Goal: Task Accomplishment & Management: Manage account settings

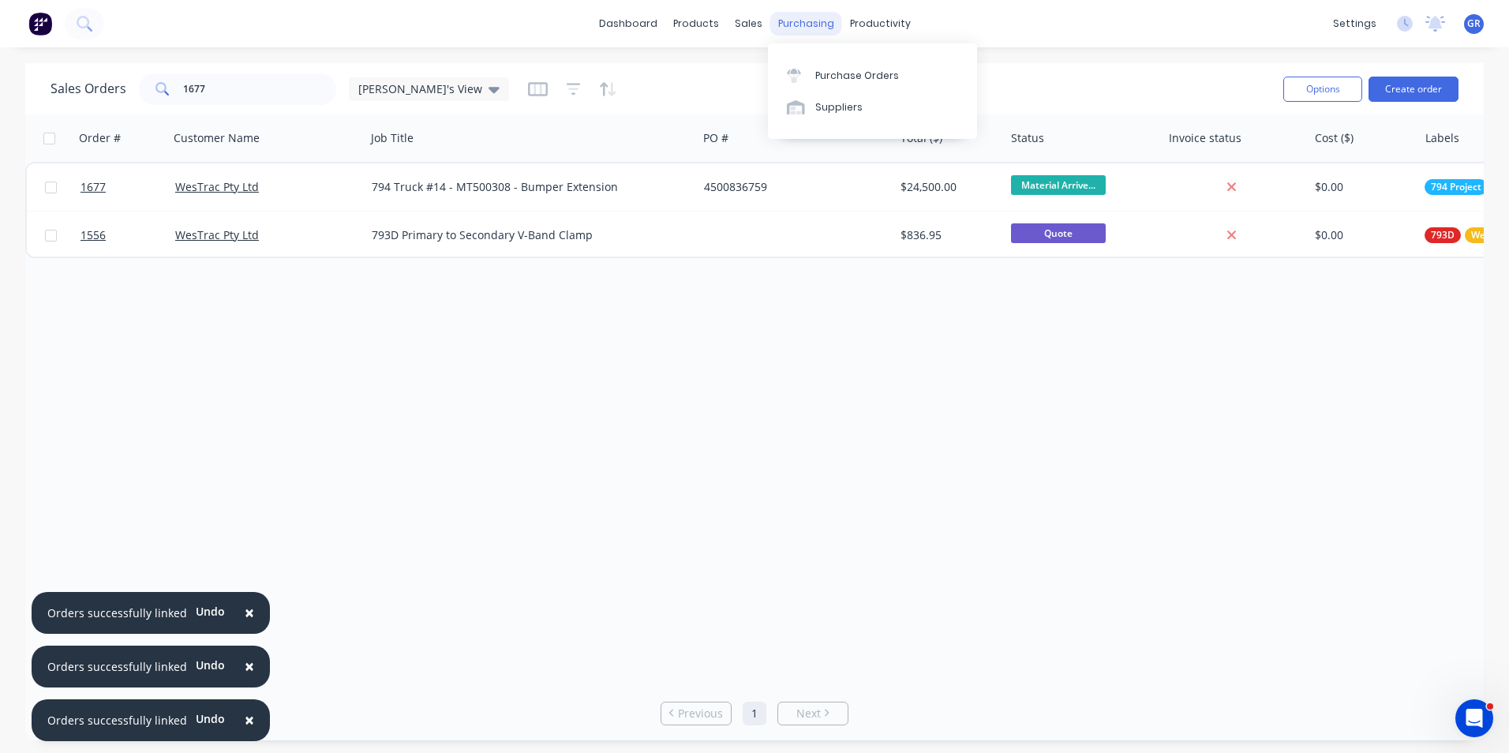
click at [804, 20] on div "purchasing" at bounding box center [806, 24] width 72 height 24
click at [847, 78] on div "Purchase Orders" at bounding box center [857, 76] width 84 height 14
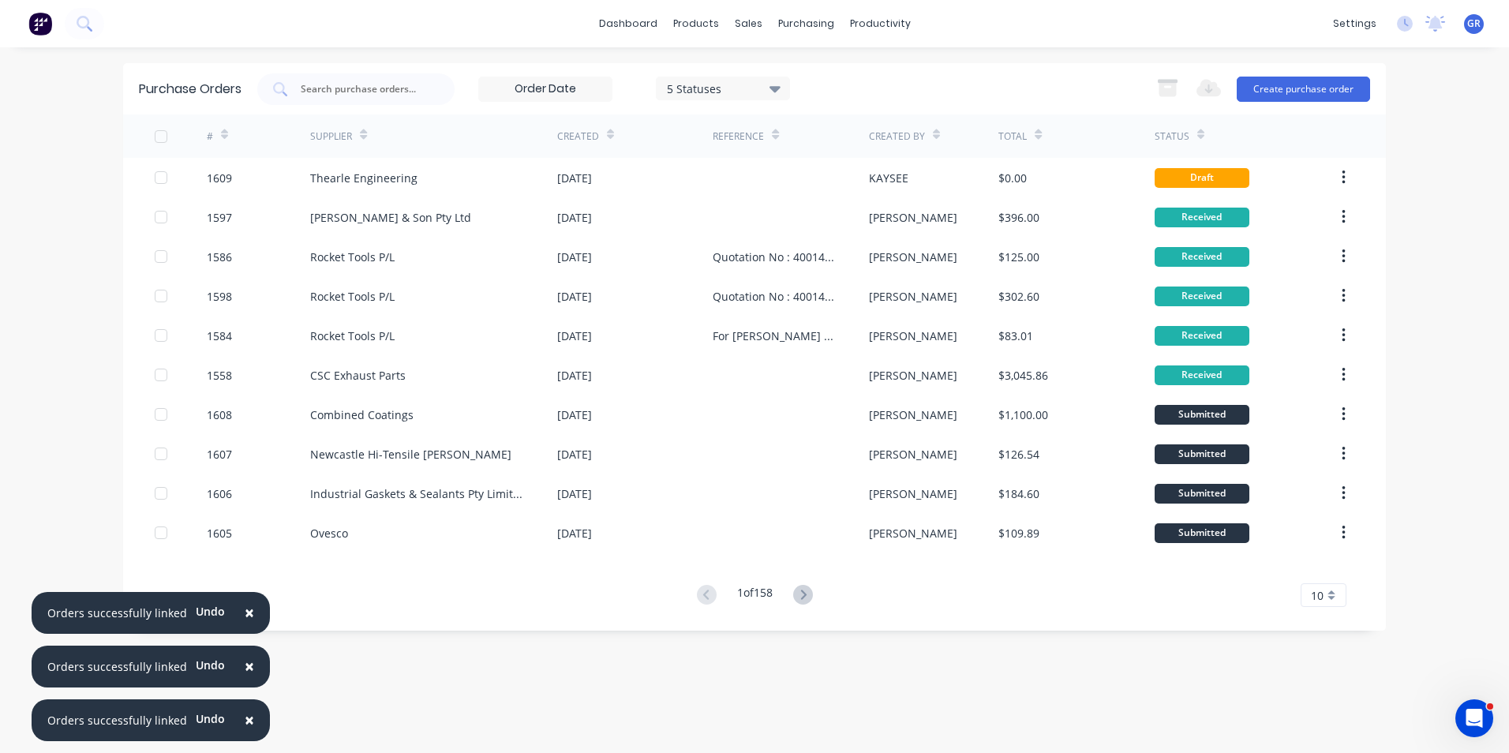
click at [245, 606] on span "×" at bounding box center [249, 613] width 9 height 22
click at [252, 666] on button "×" at bounding box center [249, 667] width 41 height 38
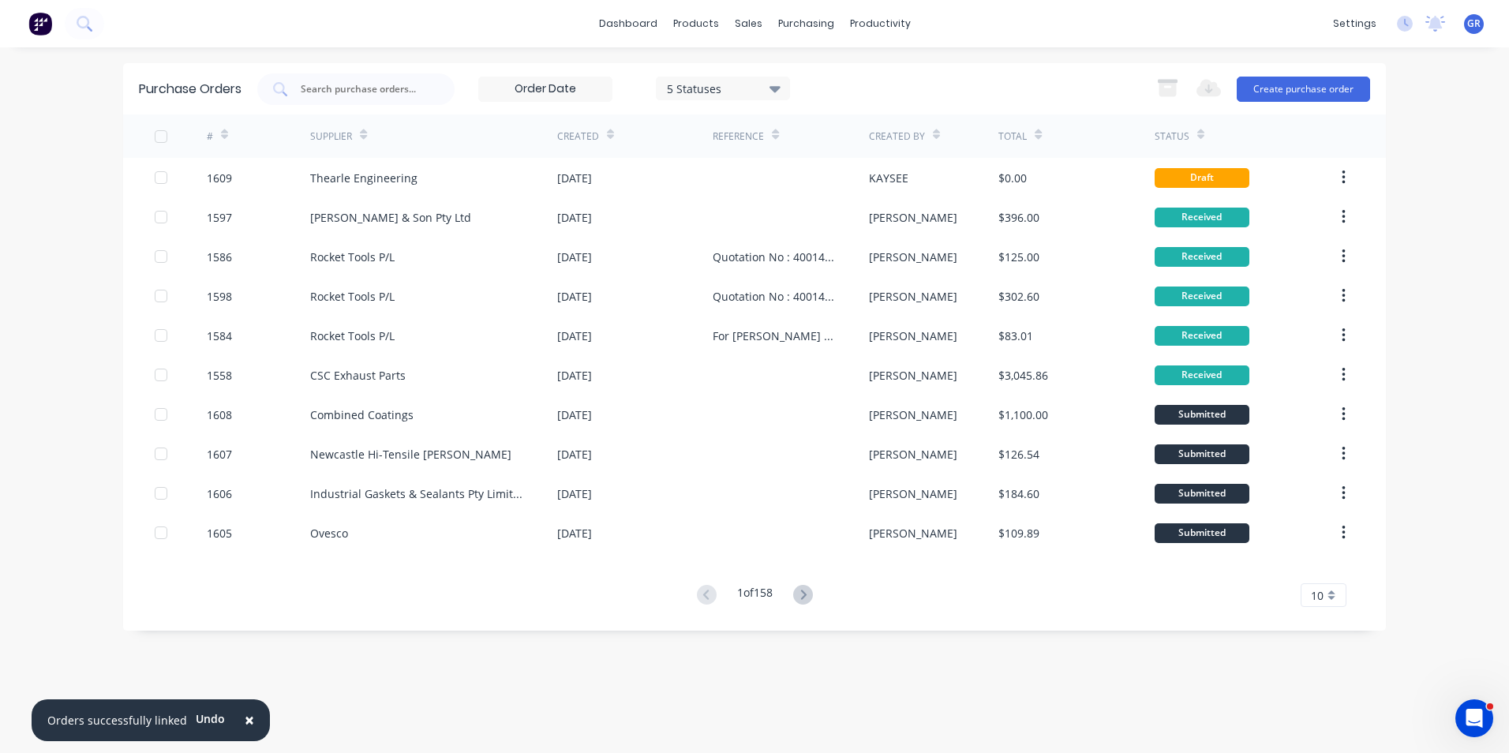
click at [251, 719] on button "×" at bounding box center [249, 721] width 41 height 38
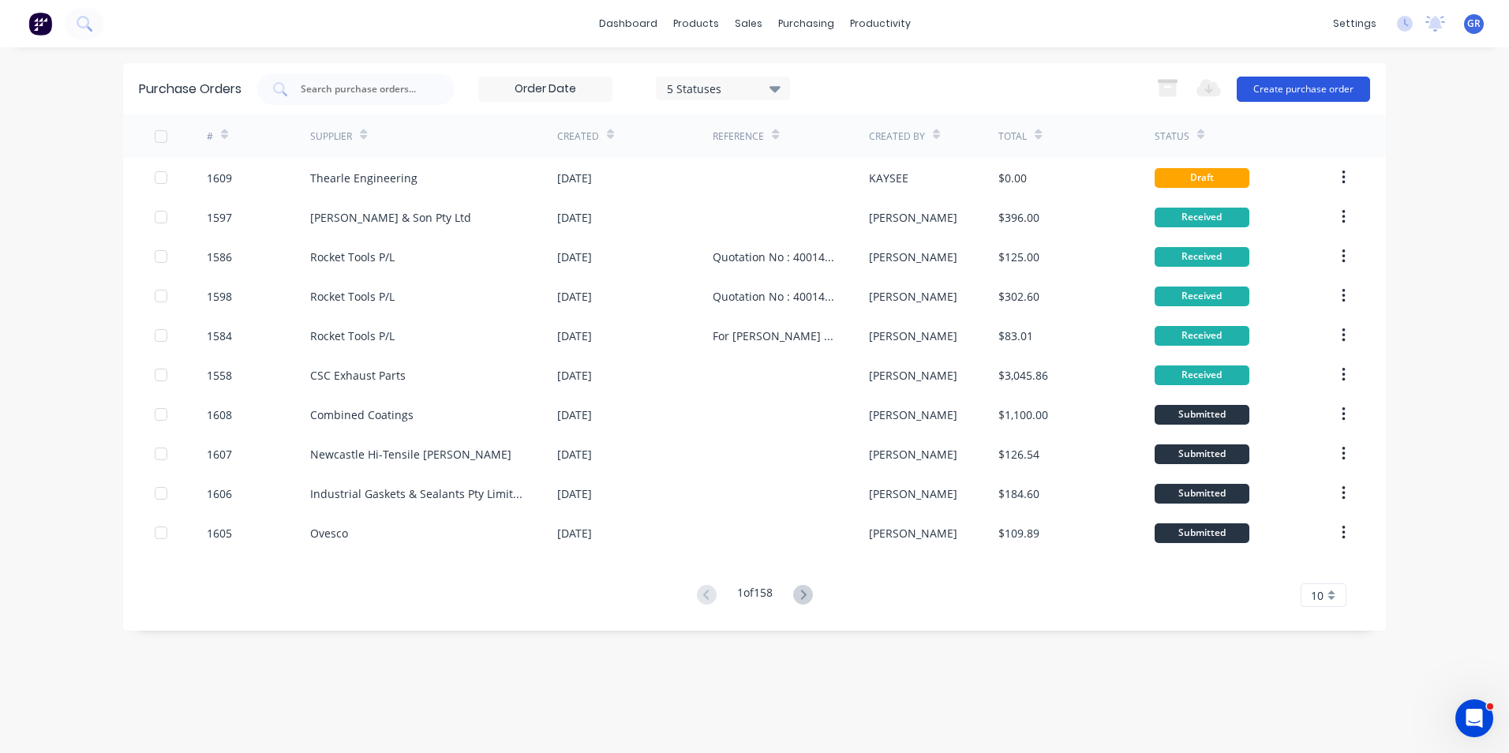
click at [1318, 93] on button "Create purchase order" at bounding box center [1303, 89] width 133 height 25
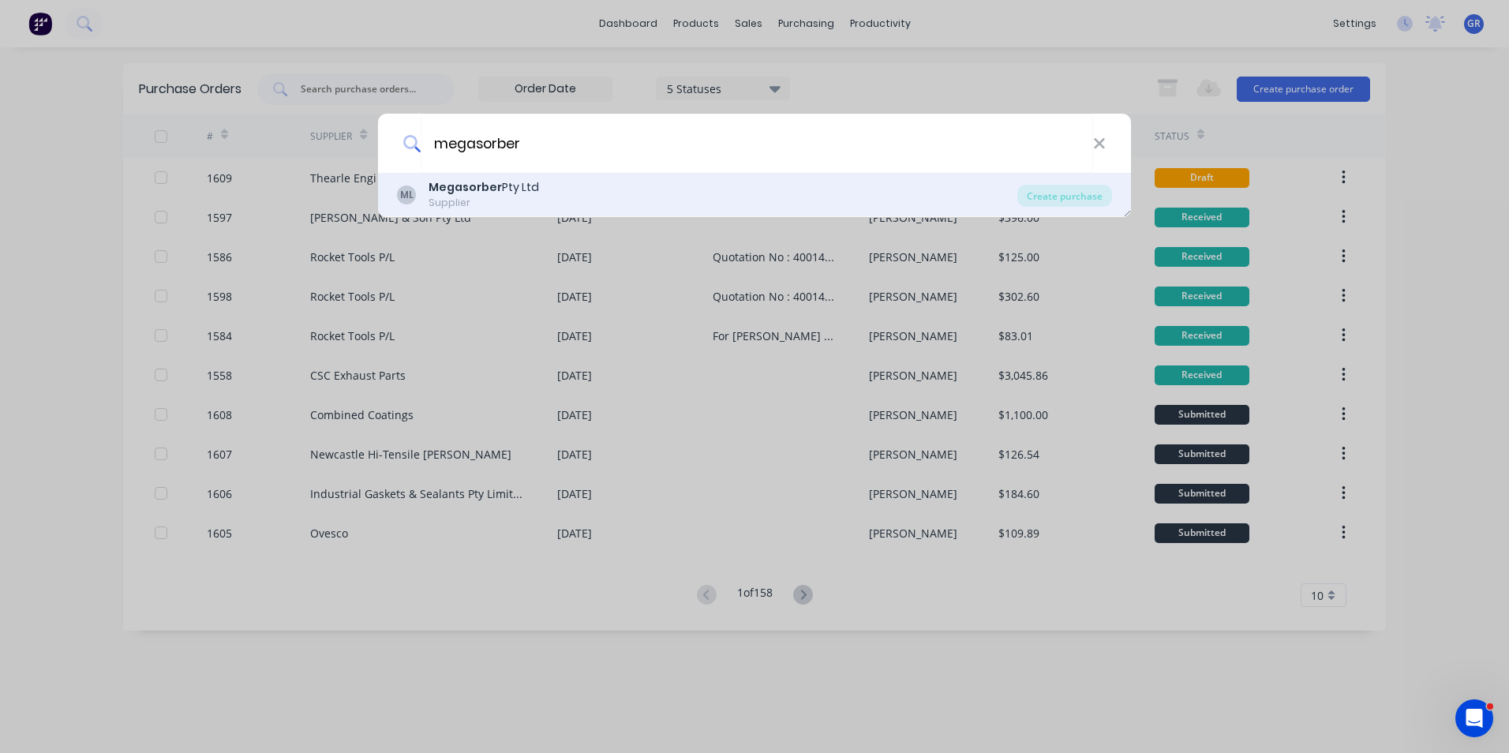
type input "megasorber"
click at [482, 189] on b "Megasorber" at bounding box center [465, 187] width 73 height 16
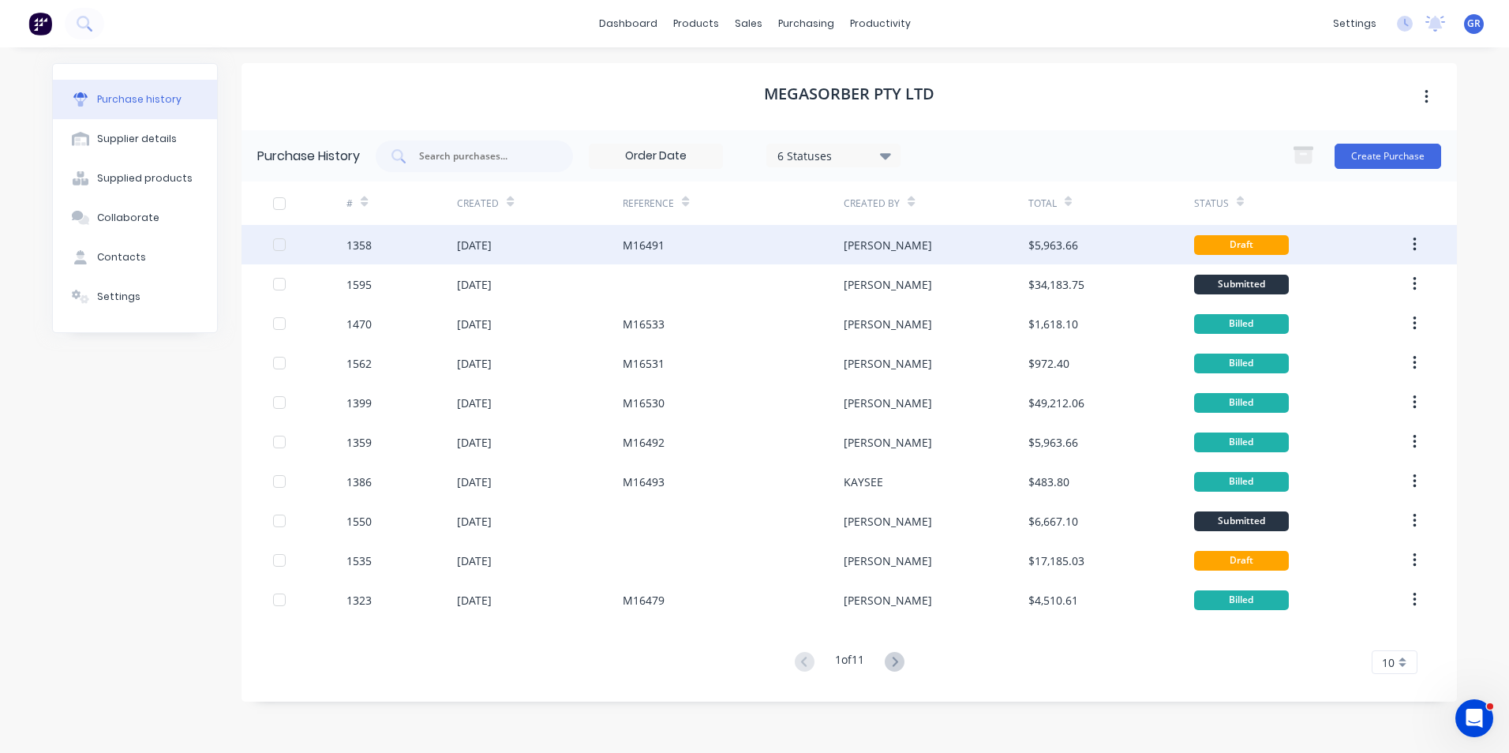
click at [370, 239] on div "1358" at bounding box center [359, 245] width 25 height 17
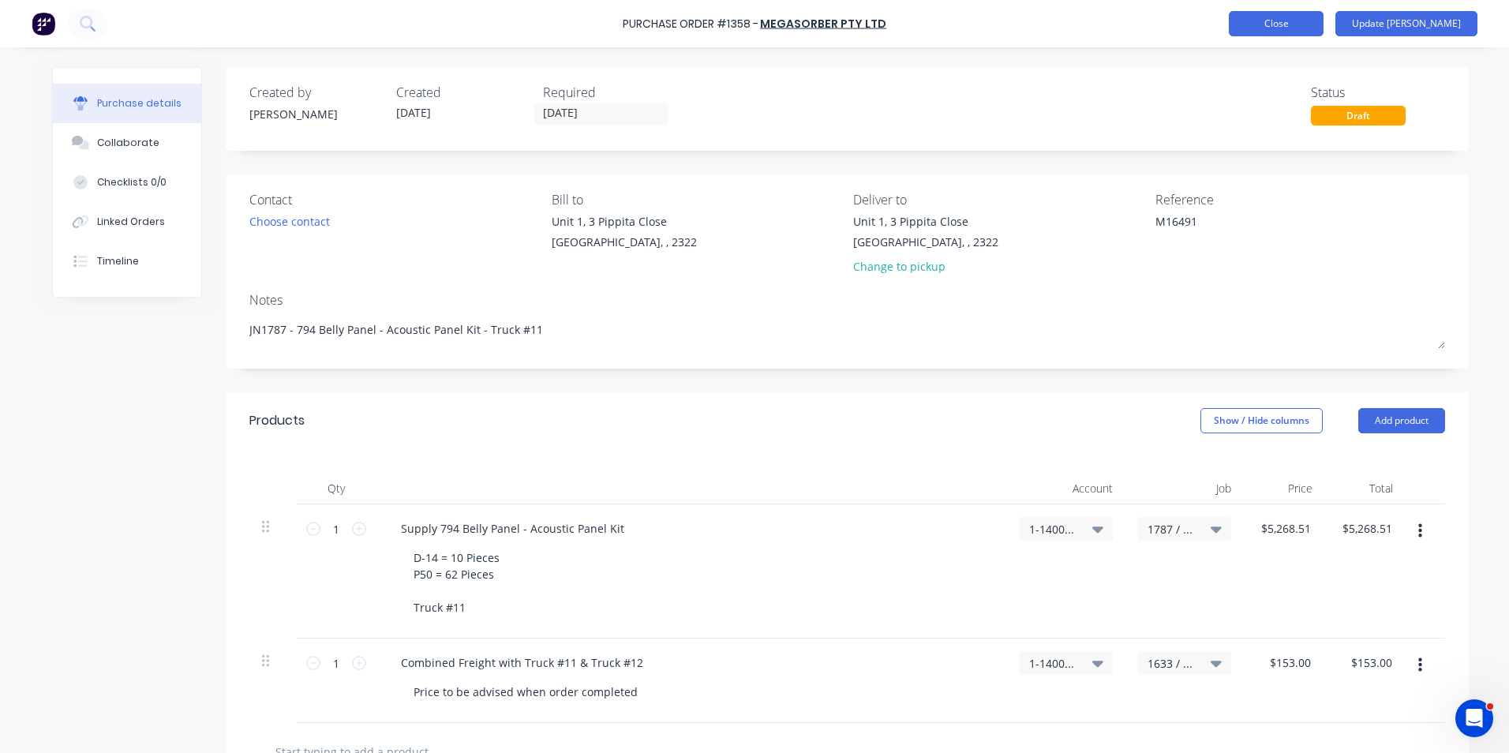
type textarea "x"
click at [1303, 16] on button "Close" at bounding box center [1276, 23] width 95 height 25
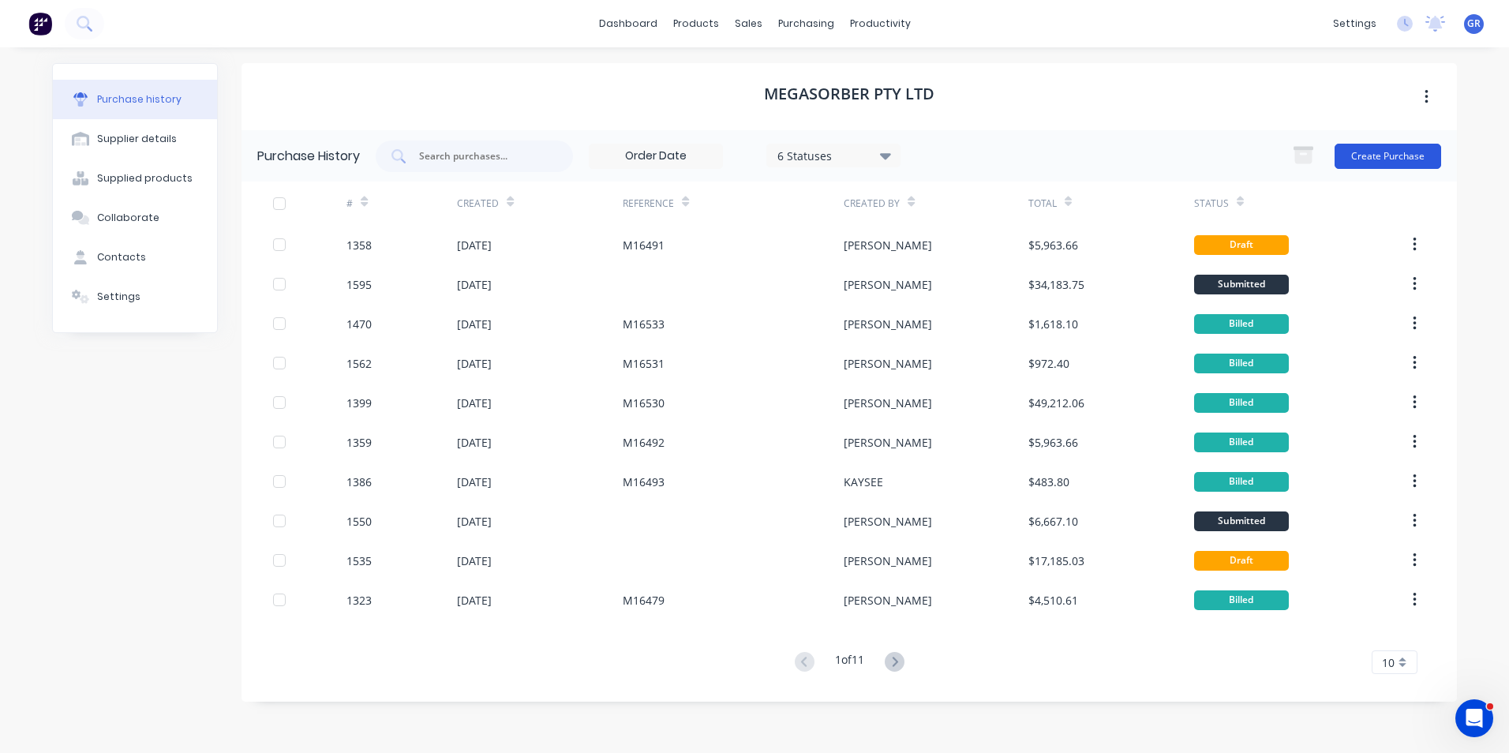
click at [1380, 159] on button "Create Purchase" at bounding box center [1388, 156] width 107 height 25
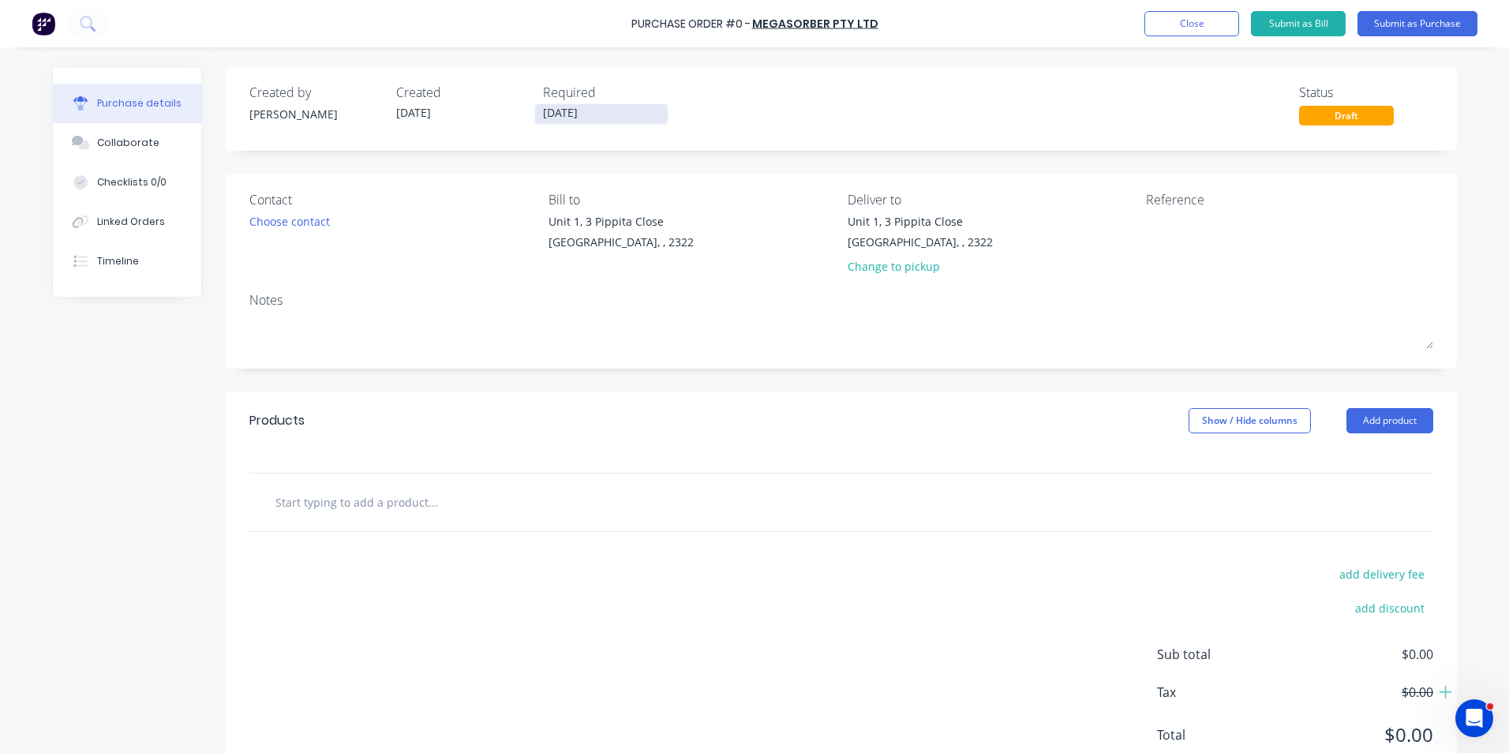
click at [564, 107] on input "[DATE]" at bounding box center [601, 114] width 133 height 20
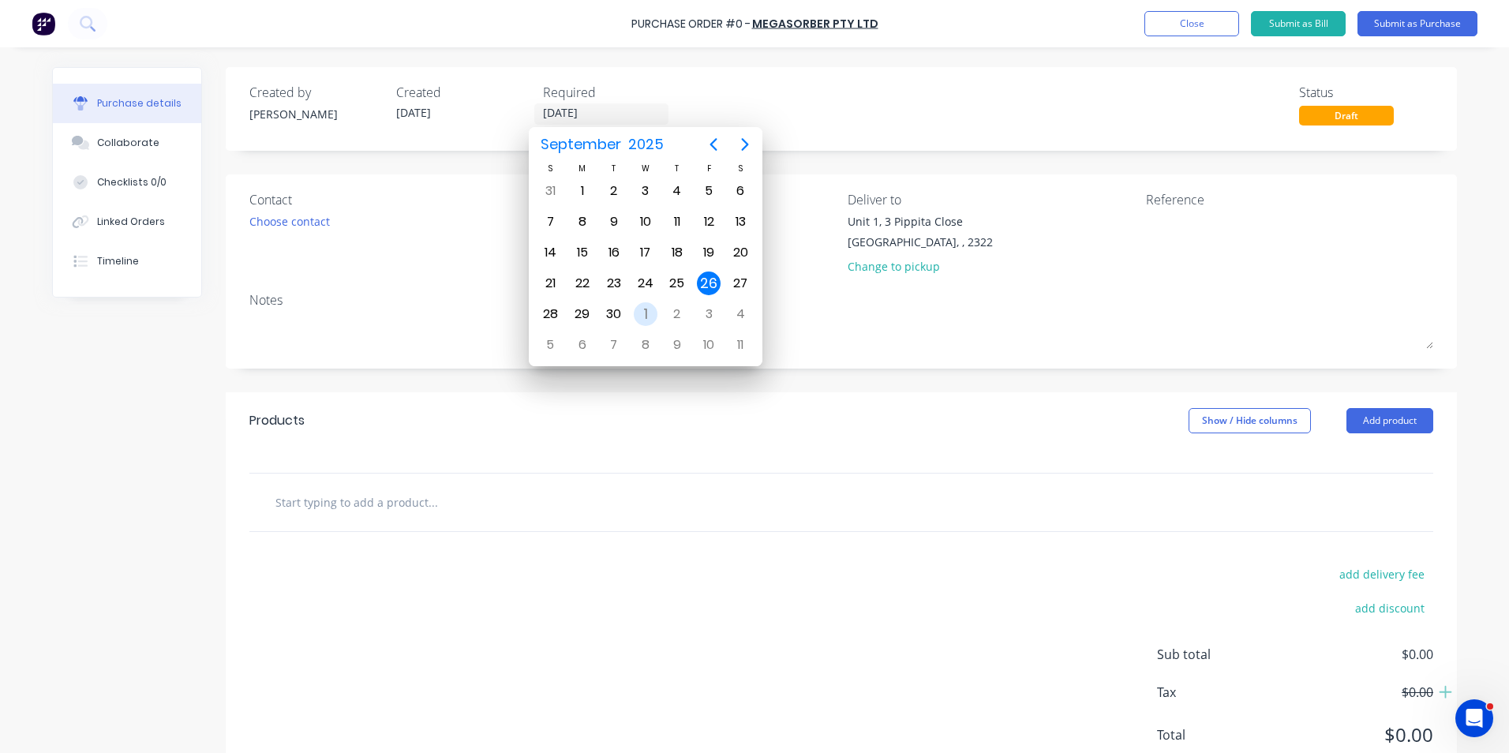
click at [647, 314] on div "1" at bounding box center [646, 314] width 24 height 24
type input "01/10/25"
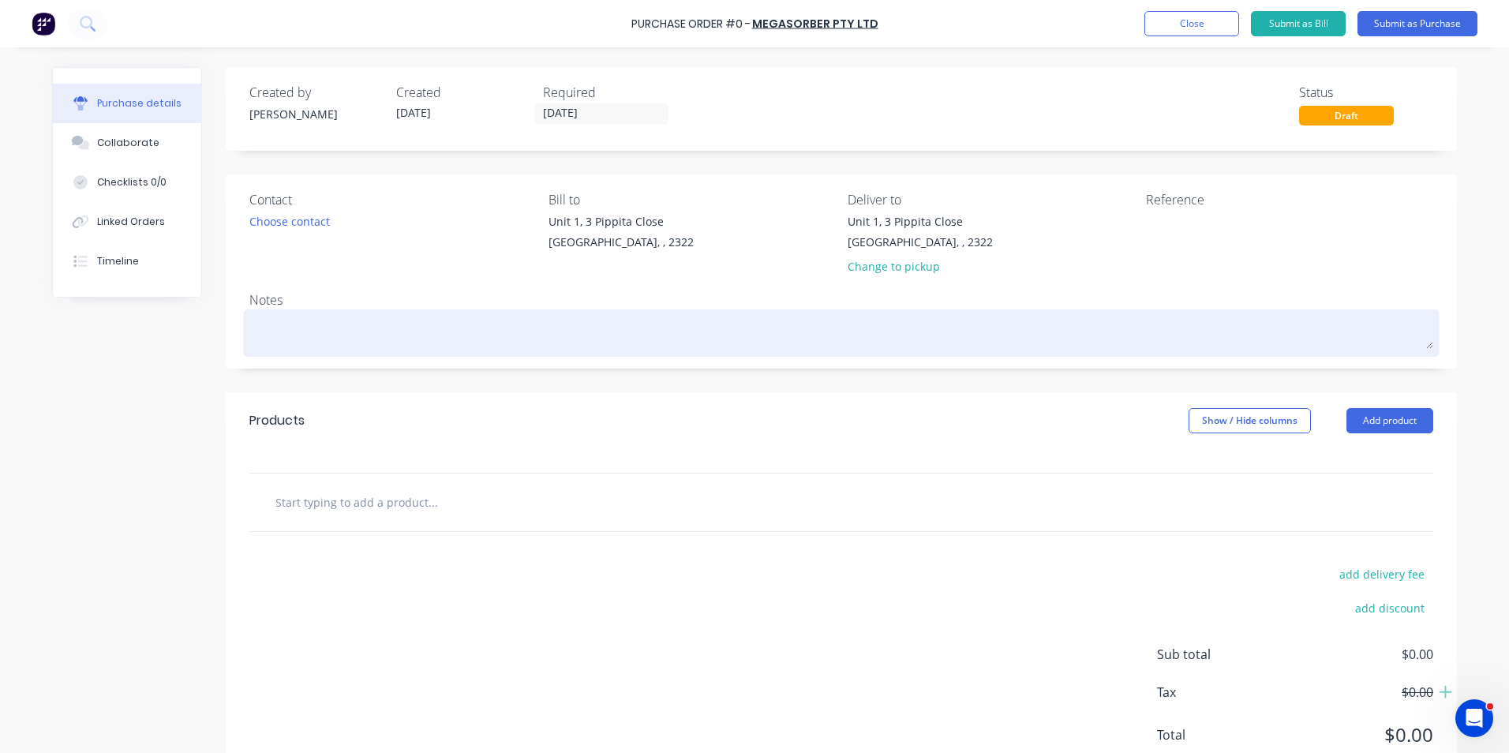
click at [274, 343] on textarea at bounding box center [841, 331] width 1184 height 36
click at [272, 331] on textarea at bounding box center [841, 331] width 1184 height 36
type textarea "x"
type textarea "J"
type textarea "x"
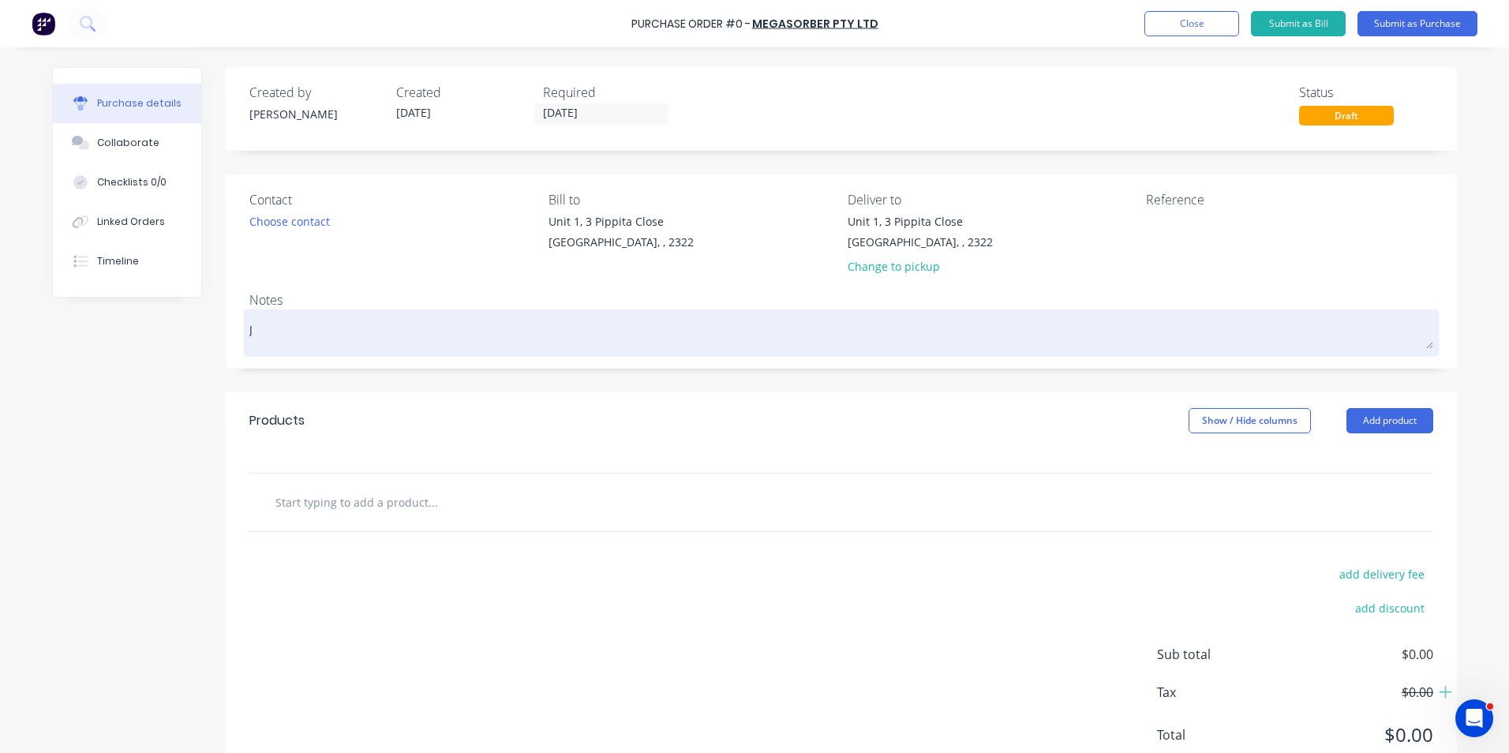
type textarea "JN"
type textarea "x"
type textarea "JN1"
type textarea "x"
type textarea "JN18"
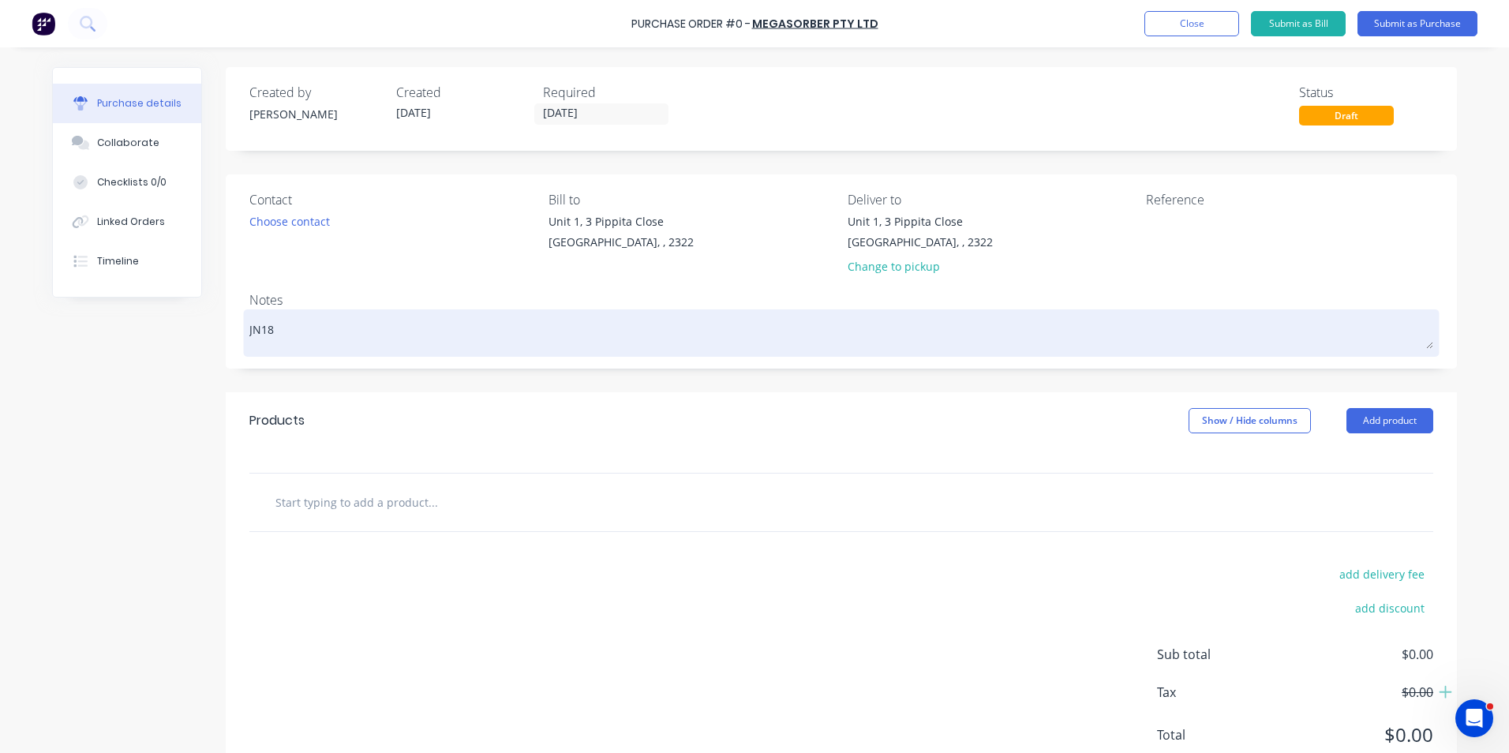
type textarea "x"
type textarea "JN186"
type textarea "x"
type textarea "JN1860"
type textarea "x"
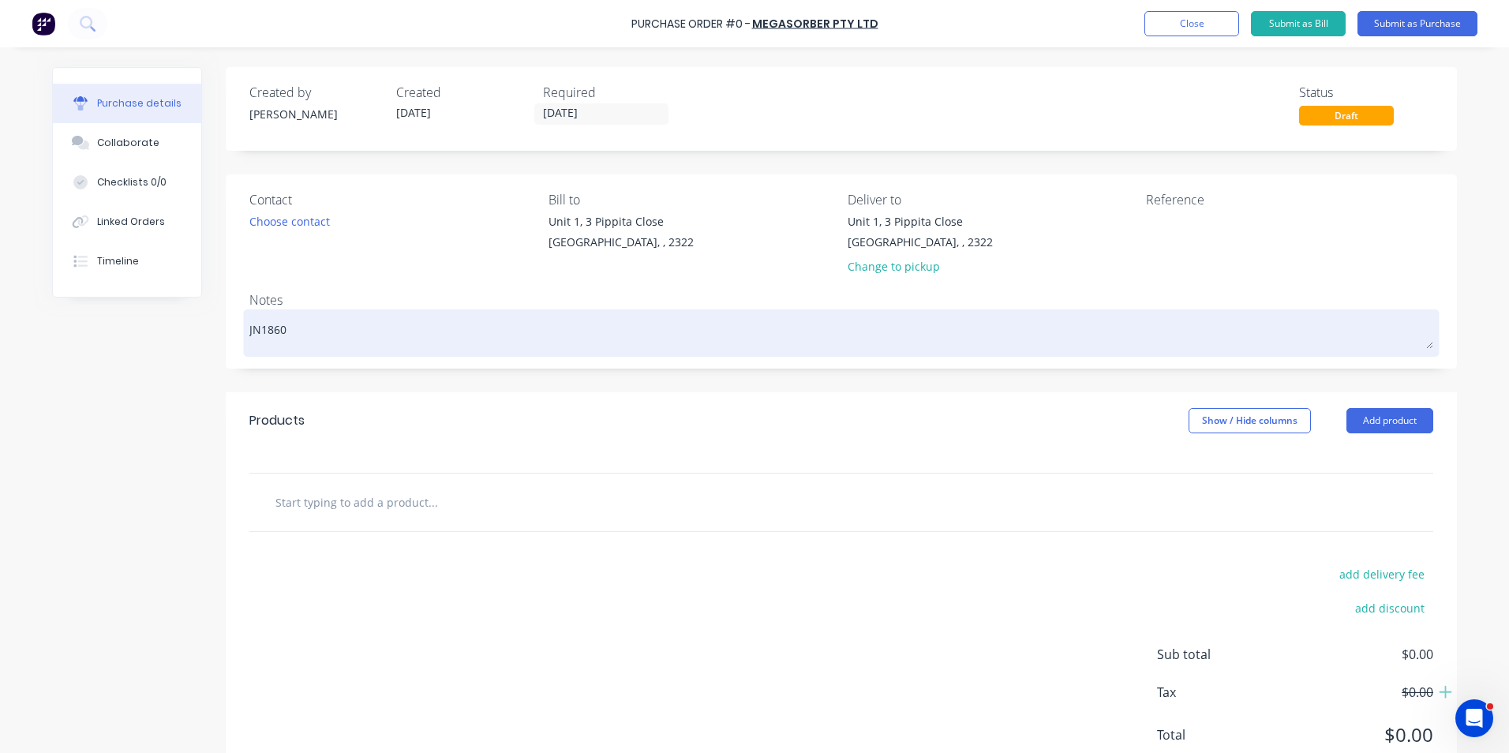
type textarea "JN1860"
type textarea "x"
type textarea "JN1860 -"
type textarea "x"
type textarea "JN1860 -"
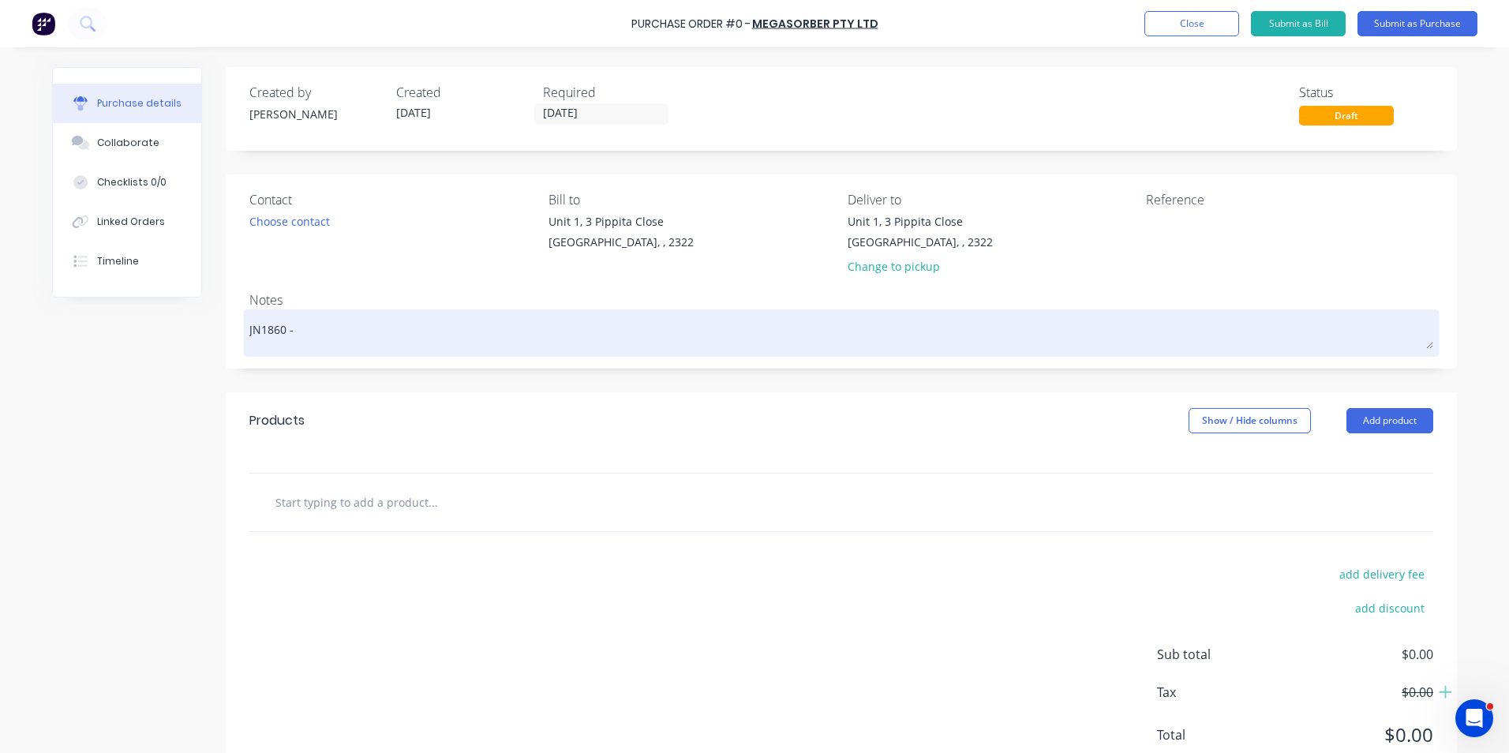
type textarea "x"
type textarea "JN1860 - H"
type textarea "x"
type textarea "JN1860 - Hu"
type textarea "x"
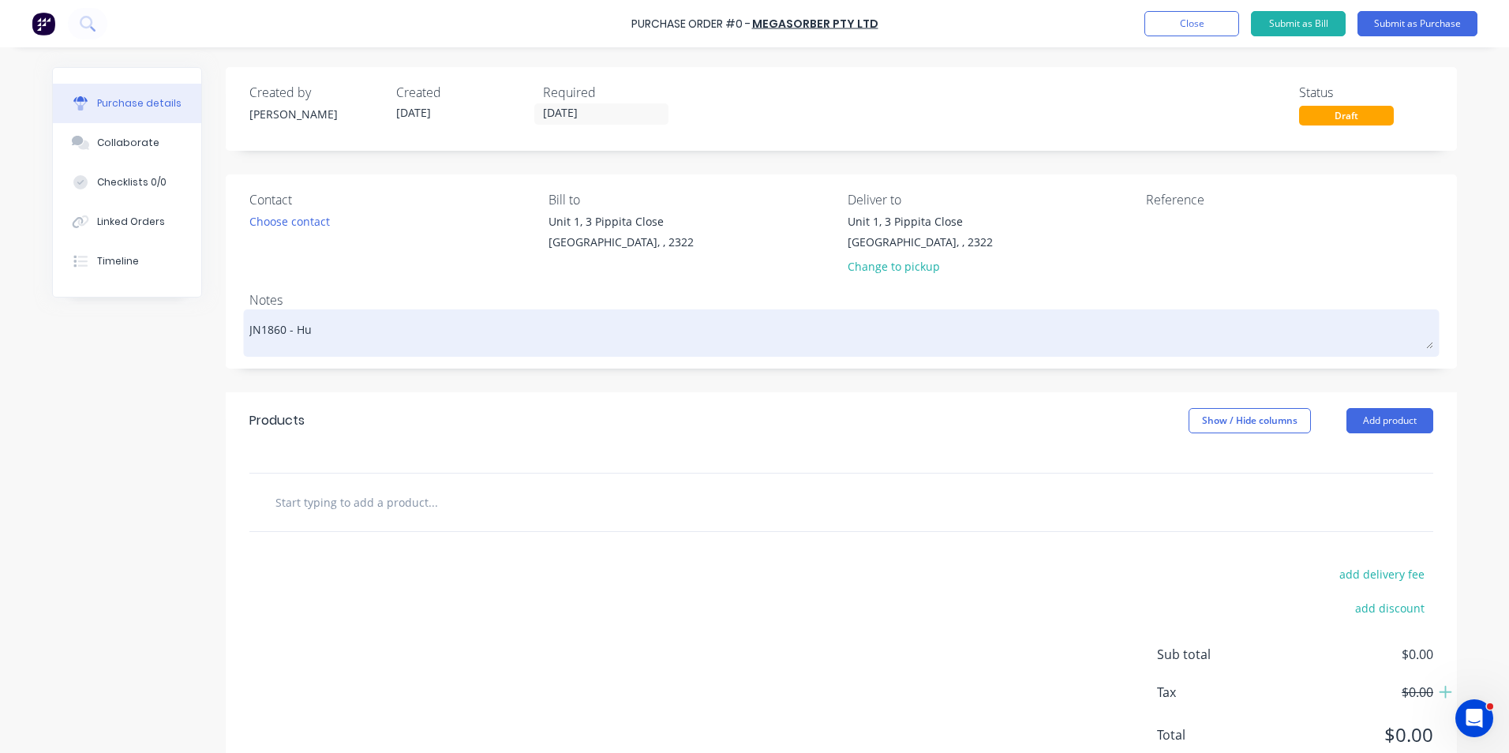
type textarea "JN1860 - Hus"
type textarea "x"
type textarea "JN1860 - Hush"
type textarea "x"
type textarea "JN1860 - Hushc"
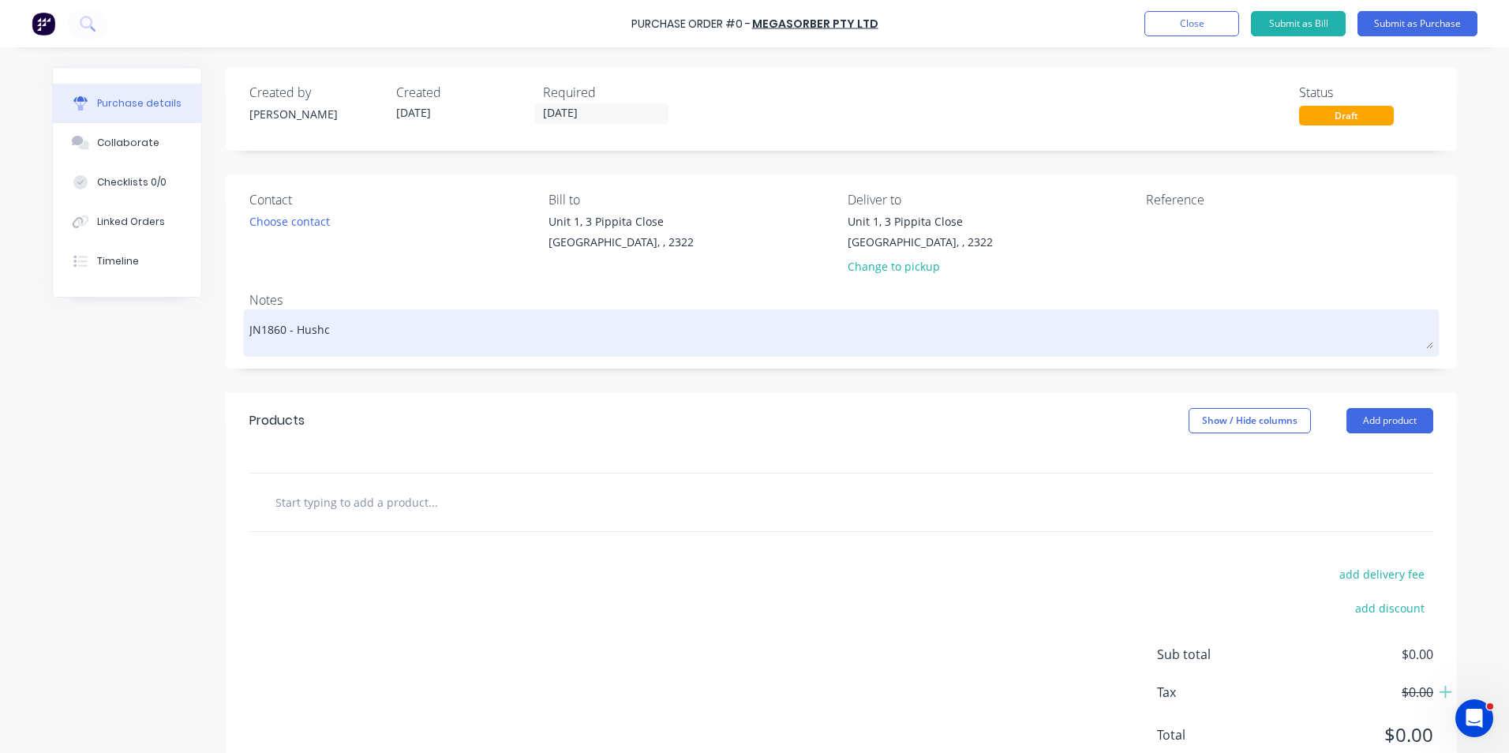
type textarea "x"
type textarea "JN1860 - Hushcu"
type textarea "x"
type textarea "JN1860 - Hushcur"
type textarea "x"
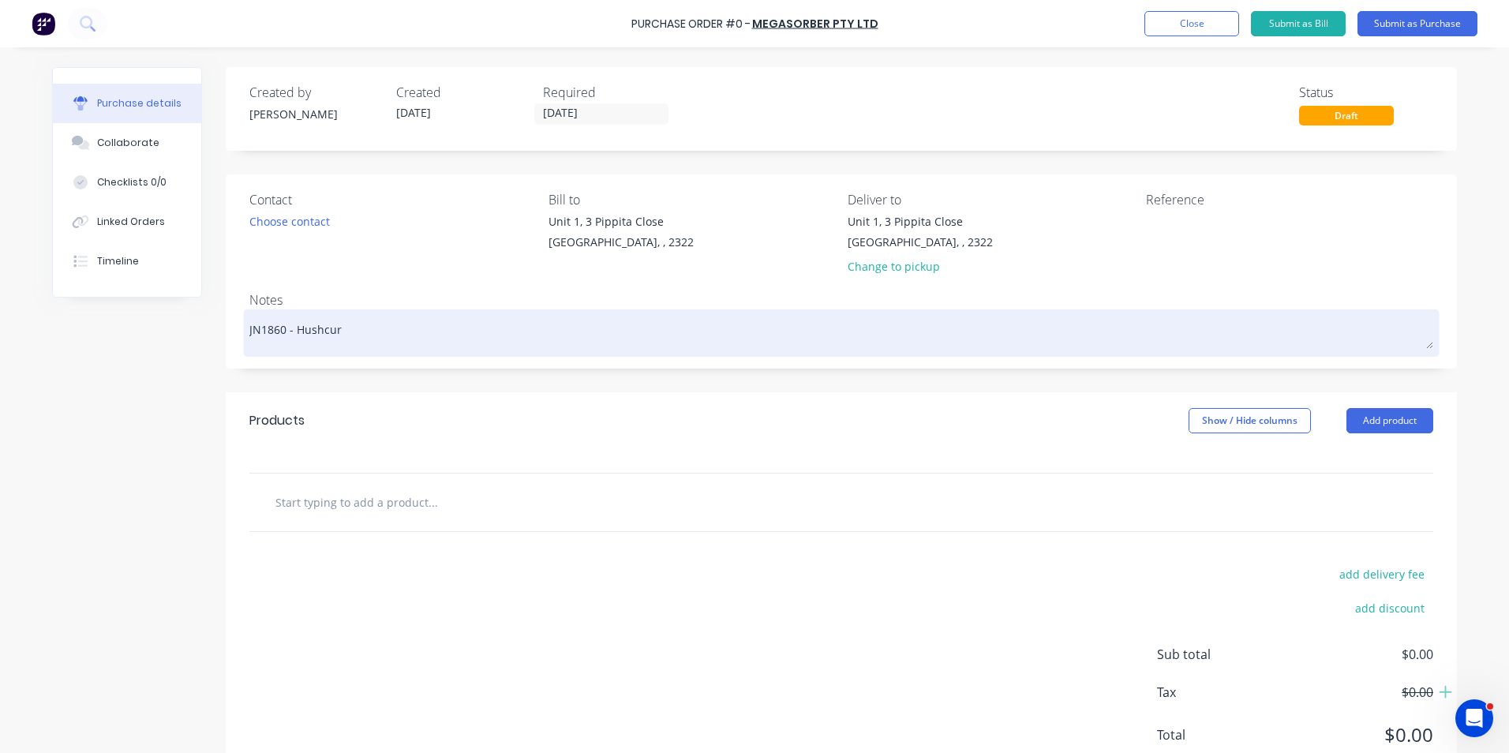
type textarea "JN1860 - Hushcurt"
type textarea "x"
type textarea "JN1860 - Hushcurta"
type textarea "x"
type textarea "JN1860 - Hushcurtai"
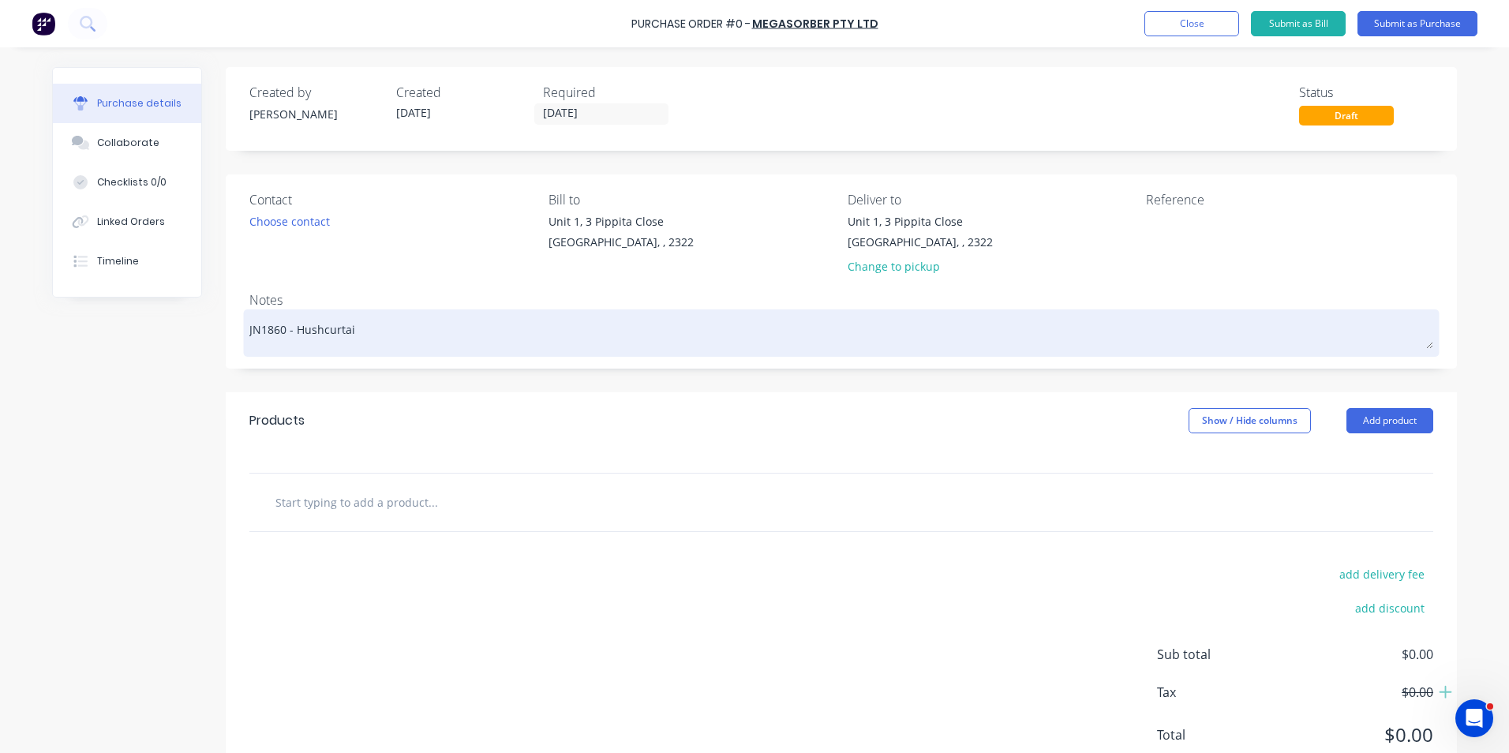
type textarea "x"
type textarea "JN1860 - Hushcurtain"
type textarea "x"
type textarea "JN1860 - Hushcurtain"
type textarea "x"
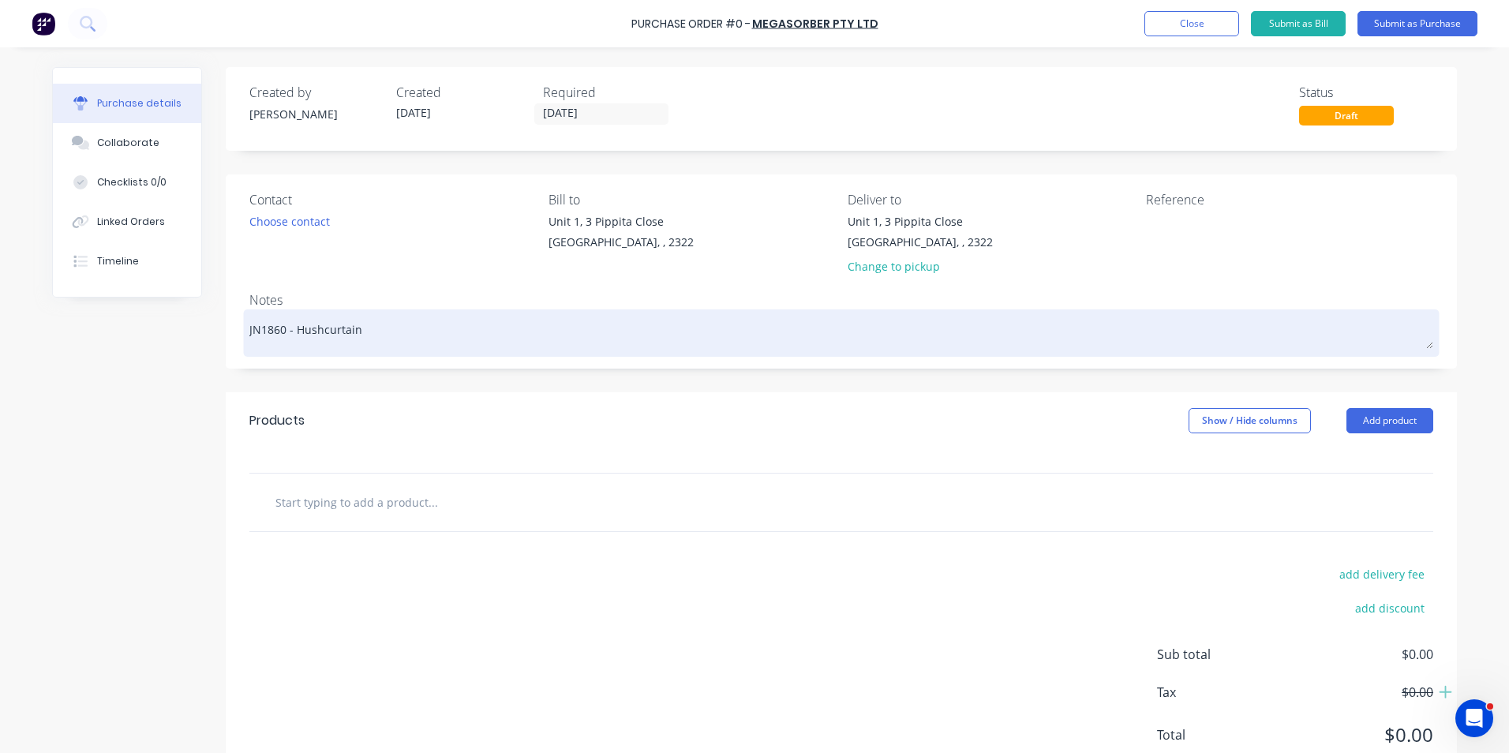
type textarea "JN1860 - Hushcurtain -"
type textarea "x"
type textarea "JN1860 - Hushcurtain -"
type textarea "x"
type textarea "JN1860 - Hushcurtain - H"
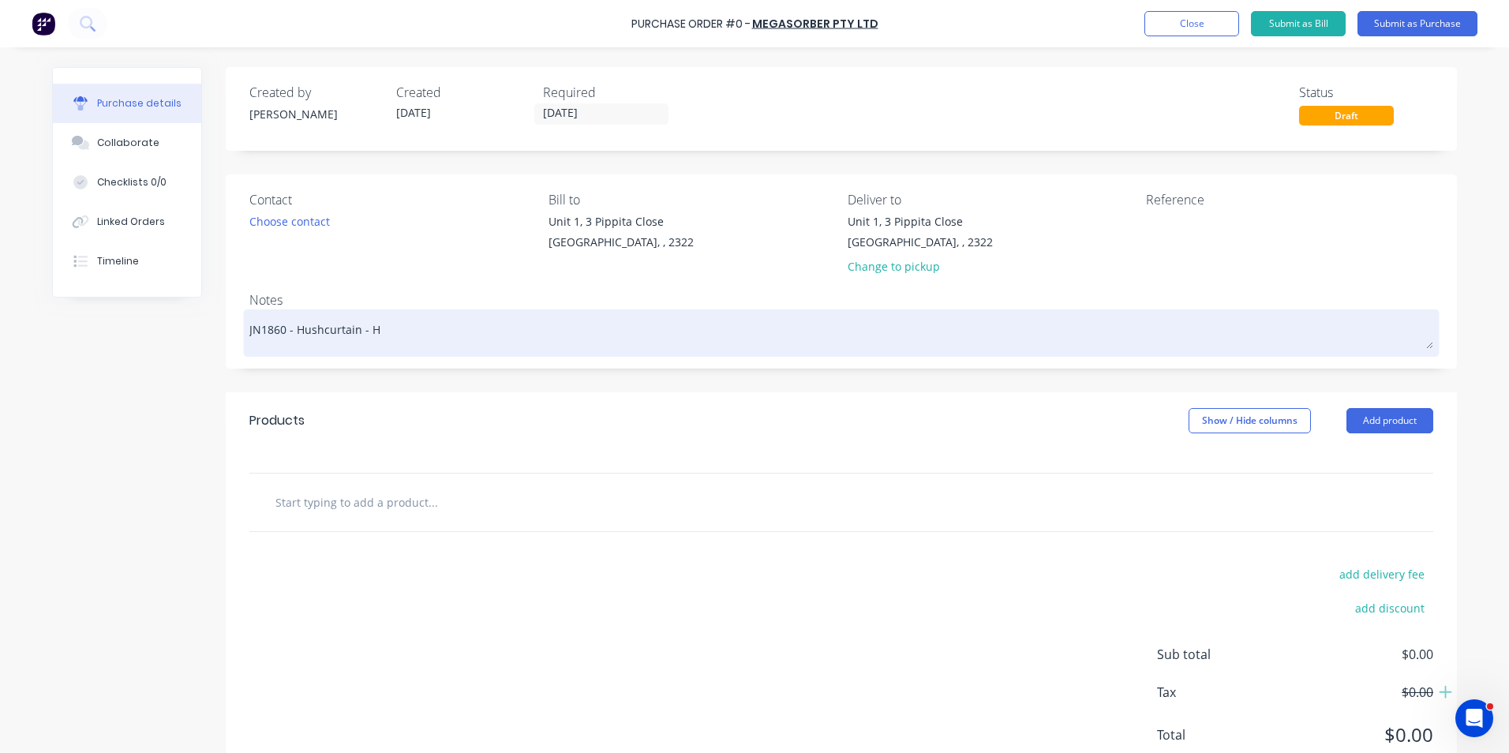
type textarea "x"
type textarea "JN1860 - Hushcurtain -"
type textarea "x"
type textarea "JN1860 - Hushcurtain - M"
type textarea "x"
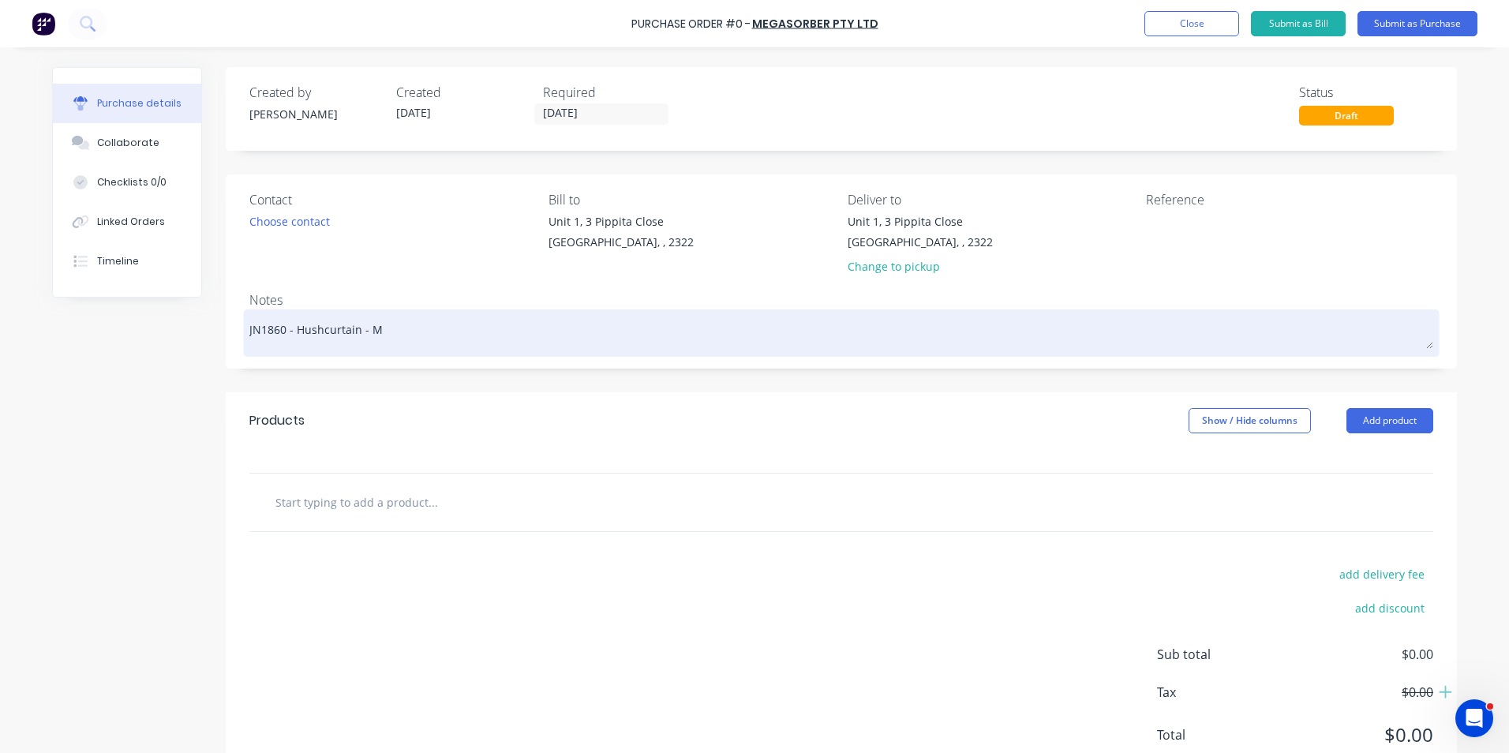
type textarea "JN1860 - Hushcurtain - Ma"
type textarea "x"
type textarea "JN1860 - Hushcurtain - Mat"
type textarea "x"
type textarea "JN1860 - Hushcurtain - Mate"
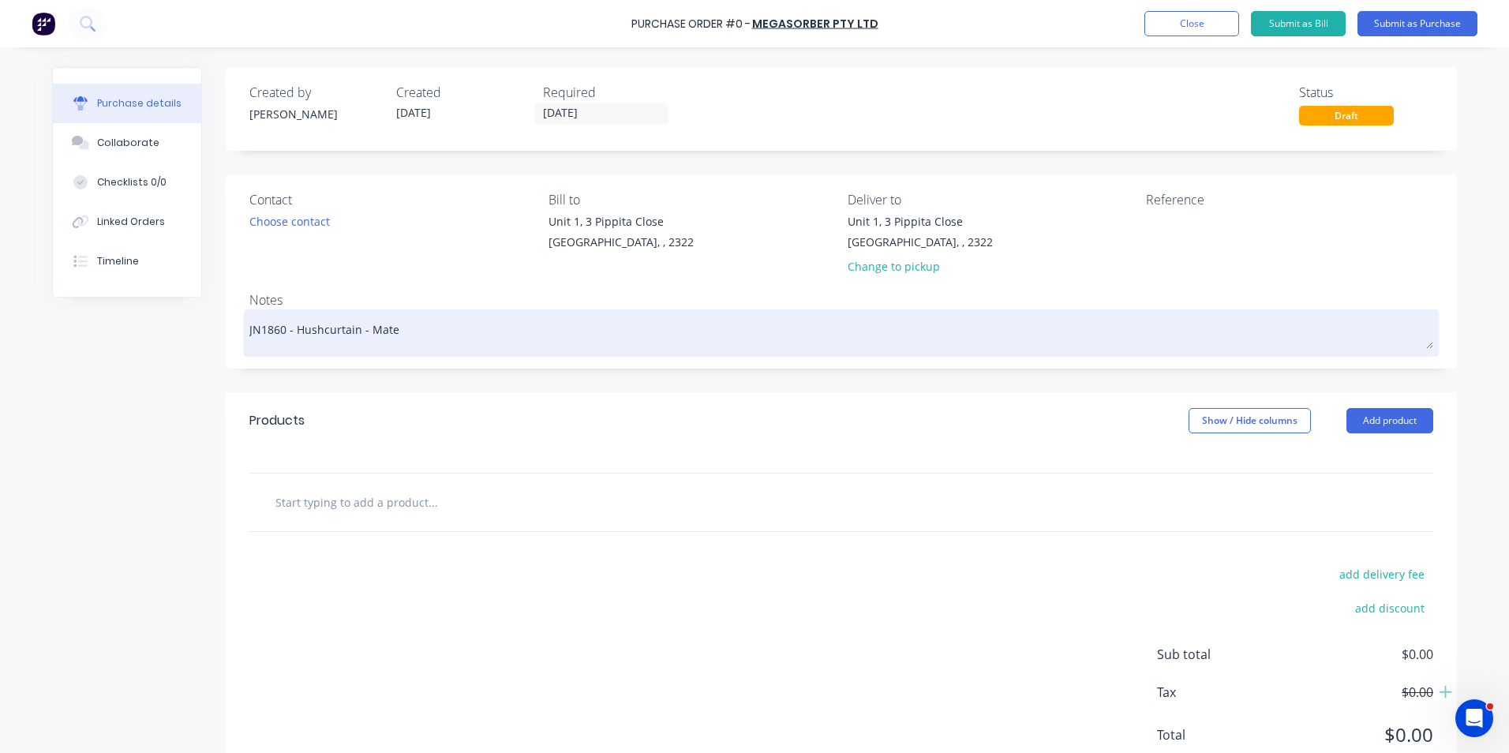
type textarea "x"
type textarea "JN1860 - Hushcurtain - Mater"
type textarea "x"
type textarea "JN1860 - Hushcurtain - Materi"
type textarea "x"
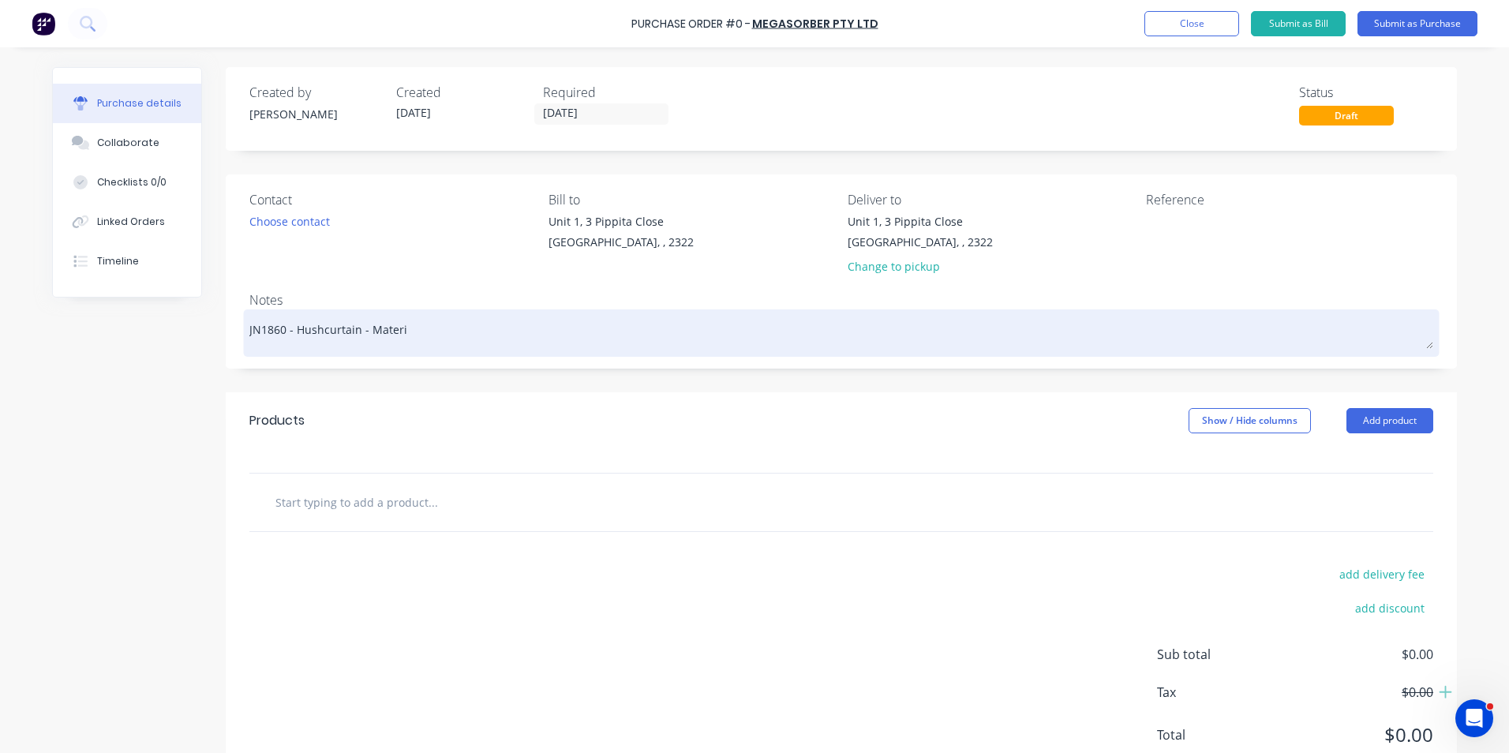
type textarea "JN1860 - Hushcurtain - Materia"
type textarea "x"
type textarea "JN1860 - Hushcurtain - Material"
type textarea "x"
type textarea "JN1860 - Hushcurtain - Materials"
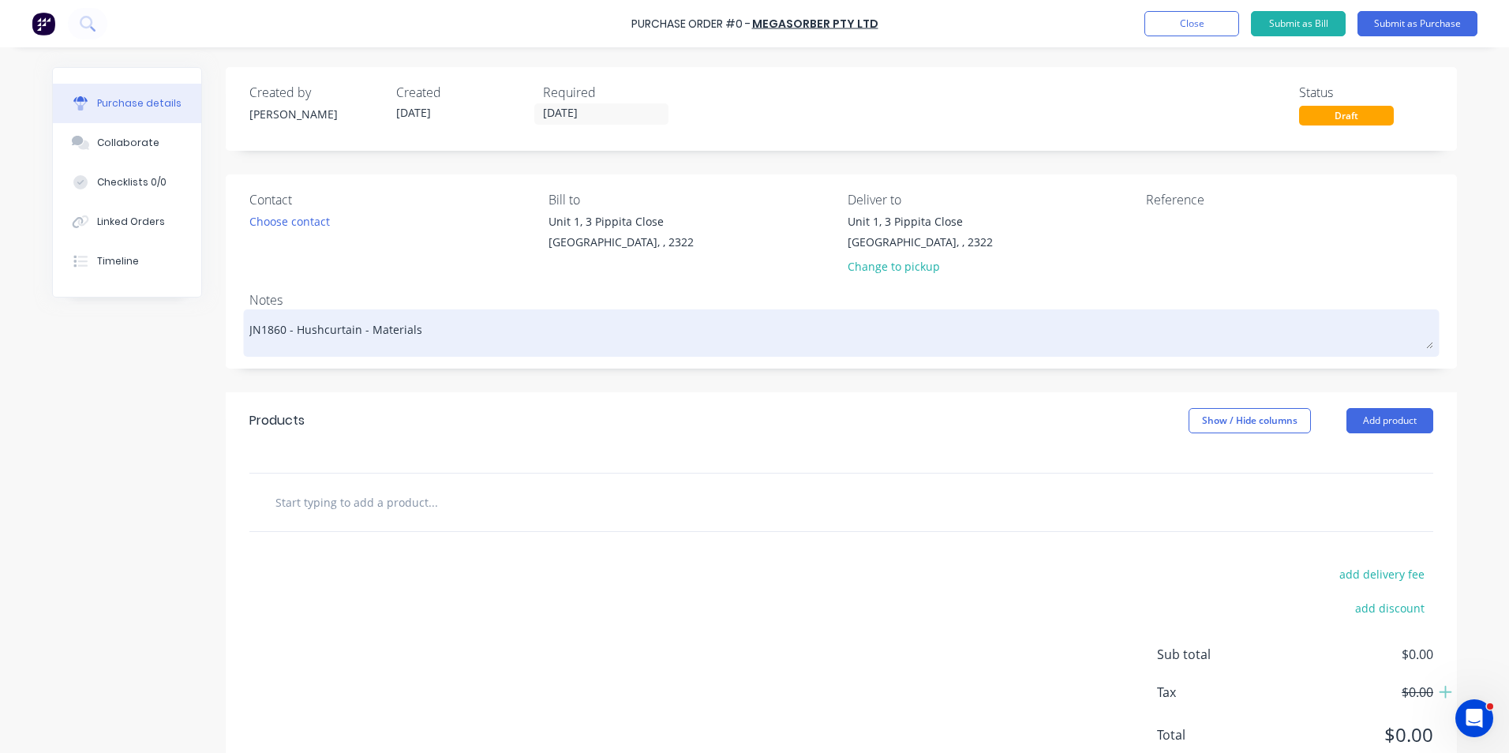
type textarea "x"
type textarea "JN1860 - Hushcurtain - Materials"
type textarea "x"
type textarea "JN1860 - RHushcurtain - Materials"
type textarea "x"
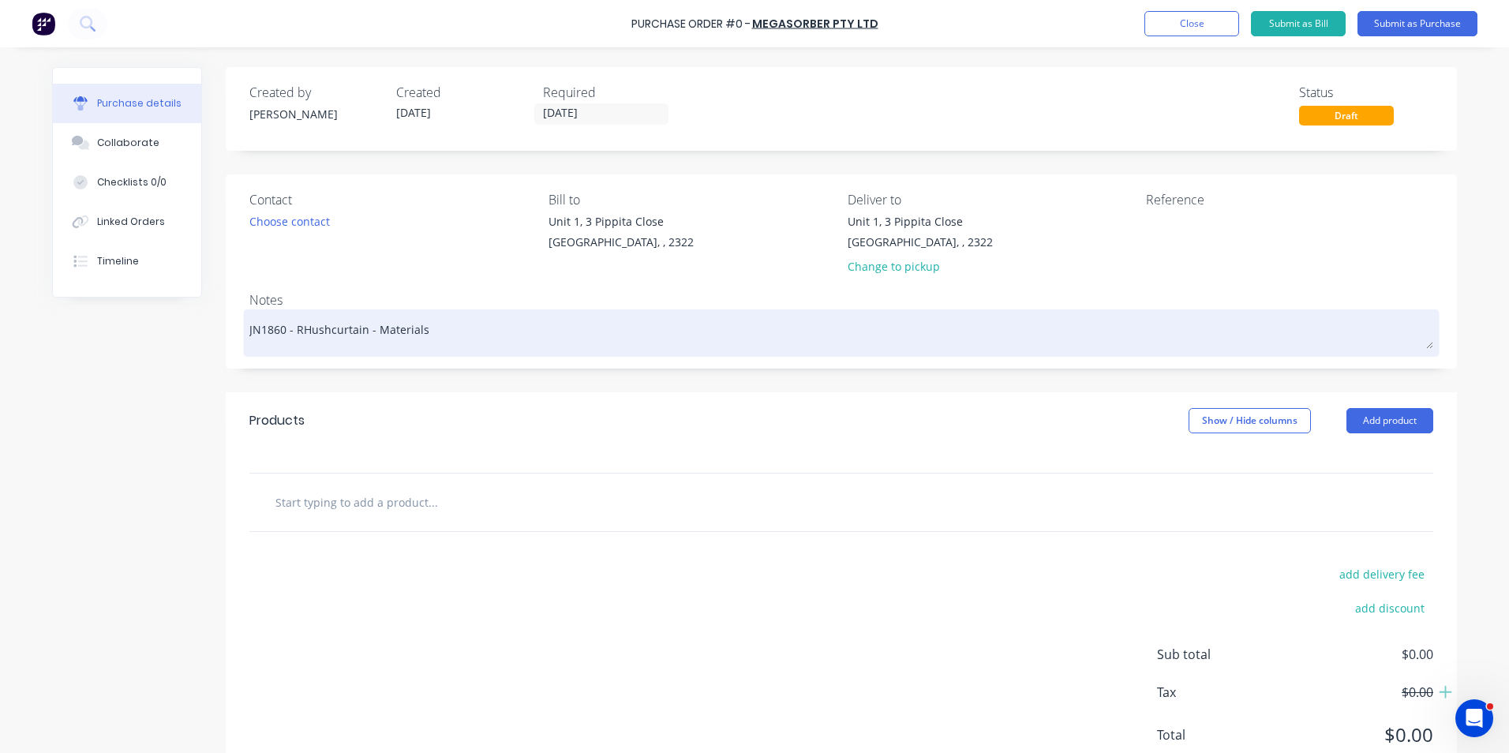
type textarea "JN1860 - R&Hushcurtain - Materials"
type textarea "x"
type textarea "JN1860 - R&DHushcurtain - Materials"
type textarea "x"
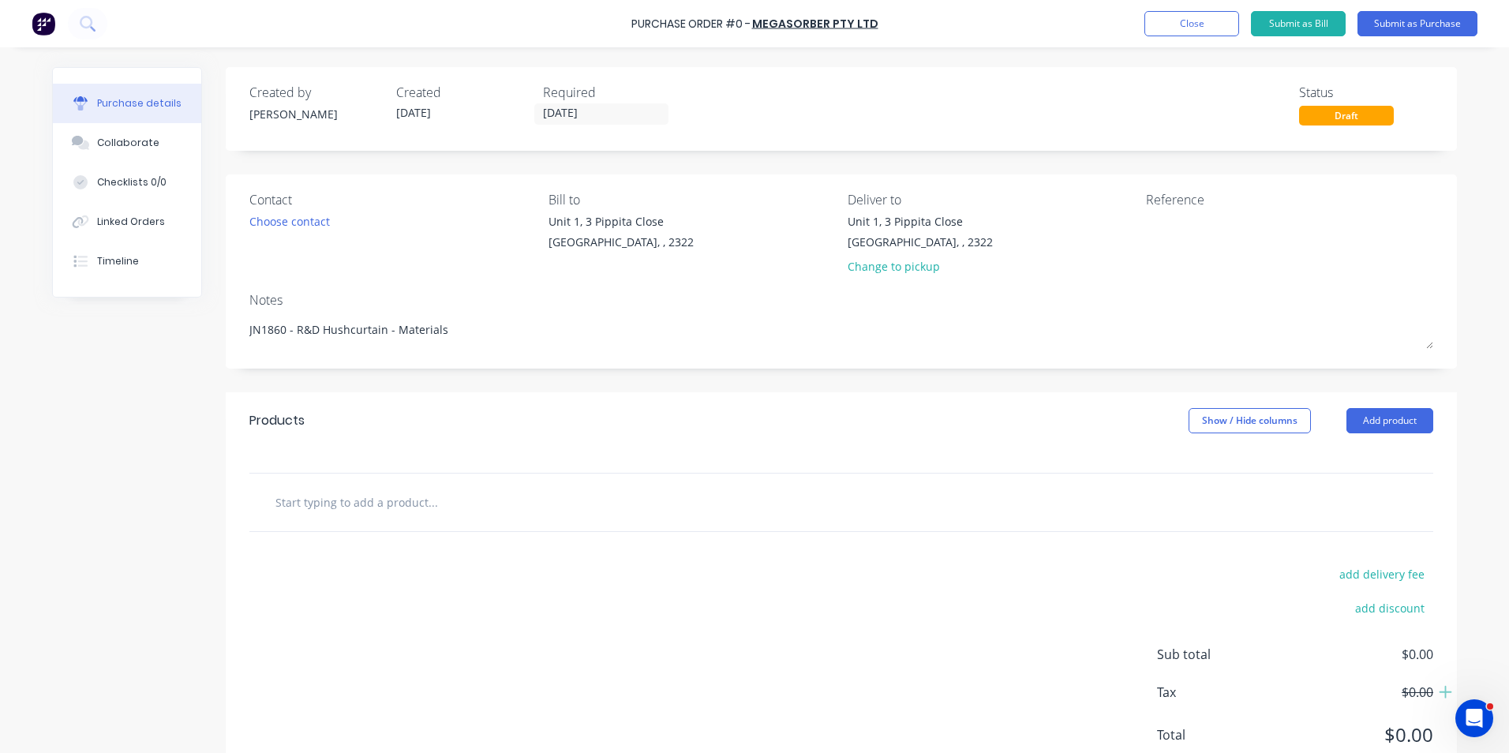
type textarea "JN1860 - R&D Hushcurtain - Materials"
type textarea "x"
type textarea "JN1860 - R&D Hushcurtain - Materials"
click at [359, 501] on input "text" at bounding box center [433, 502] width 316 height 32
click at [311, 501] on input "text" at bounding box center [433, 502] width 316 height 32
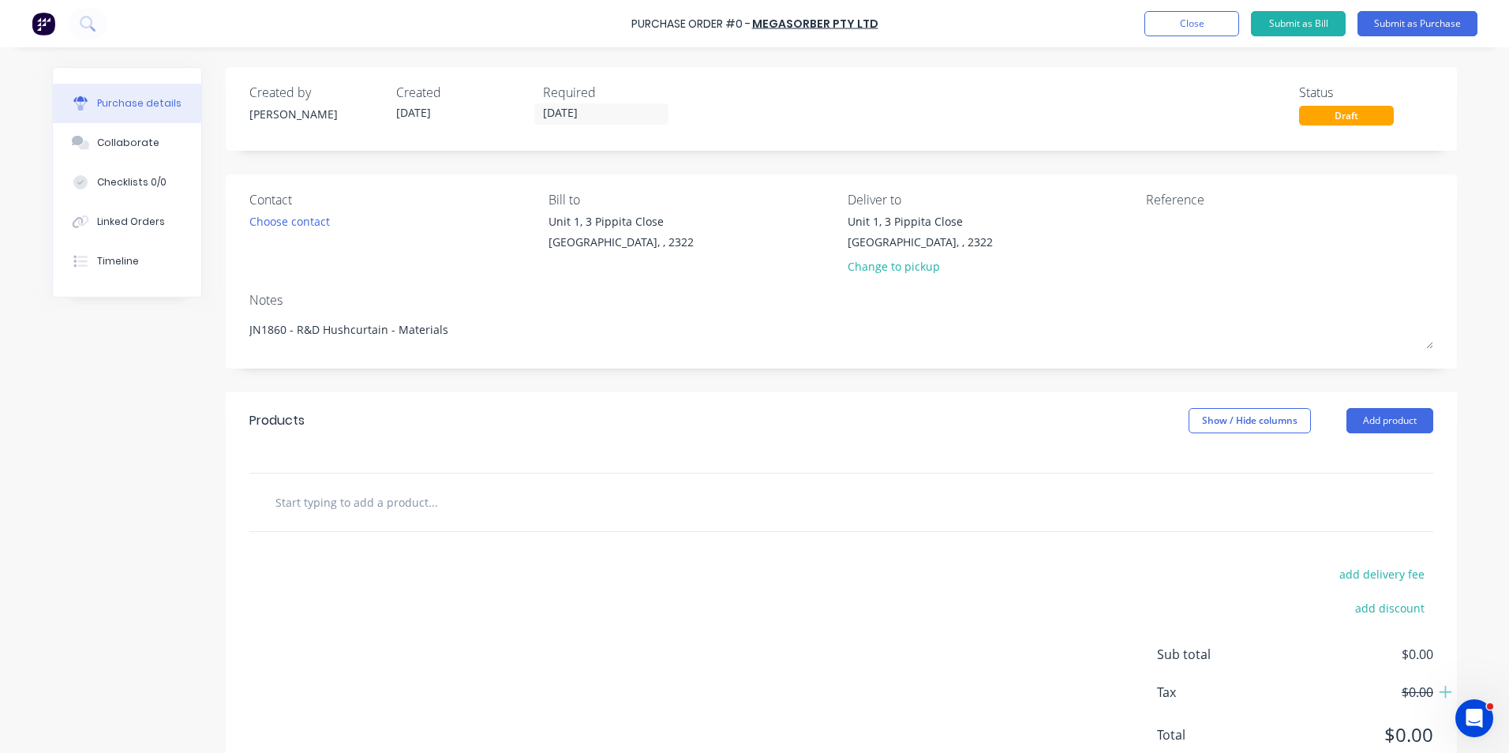
type textarea "x"
type input "S"
type textarea "x"
type input "Su"
type textarea "x"
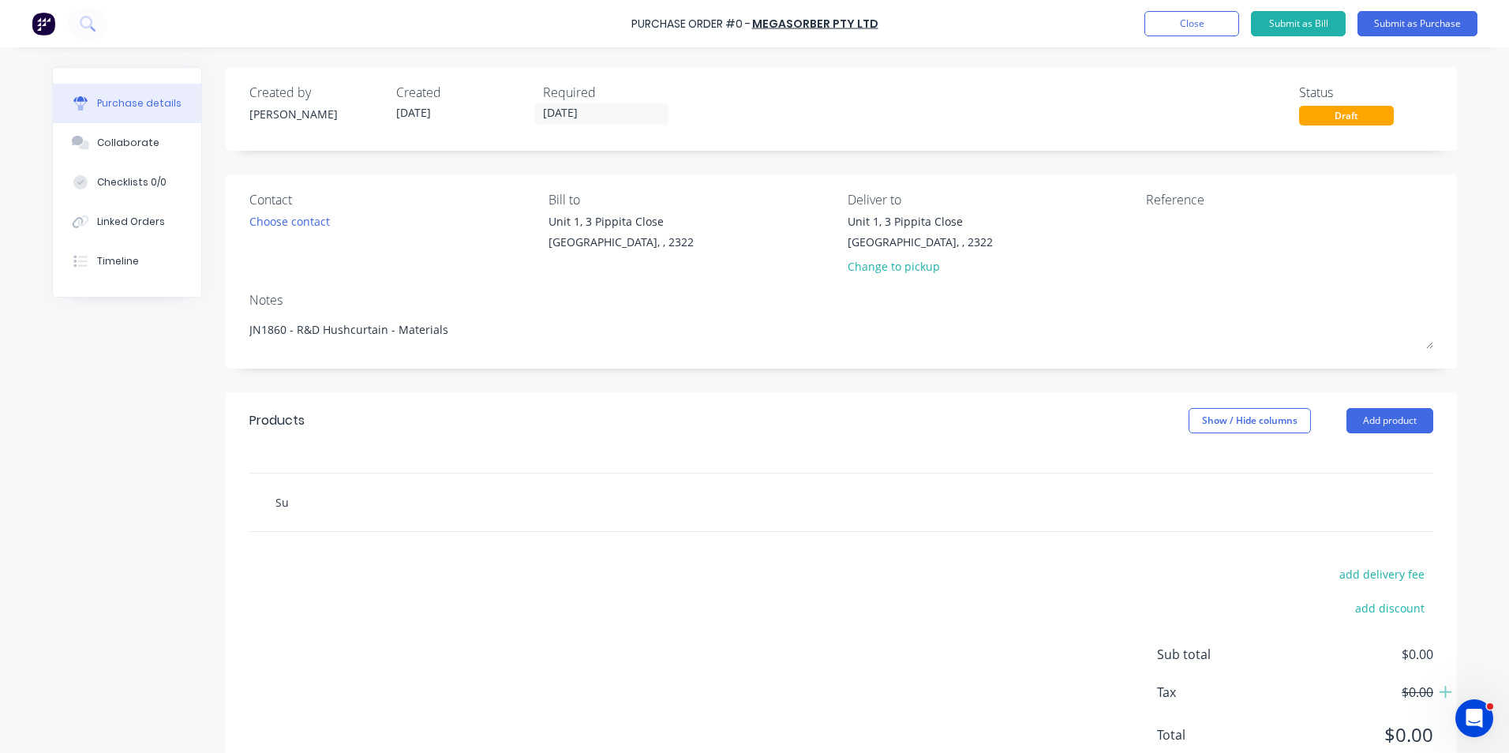
type input "Sup"
type textarea "x"
type input "Supp"
type textarea "x"
type input "Suppl"
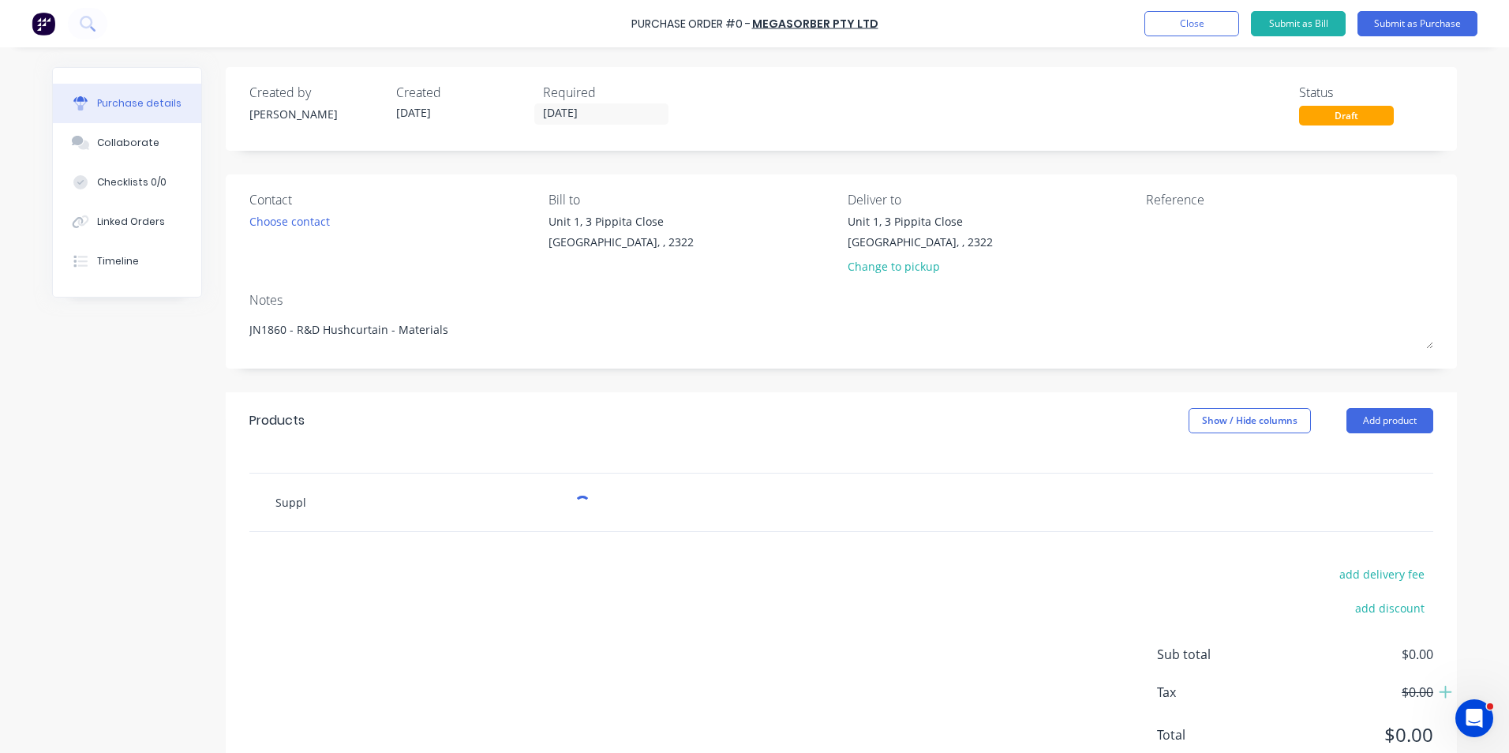
type textarea "x"
type input "Supply"
type textarea "x"
type input "Supply"
type textarea "x"
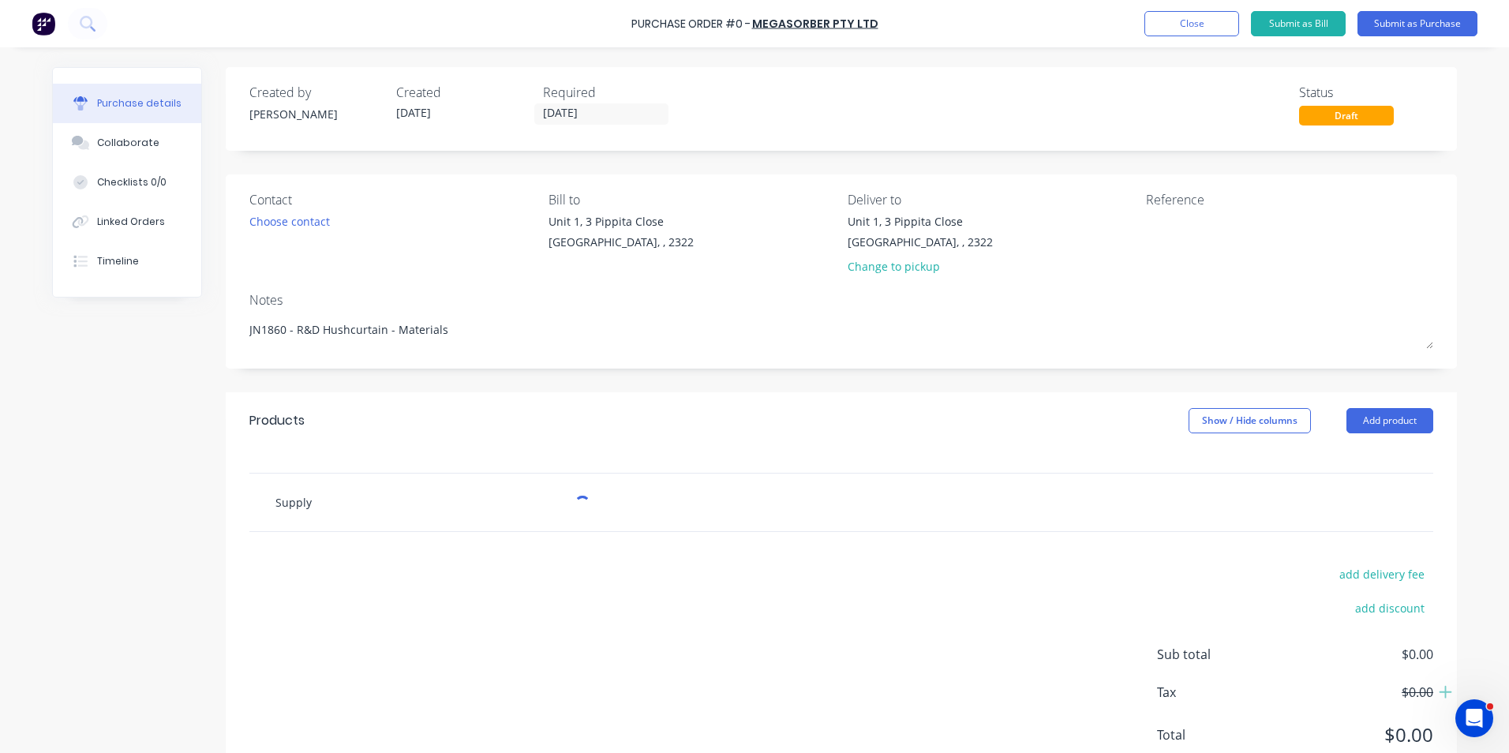
type input "Supply -"
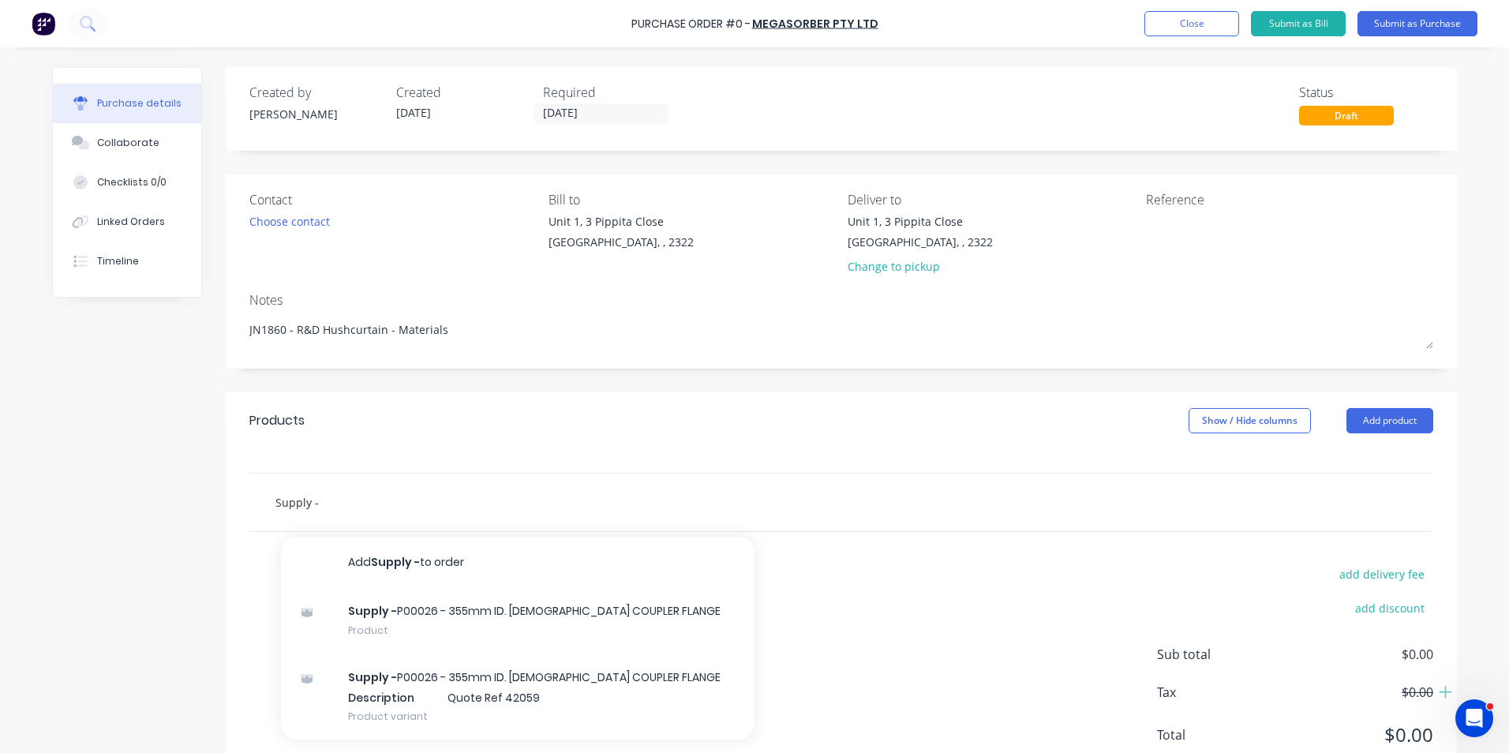
type textarea "x"
type input "Supply -"
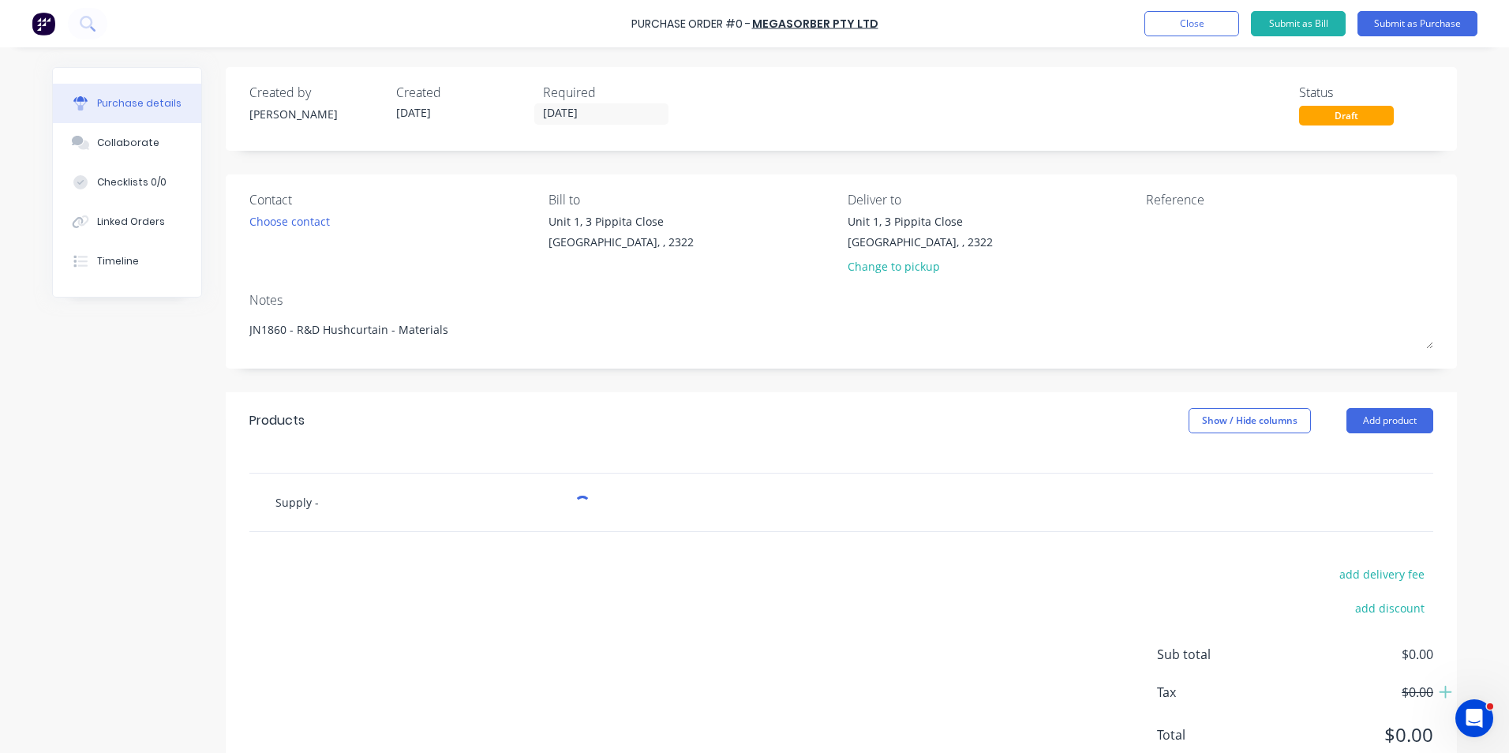
type textarea "x"
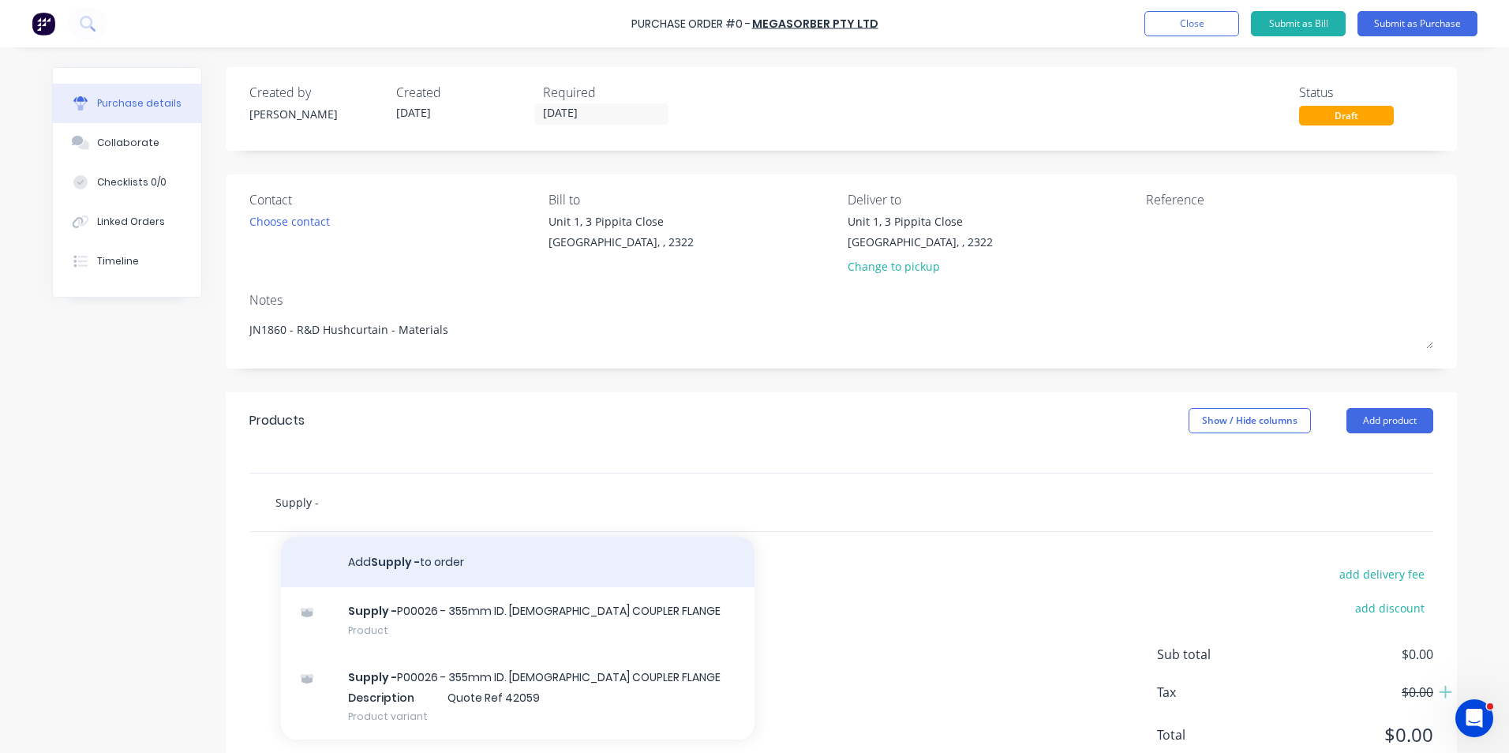
type input "Supply -"
click at [385, 561] on button "Add Supply - to order" at bounding box center [518, 562] width 474 height 51
type textarea "x"
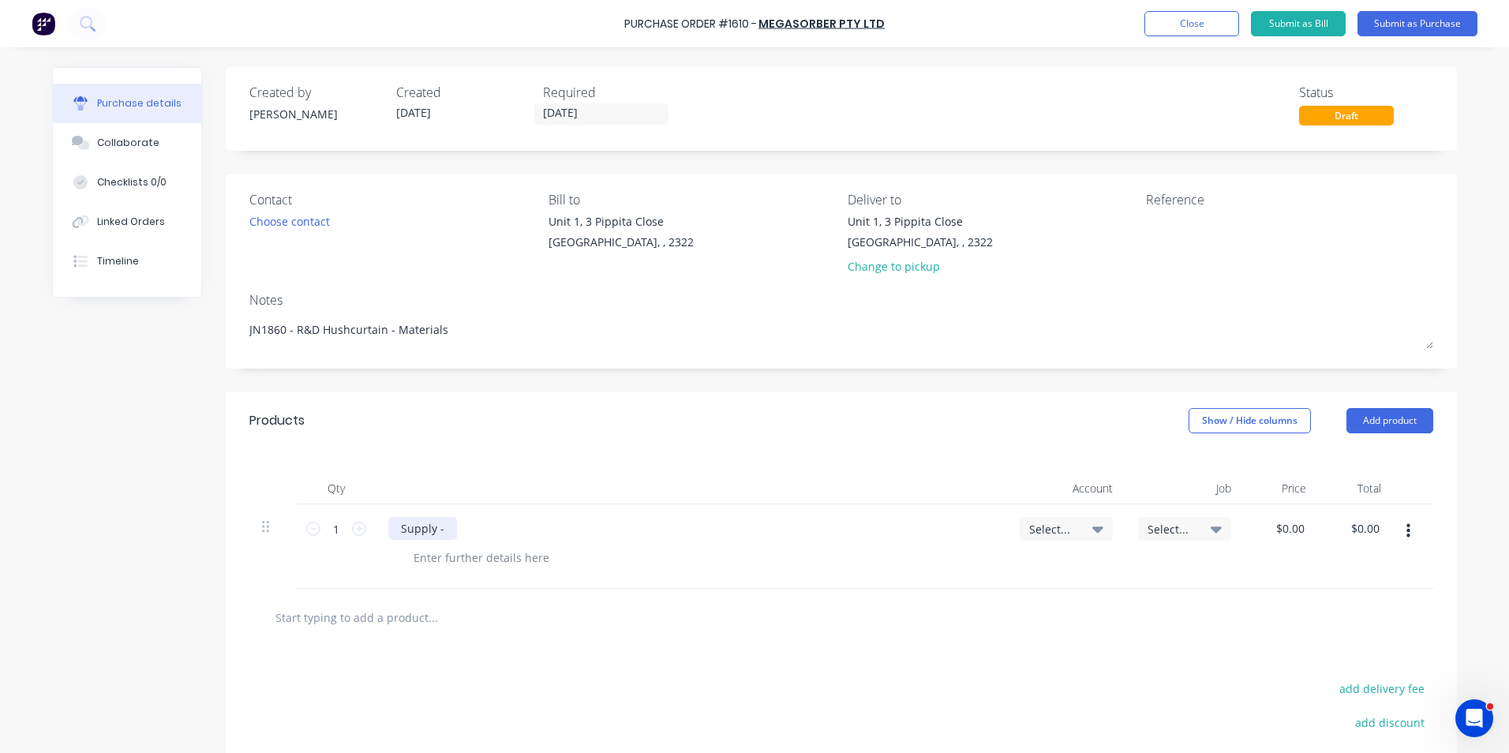
type textarea "x"
click at [439, 531] on div "Supply -" at bounding box center [422, 528] width 69 height 23
drag, startPoint x: 467, startPoint y: 529, endPoint x: 478, endPoint y: 527, distance: 11.2
click at [467, 529] on div "Supply - BG8" at bounding box center [434, 528] width 93 height 23
type textarea "x"
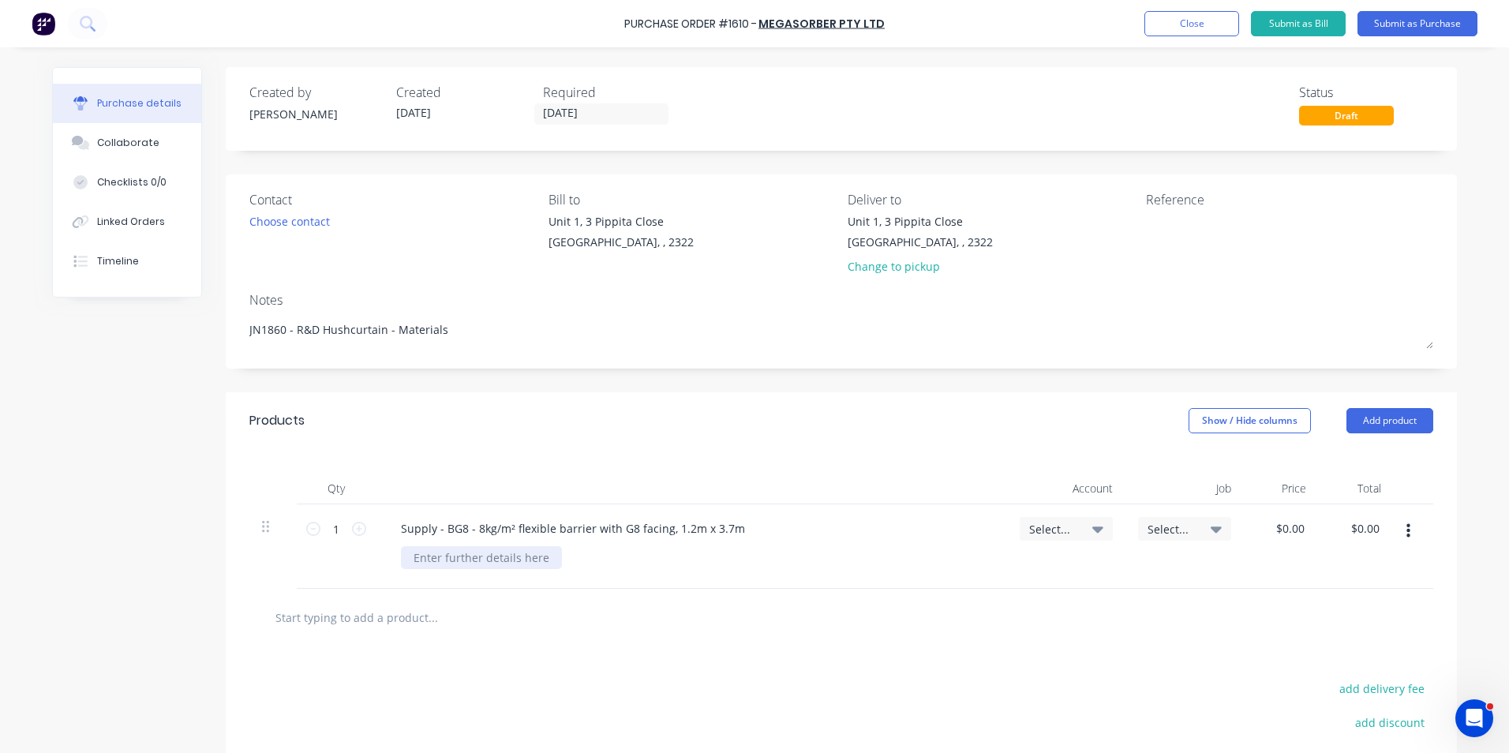
click at [463, 554] on div at bounding box center [481, 557] width 161 height 23
click at [1053, 530] on span "Select..." at bounding box center [1052, 529] width 47 height 17
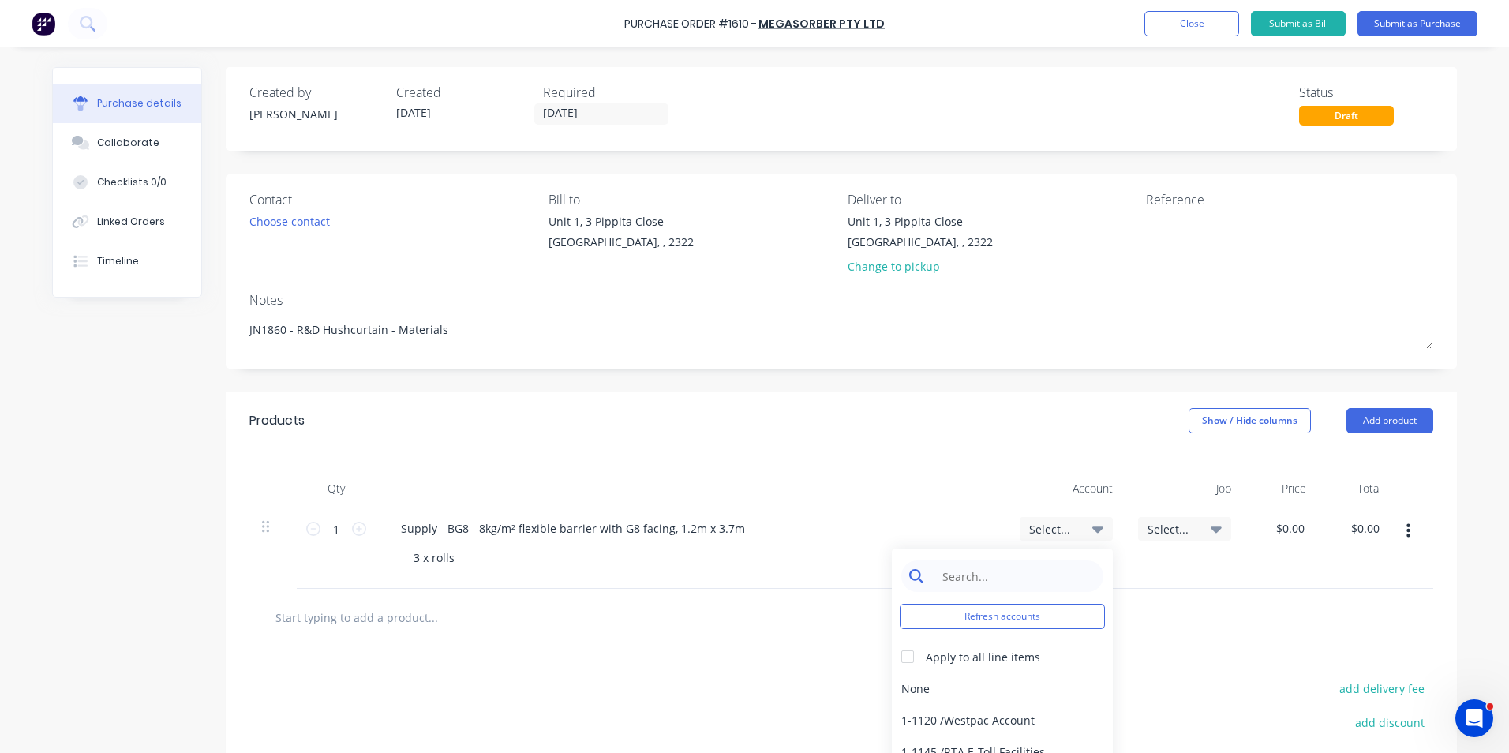
type textarea "x"
click at [964, 576] on input at bounding box center [1015, 577] width 162 height 32
type input "r&"
click at [1000, 688] on div "6-7020 / R&D Expenditure" at bounding box center [1002, 689] width 221 height 32
click at [1153, 528] on span "Select..." at bounding box center [1171, 529] width 47 height 17
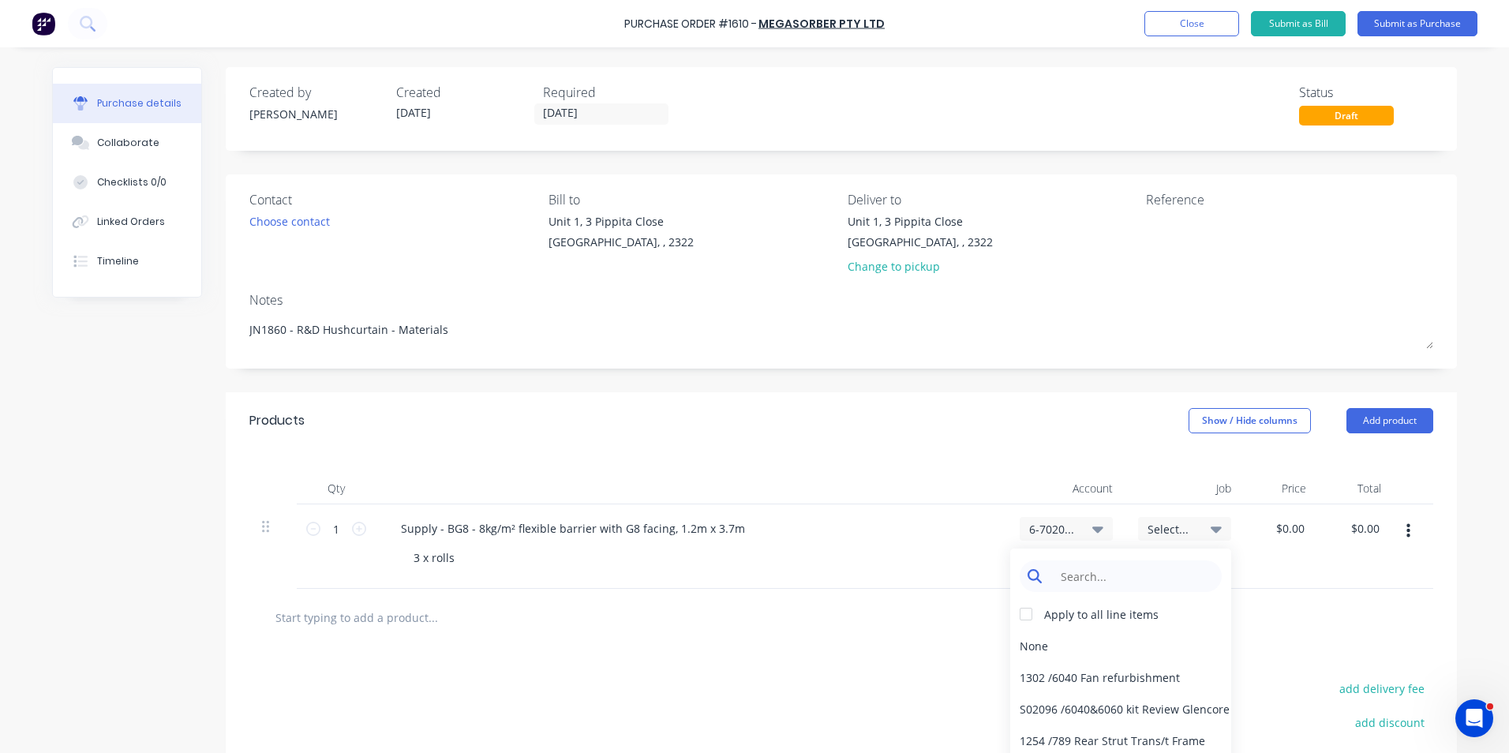
type textarea "x"
click at [1058, 578] on input at bounding box center [1133, 577] width 162 height 32
type input "1863"
click at [1063, 647] on div "1863 / Hushpak-HushCcurtain R&D" at bounding box center [1120, 646] width 221 height 32
click at [352, 527] on icon at bounding box center [359, 529] width 14 height 14
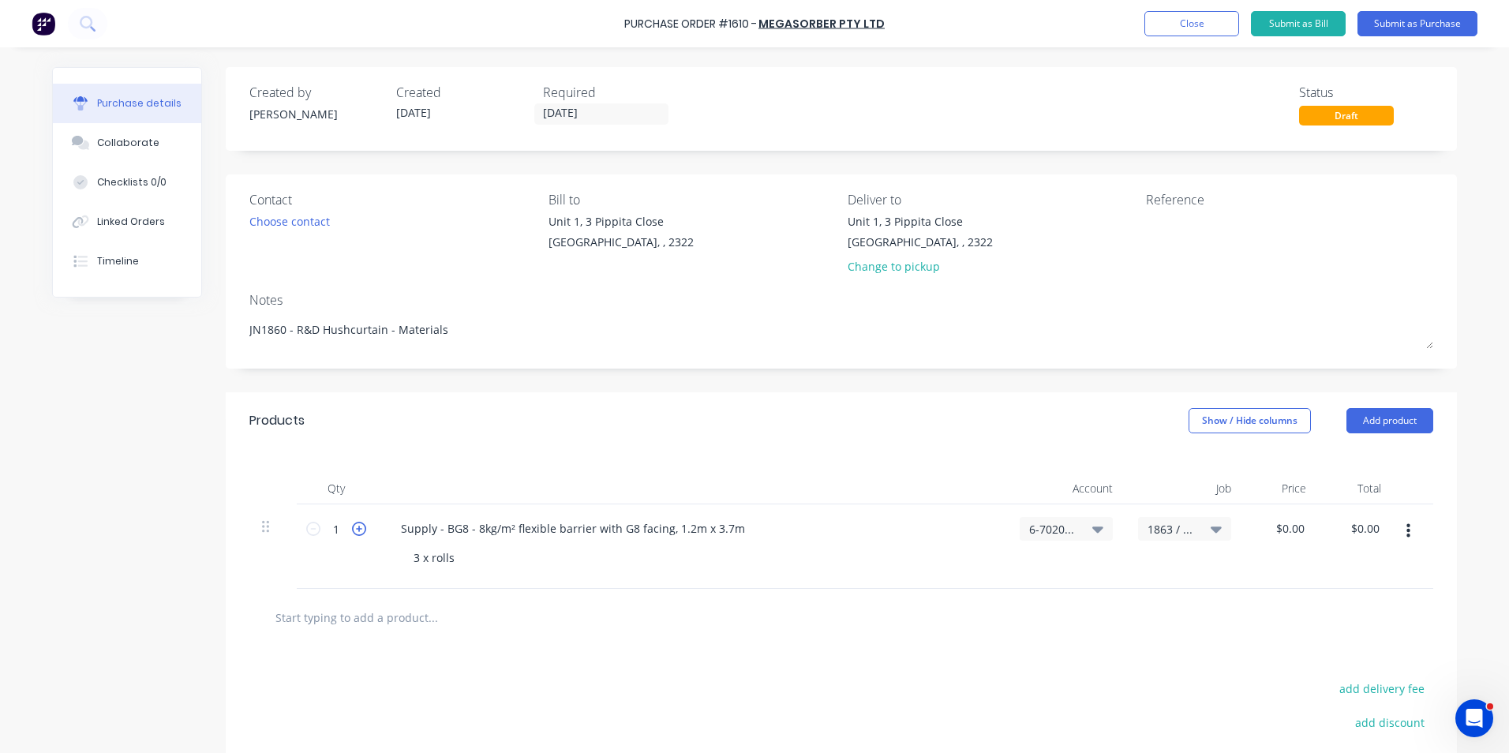
type textarea "x"
type input "2"
click at [352, 527] on icon at bounding box center [359, 529] width 14 height 14
type textarea "x"
type input "3"
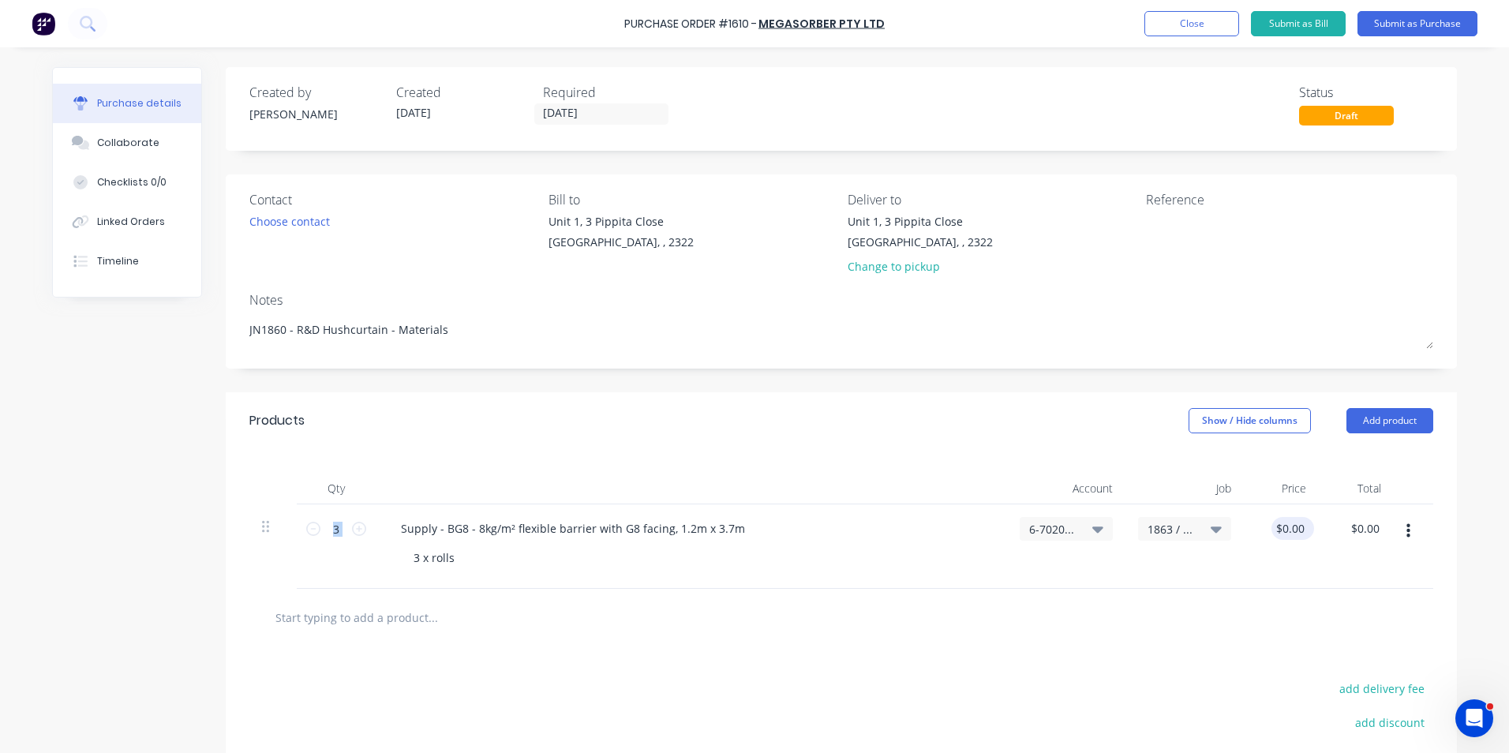
type textarea "x"
type input "0.00"
click at [1287, 530] on input "0.00" at bounding box center [1290, 528] width 36 height 23
click at [1287, 528] on input "0.00" at bounding box center [1293, 528] width 30 height 23
type textarea "x"
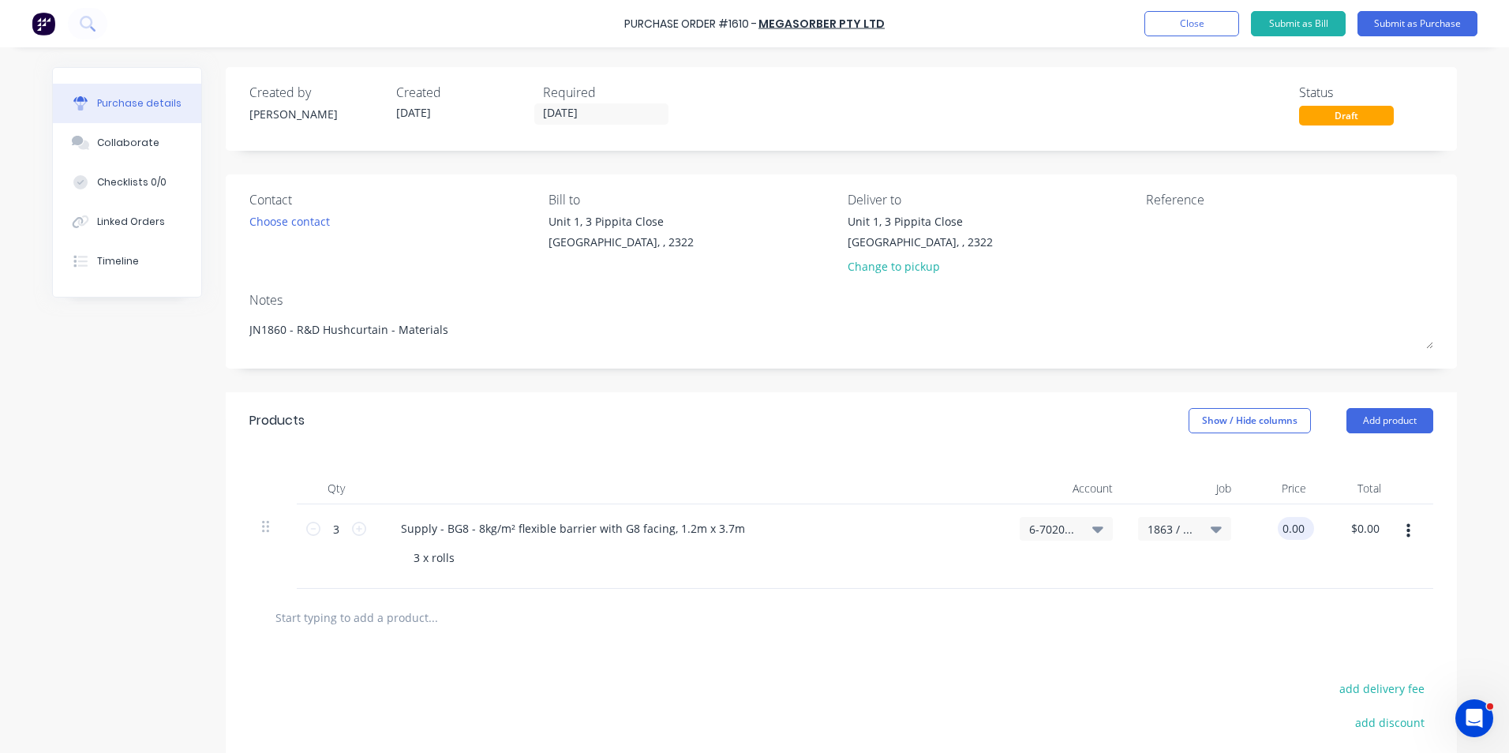
click at [1287, 528] on input "0.00" at bounding box center [1293, 528] width 30 height 23
type input "65"
type textarea "x"
type input "$65.00"
type input "$195.00"
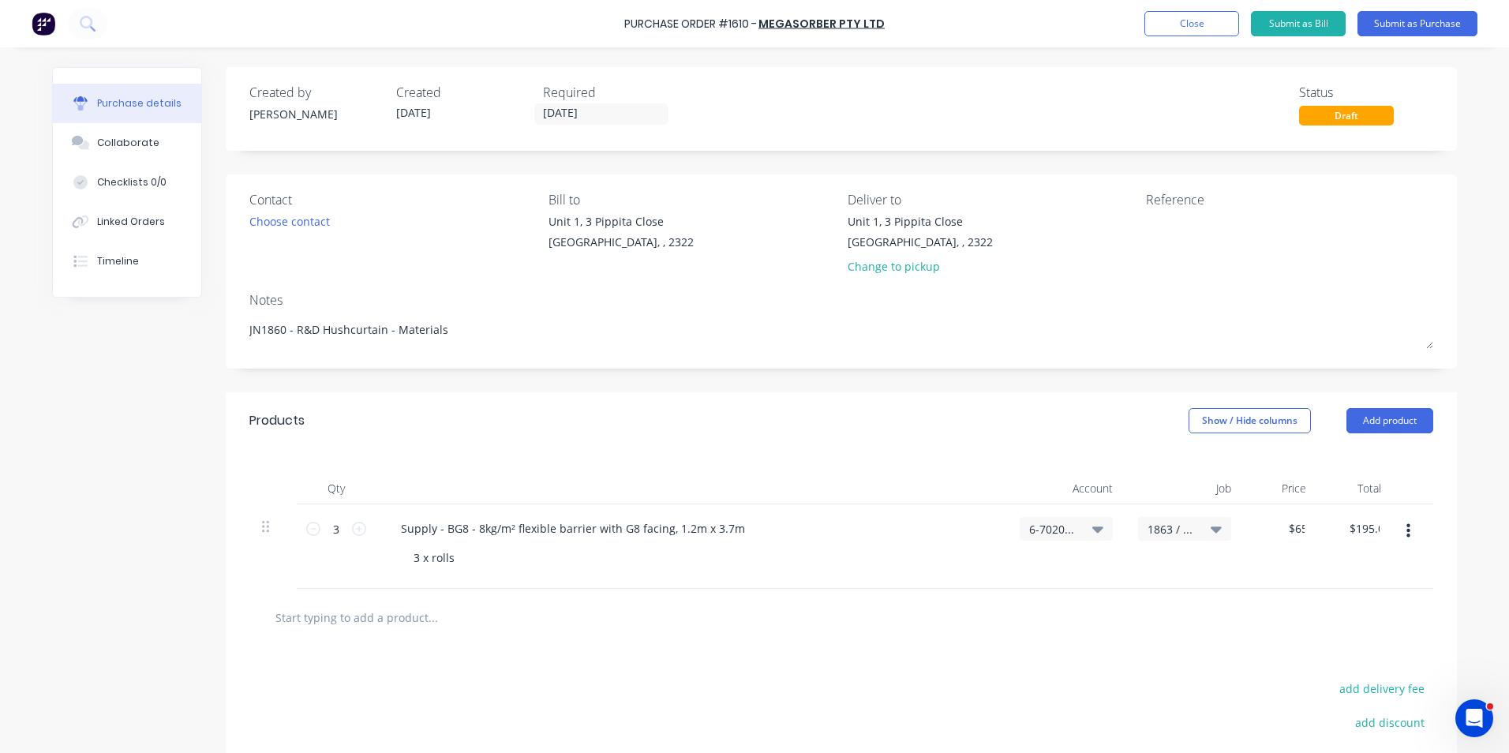
click at [1303, 565] on div "$65.00 65" at bounding box center [1281, 546] width 75 height 84
click at [1407, 530] on icon "button" at bounding box center [1409, 531] width 4 height 17
click at [1331, 605] on button "Duplicate" at bounding box center [1360, 605] width 134 height 32
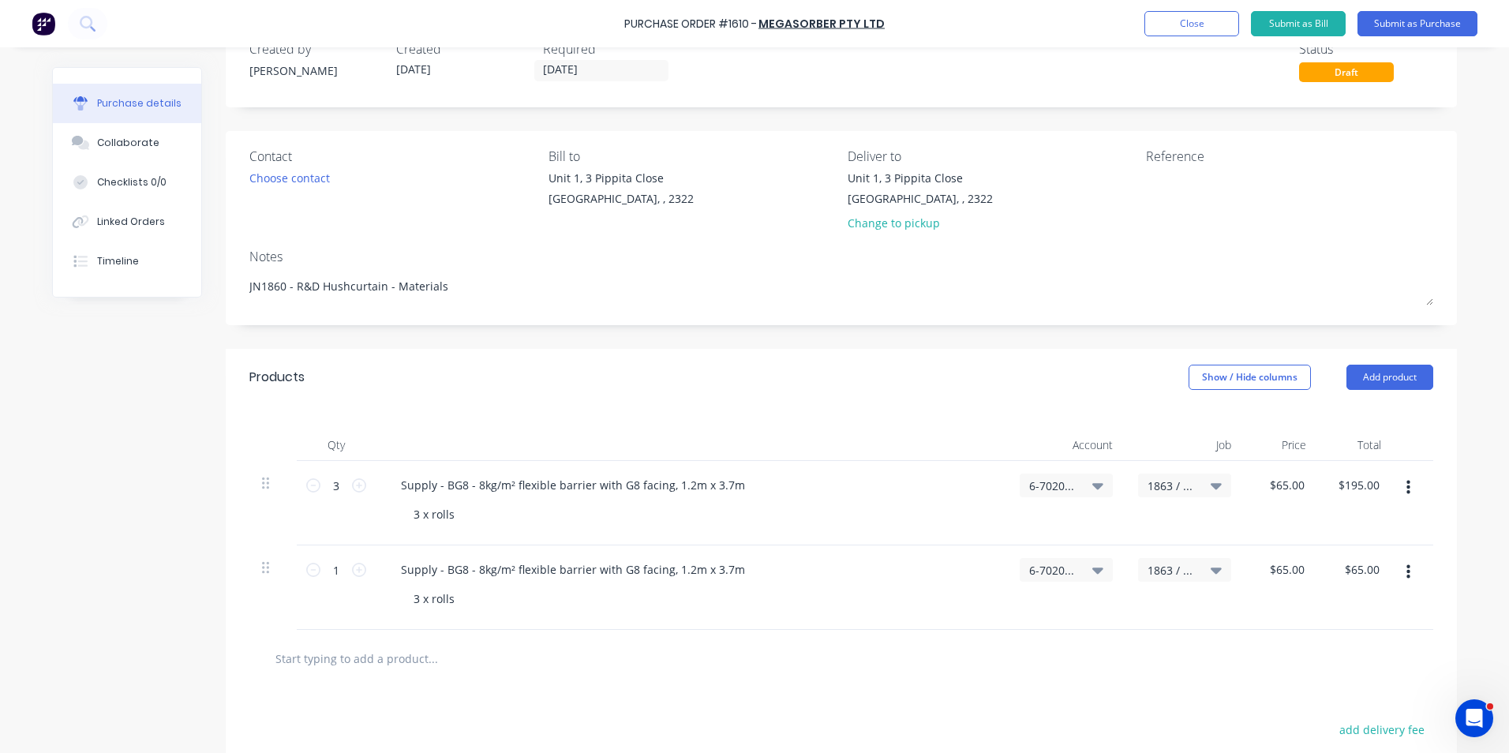
scroll to position [79, 0]
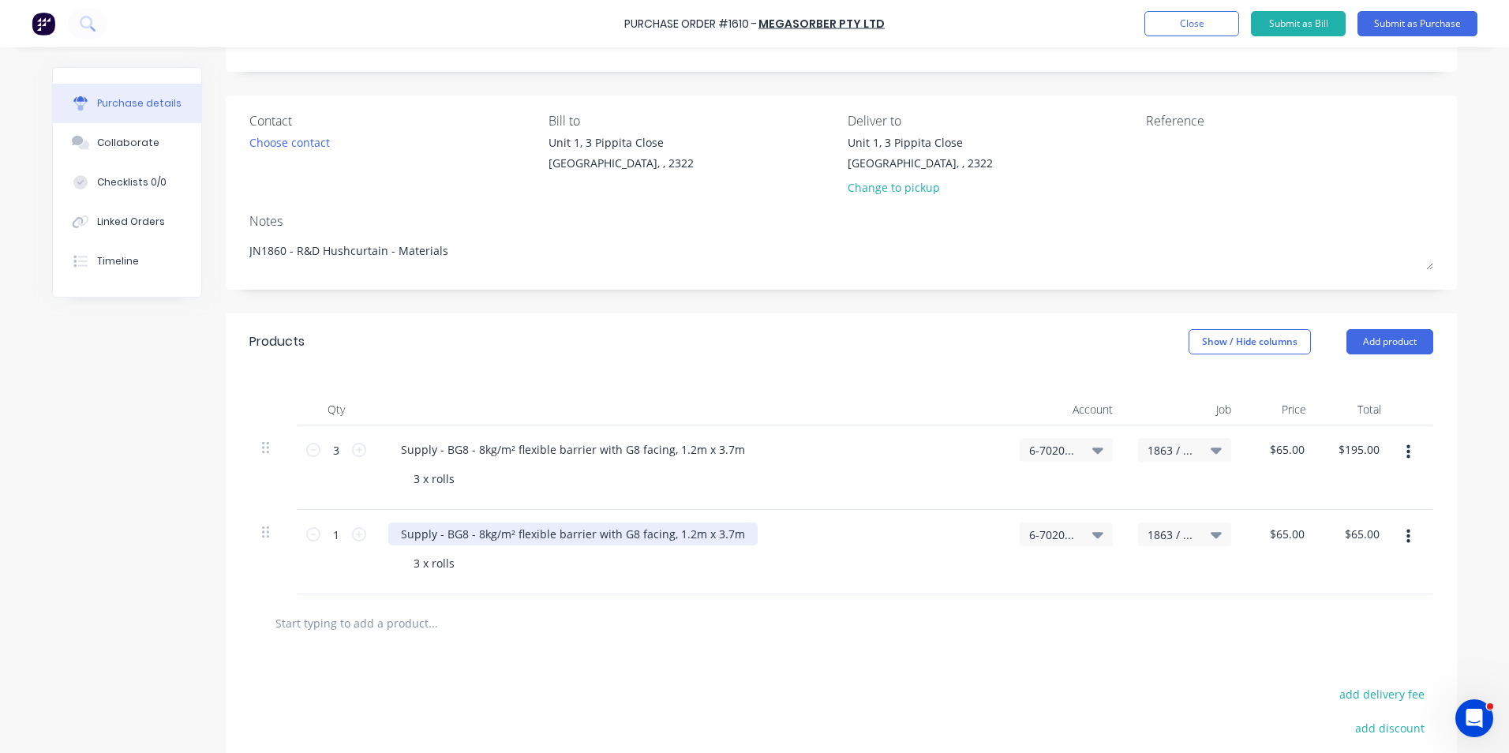
click at [736, 538] on div "Supply - BG8 - 8kg/m² flexible barrier with G8 facing, 1.2m x 3.7m" at bounding box center [572, 534] width 369 height 23
drag, startPoint x: 739, startPoint y: 535, endPoint x: 441, endPoint y: 536, distance: 297.6
click at [441, 536] on div "Supply - BG8 - 8kg/m² flexible barrier with G8 facing, 1.2m x 3.7m" at bounding box center [572, 534] width 369 height 23
type textarea "x"
paste div
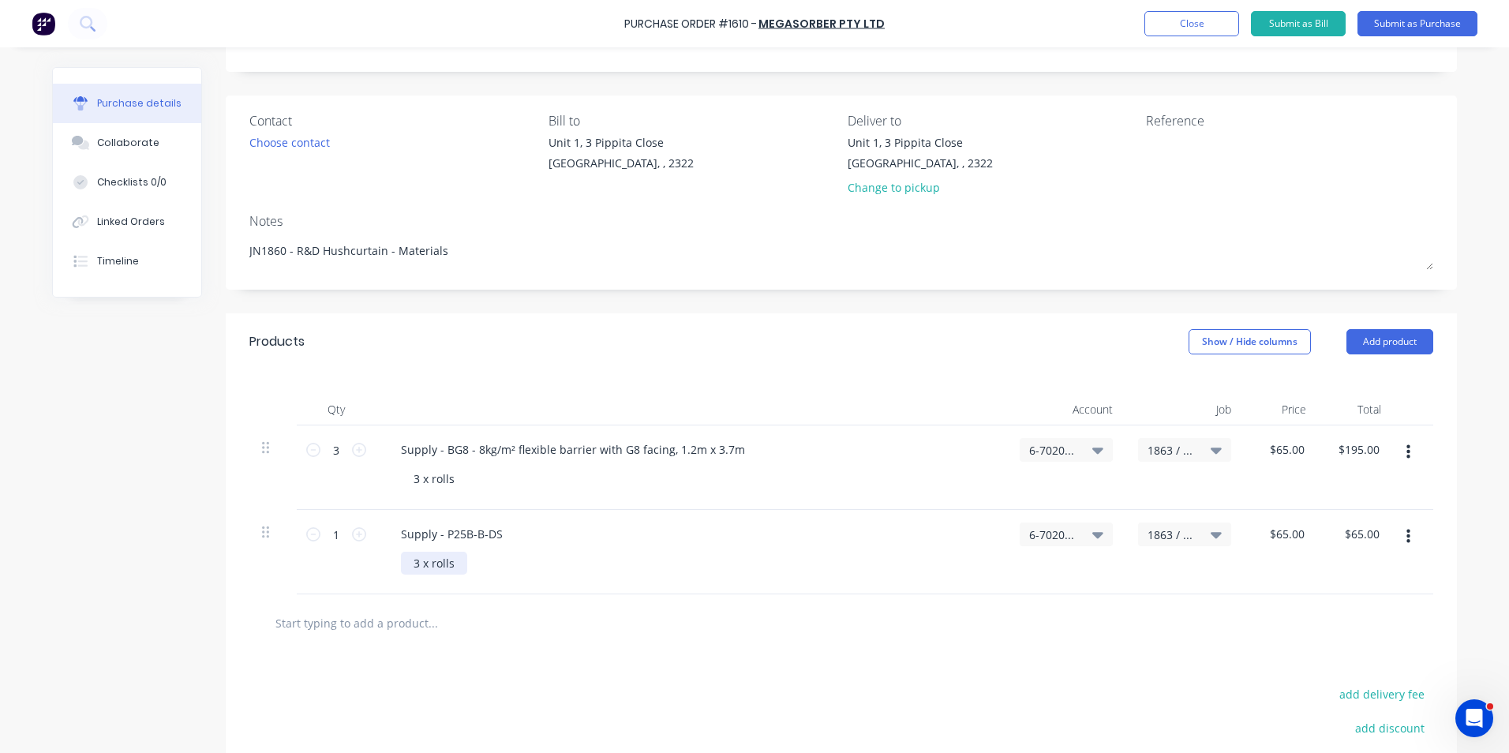
type textarea "x"
drag, startPoint x: 453, startPoint y: 568, endPoint x: 374, endPoint y: 568, distance: 78.9
click at [376, 568] on div "Supply - P25B-B-DS 3 x rolls" at bounding box center [692, 552] width 632 height 84
click at [508, 534] on div "Supply - P25B-B-DS" at bounding box center [691, 534] width 606 height 23
click at [503, 534] on div "Supply - P25B-B-DS" at bounding box center [451, 534] width 127 height 23
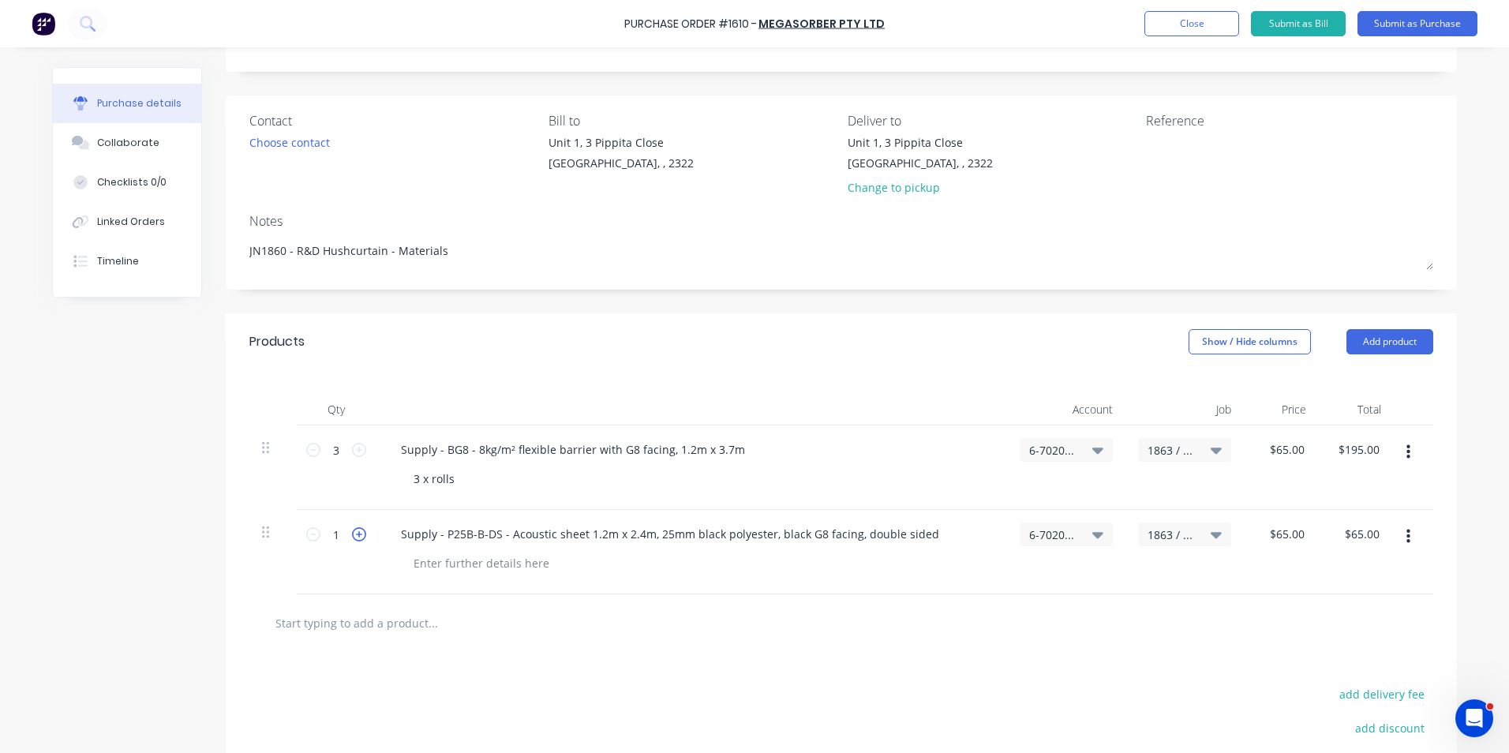
click at [352, 533] on icon at bounding box center [359, 534] width 14 height 14
type textarea "x"
type input "2"
type input "$130.00"
click at [352, 533] on icon at bounding box center [359, 534] width 14 height 14
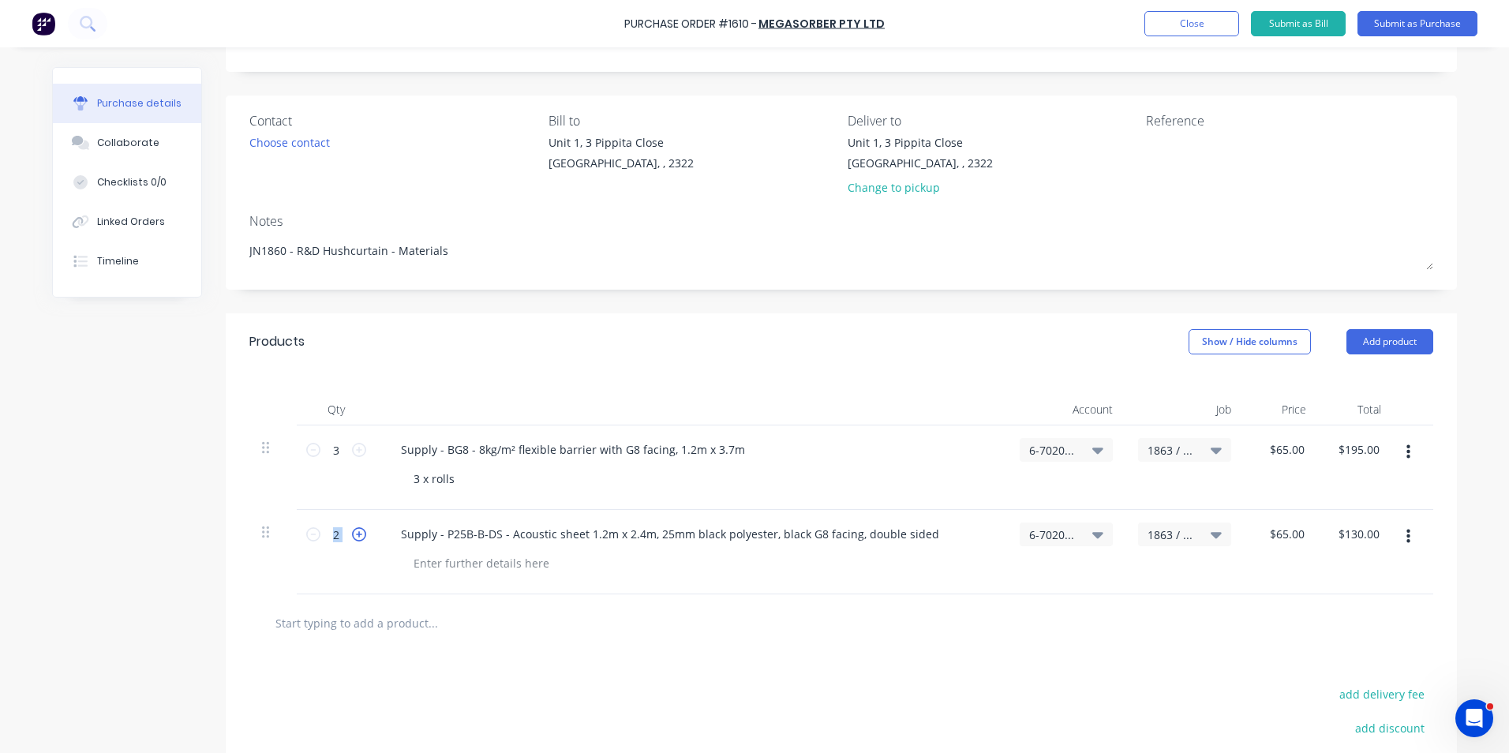
type textarea "x"
type input "3"
type input "$195.00"
click at [352, 533] on icon at bounding box center [359, 534] width 14 height 14
type textarea "x"
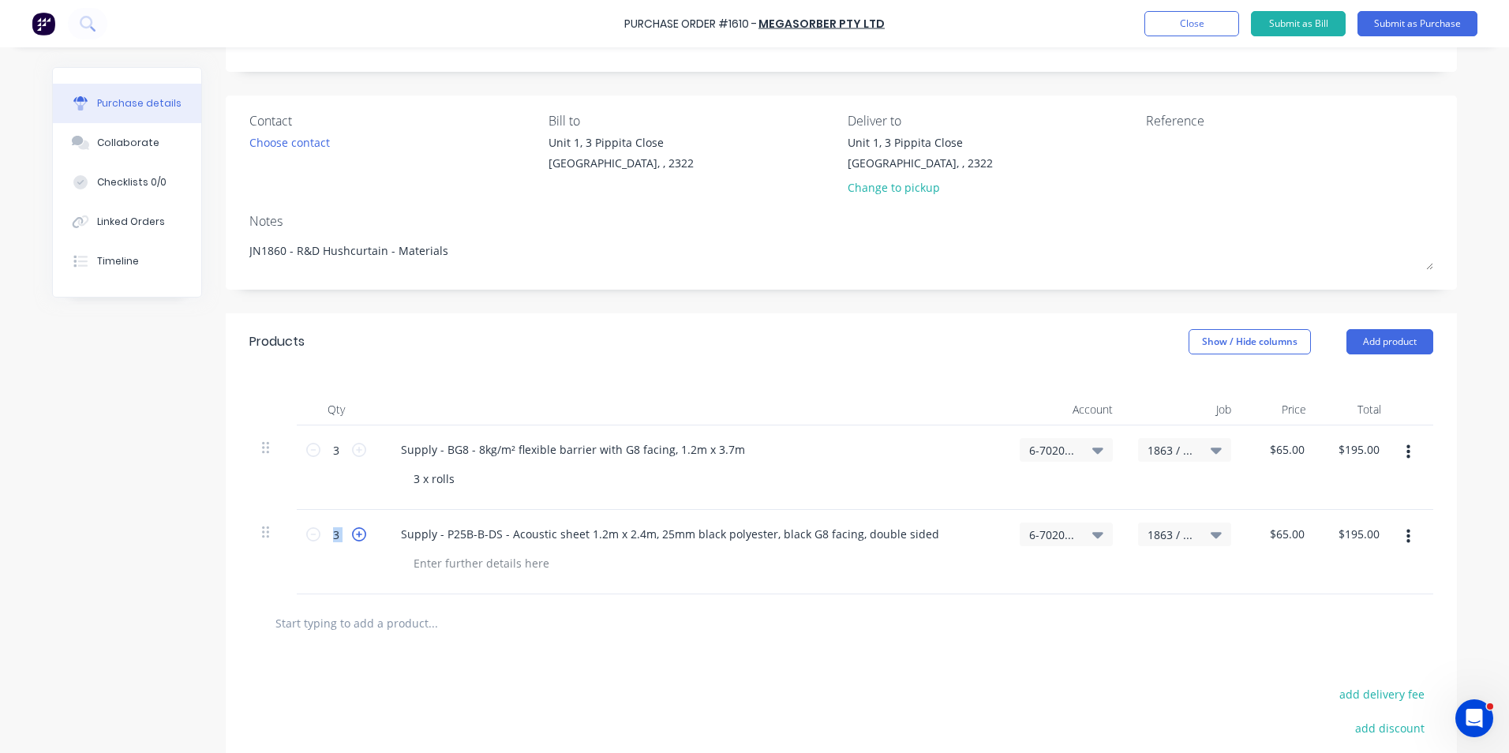
type input "4"
type input "$260.00"
click at [352, 533] on icon at bounding box center [359, 534] width 14 height 14
type textarea "x"
type input "5"
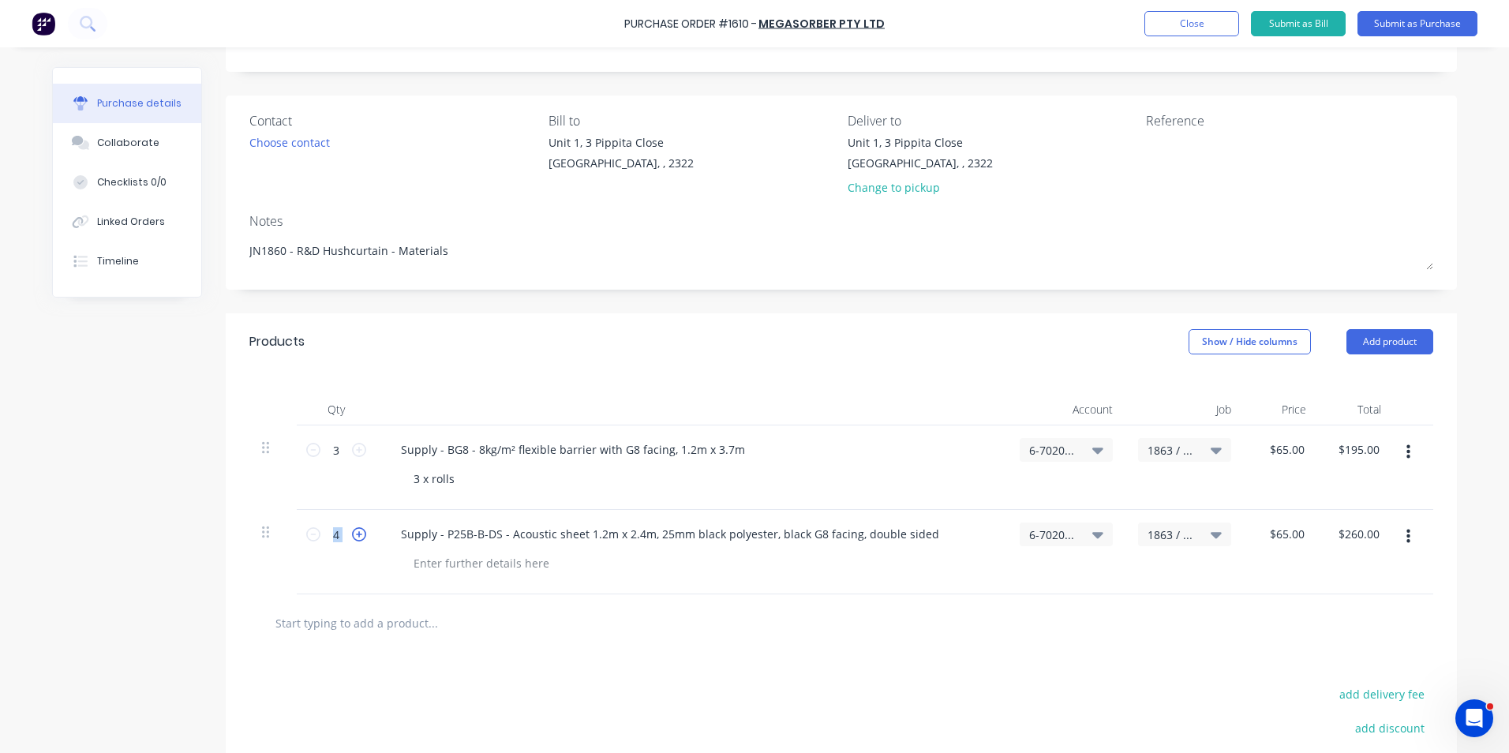
type input "$325.00"
type textarea "x"
type input "65.00"
click at [1280, 534] on input "65.00" at bounding box center [1290, 534] width 36 height 23
type textarea "x"
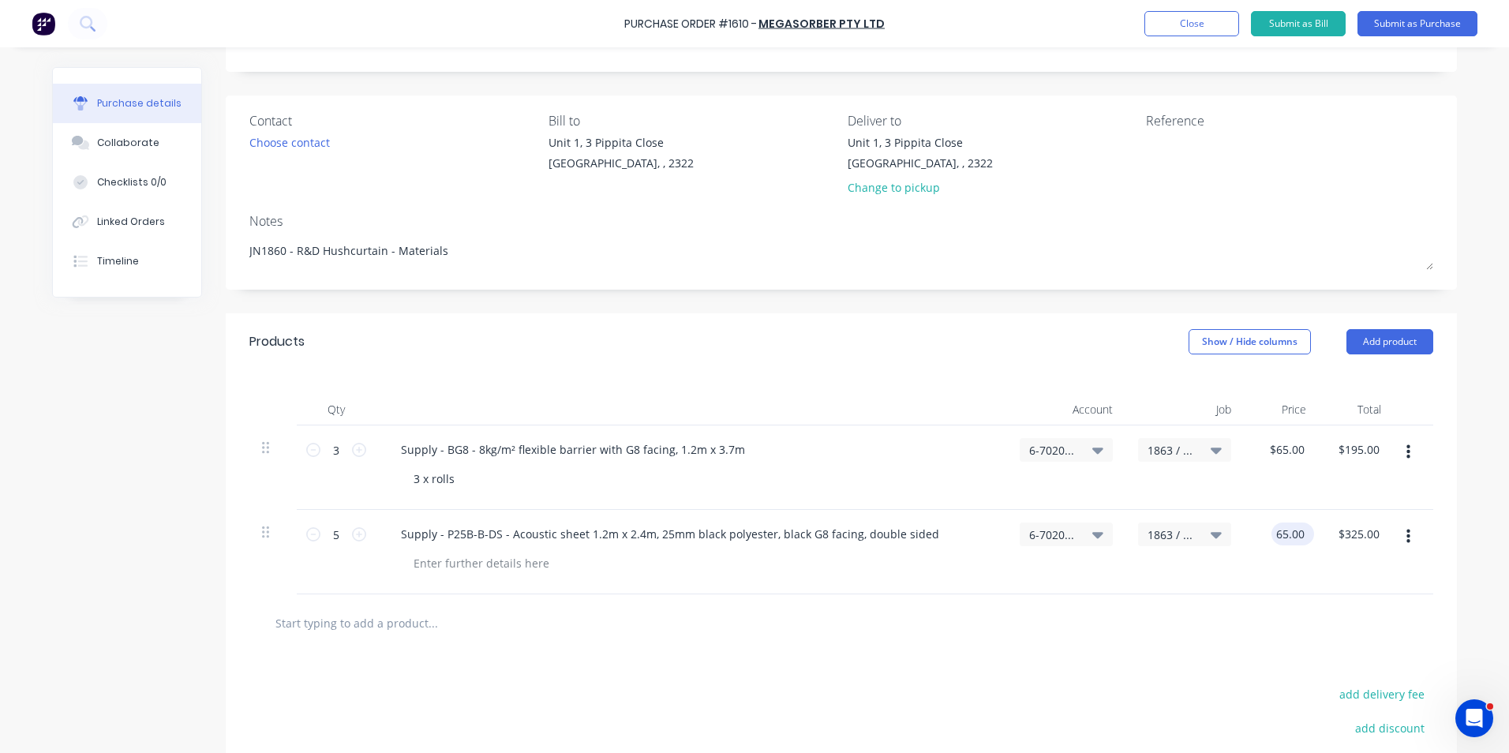
click at [1280, 534] on input "65.00" at bounding box center [1290, 534] width 36 height 23
type input "262"
type textarea "x"
type input "$262.00"
type input "$1,310.00"
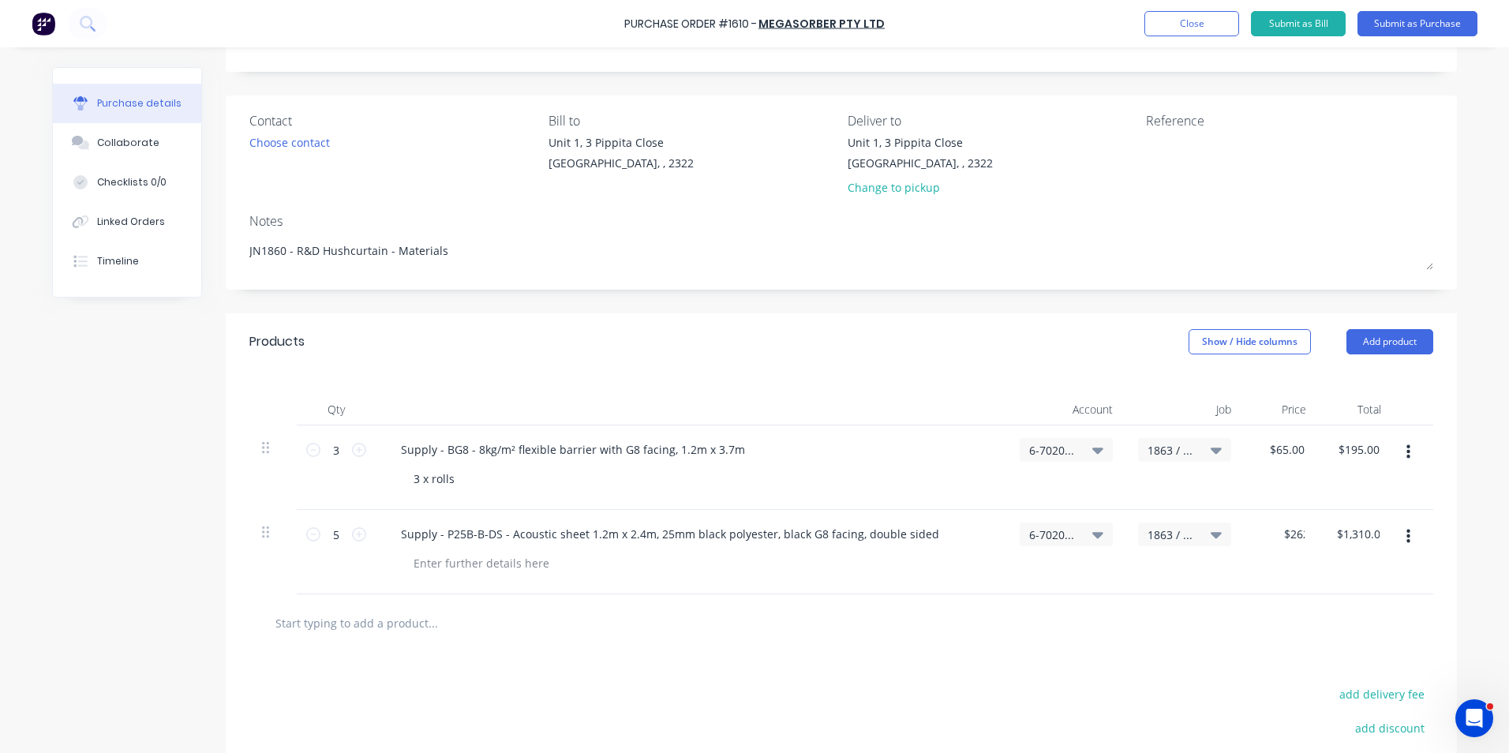
click at [1291, 574] on div "$262.00 262" at bounding box center [1281, 552] width 75 height 84
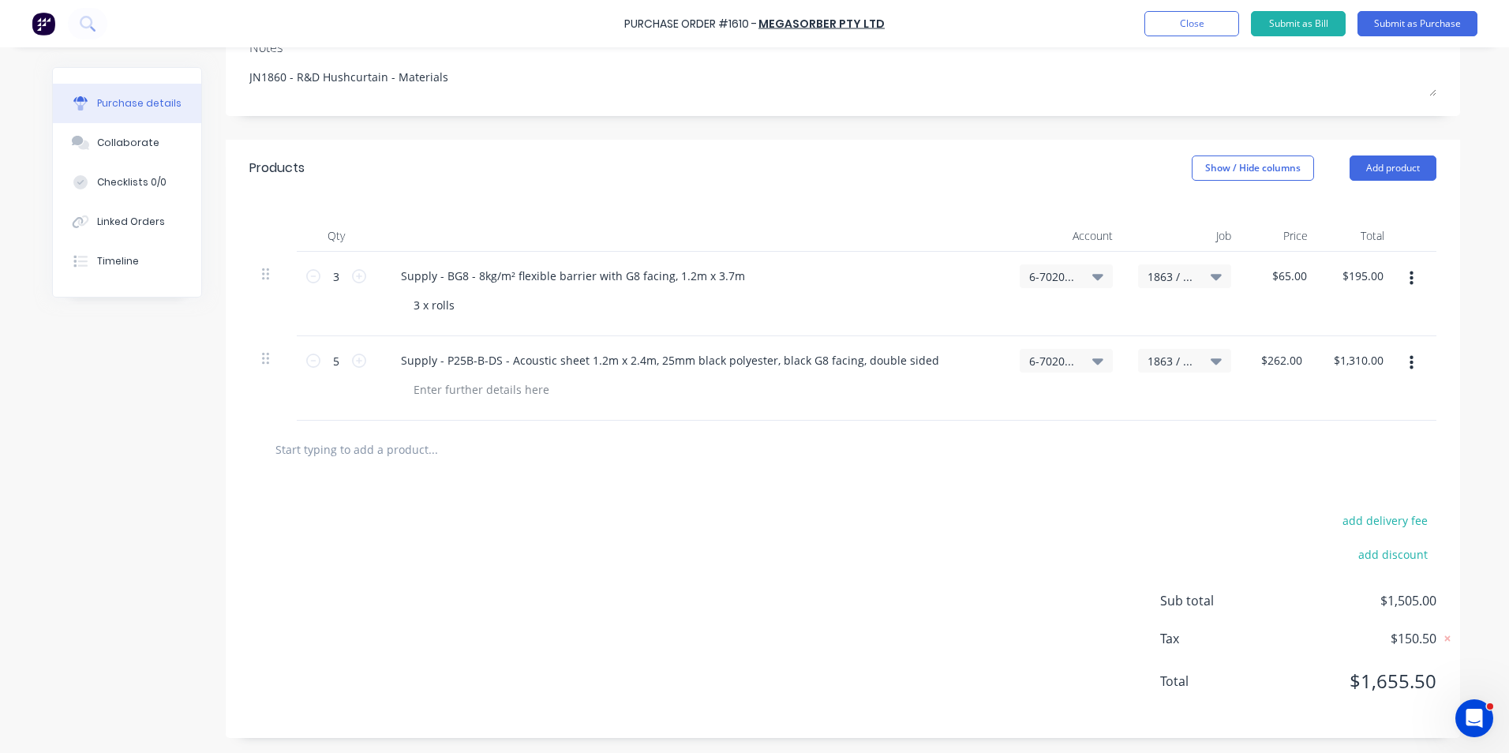
scroll to position [253, 0]
click at [1410, 359] on icon "button" at bounding box center [1412, 362] width 4 height 17
click at [1325, 433] on button "Duplicate" at bounding box center [1363, 436] width 134 height 32
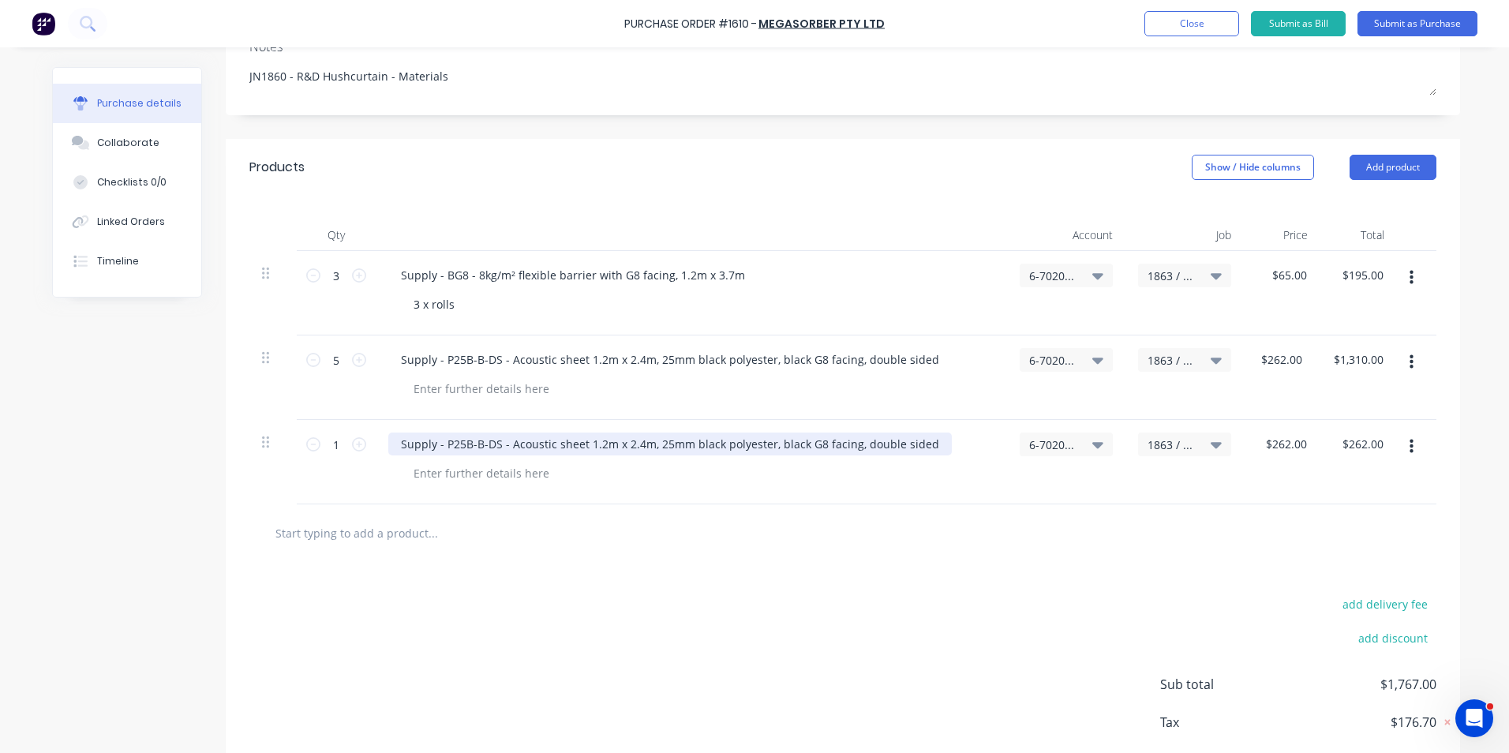
type textarea "x"
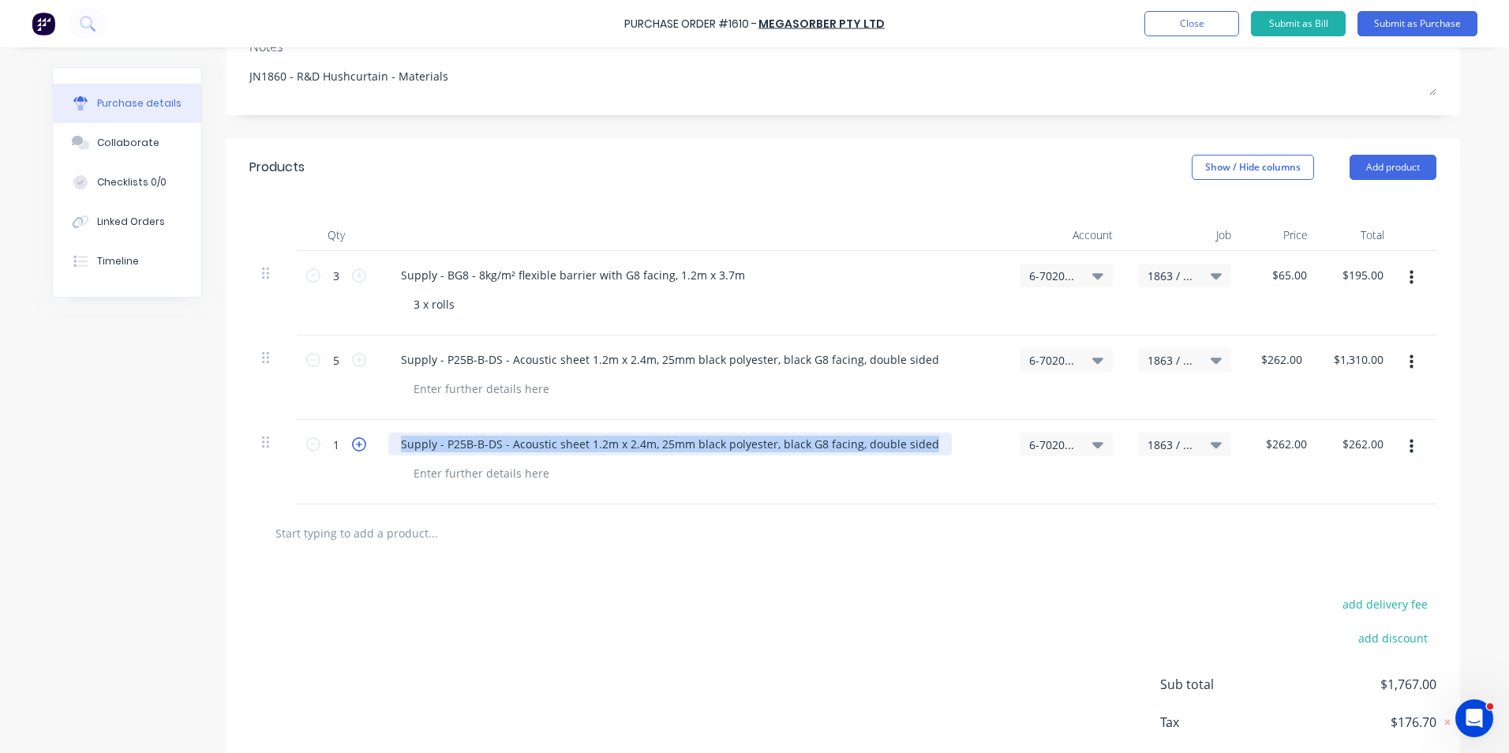
drag, startPoint x: 924, startPoint y: 444, endPoint x: 354, endPoint y: 444, distance: 570.0
click at [354, 444] on div "1 1 Supply - P25B-B-DS - Acoustic sheet 1.2m x 2.4m, 25mm black polyester, blac…" at bounding box center [842, 462] width 1187 height 84
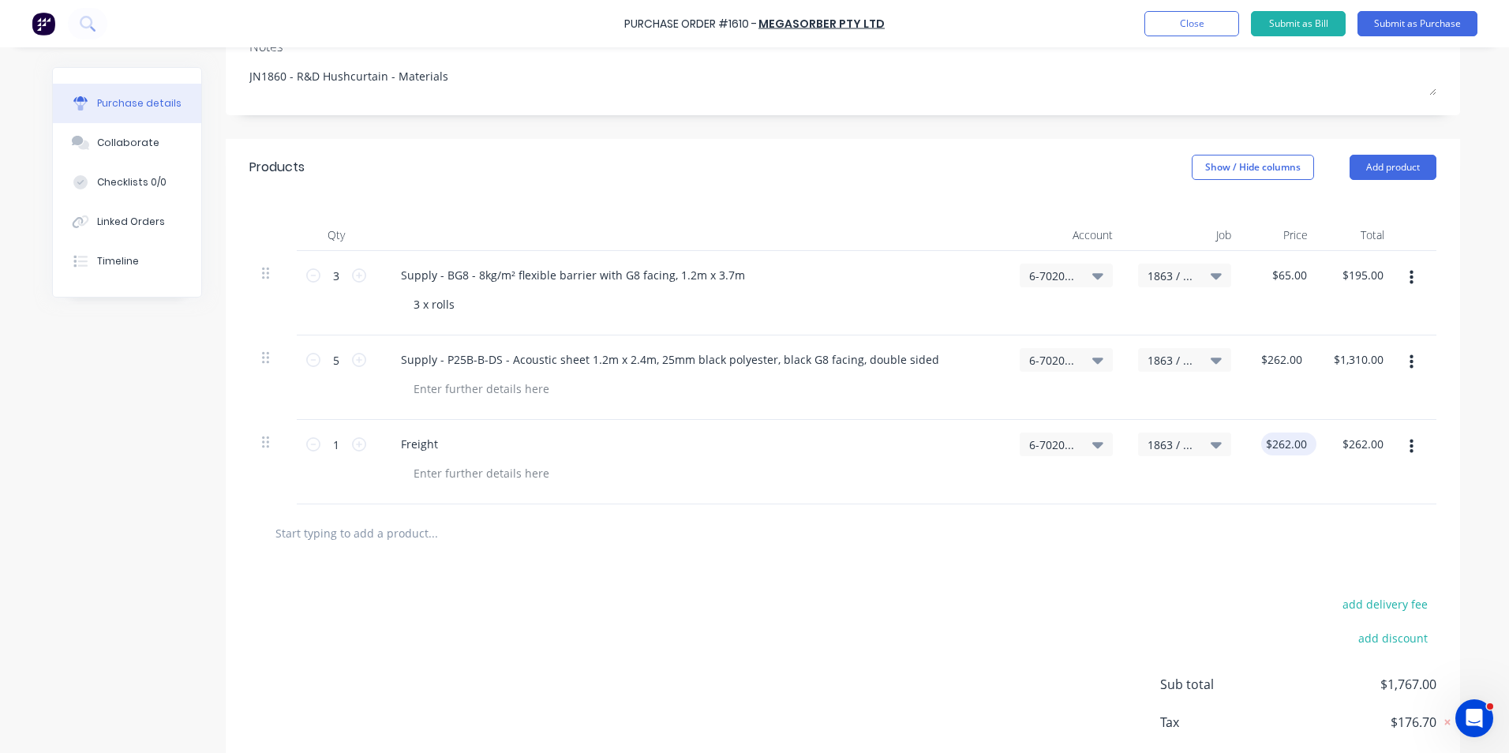
type textarea "x"
type input "262.00"
click at [1284, 441] on input "262.00" at bounding box center [1286, 444] width 49 height 23
click at [1284, 441] on input "262.00" at bounding box center [1289, 444] width 43 height 23
type textarea "x"
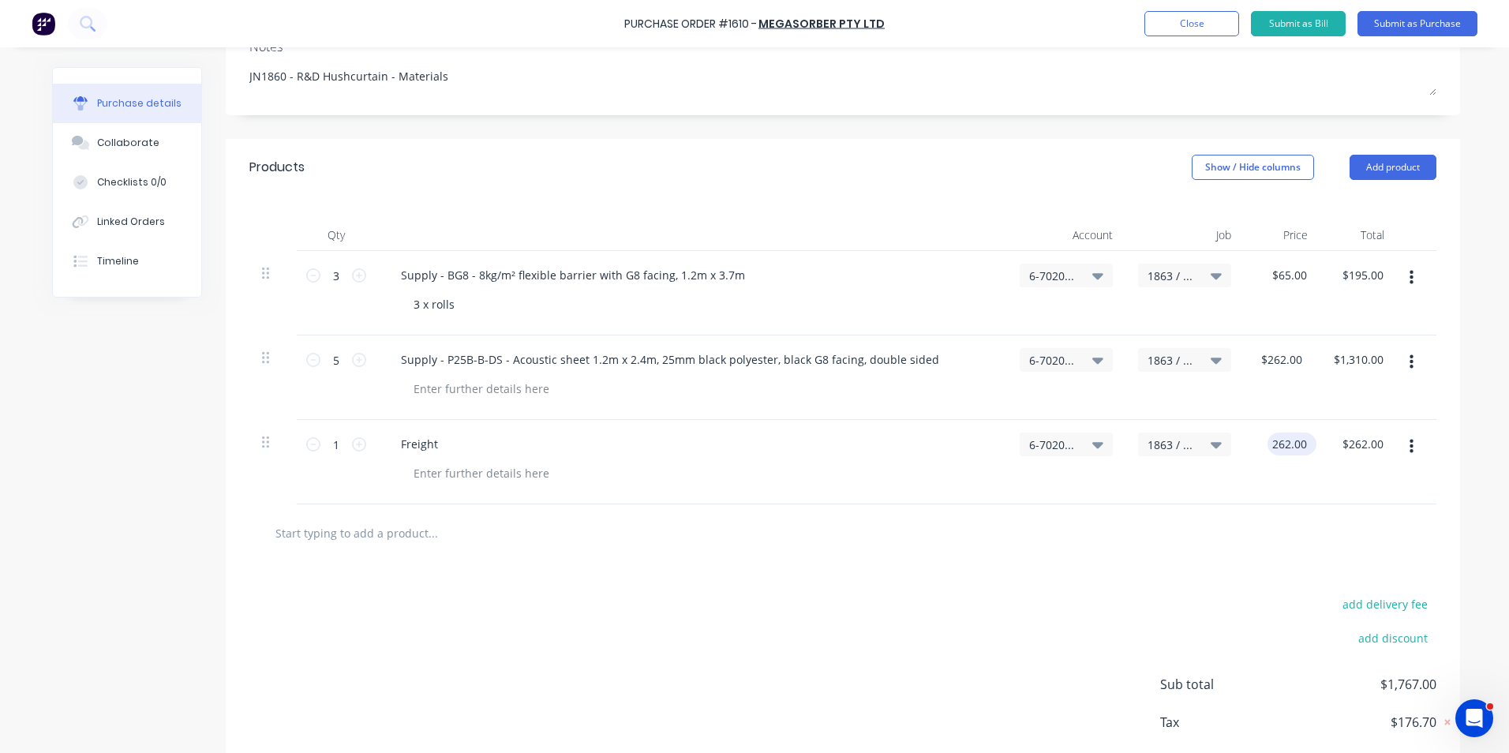
click at [1284, 441] on input "262.00" at bounding box center [1289, 444] width 43 height 23
type input "0.00"
type textarea "x"
type input "$0.00"
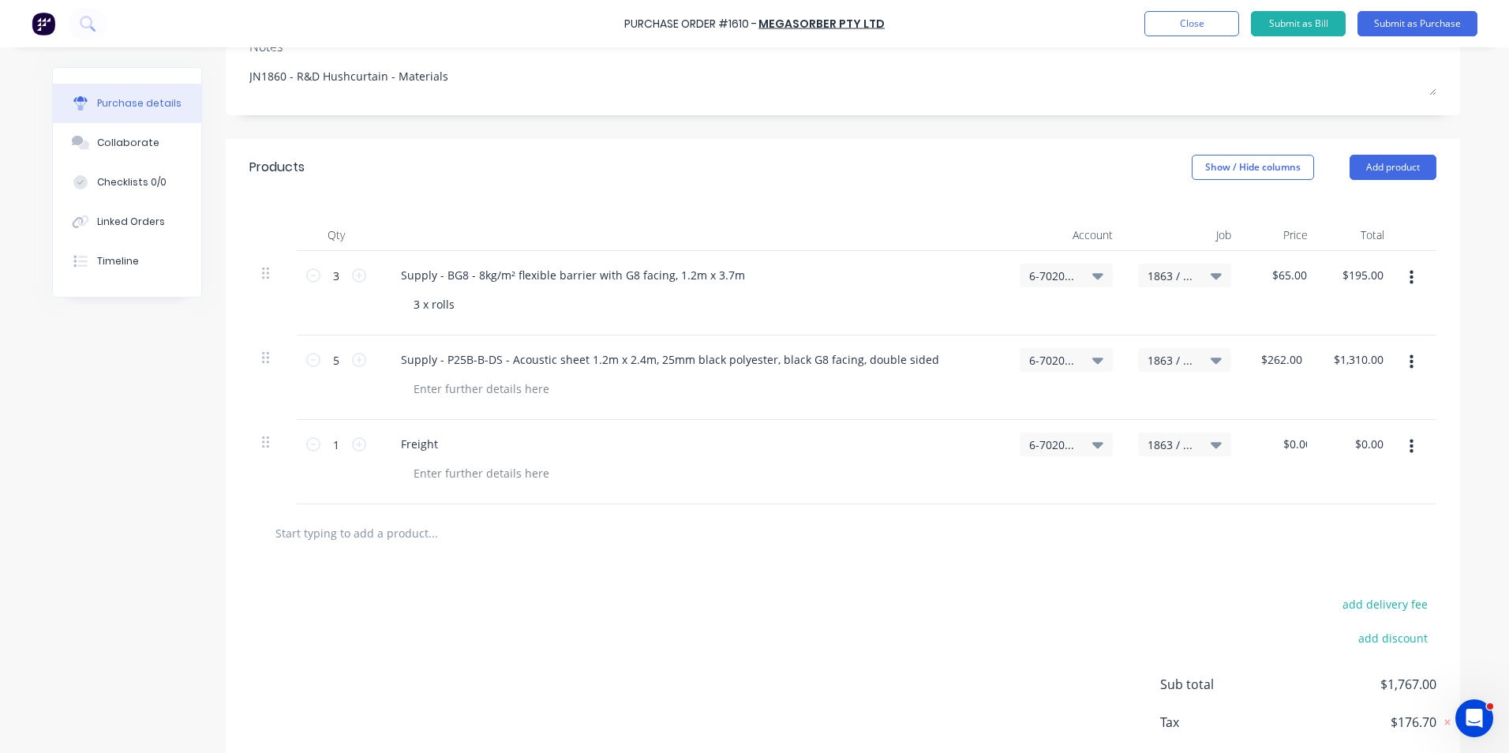
click at [1258, 482] on div "$0.00 0.00" at bounding box center [1282, 462] width 77 height 84
click at [456, 308] on div "3 x rolls" at bounding box center [434, 304] width 66 height 23
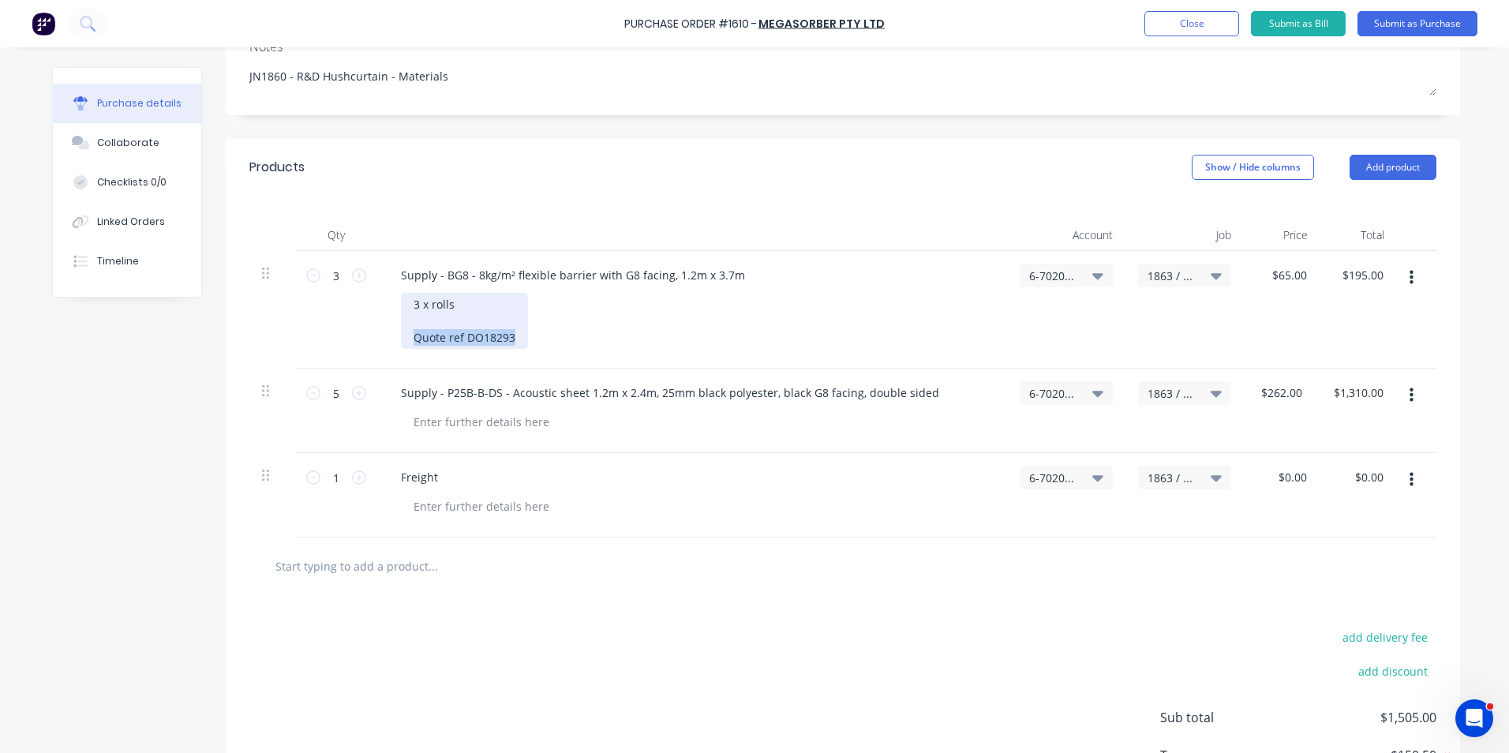
drag, startPoint x: 512, startPoint y: 339, endPoint x: 383, endPoint y: 336, distance: 128.7
click at [383, 336] on div "Supply - BG8 - 8kg/m² flexible barrier with G8 facing, 1.2m x 3.7m 3 x rolls Qu…" at bounding box center [692, 310] width 632 height 118
copy div "Quote ref DO18293"
click at [452, 418] on div at bounding box center [481, 422] width 161 height 23
click at [1422, 23] on button "Submit as Purchase" at bounding box center [1418, 23] width 120 height 25
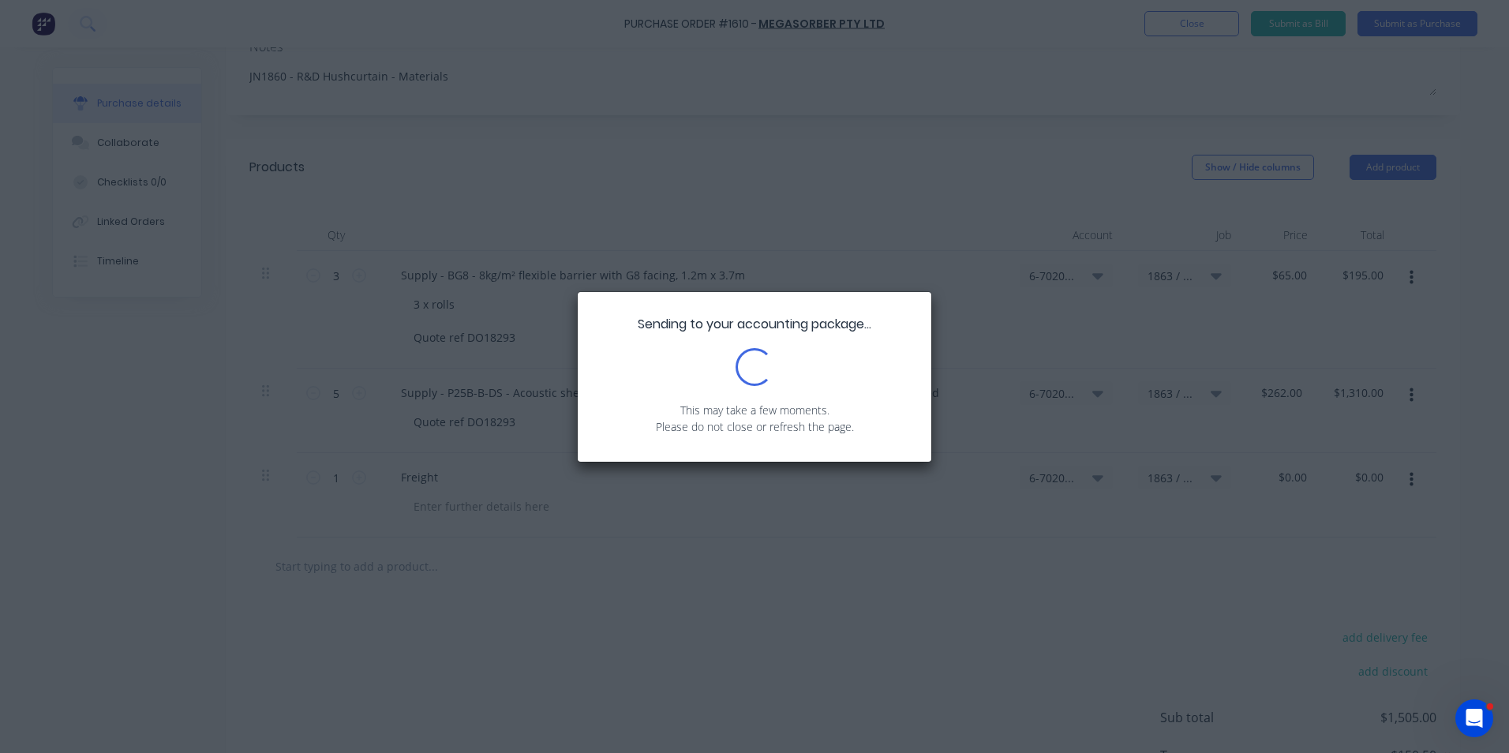
scroll to position [0, 0]
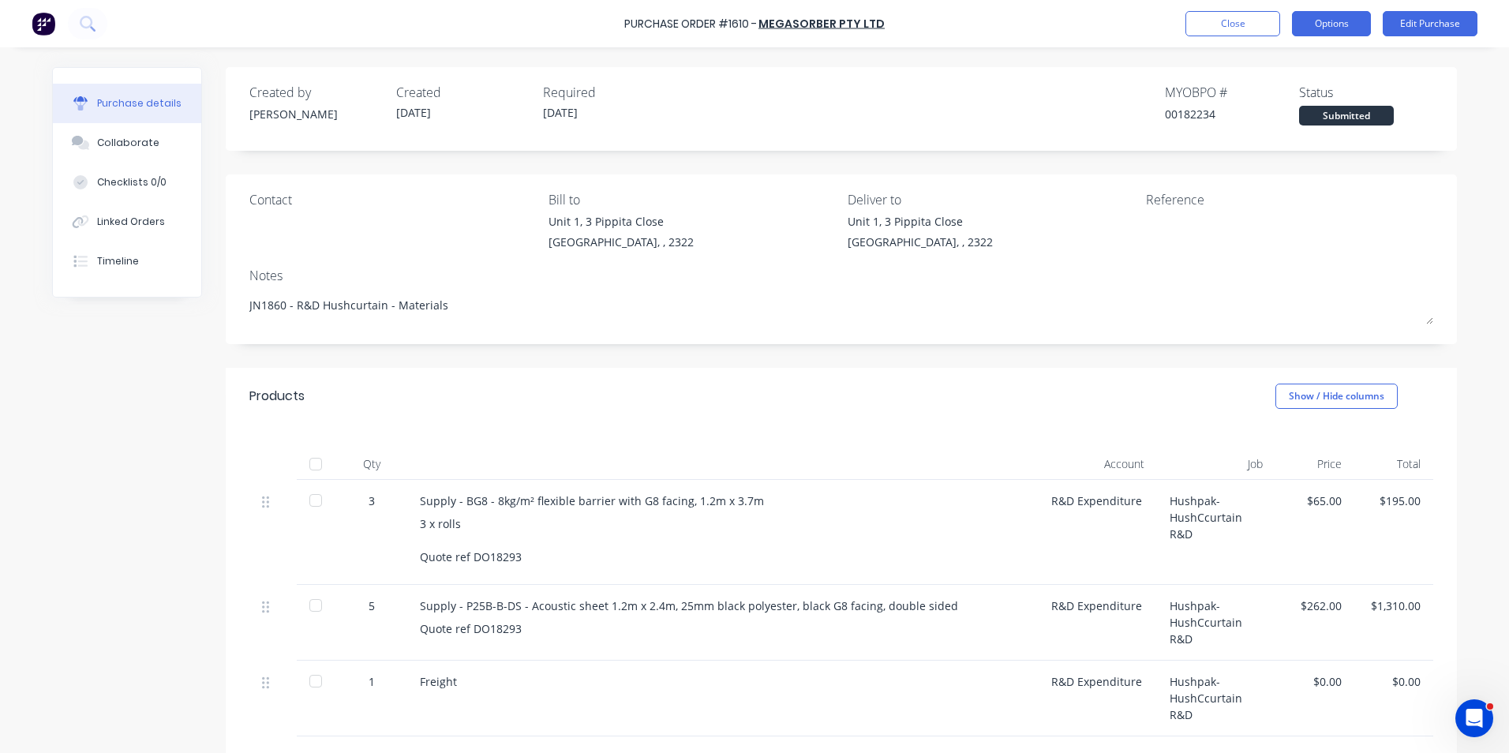
click at [1339, 24] on button "Options" at bounding box center [1331, 23] width 79 height 25
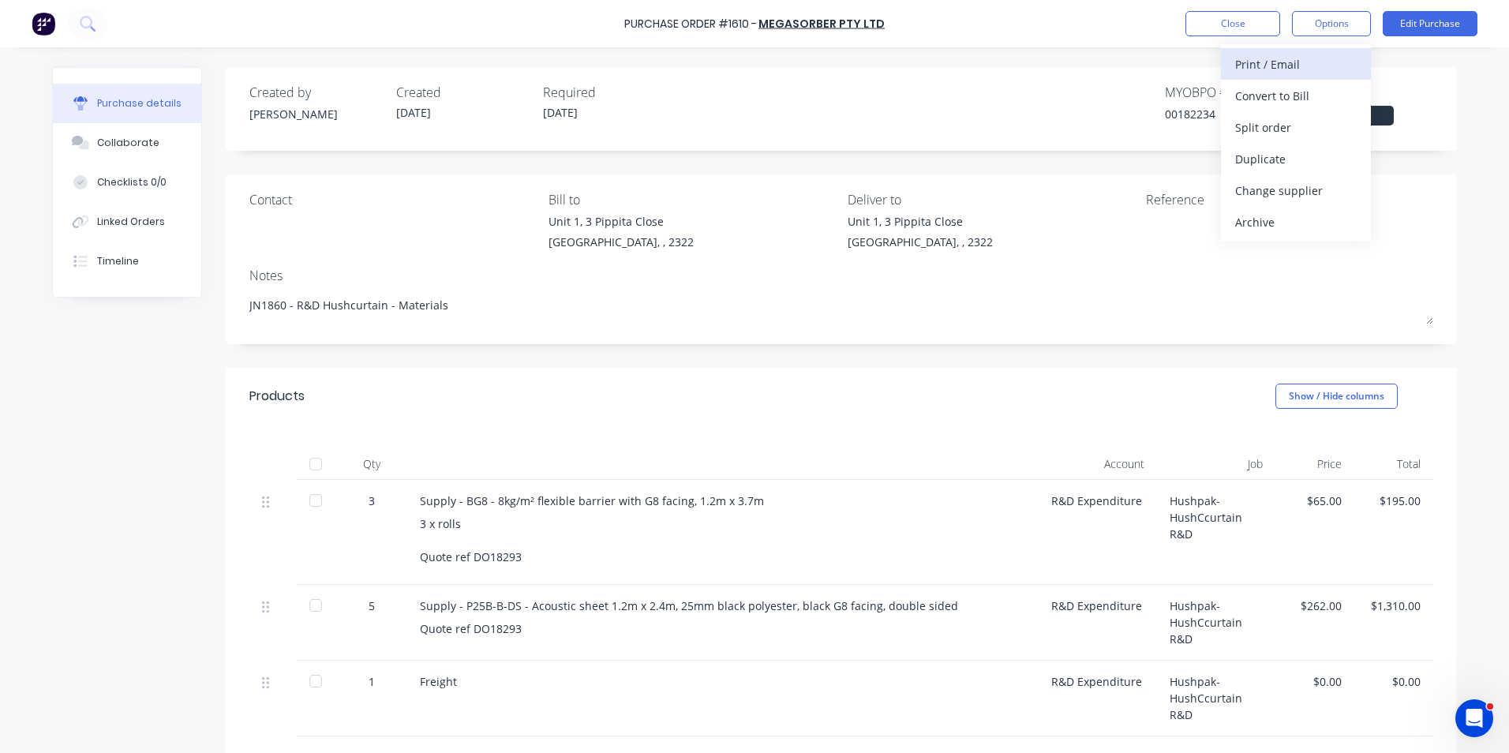
click at [1279, 62] on div "Print / Email" at bounding box center [1296, 64] width 122 height 23
click at [1284, 98] on div "With pricing" at bounding box center [1296, 95] width 122 height 23
type textarea "x"
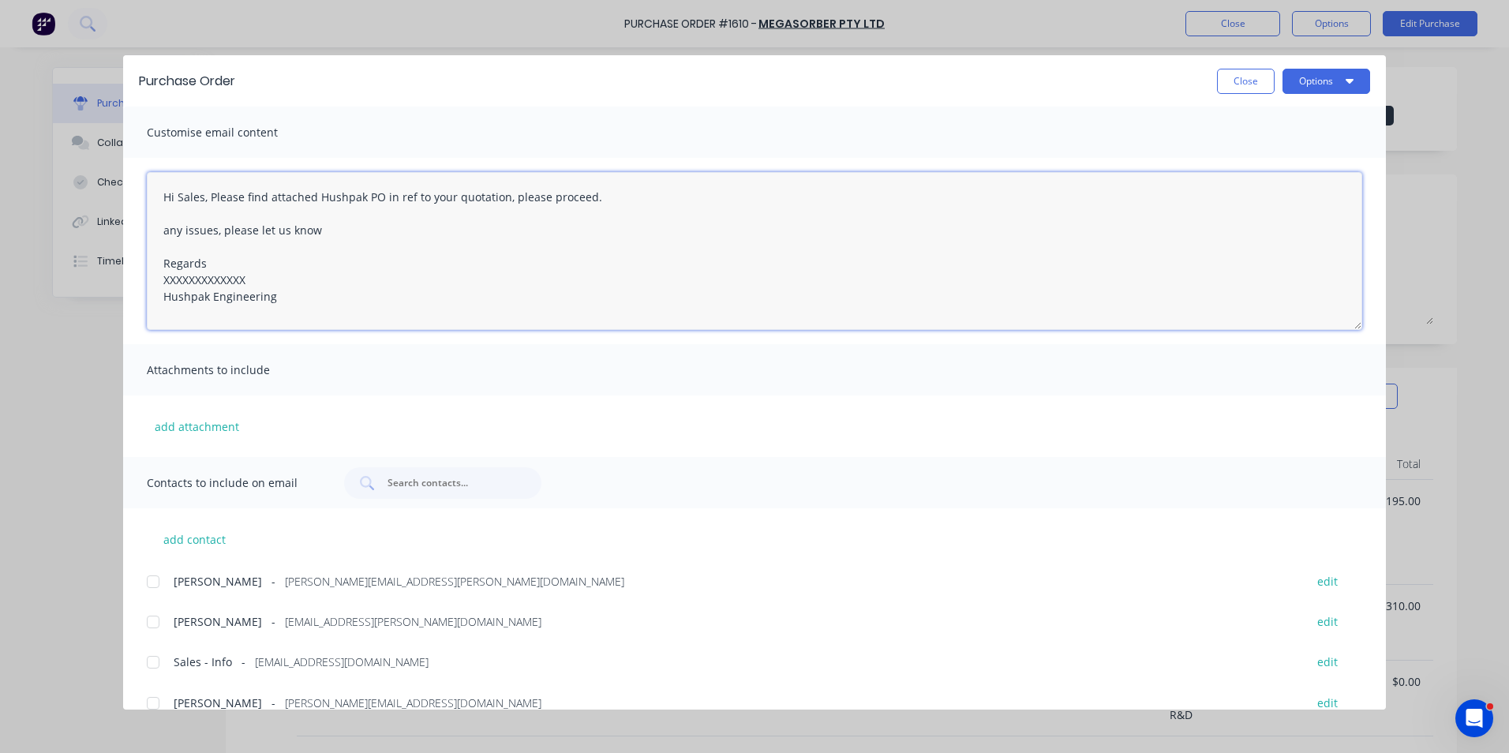
drag, startPoint x: 252, startPoint y: 279, endPoint x: 125, endPoint y: 277, distance: 127.1
click at [125, 277] on div "Hi Sales, Please find attached Hushpak PO in ref to your quotation, please proc…" at bounding box center [754, 251] width 1263 height 186
drag, startPoint x: 203, startPoint y: 197, endPoint x: 180, endPoint y: 199, distance: 23.0
click at [180, 199] on textarea "Hi Sales, Please find attached Hushpak PO in ref to your quotation, please proc…" at bounding box center [755, 251] width 1216 height 158
drag, startPoint x: 588, startPoint y: 197, endPoint x: 493, endPoint y: 196, distance: 94.7
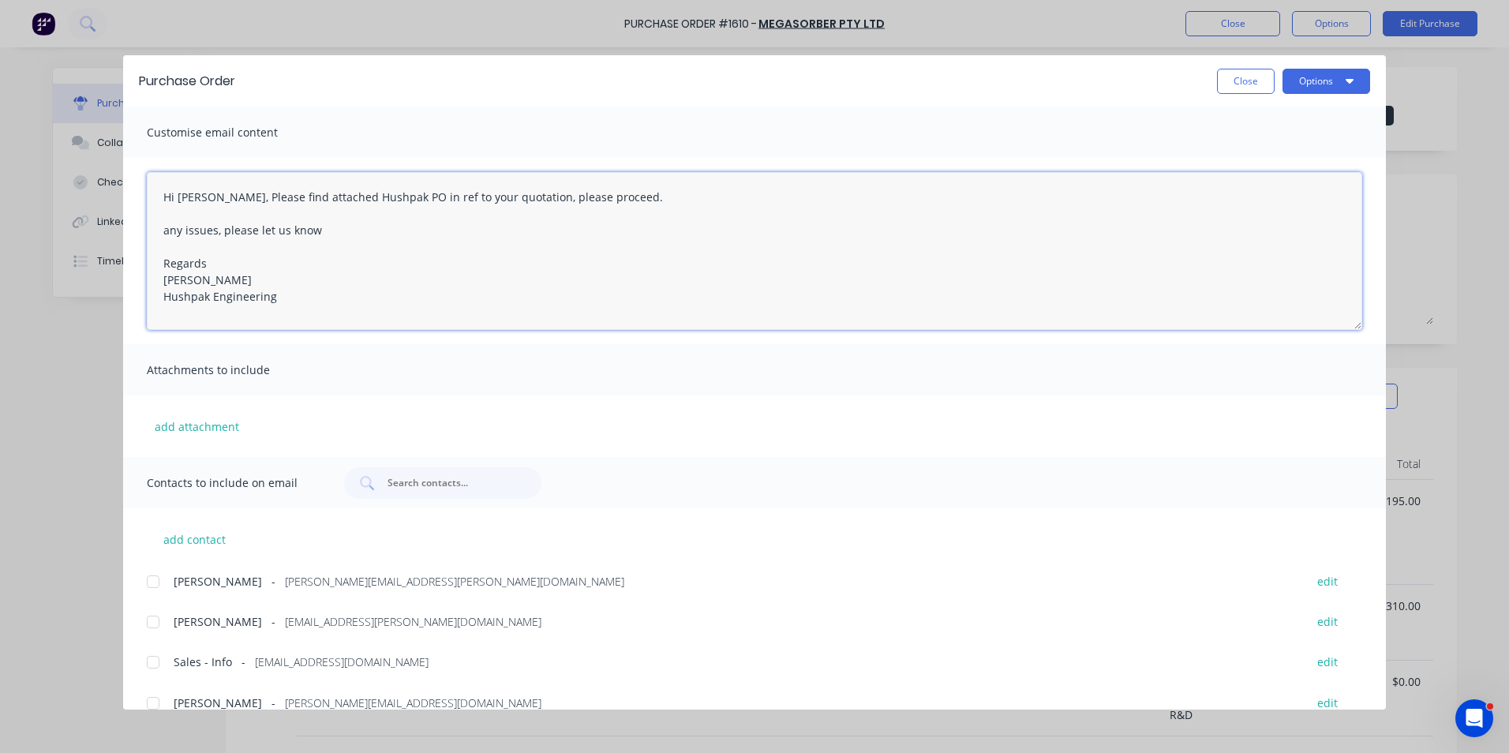
click at [493, 196] on textarea "Hi Jen, Please find attached Hushpak PO in ref to your quotation, please procee…" at bounding box center [755, 251] width 1216 height 158
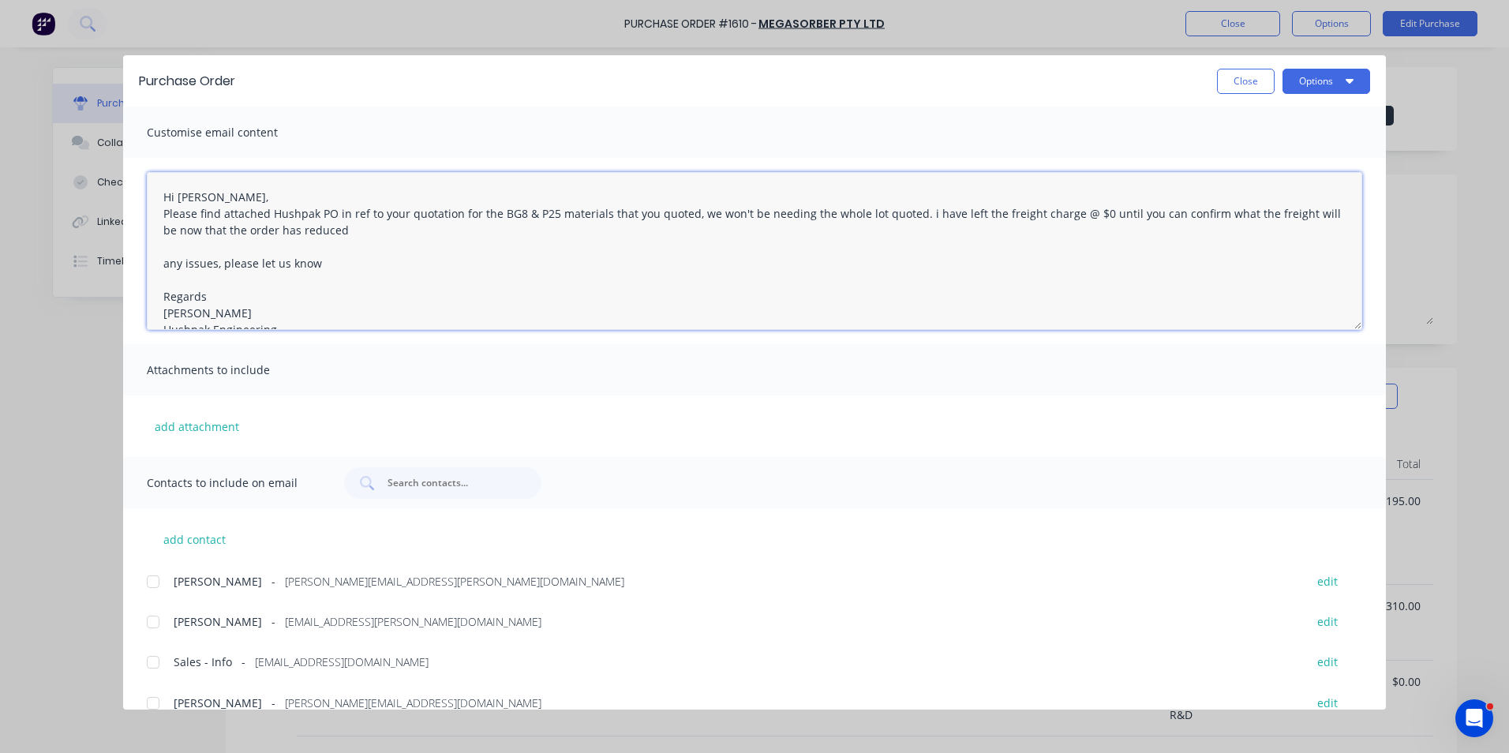
type textarea "Hi Jen, Please find attached Hushpak PO in ref to your quotation for the BG8 & …"
click at [162, 212] on textarea "Hi Jen, Please find attached Hushpak PO in ref to your quotation for the BG8 & …" at bounding box center [755, 251] width 1216 height 158
type textarea "Hi Jen, Please find attached Hushpak PO in ref to your quotation for the BG8 & …"
click at [201, 422] on button "add attachment" at bounding box center [197, 426] width 100 height 24
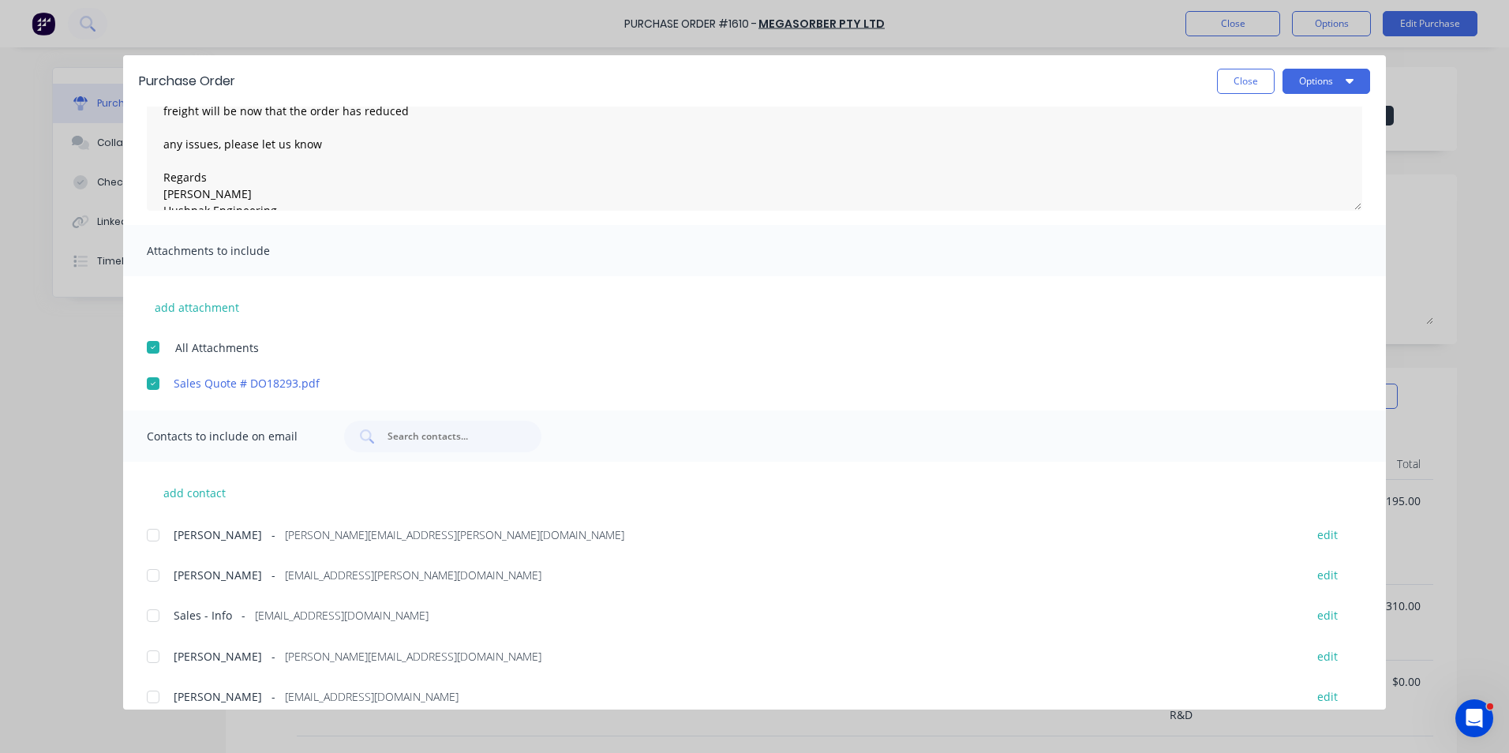
scroll to position [136, 0]
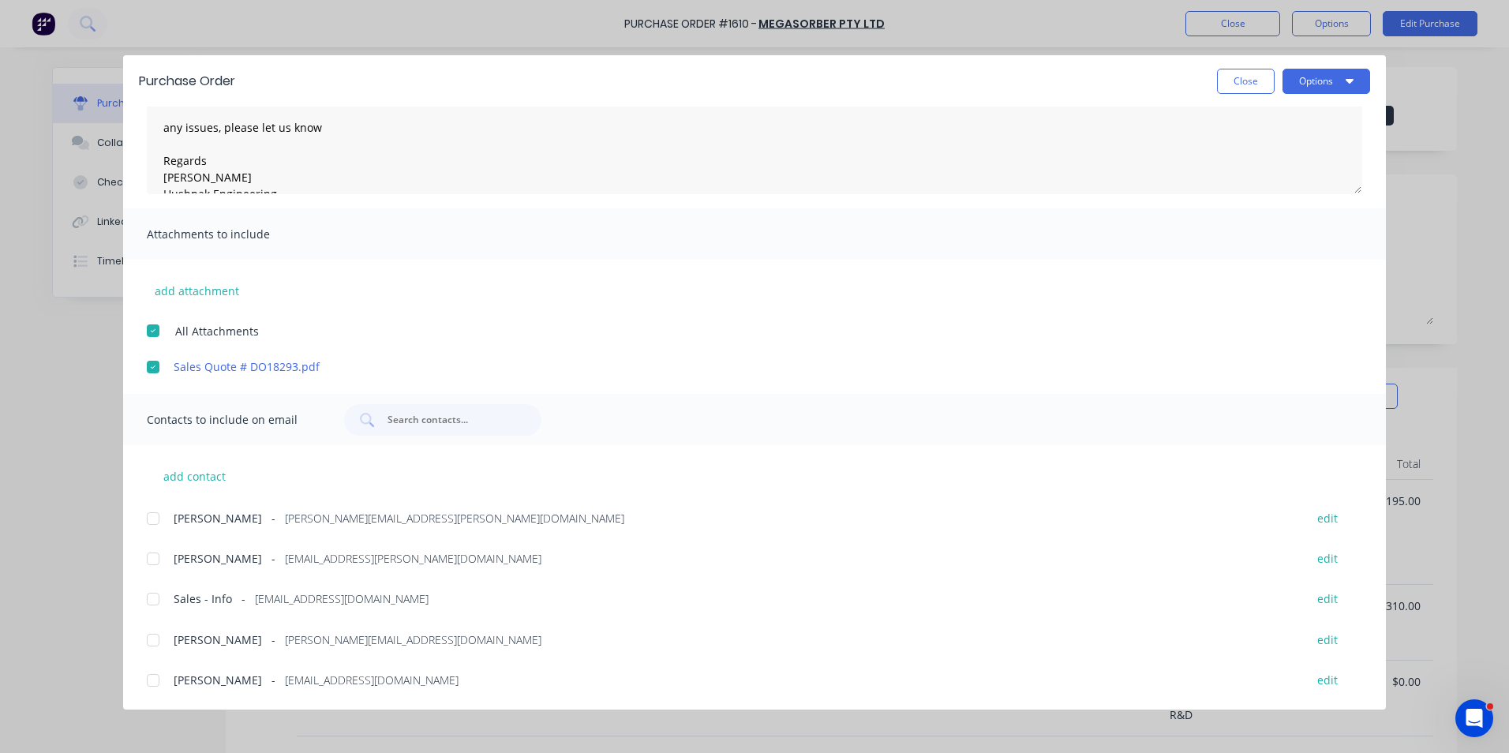
click at [153, 517] on div at bounding box center [153, 519] width 32 height 32
click at [156, 595] on div at bounding box center [153, 599] width 32 height 32
drag, startPoint x: 152, startPoint y: 679, endPoint x: 189, endPoint y: 666, distance: 39.2
click at [152, 679] on div at bounding box center [153, 681] width 32 height 32
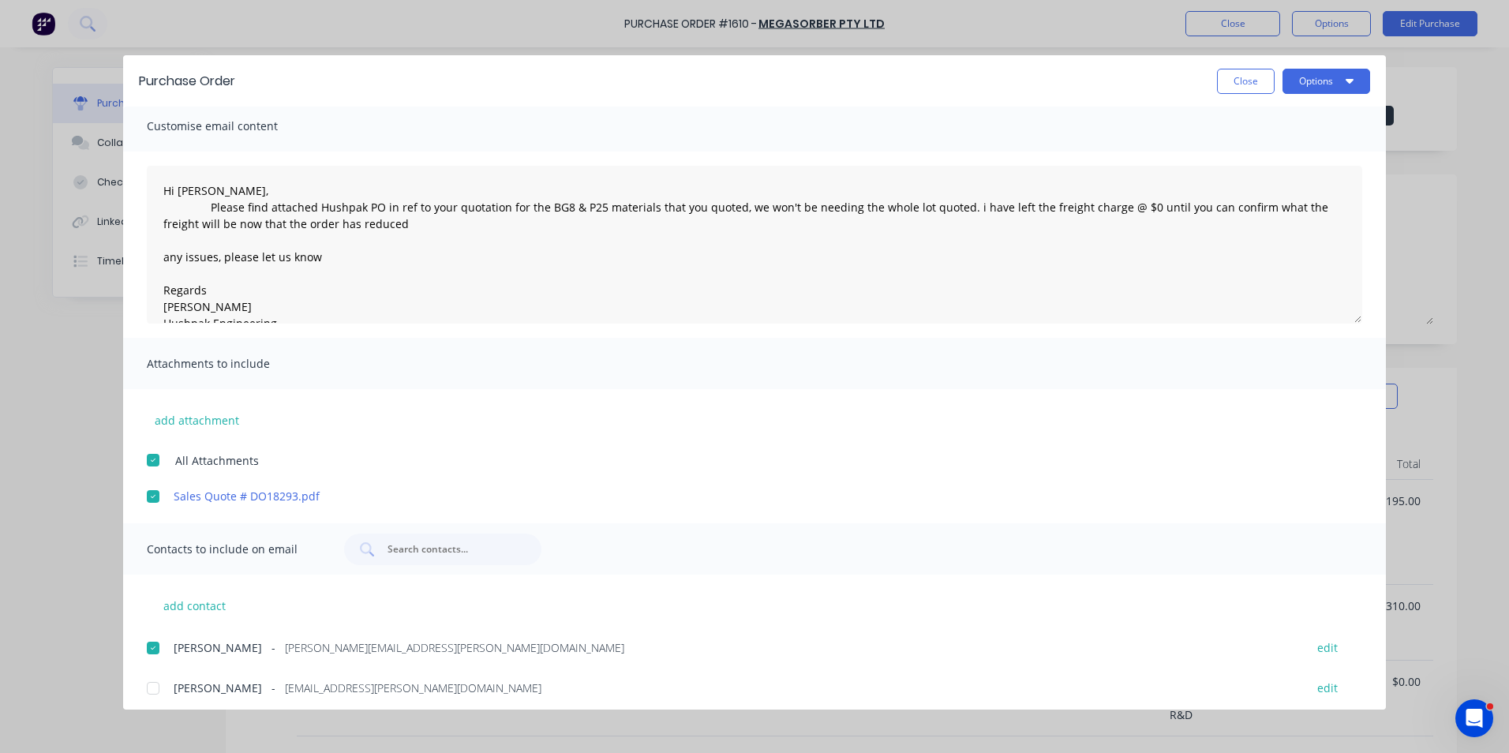
scroll to position [0, 0]
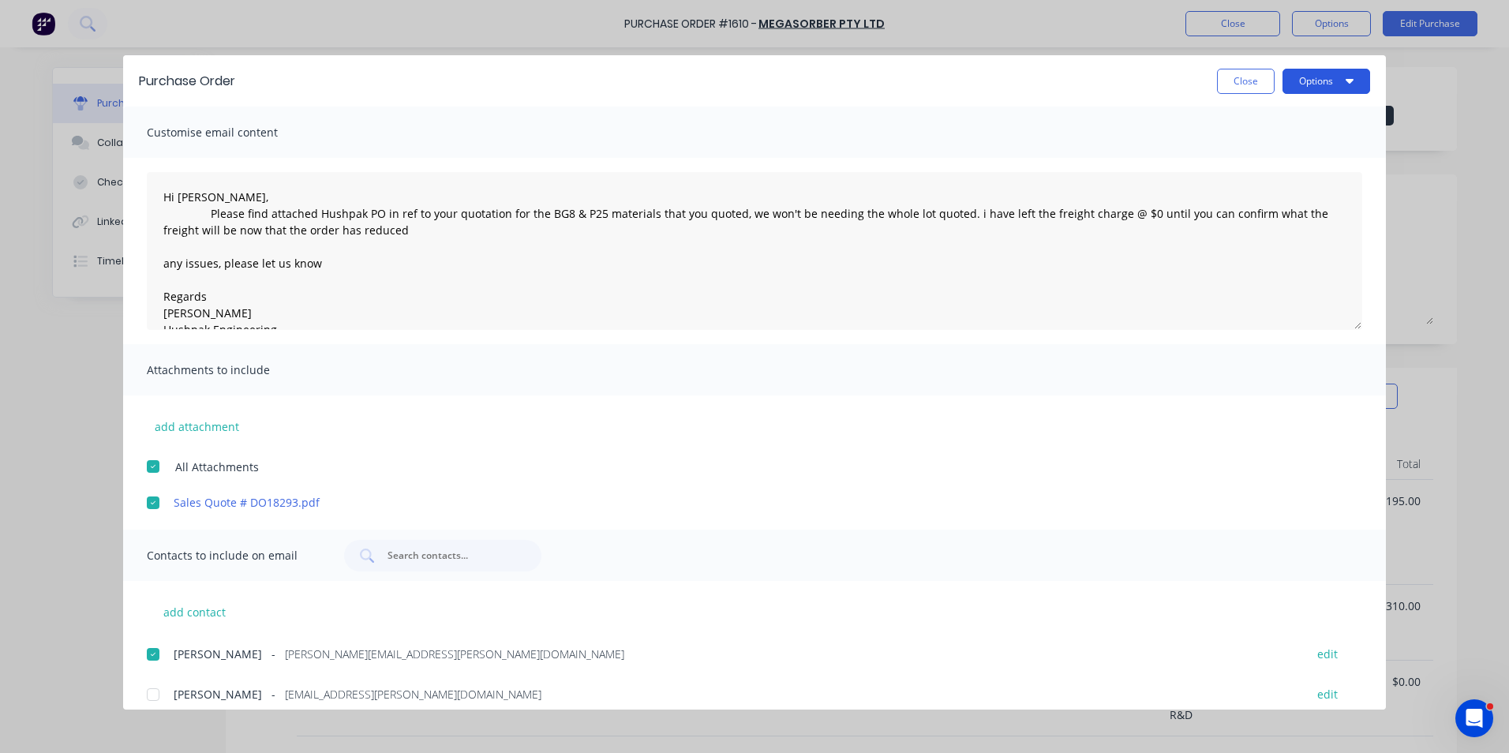
click at [1315, 80] on button "Options" at bounding box center [1327, 81] width 88 height 25
click at [1262, 185] on div "Email" at bounding box center [1296, 184] width 122 height 23
click at [1246, 84] on button "Close" at bounding box center [1246, 81] width 58 height 25
type textarea "x"
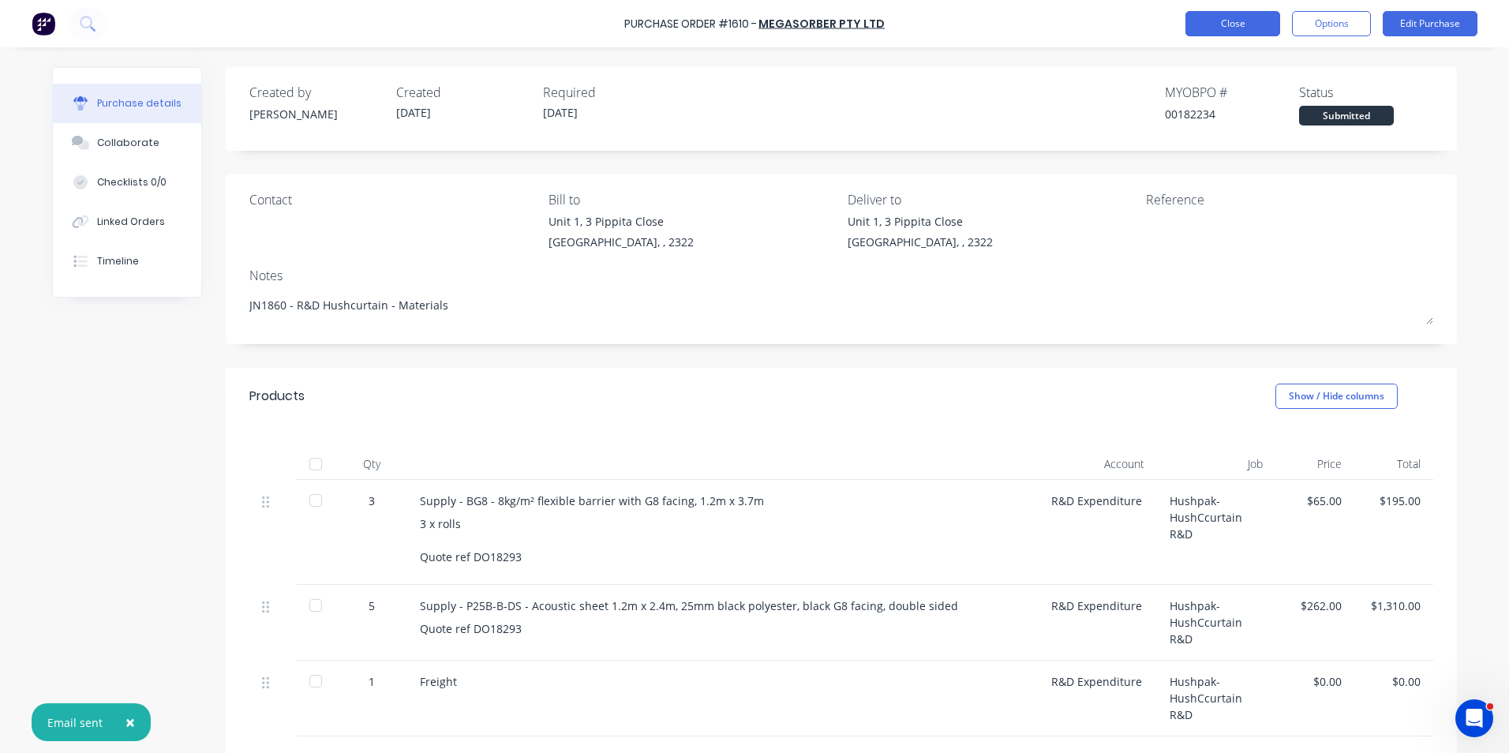
click at [1236, 30] on button "Close" at bounding box center [1233, 23] width 95 height 25
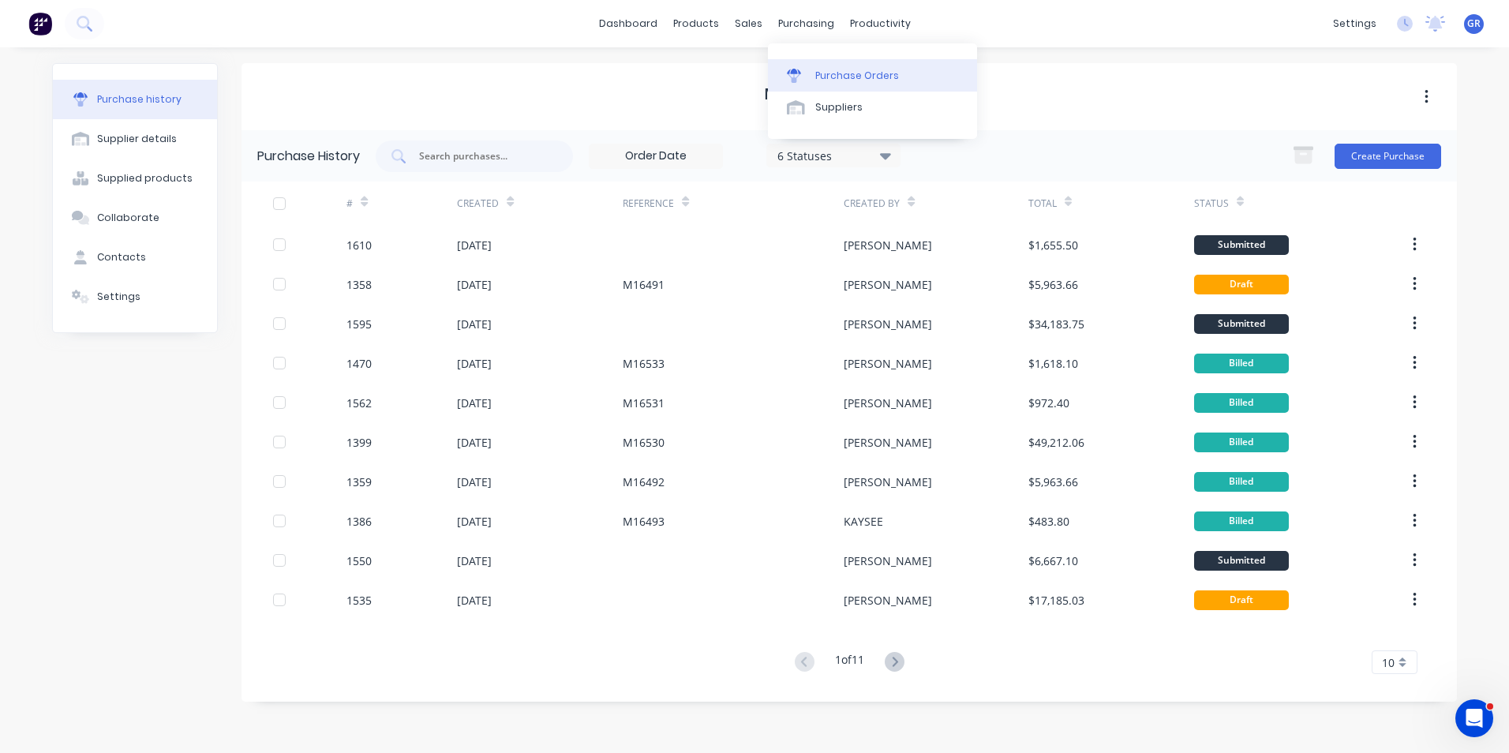
click at [878, 77] on div "Purchase Orders" at bounding box center [857, 76] width 84 height 14
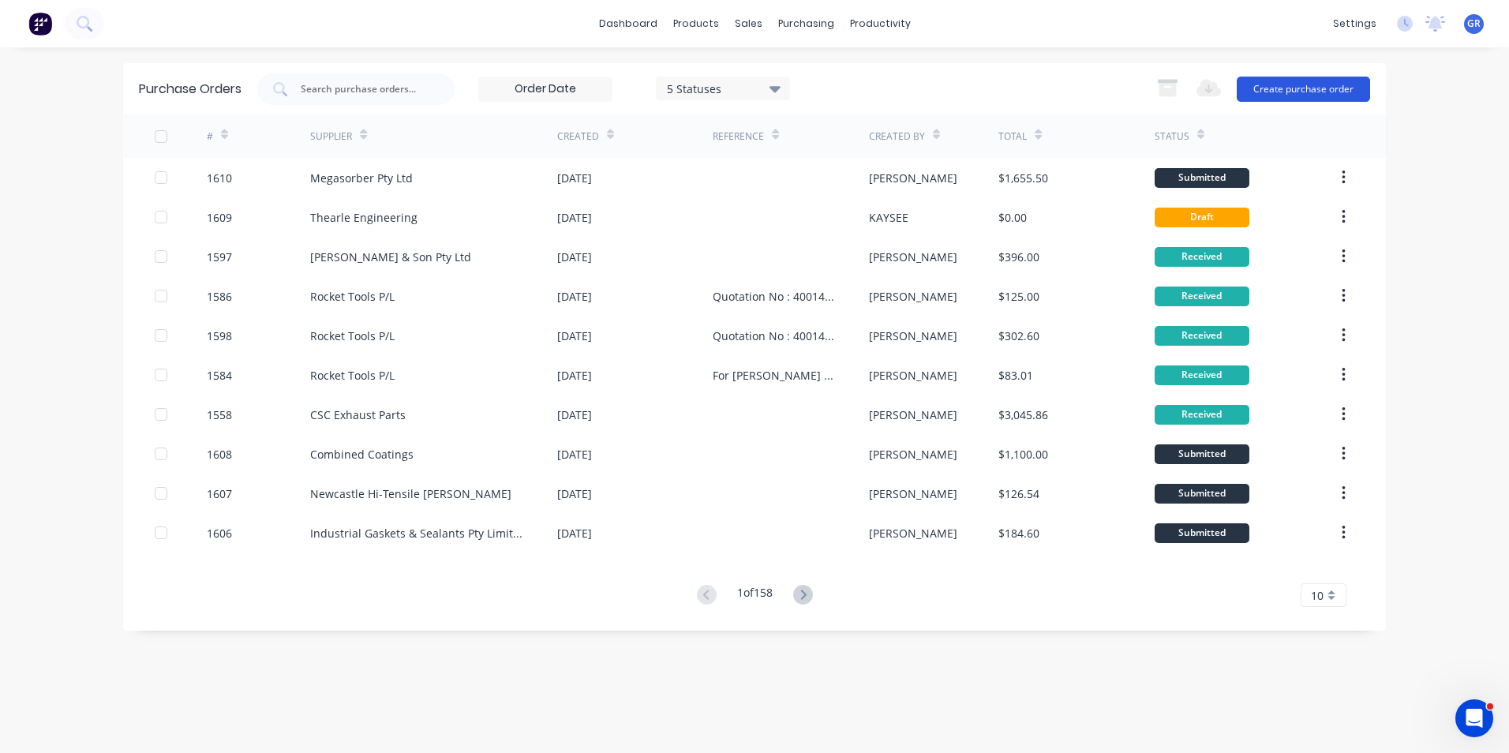
click at [1283, 88] on button "Create purchase order" at bounding box center [1303, 89] width 133 height 25
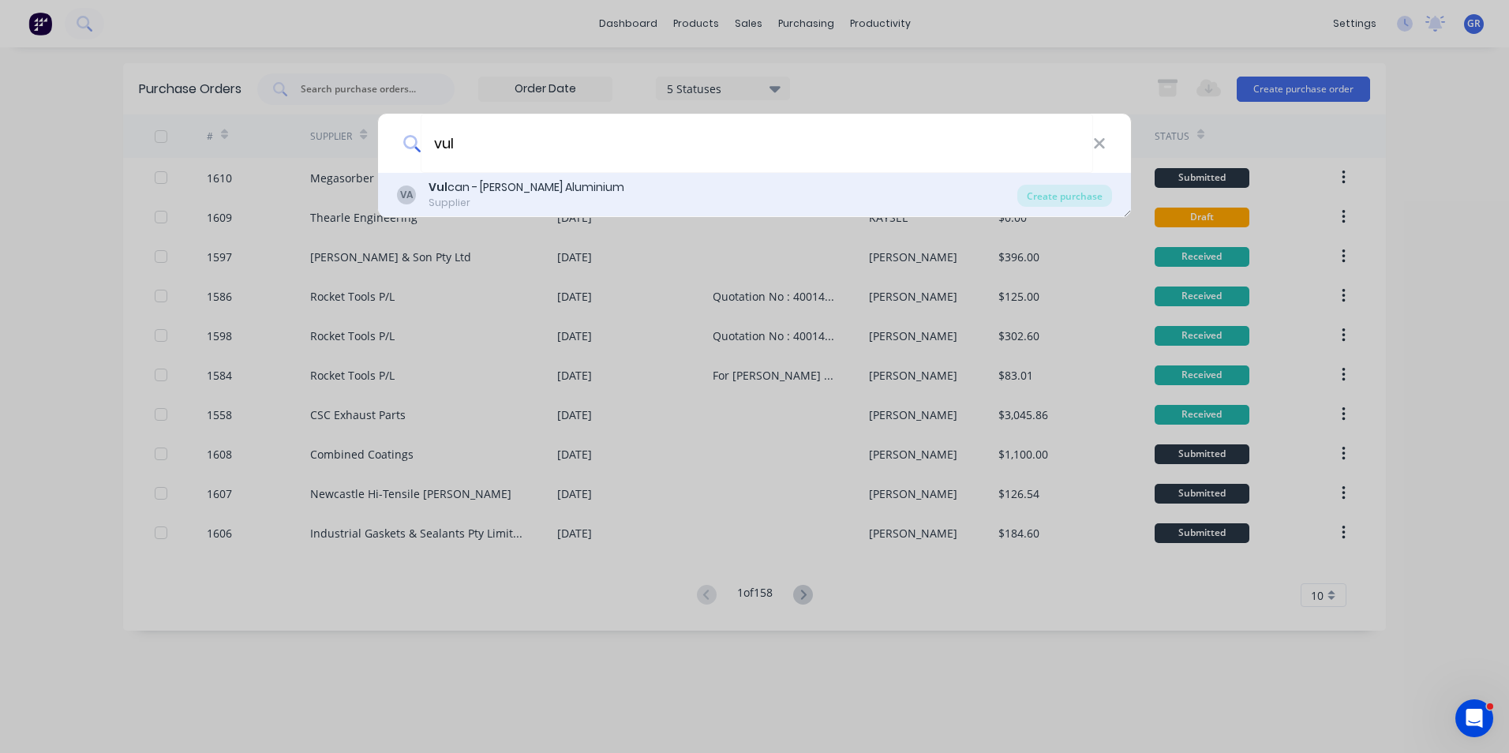
type input "vul"
click at [485, 189] on div "Vul can - Ullrich Aluminium" at bounding box center [527, 187] width 196 height 17
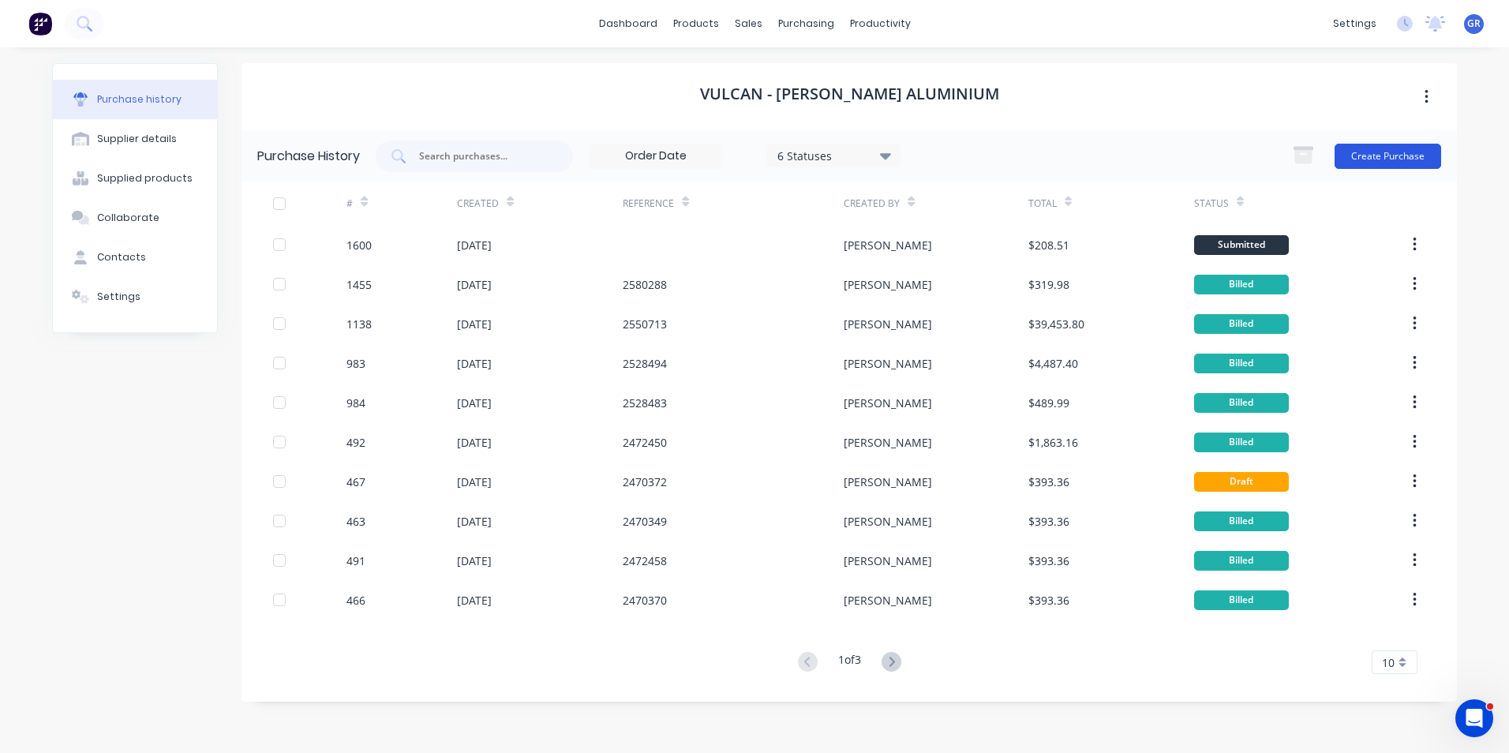
click at [1370, 152] on button "Create Purchase" at bounding box center [1388, 156] width 107 height 25
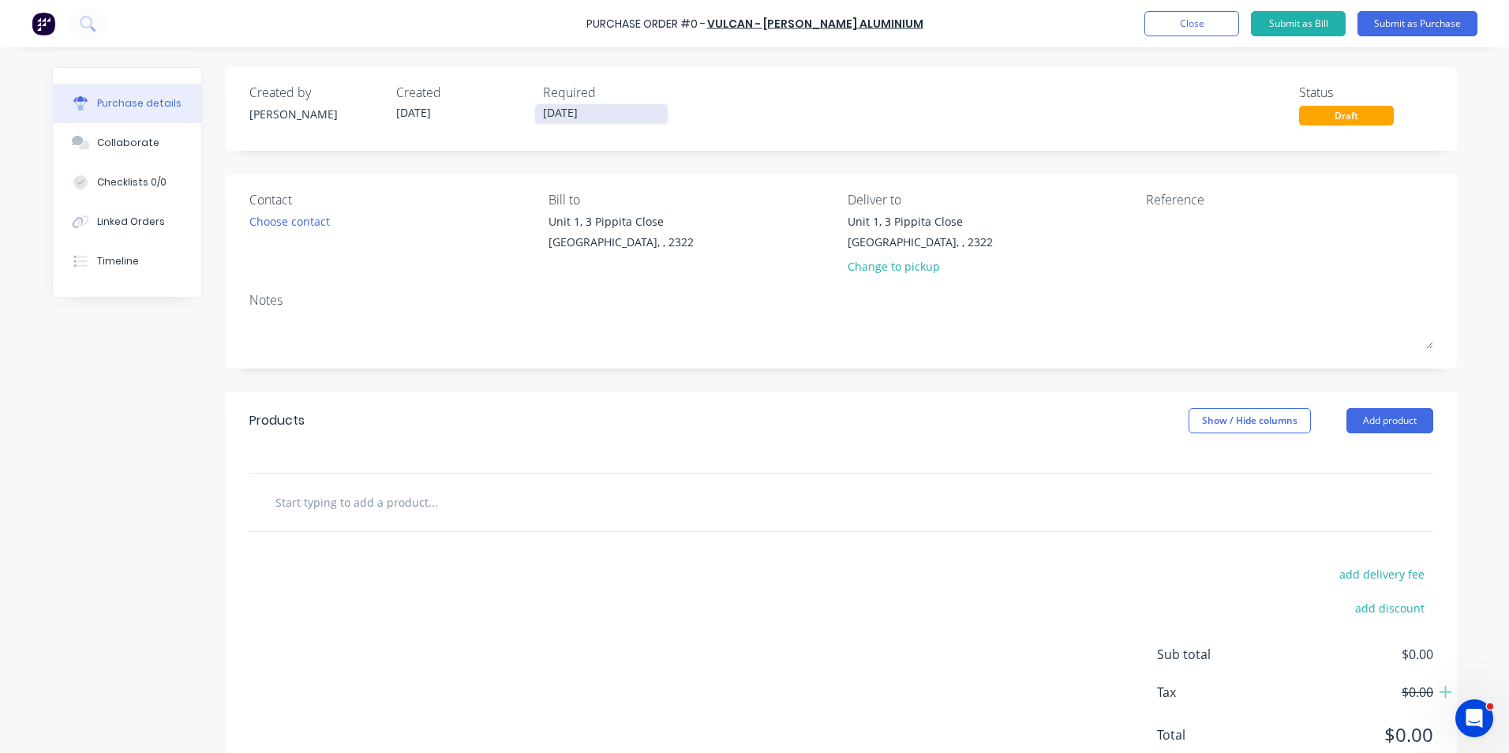
click at [544, 115] on input "[DATE]" at bounding box center [601, 114] width 133 height 20
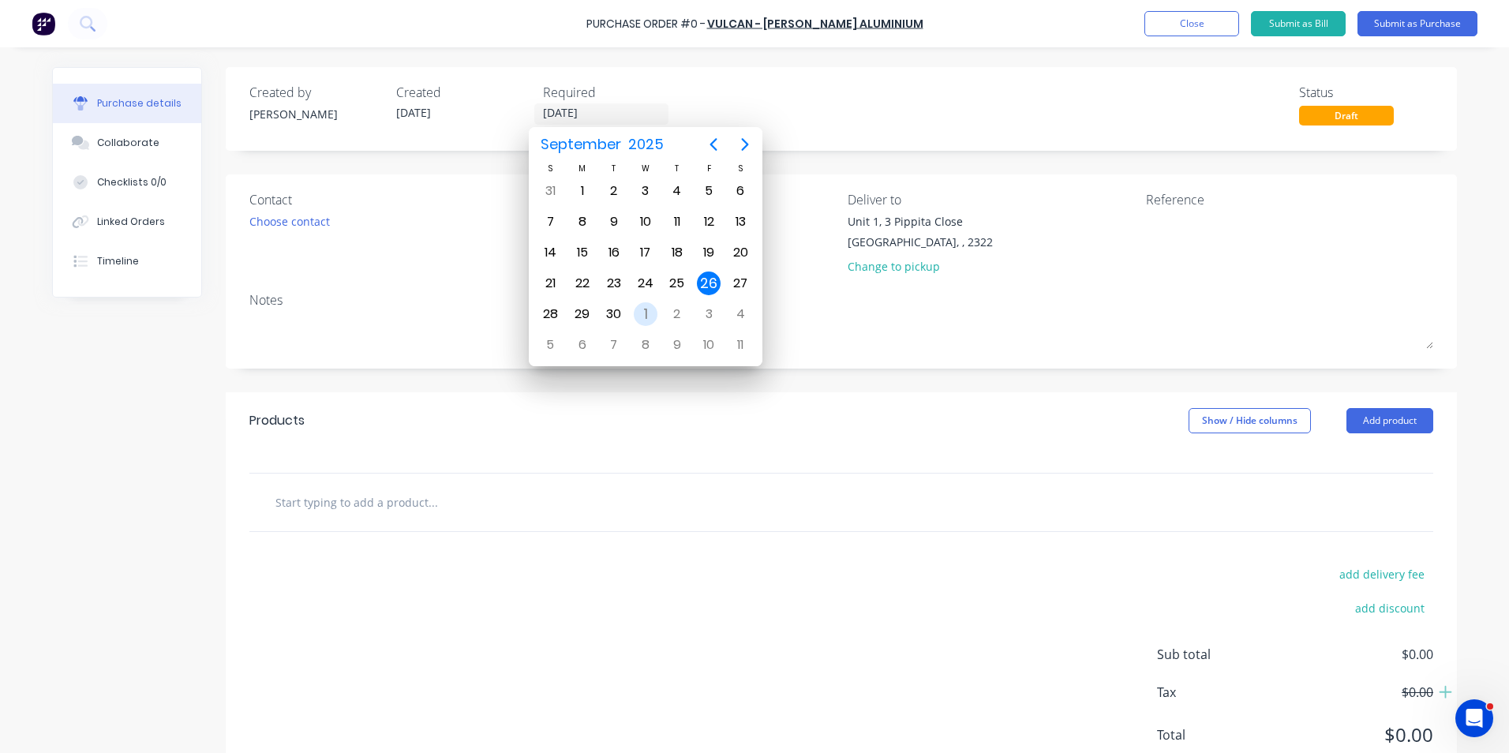
click at [651, 309] on div "1" at bounding box center [646, 314] width 24 height 24
type input "01/10/25"
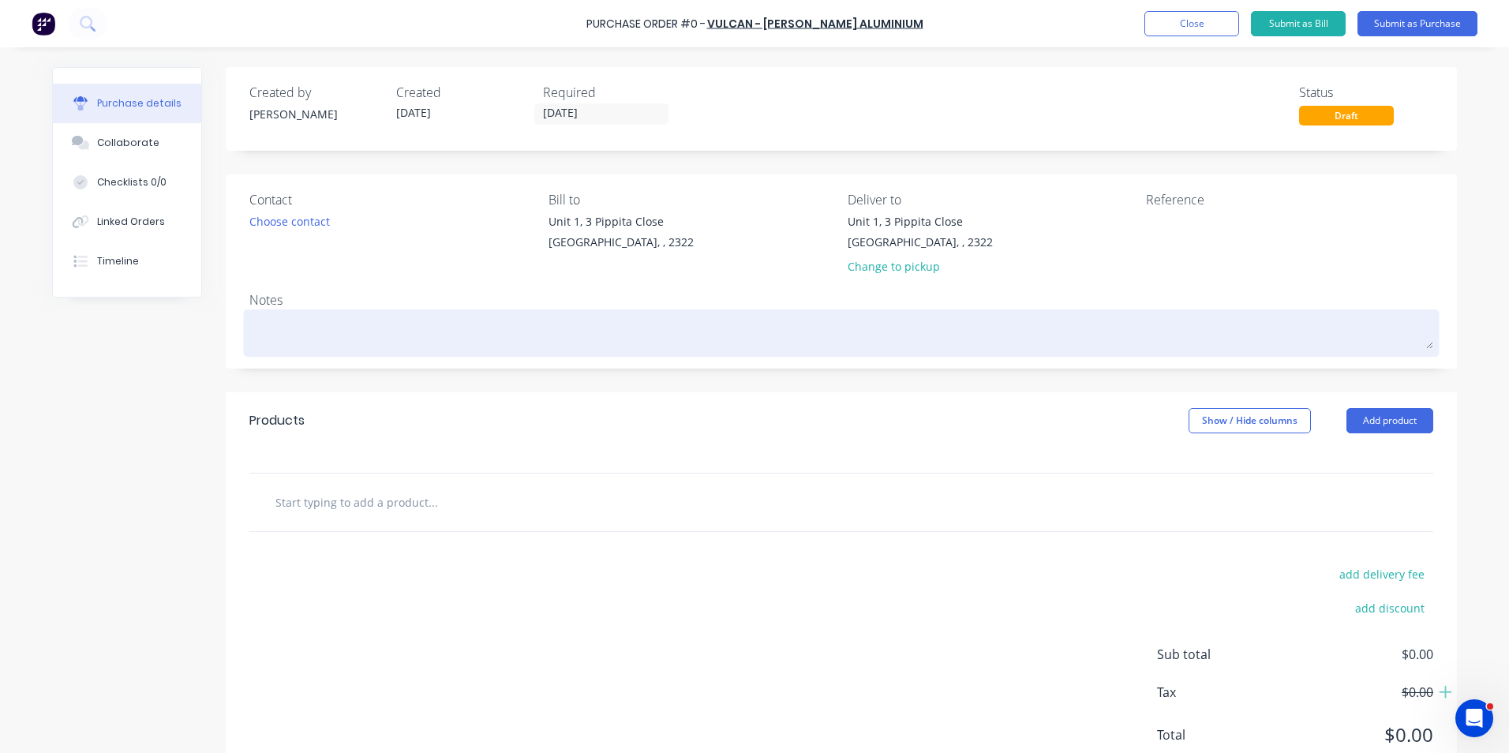
click at [249, 332] on textarea at bounding box center [841, 331] width 1184 height 36
type textarea "x"
type textarea "J"
type textarea "x"
type textarea "JN"
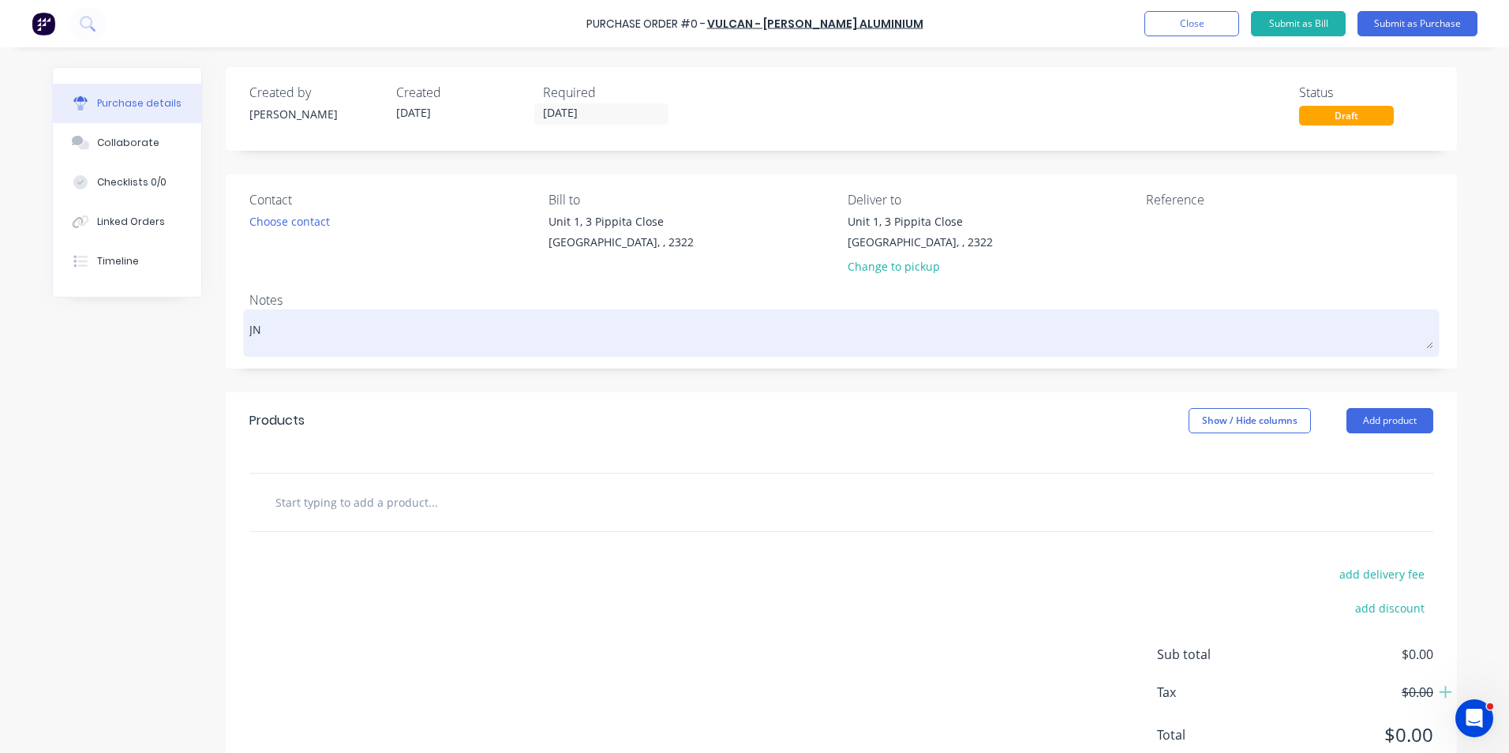
type textarea "x"
type textarea "JN1"
type textarea "x"
type textarea "JN17"
type textarea "x"
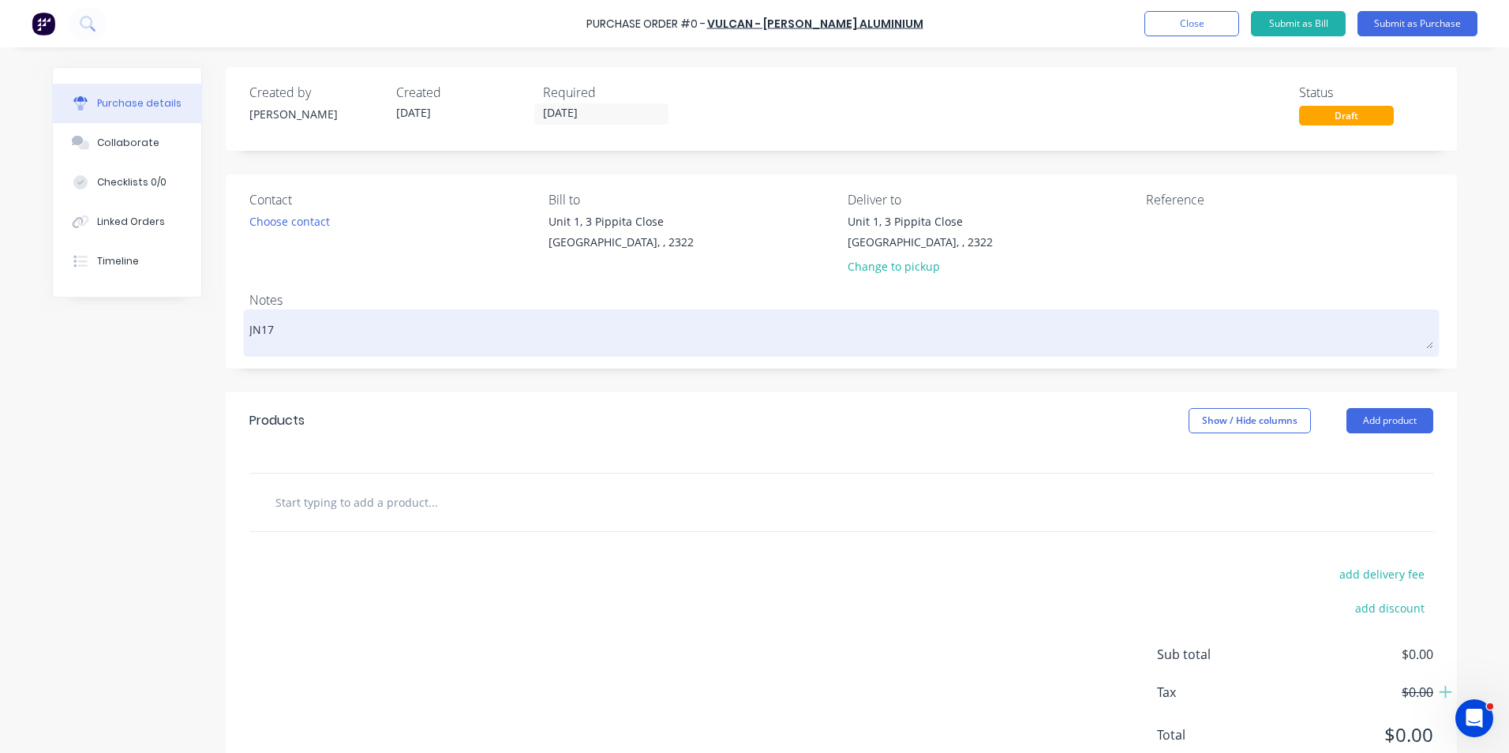
type textarea "JN170"
type textarea "x"
type textarea "JN1709"
type textarea "x"
type textarea "JN1709"
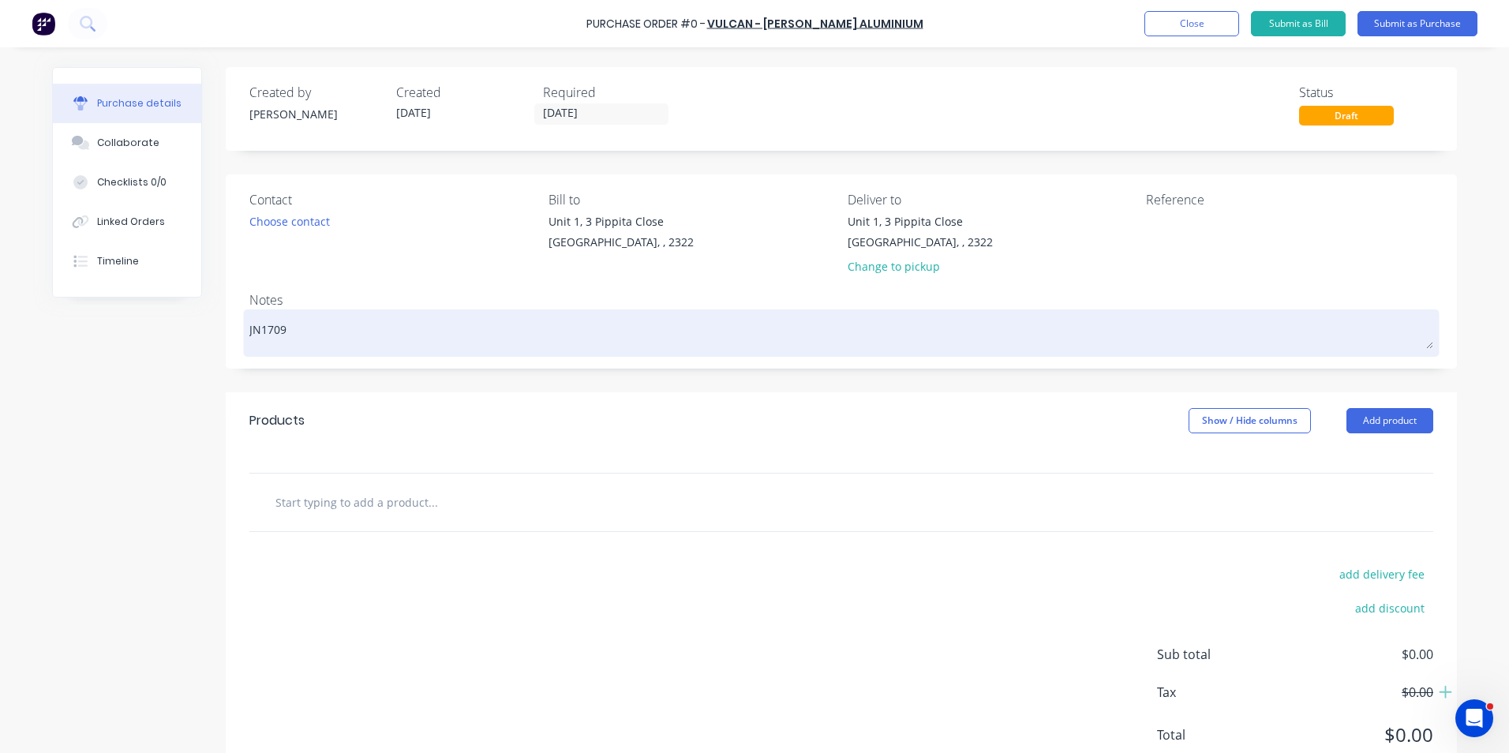
type textarea "x"
type textarea "JN1709 -"
type textarea "x"
type textarea "JN1709 -"
type textarea "x"
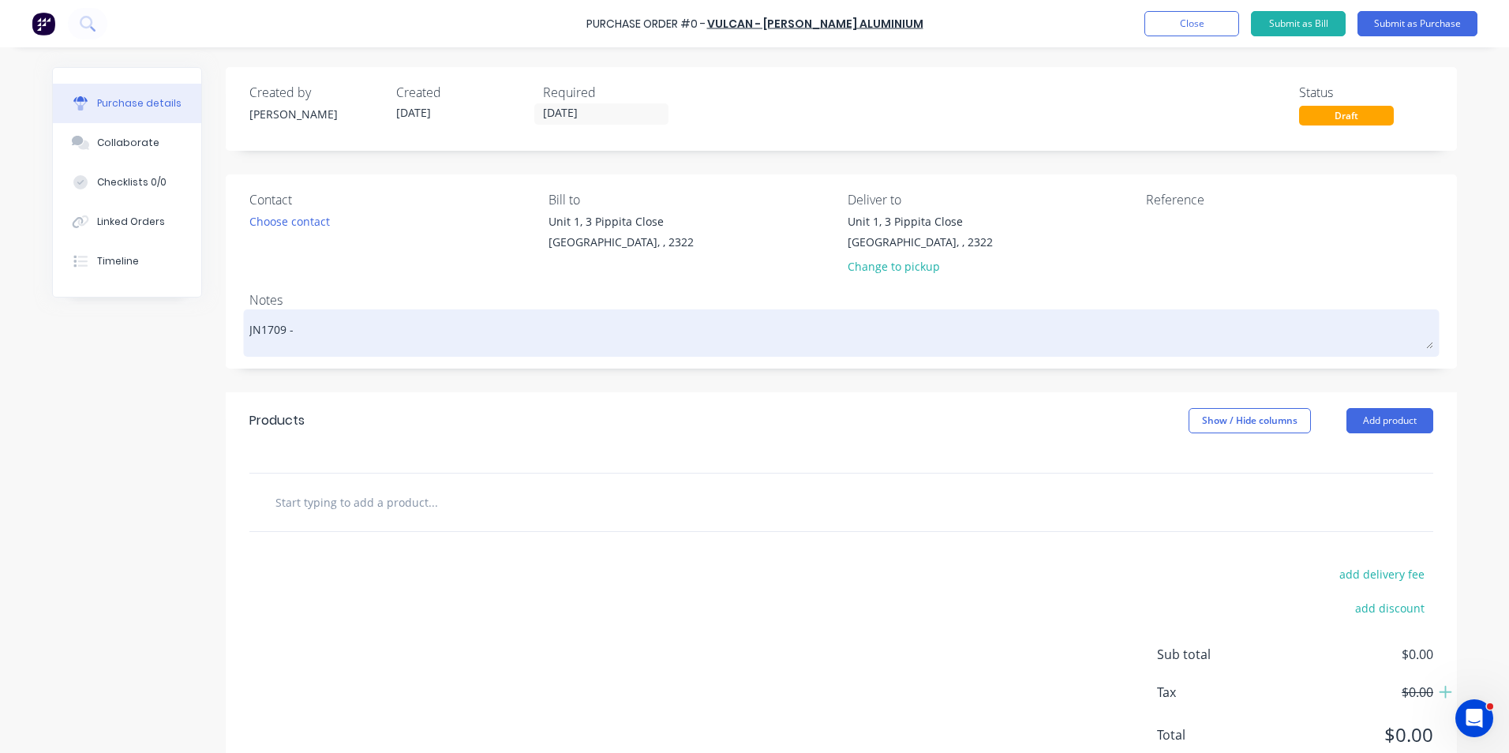
type textarea "JN1709 - D"
type textarea "x"
type textarea "JN1709 - D1"
type textarea "x"
type textarea "JN1709 - D11"
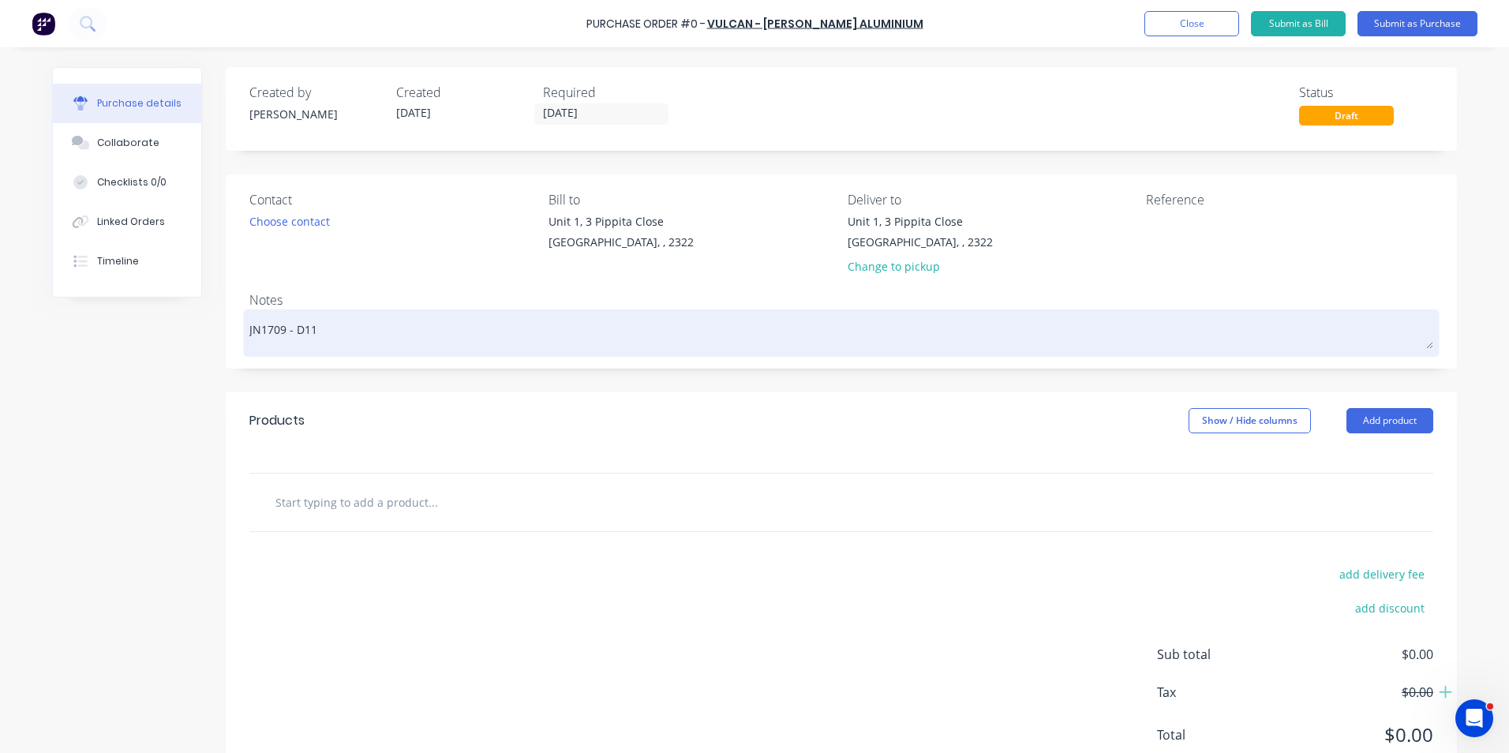
type textarea "x"
type textarea "JN1709 - D11"
type textarea "x"
type textarea "JN1709 - D11 K"
type textarea "x"
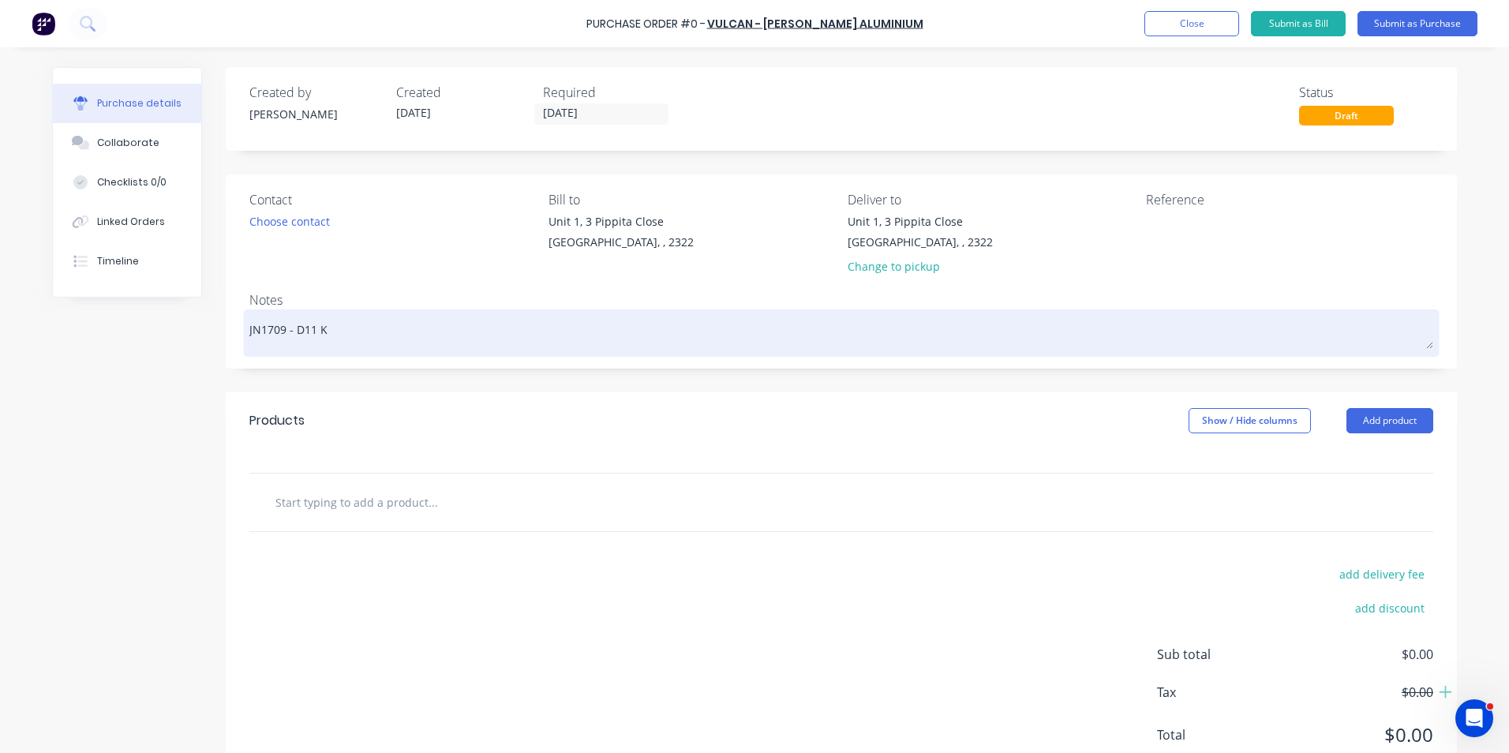
type textarea "JN1709 - D11 KS"
type textarea "x"
type textarea "JN1709 - D11 KSN"
type textarea "x"
type textarea "JN1709 - D11 KSN"
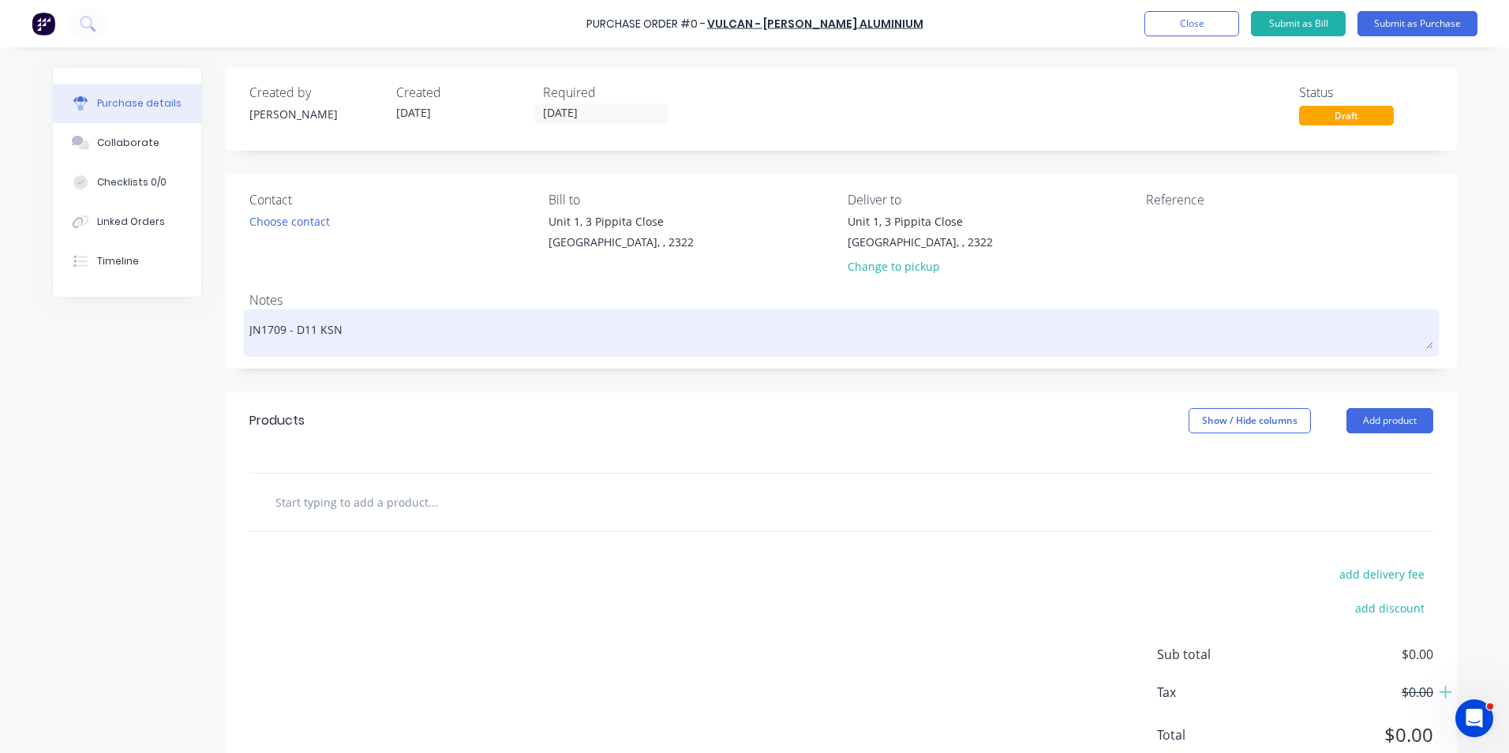
type textarea "x"
type textarea "JN1709 - D11 KSN D"
type textarea "x"
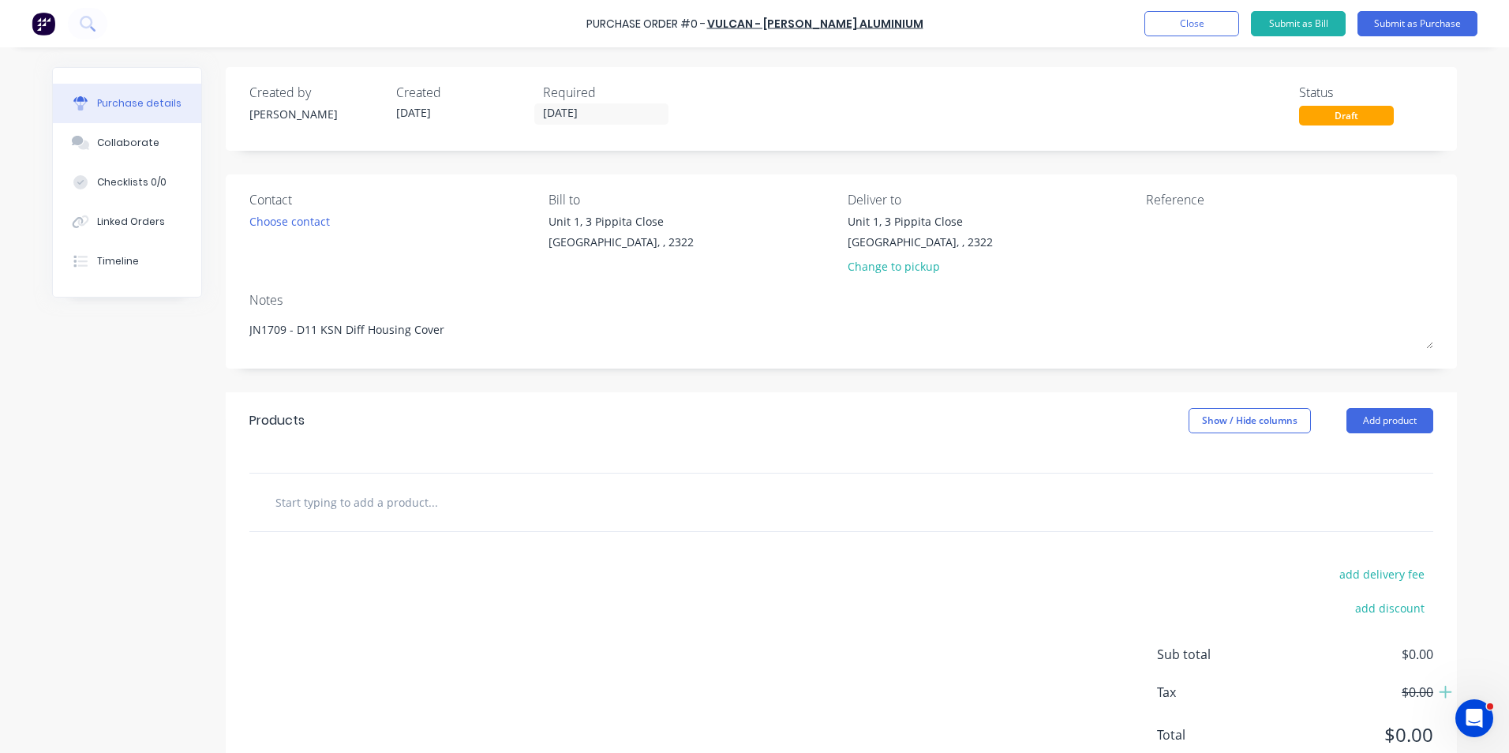
click at [326, 501] on input "text" at bounding box center [433, 502] width 316 height 32
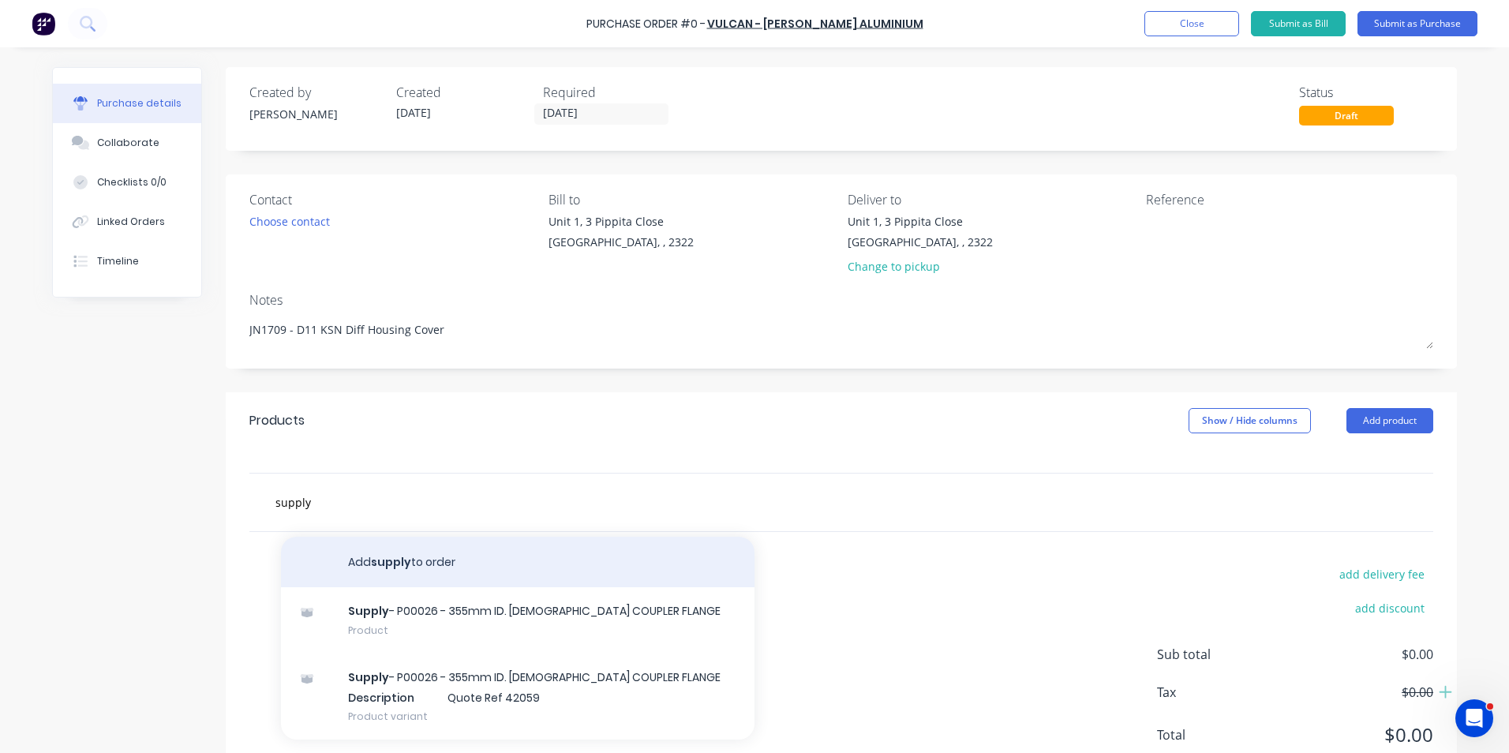
click at [394, 562] on button "Add supply to order" at bounding box center [518, 562] width 474 height 51
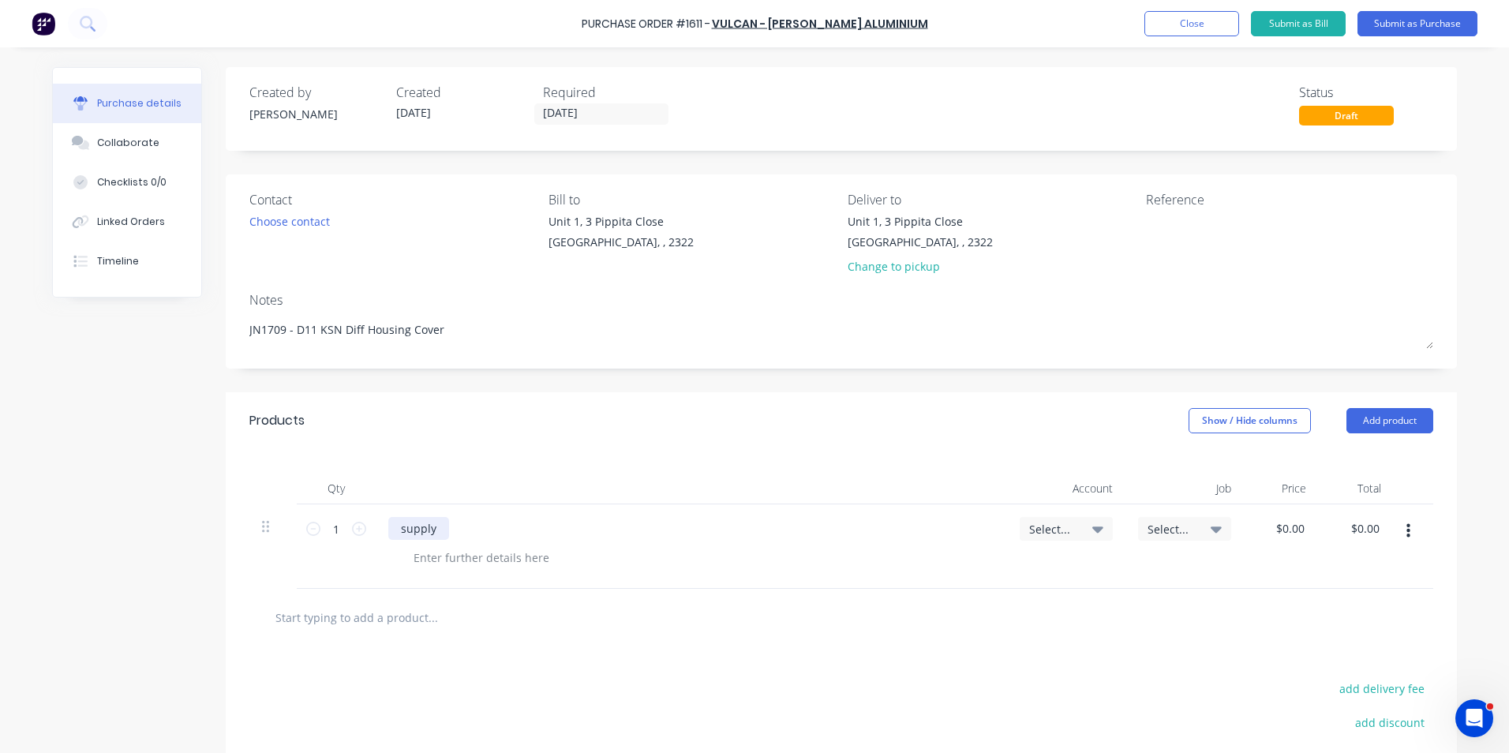
click at [434, 531] on div "supply" at bounding box center [418, 528] width 61 height 23
click at [533, 527] on div "supply - 12mm round bar" at bounding box center [468, 528] width 161 height 23
click at [1069, 530] on span "Select..." at bounding box center [1052, 529] width 47 height 17
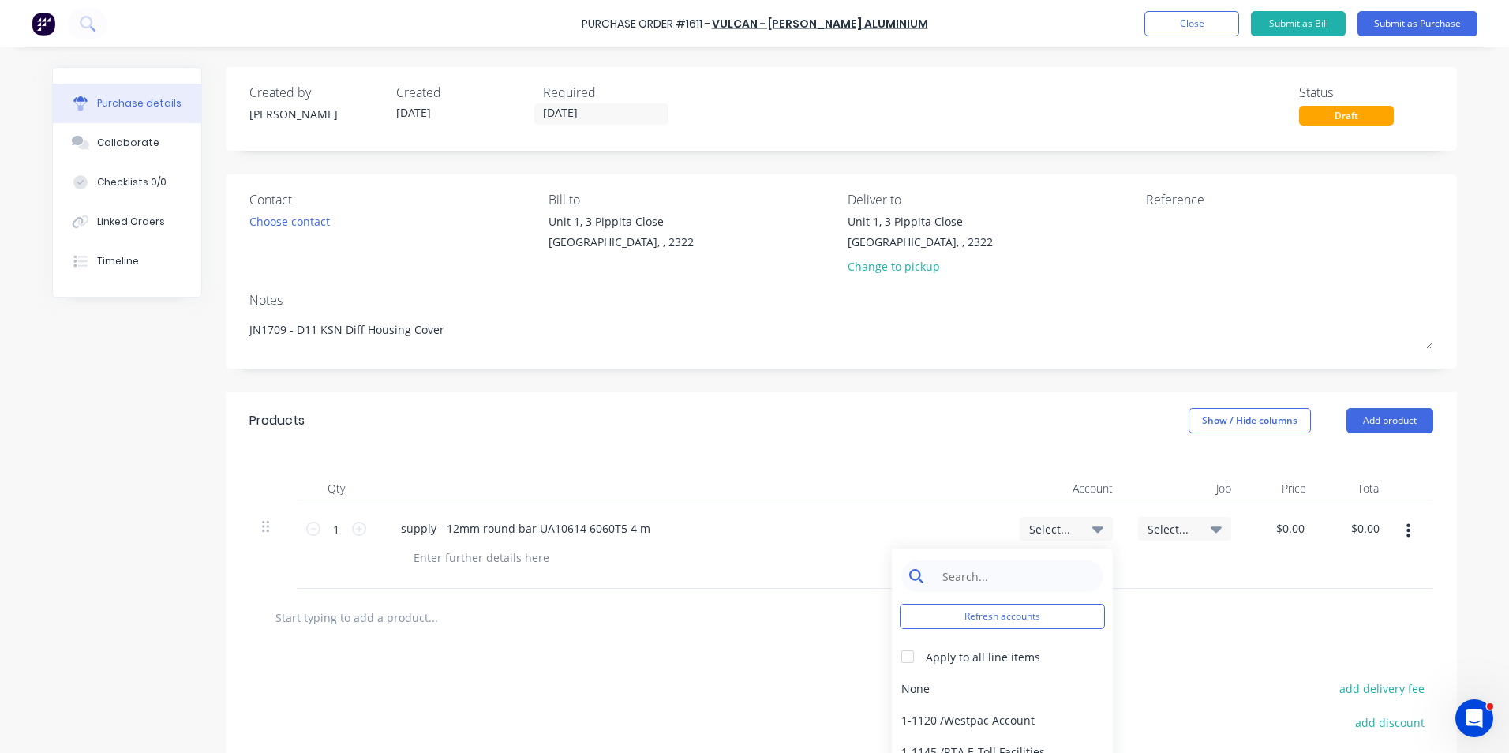
click at [981, 574] on input at bounding box center [1015, 577] width 162 height 32
click at [980, 688] on div "1-1400 / Work in Progress - Materials" at bounding box center [1002, 689] width 221 height 32
click at [1164, 528] on span "Select..." at bounding box center [1171, 529] width 47 height 17
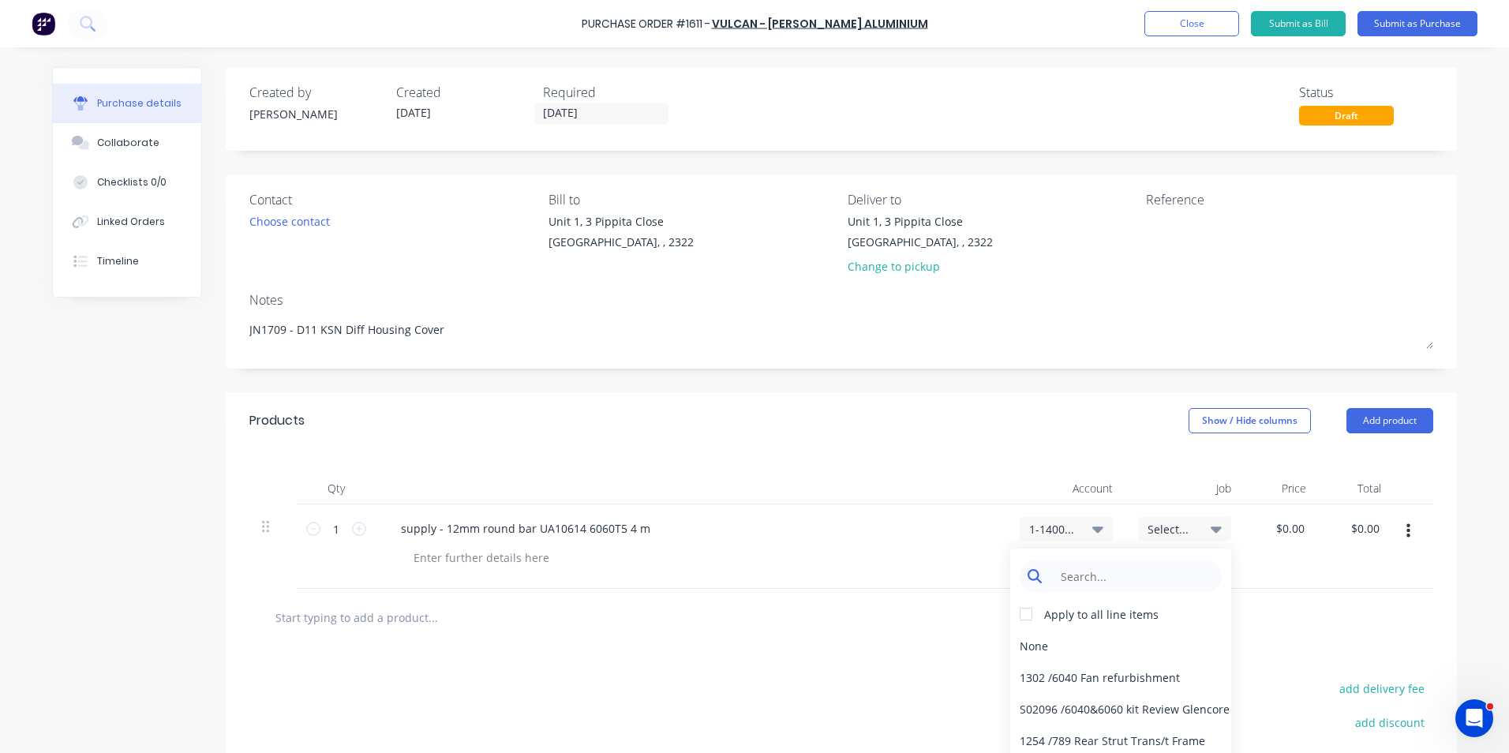
click at [1116, 568] on input at bounding box center [1133, 577] width 162 height 32
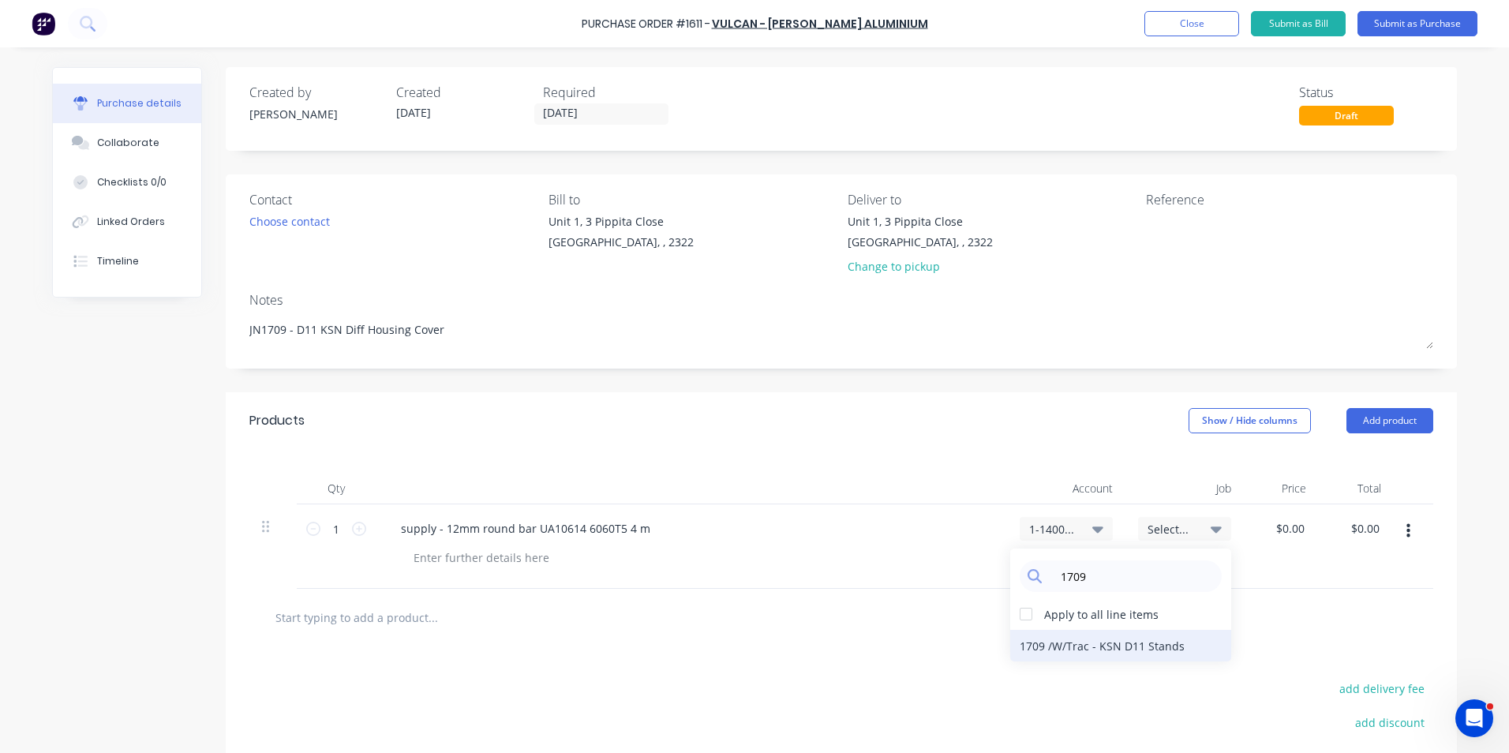
click at [1132, 647] on div "1709 / W/Trac - KSN D11 Stands" at bounding box center [1120, 646] width 221 height 32
click at [1280, 528] on input "0.00" at bounding box center [1290, 528] width 36 height 23
click at [1280, 528] on input "0.00" at bounding box center [1293, 528] width 30 height 23
click at [1319, 580] on div "$16.30 $0.00" at bounding box center [1356, 546] width 75 height 84
click at [1407, 531] on icon "button" at bounding box center [1409, 531] width 4 height 14
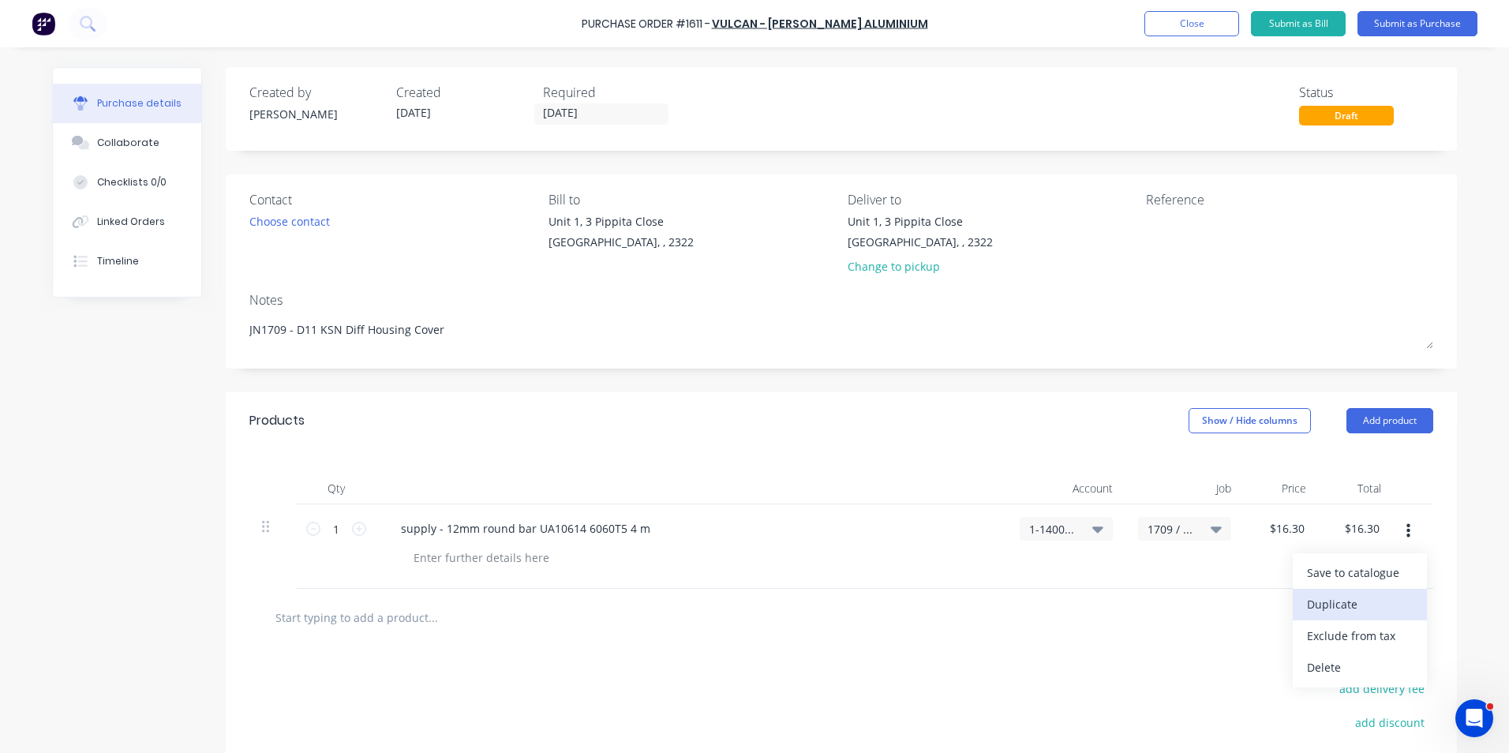
click at [1340, 603] on button "Duplicate" at bounding box center [1360, 605] width 134 height 32
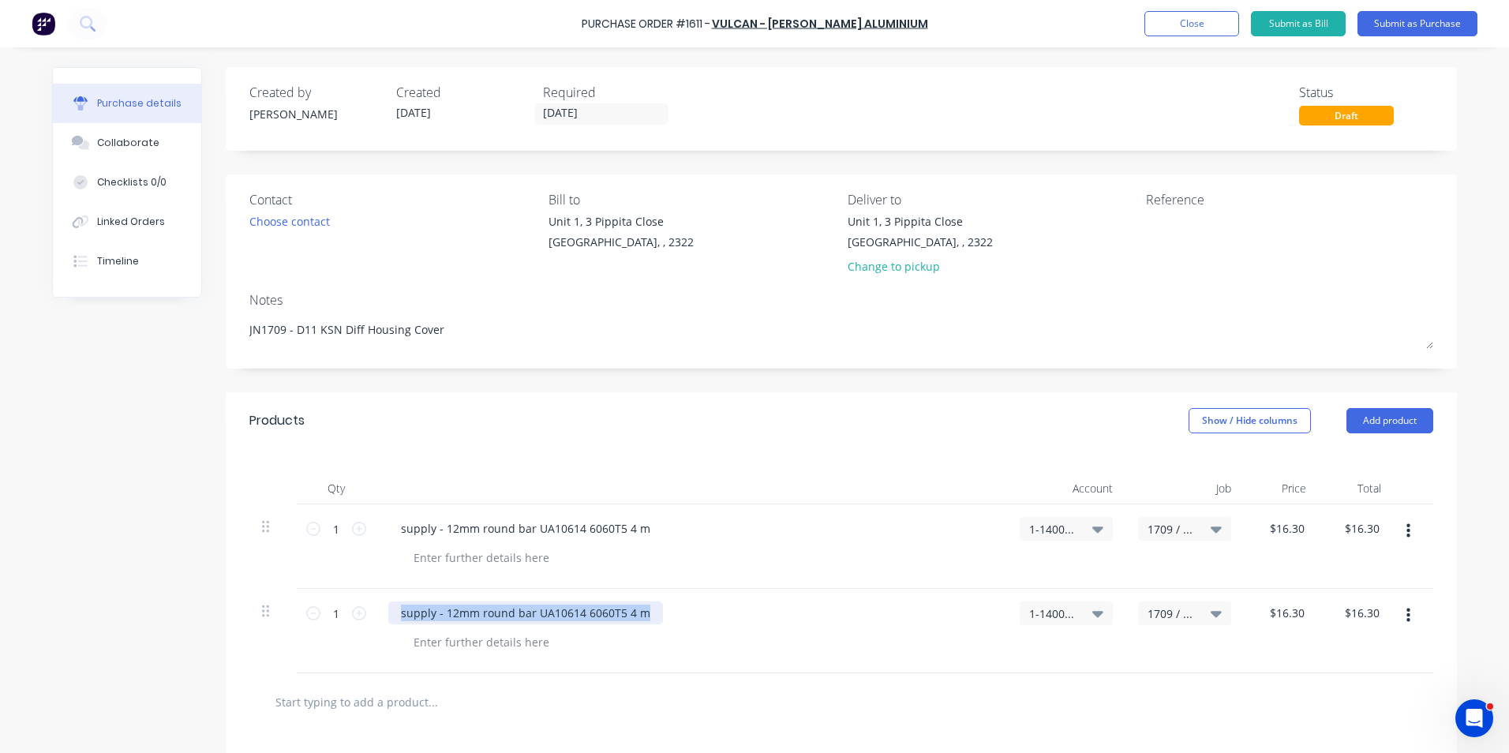
drag, startPoint x: 642, startPoint y: 617, endPoint x: 367, endPoint y: 619, distance: 274.7
click at [367, 619] on div "1 1 supply - 12mm round bar UA10614 6060T5 4 m 1-1400 / Work in Progress - Mate…" at bounding box center [841, 631] width 1184 height 84
click at [1289, 611] on input "16.30" at bounding box center [1286, 613] width 43 height 23
click at [1288, 613] on input "16.30" at bounding box center [1290, 613] width 36 height 23
click at [1294, 638] on div "$50.00 50" at bounding box center [1281, 631] width 75 height 84
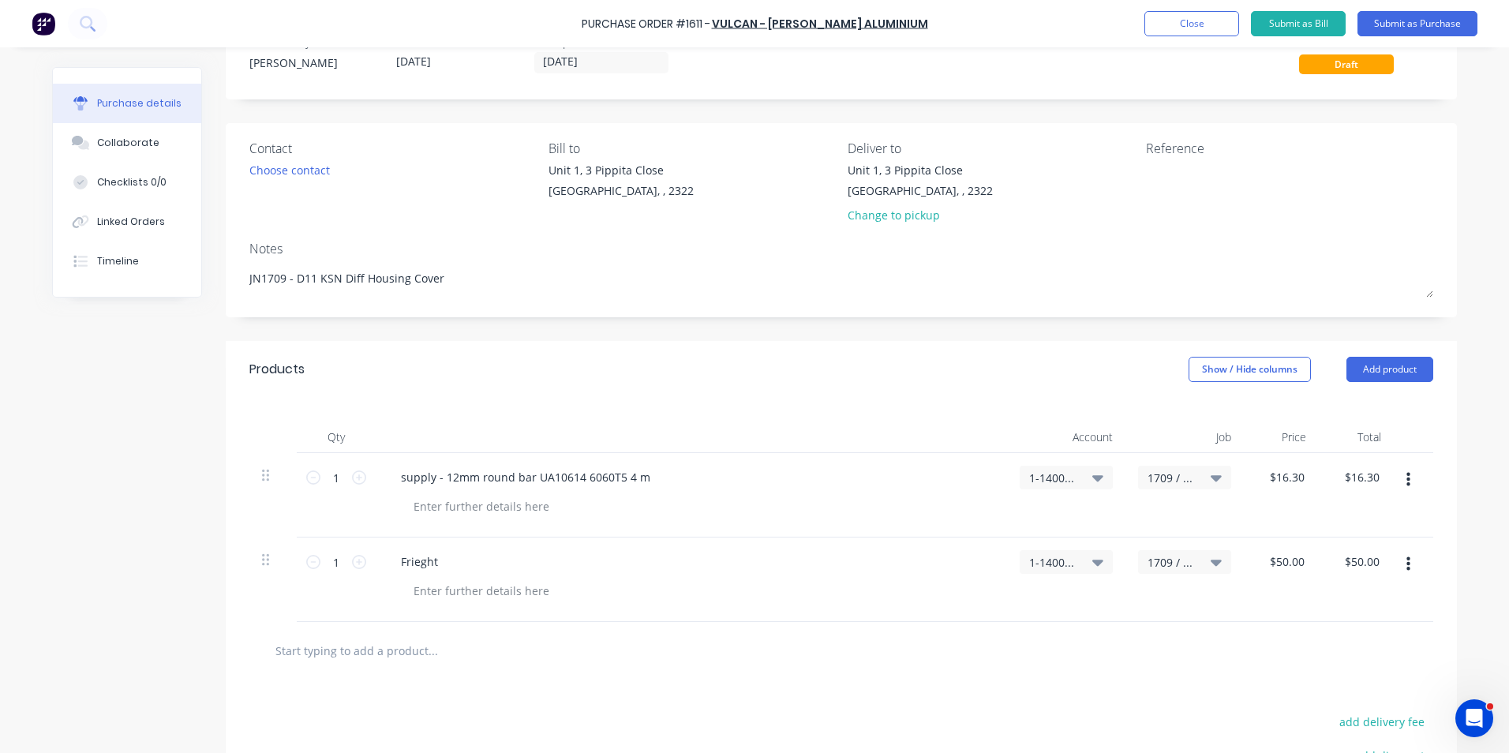
scroll to position [79, 0]
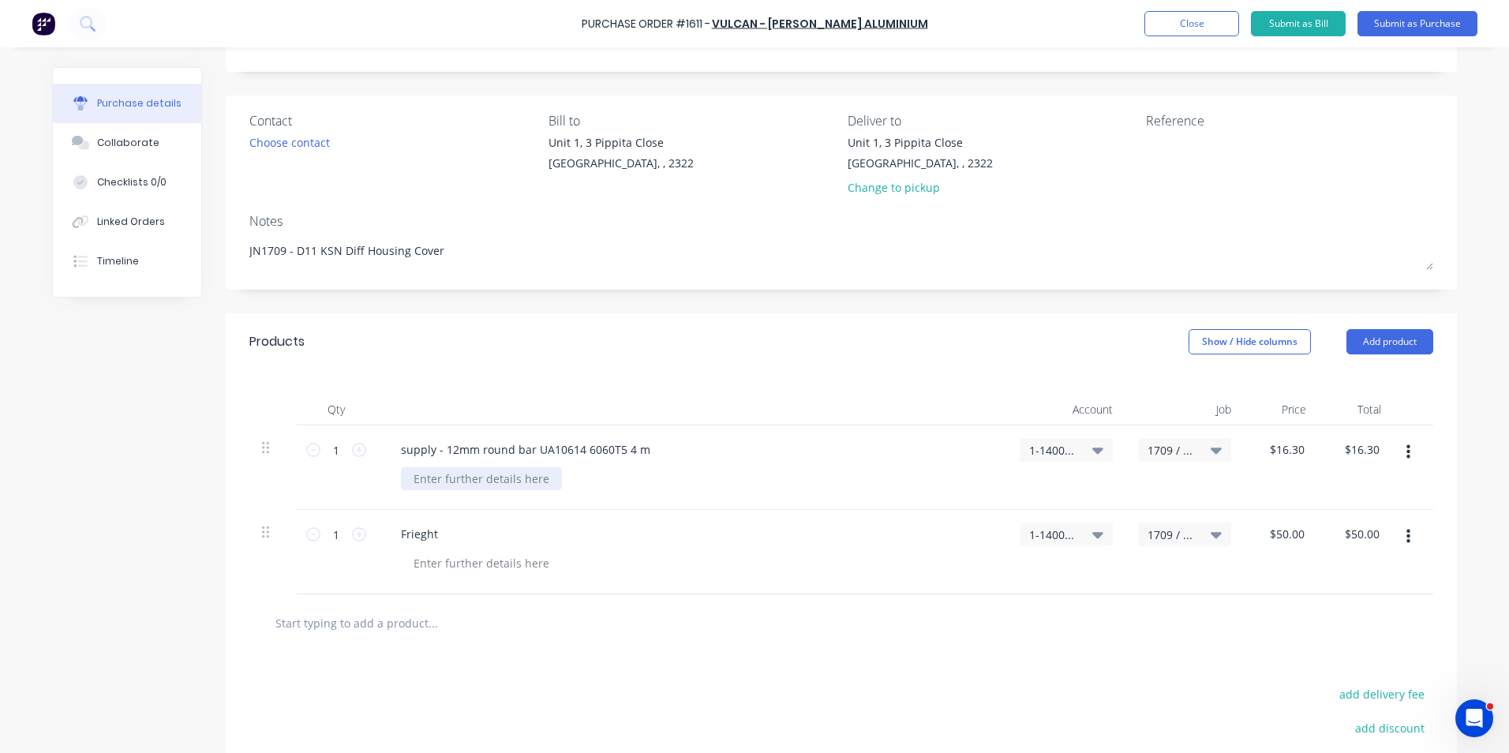
click at [457, 480] on div at bounding box center [481, 478] width 161 height 23
click at [459, 476] on div "Quote ref" at bounding box center [439, 478] width 76 height 23
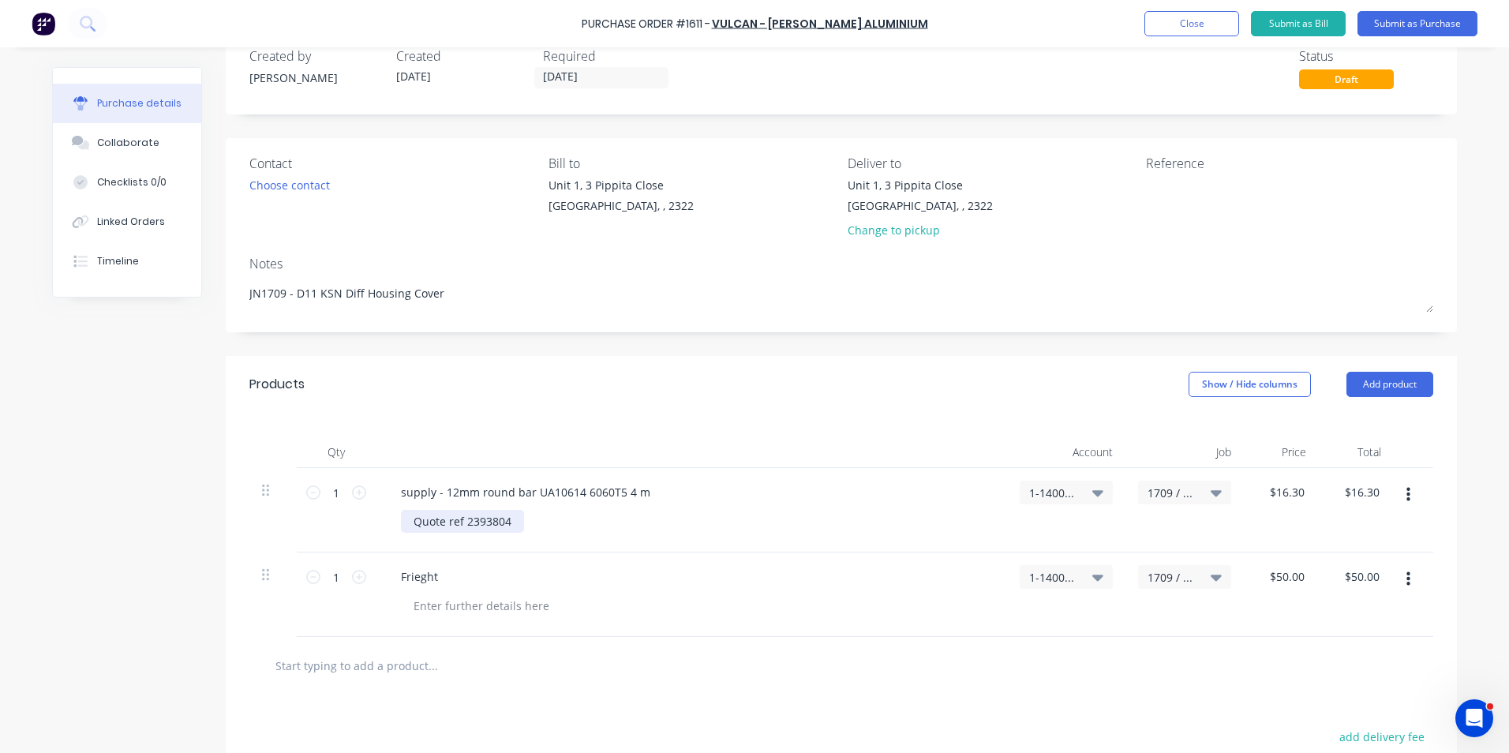
scroll to position [0, 0]
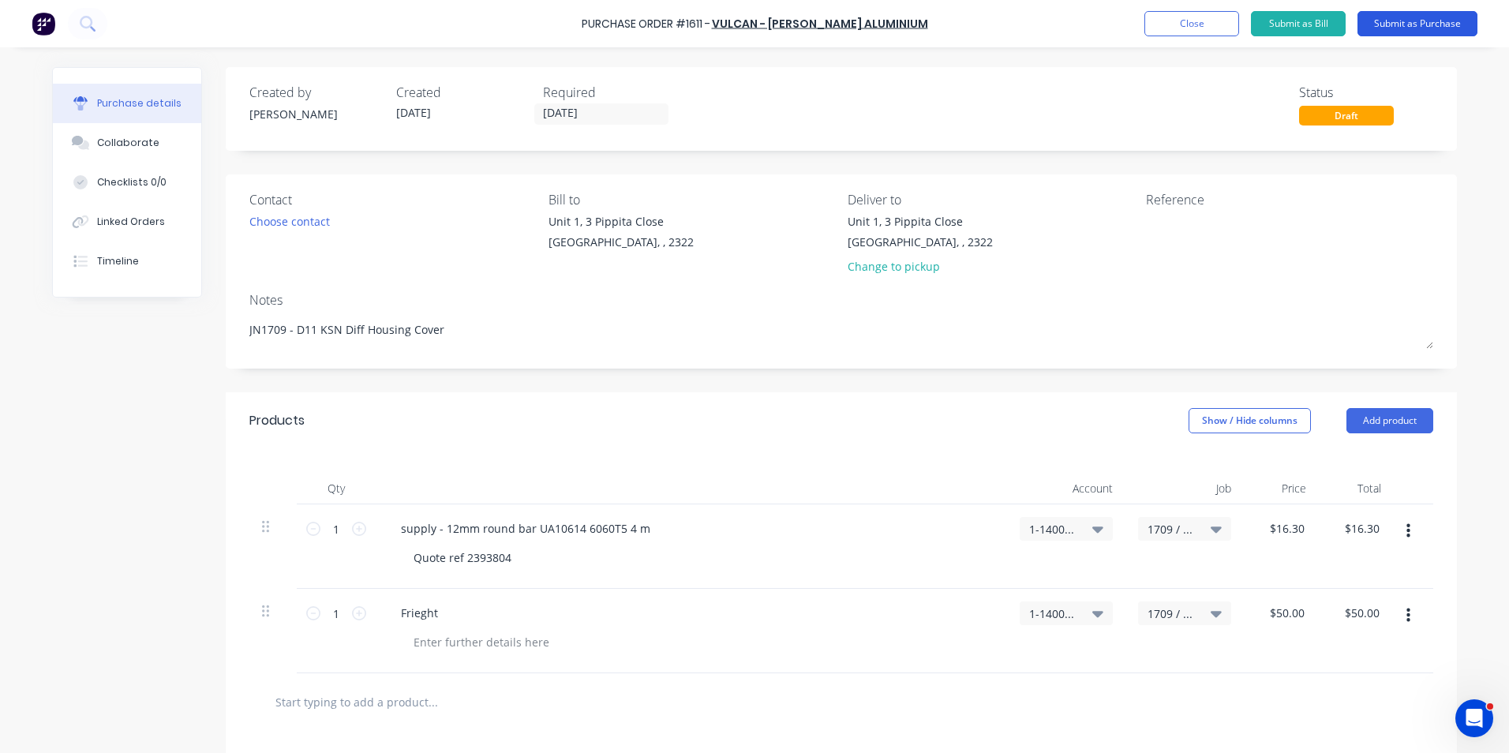
click at [1415, 22] on button "Submit as Purchase" at bounding box center [1418, 23] width 120 height 25
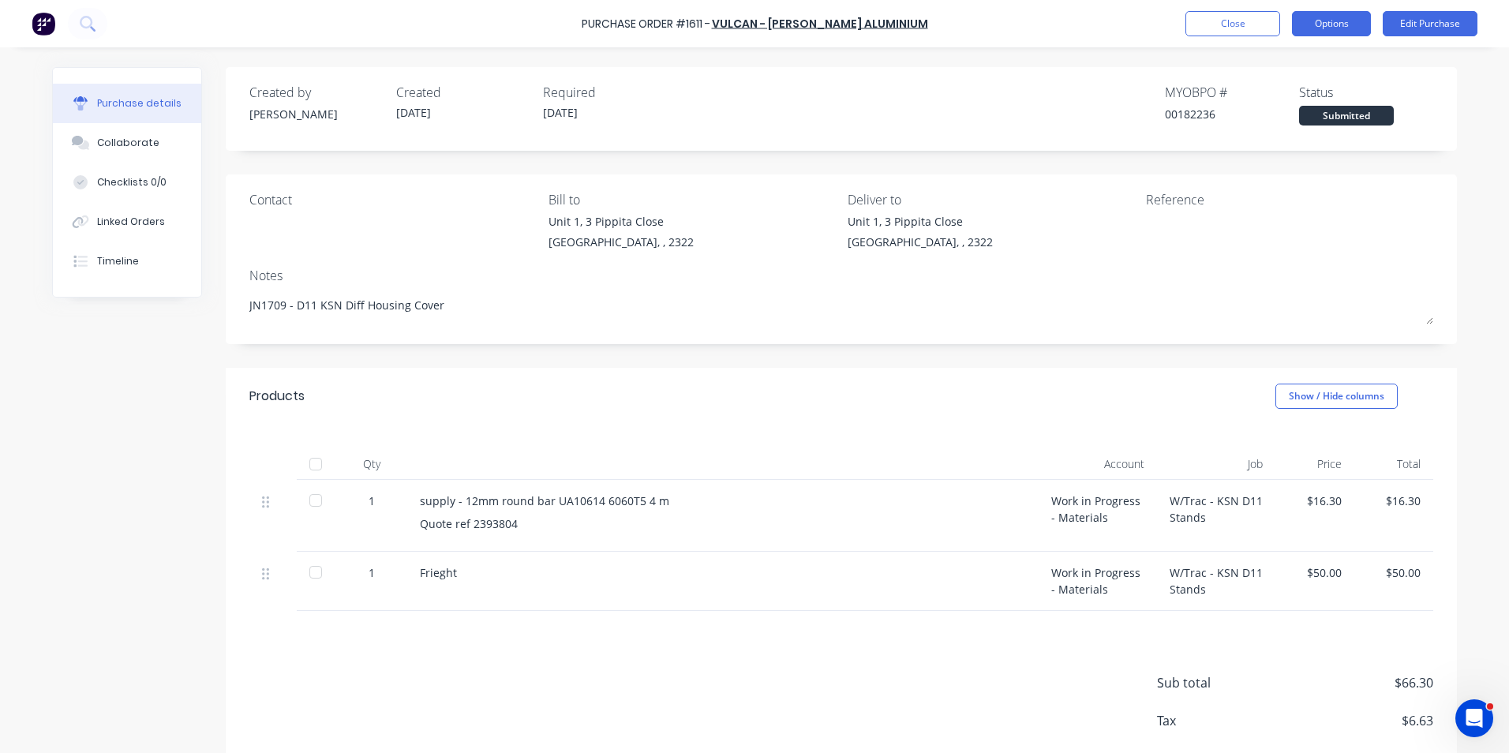
click at [1330, 30] on button "Options" at bounding box center [1331, 23] width 79 height 25
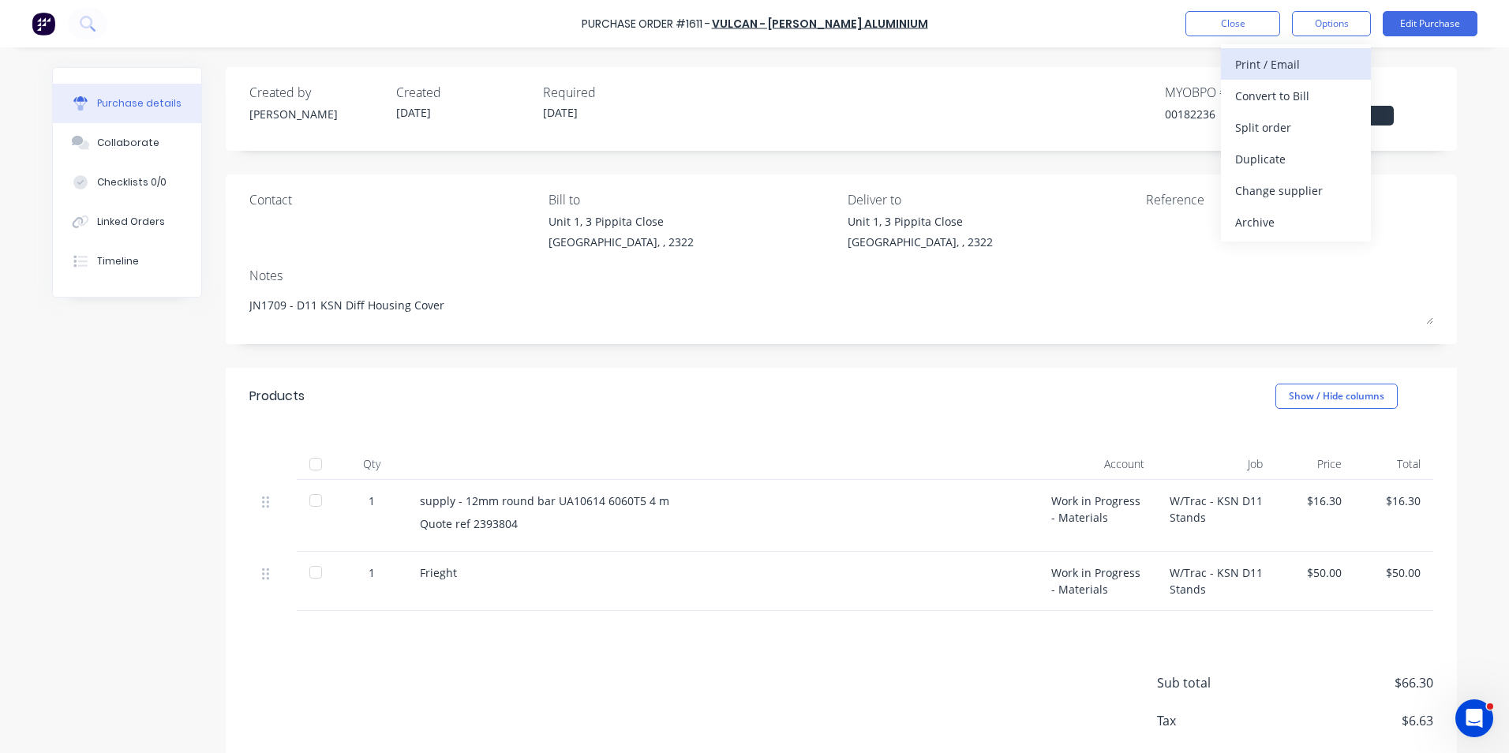
click at [1283, 64] on div "Print / Email" at bounding box center [1296, 64] width 122 height 23
click at [1275, 88] on div "With pricing" at bounding box center [1296, 95] width 122 height 23
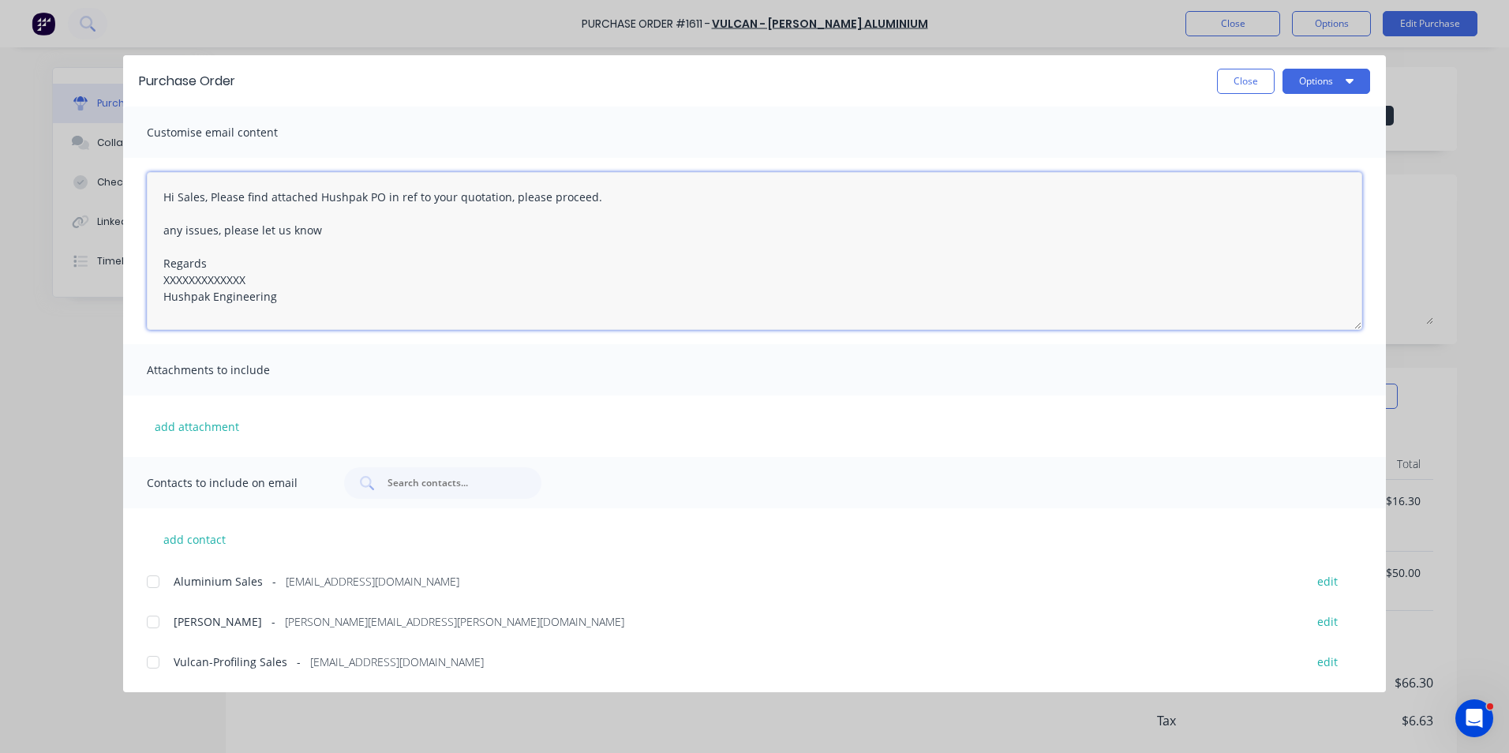
drag, startPoint x: 249, startPoint y: 278, endPoint x: 103, endPoint y: 279, distance: 146.0
click at [103, 279] on div "Purchase Order Close Options Customise email content Hi Sales, Please find atta…" at bounding box center [754, 376] width 1509 height 753
click at [197, 423] on button "add attachment" at bounding box center [197, 426] width 100 height 24
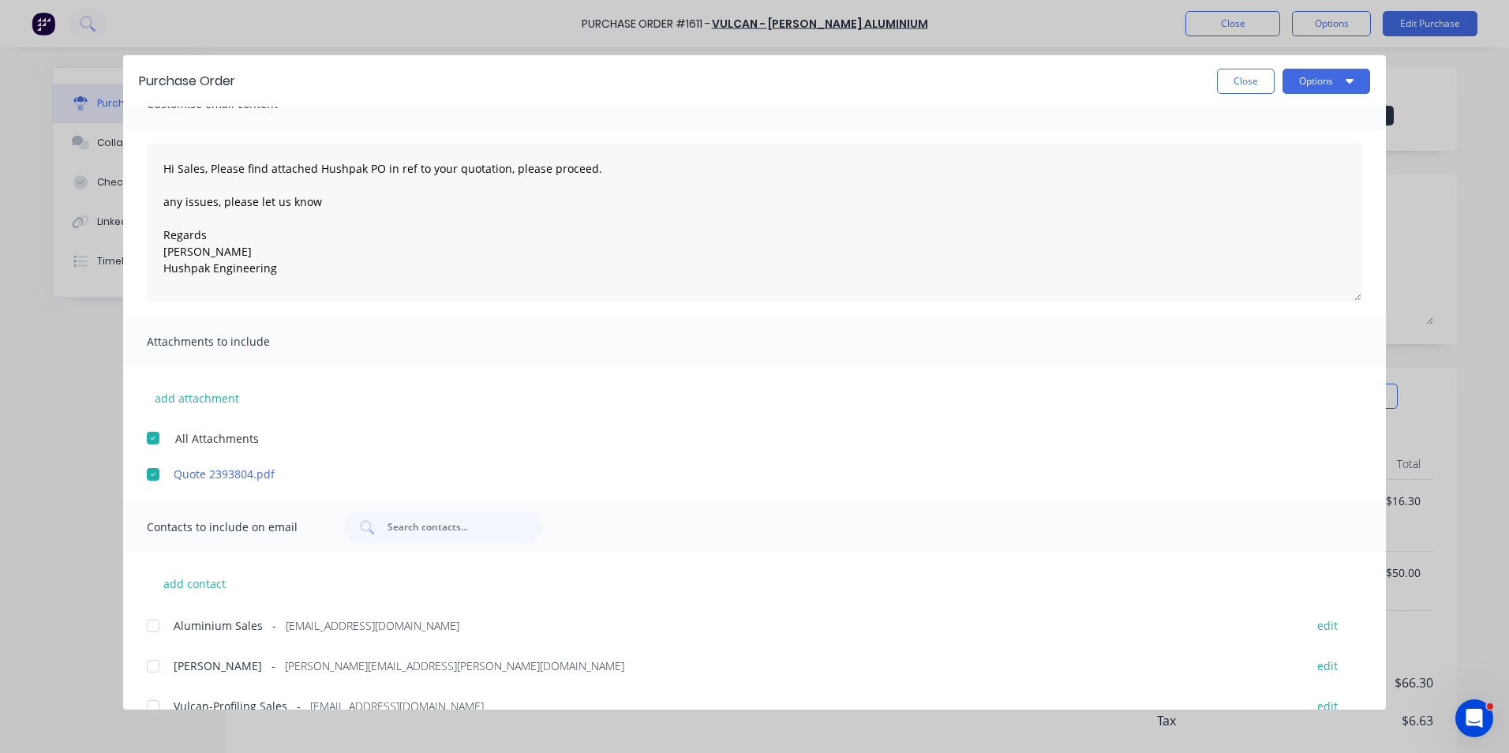
scroll to position [55, 0]
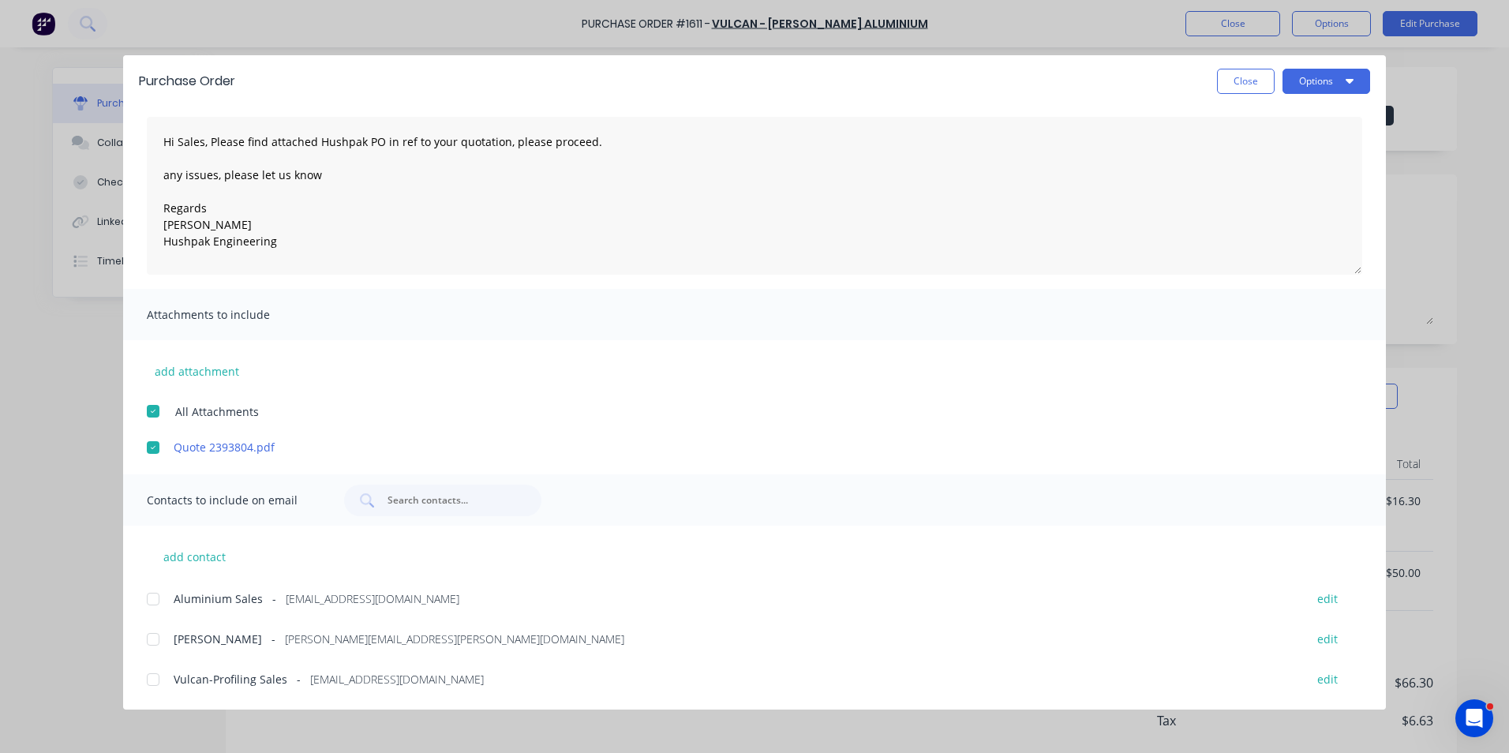
click at [152, 637] on div at bounding box center [153, 640] width 32 height 32
click at [154, 599] on div at bounding box center [153, 599] width 32 height 32
click at [1325, 82] on button "Options" at bounding box center [1327, 81] width 88 height 25
click at [1258, 182] on div "Email" at bounding box center [1296, 184] width 122 height 23
click at [1246, 82] on button "Close" at bounding box center [1246, 81] width 58 height 25
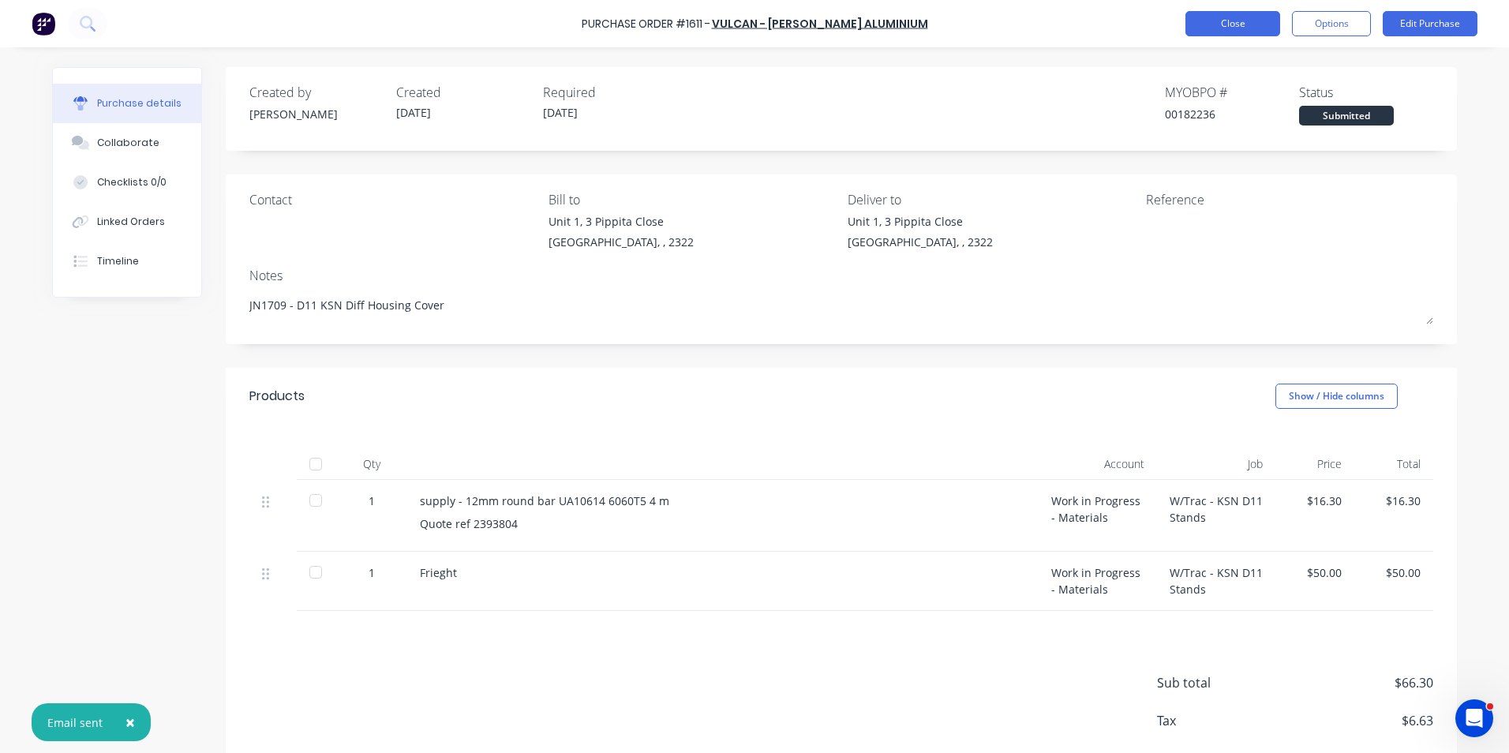
click at [1238, 24] on button "Close" at bounding box center [1233, 23] width 95 height 25
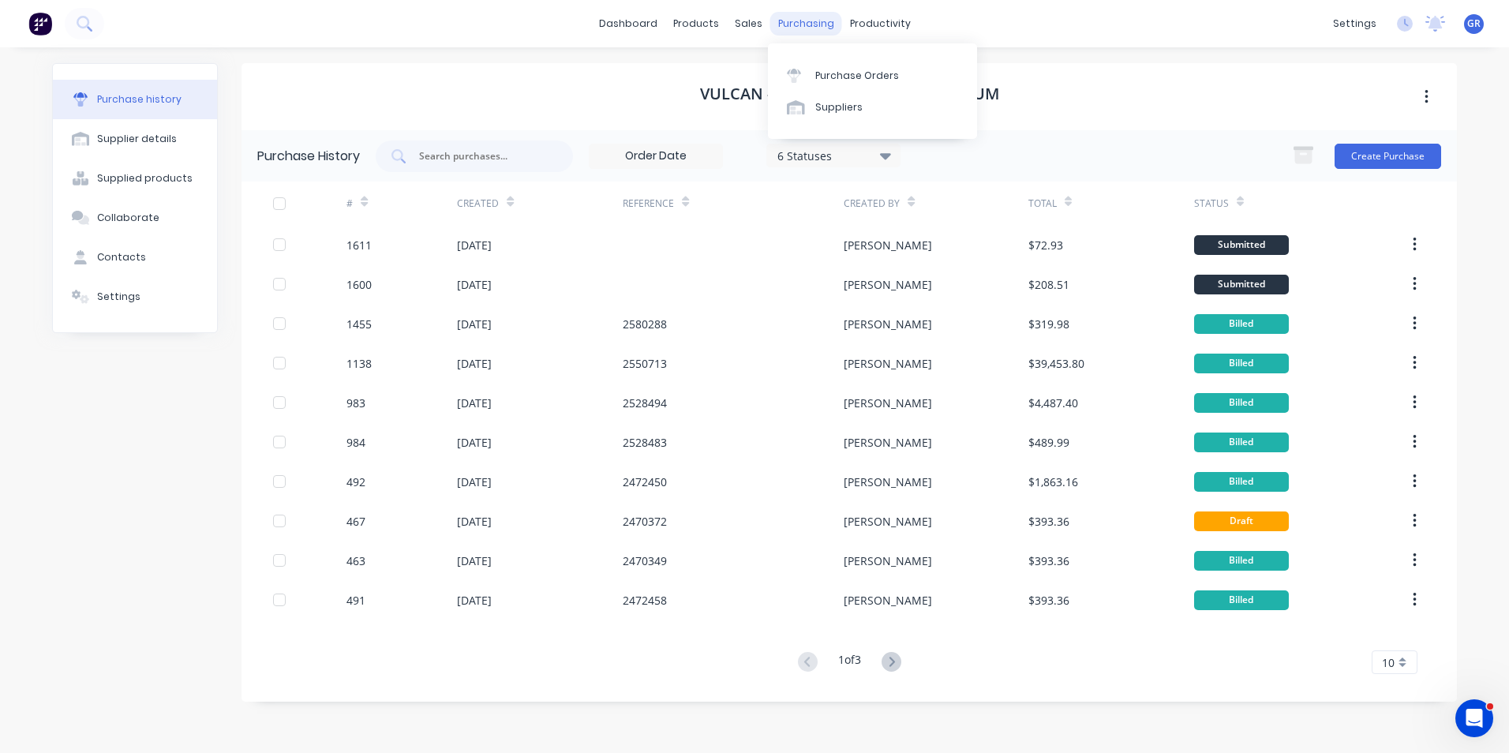
click at [787, 25] on div "purchasing" at bounding box center [806, 24] width 72 height 24
click at [856, 81] on div "Purchase Orders" at bounding box center [857, 76] width 84 height 14
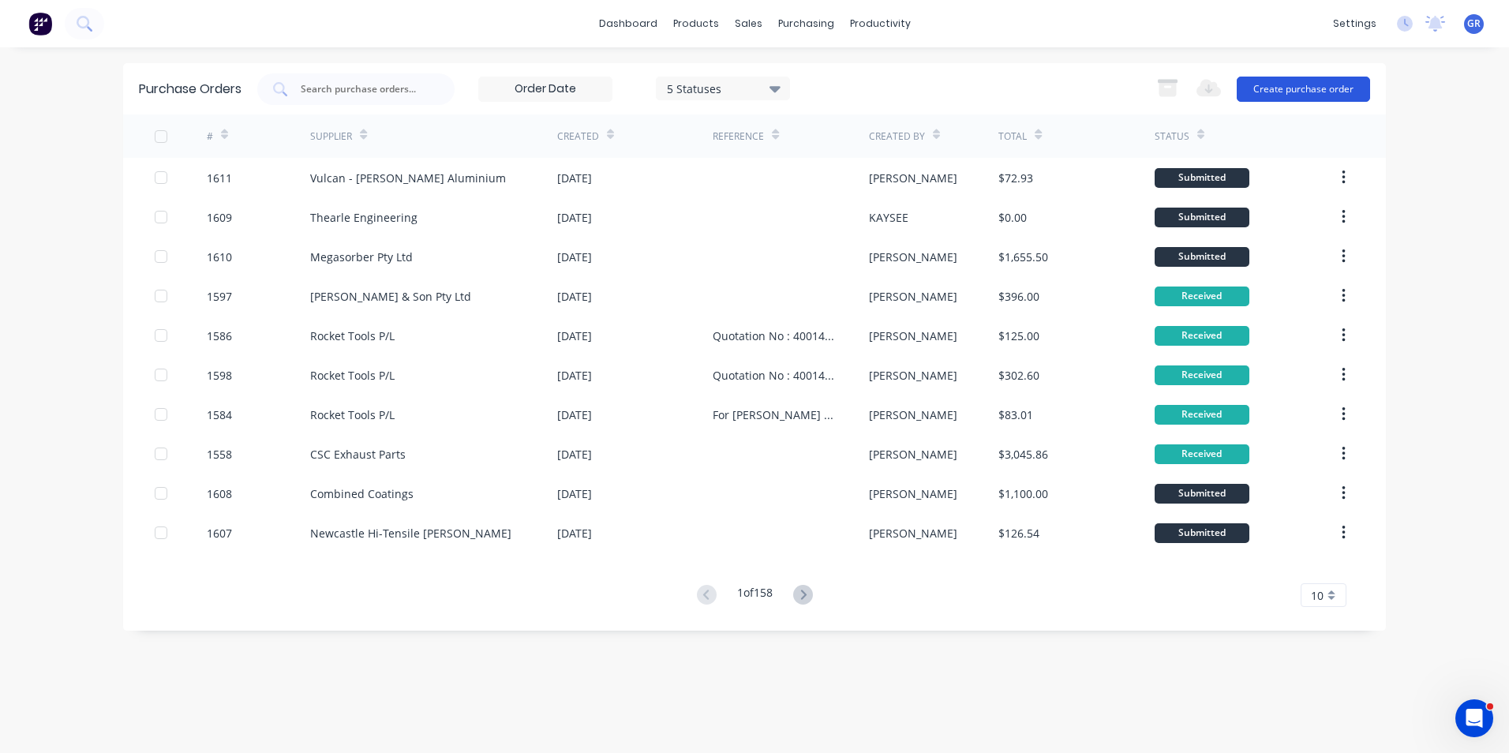
click at [1305, 91] on button "Create purchase order" at bounding box center [1303, 89] width 133 height 25
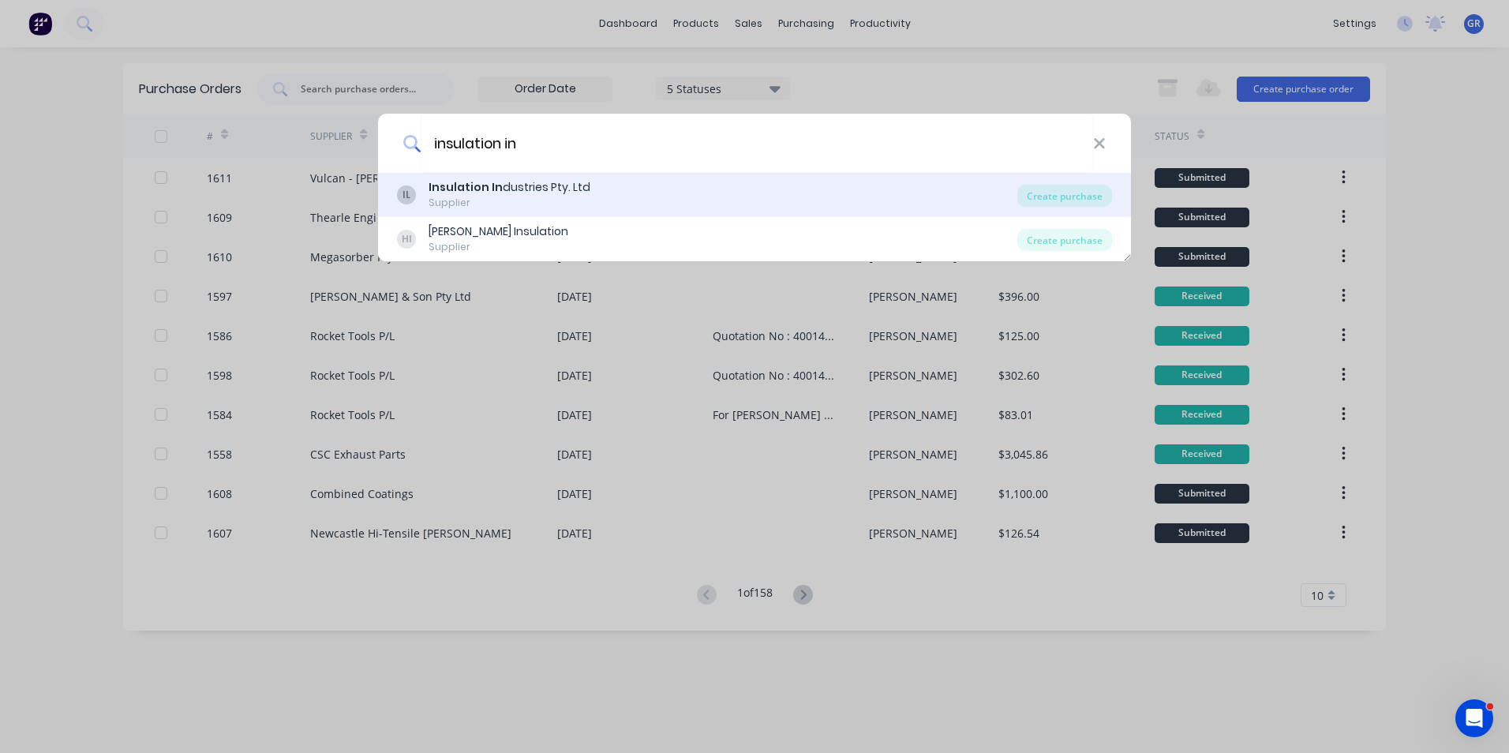
click at [536, 181] on div "Insulation In dustries Pty. Ltd" at bounding box center [510, 187] width 162 height 17
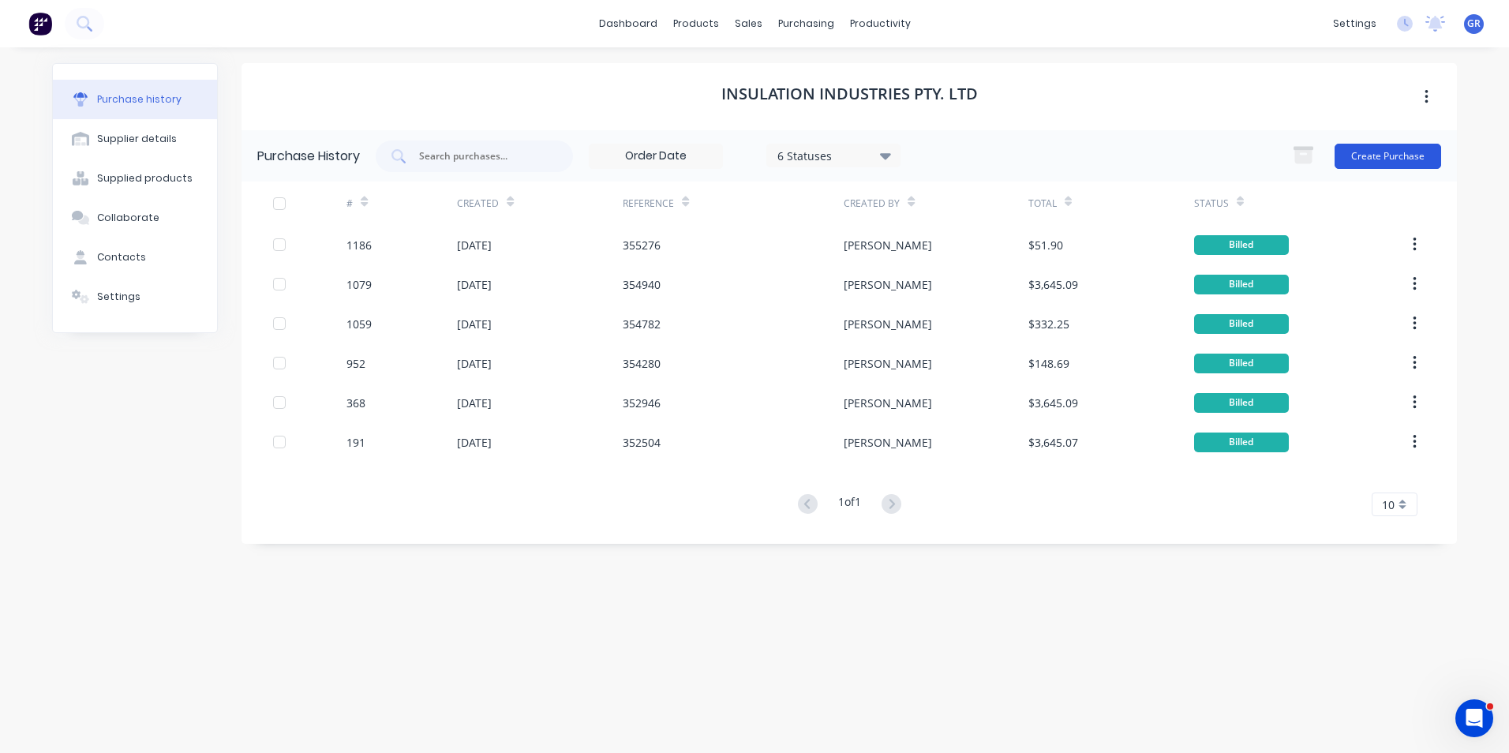
click at [1379, 155] on button "Create Purchase" at bounding box center [1388, 156] width 107 height 25
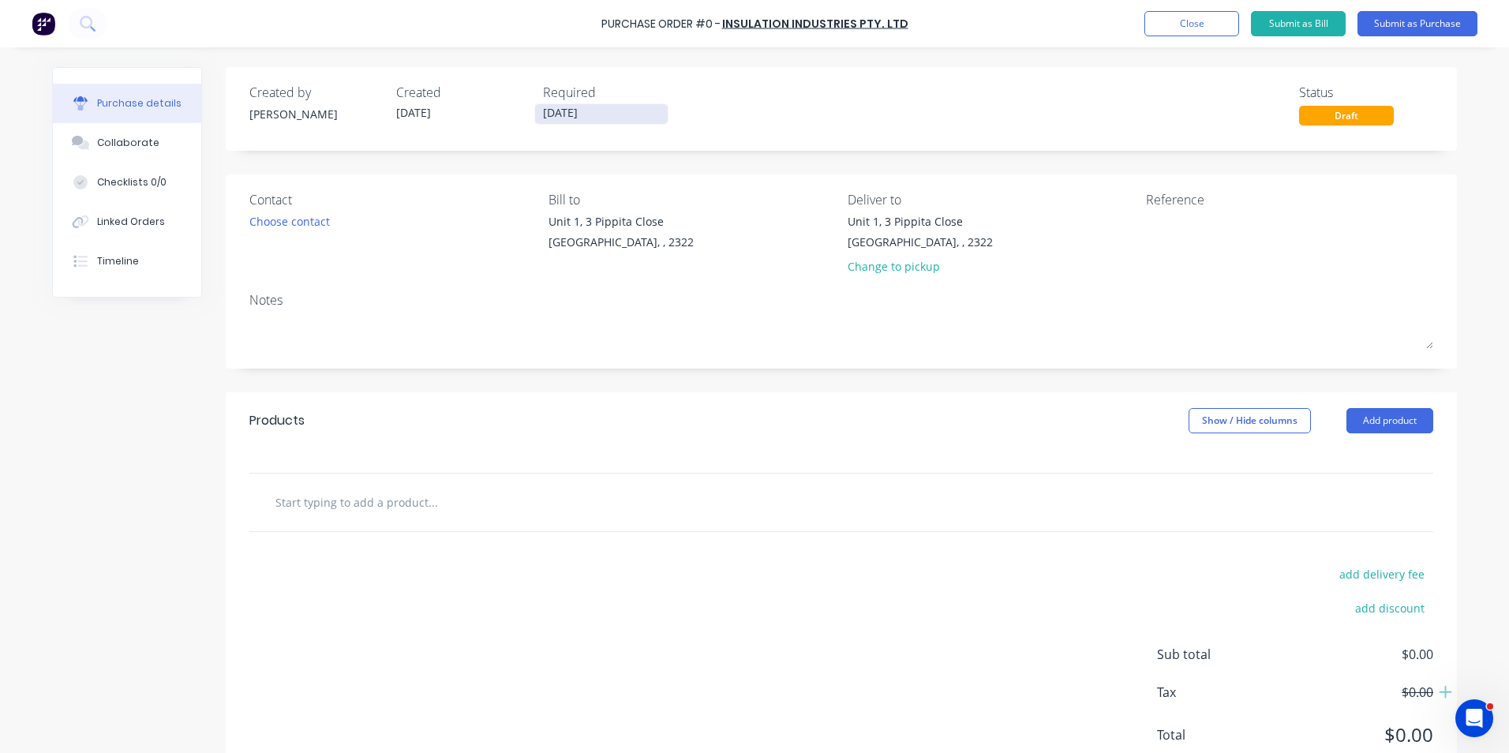
click at [576, 113] on input "[DATE]" at bounding box center [601, 114] width 133 height 20
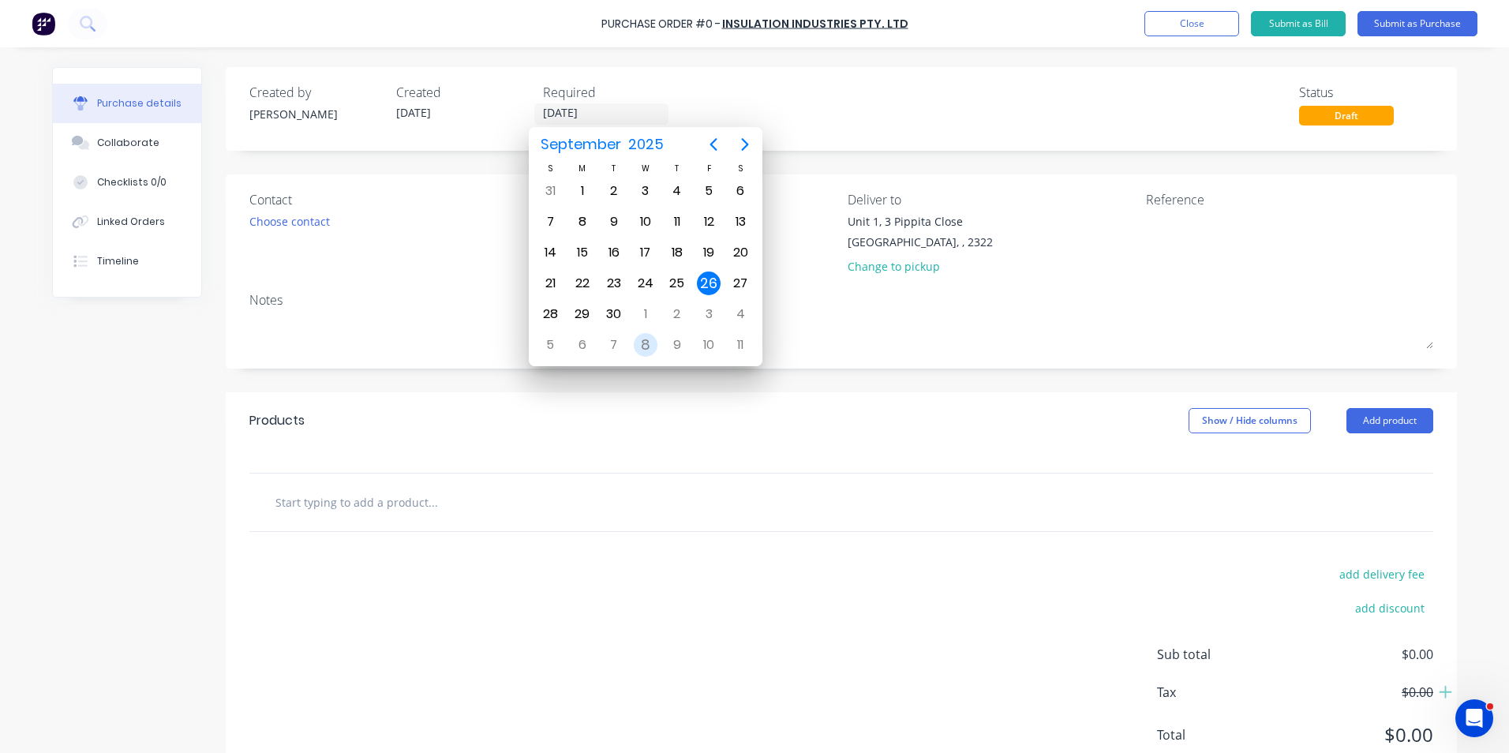
click at [639, 342] on div "8" at bounding box center [646, 345] width 24 height 24
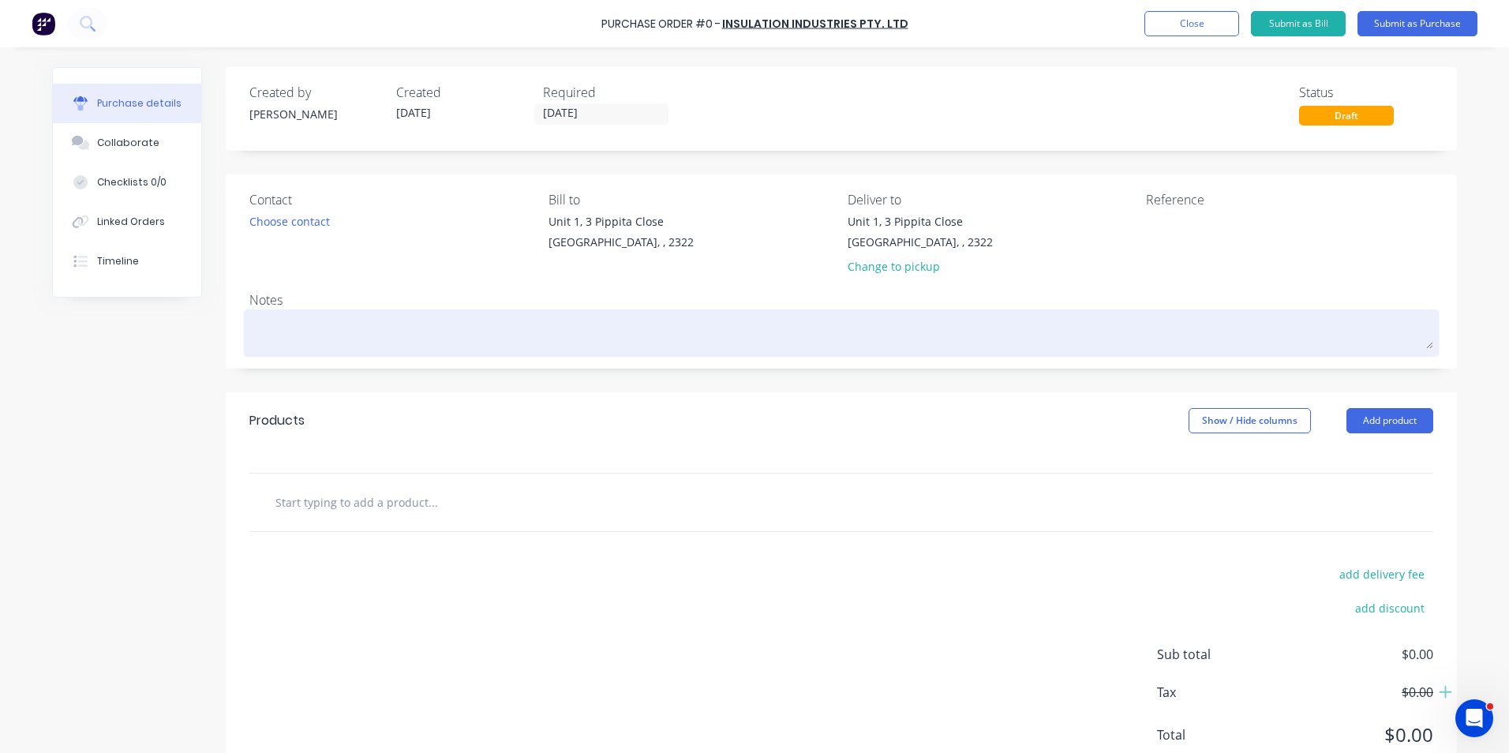
click at [337, 338] on textarea at bounding box center [841, 331] width 1184 height 36
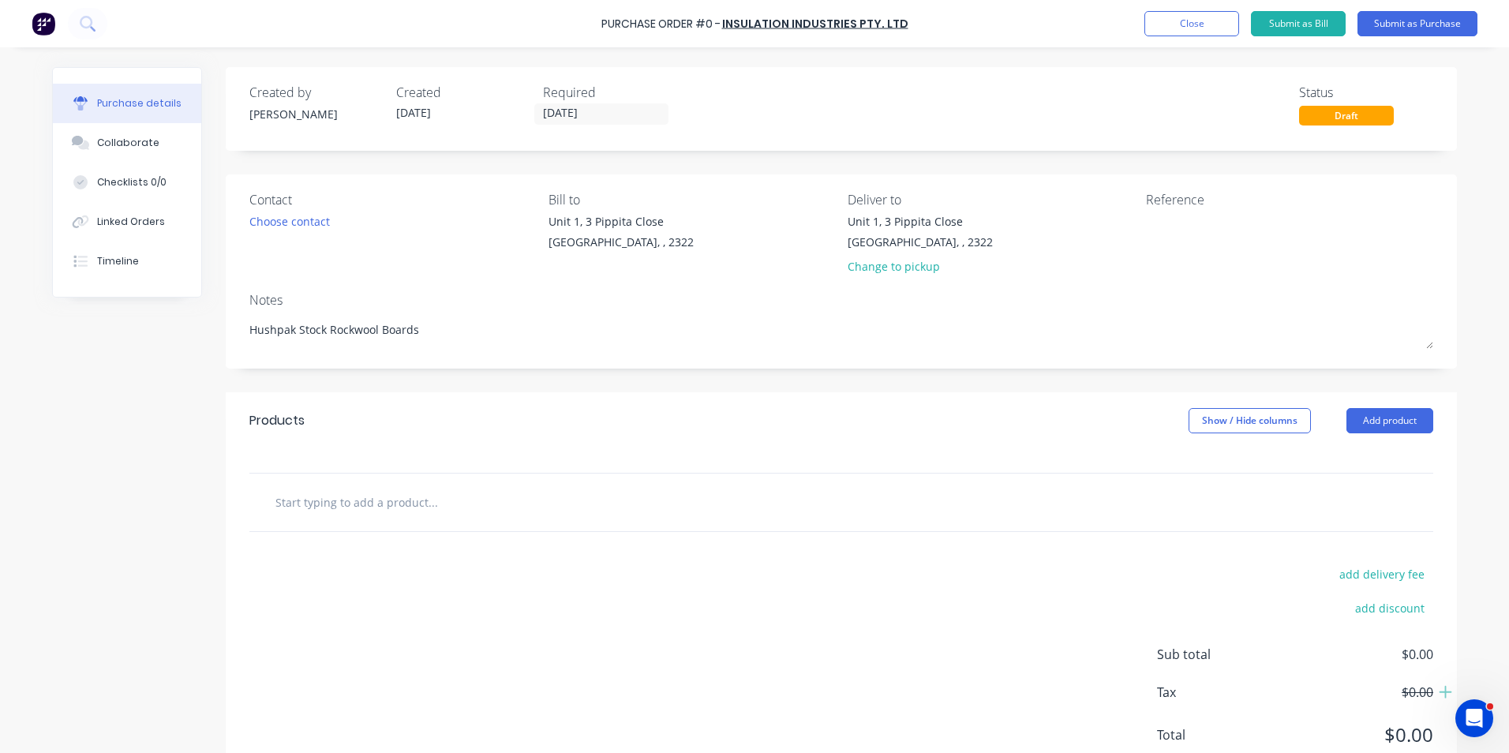
click at [323, 495] on input "text" at bounding box center [433, 502] width 316 height 32
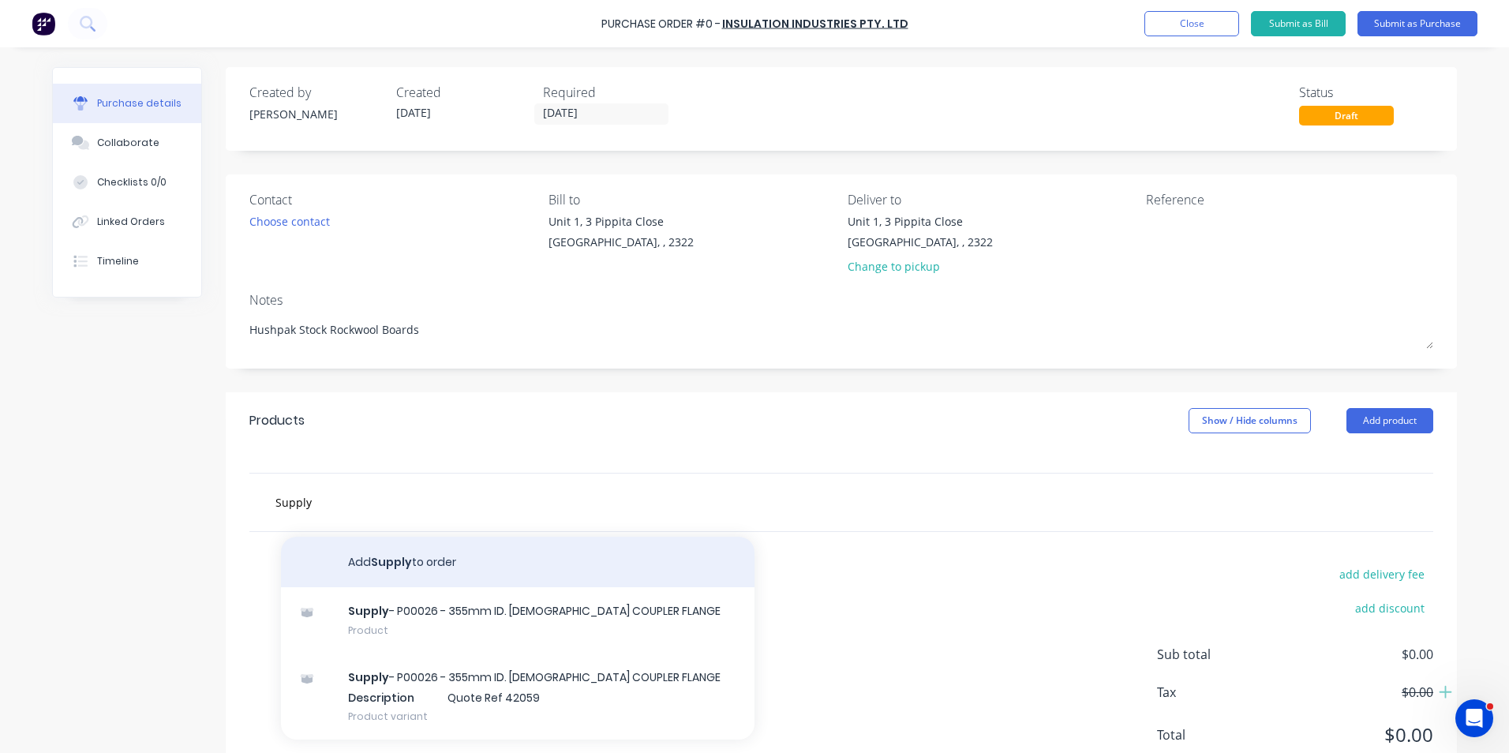
click at [400, 562] on button "Add Supply to order" at bounding box center [518, 562] width 474 height 51
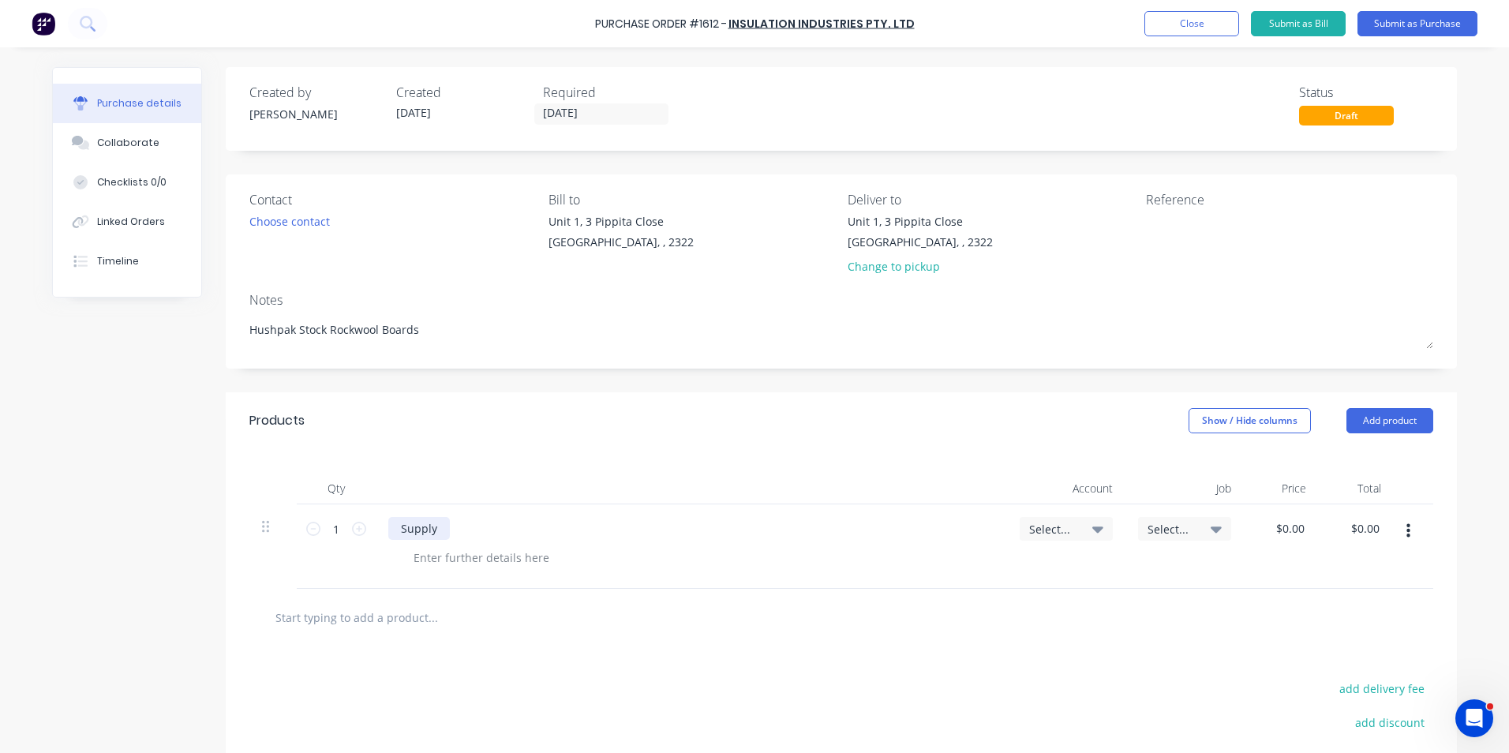
click at [428, 530] on div "Supply" at bounding box center [419, 528] width 62 height 23
click at [474, 558] on div at bounding box center [481, 557] width 161 height 23
click at [460, 560] on div "Quote ref" at bounding box center [439, 557] width 76 height 23
click at [352, 526] on icon at bounding box center [359, 529] width 14 height 14
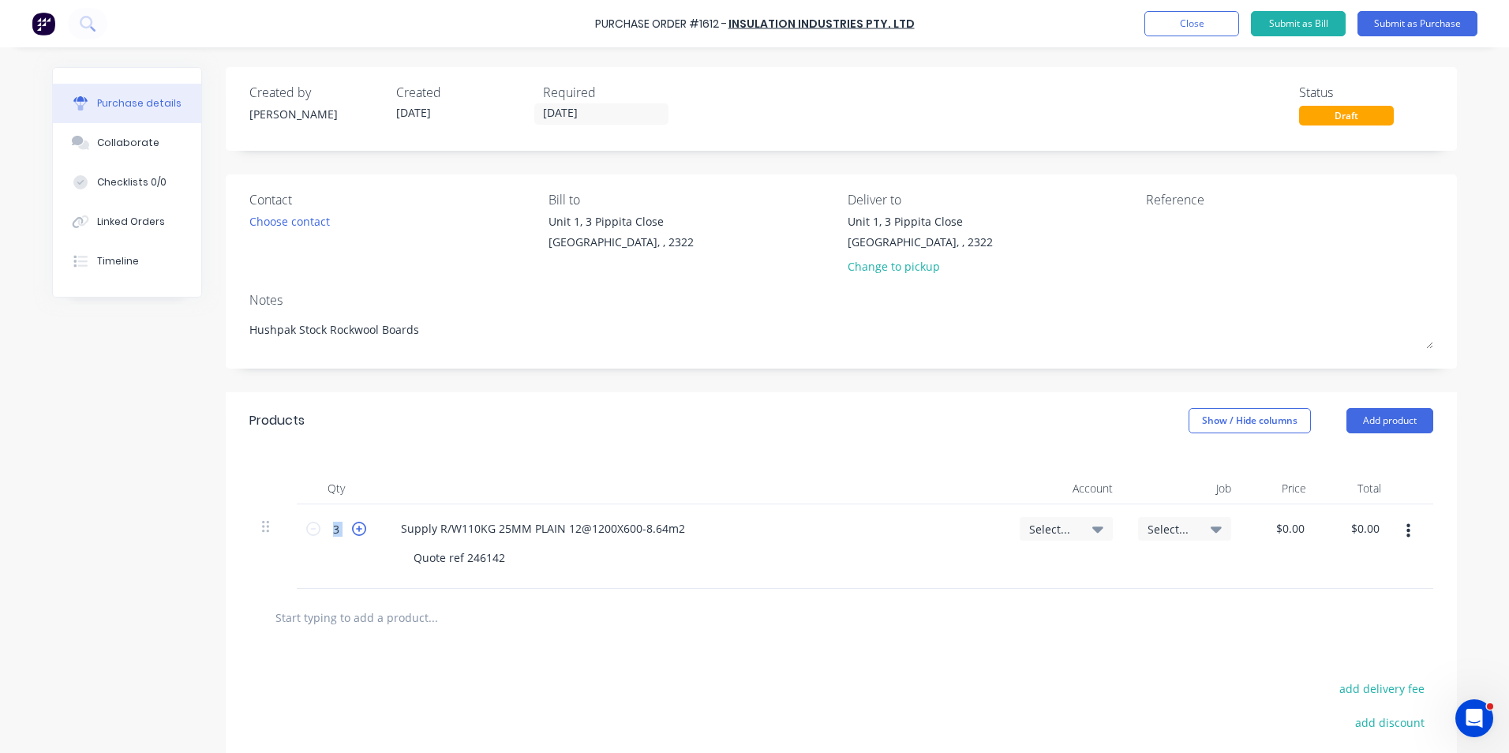
click at [352, 526] on icon at bounding box center [359, 529] width 14 height 14
click at [1060, 530] on span "Select..." at bounding box center [1052, 529] width 47 height 17
click at [972, 573] on input at bounding box center [1015, 577] width 162 height 32
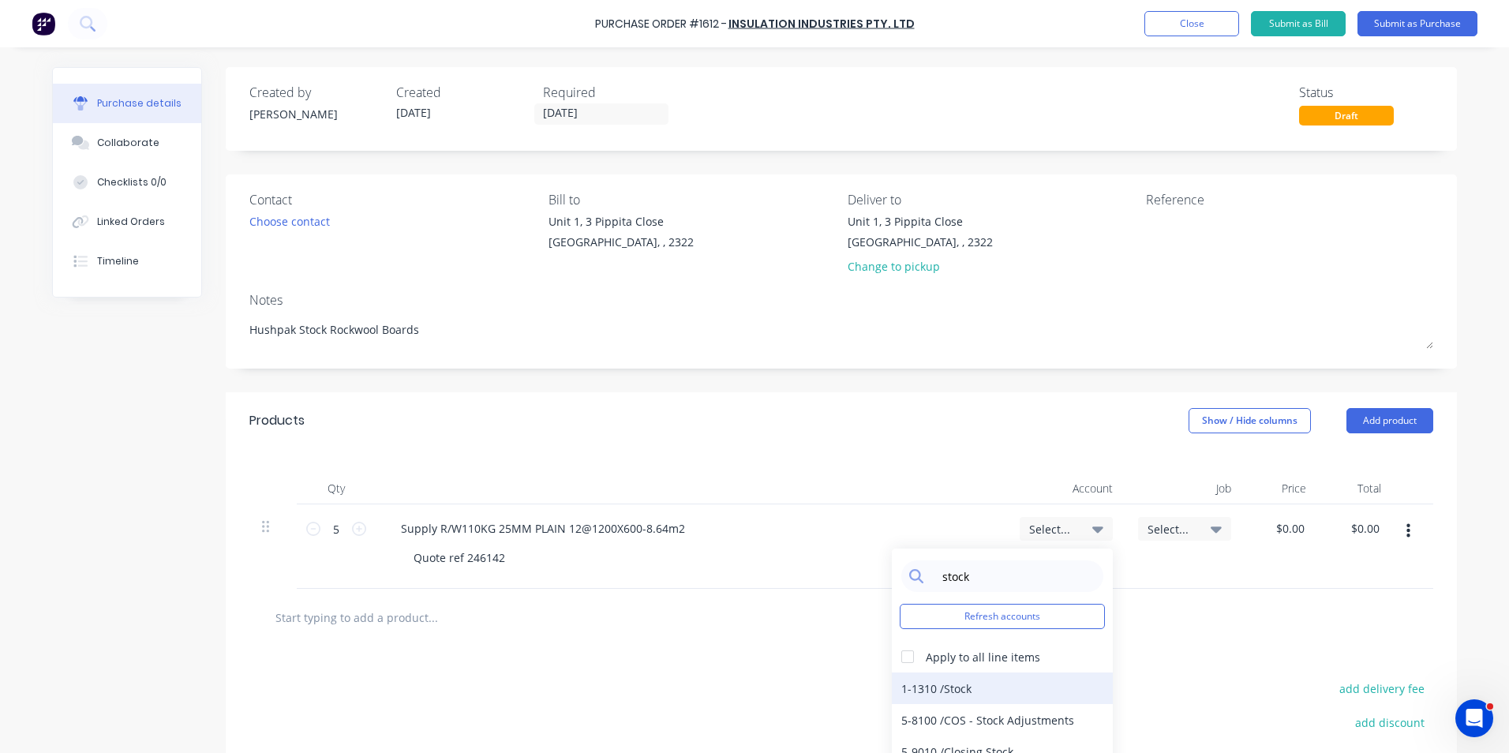
click at [917, 690] on div "1-1310 / Stock" at bounding box center [1002, 689] width 221 height 32
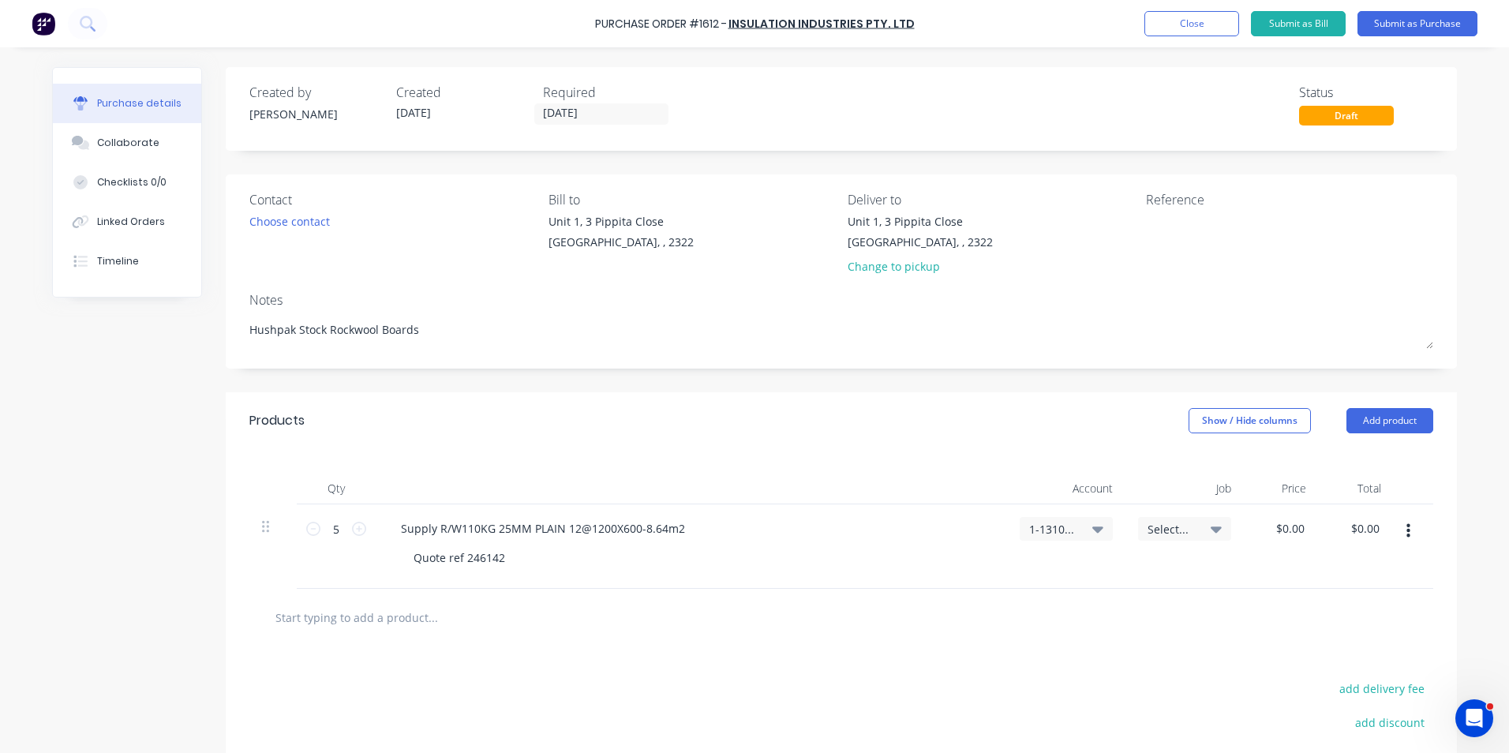
click at [1172, 525] on span "Select..." at bounding box center [1171, 529] width 47 height 17
click at [1087, 578] on input at bounding box center [1133, 577] width 162 height 32
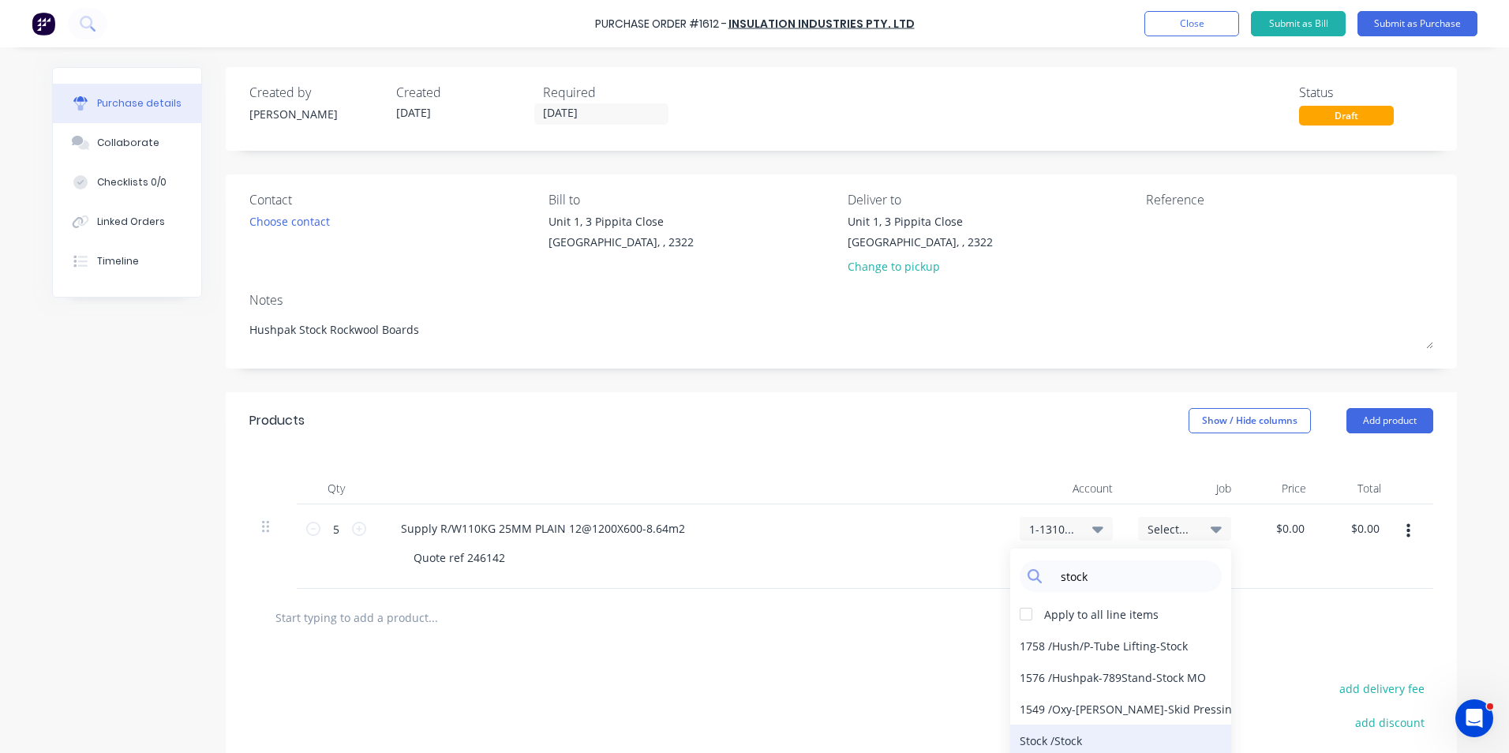
click at [1068, 737] on div "Stock / Stock" at bounding box center [1120, 741] width 221 height 32
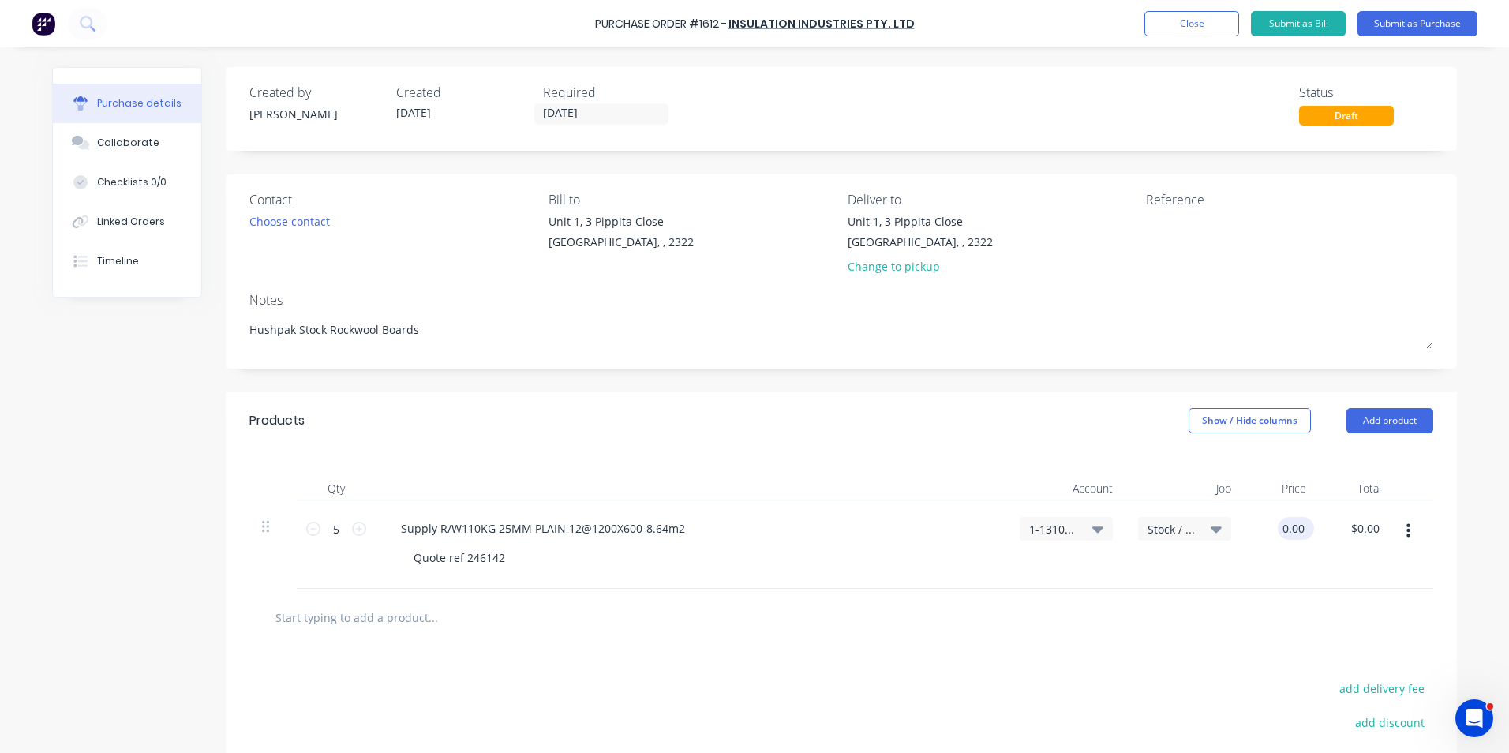
click at [1292, 523] on input "0.00" at bounding box center [1293, 528] width 30 height 23
click at [1291, 557] on div "$324.54 324.54" at bounding box center [1281, 546] width 75 height 84
click at [1410, 531] on icon "button" at bounding box center [1412, 531] width 4 height 14
click at [1349, 602] on button "Duplicate" at bounding box center [1363, 605] width 134 height 32
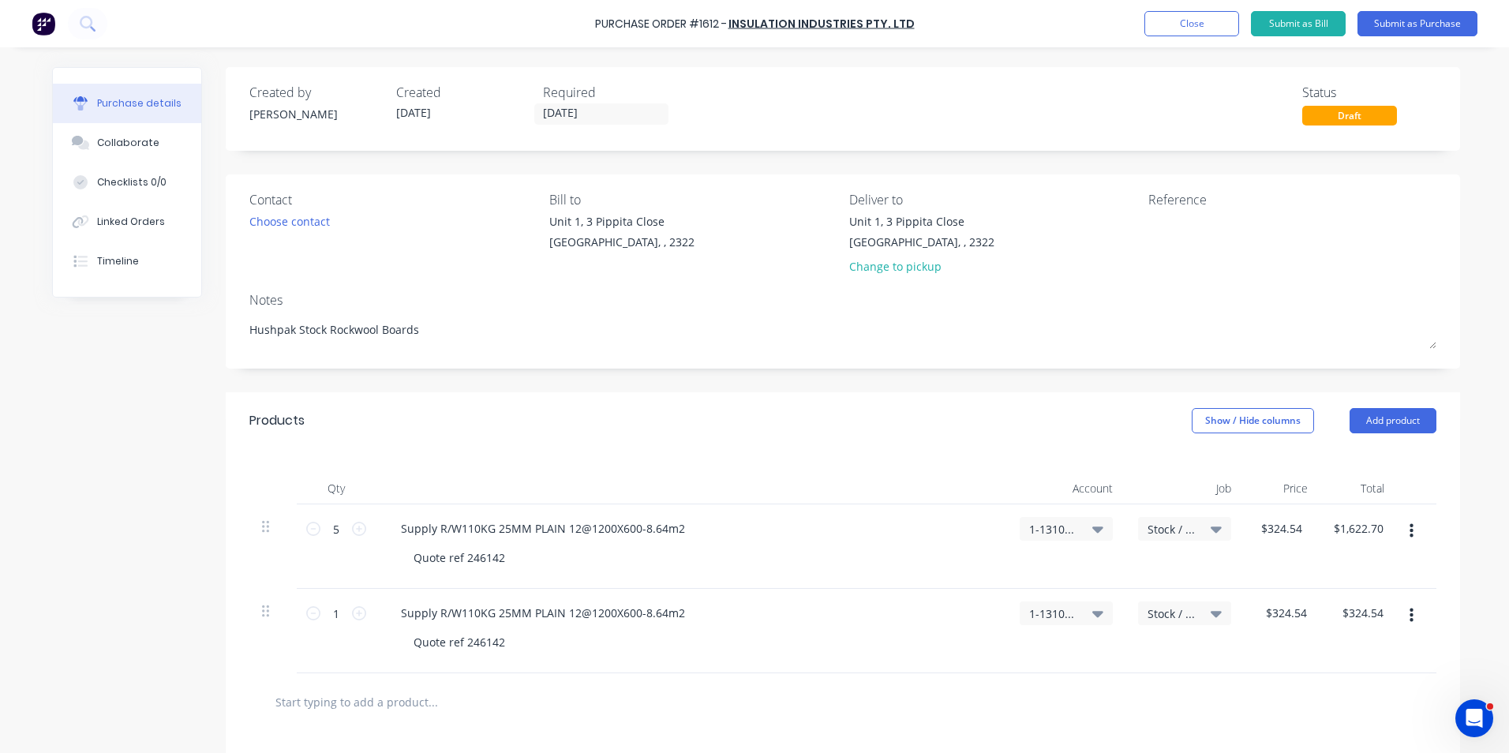
click at [1410, 618] on icon "button" at bounding box center [1412, 615] width 4 height 17
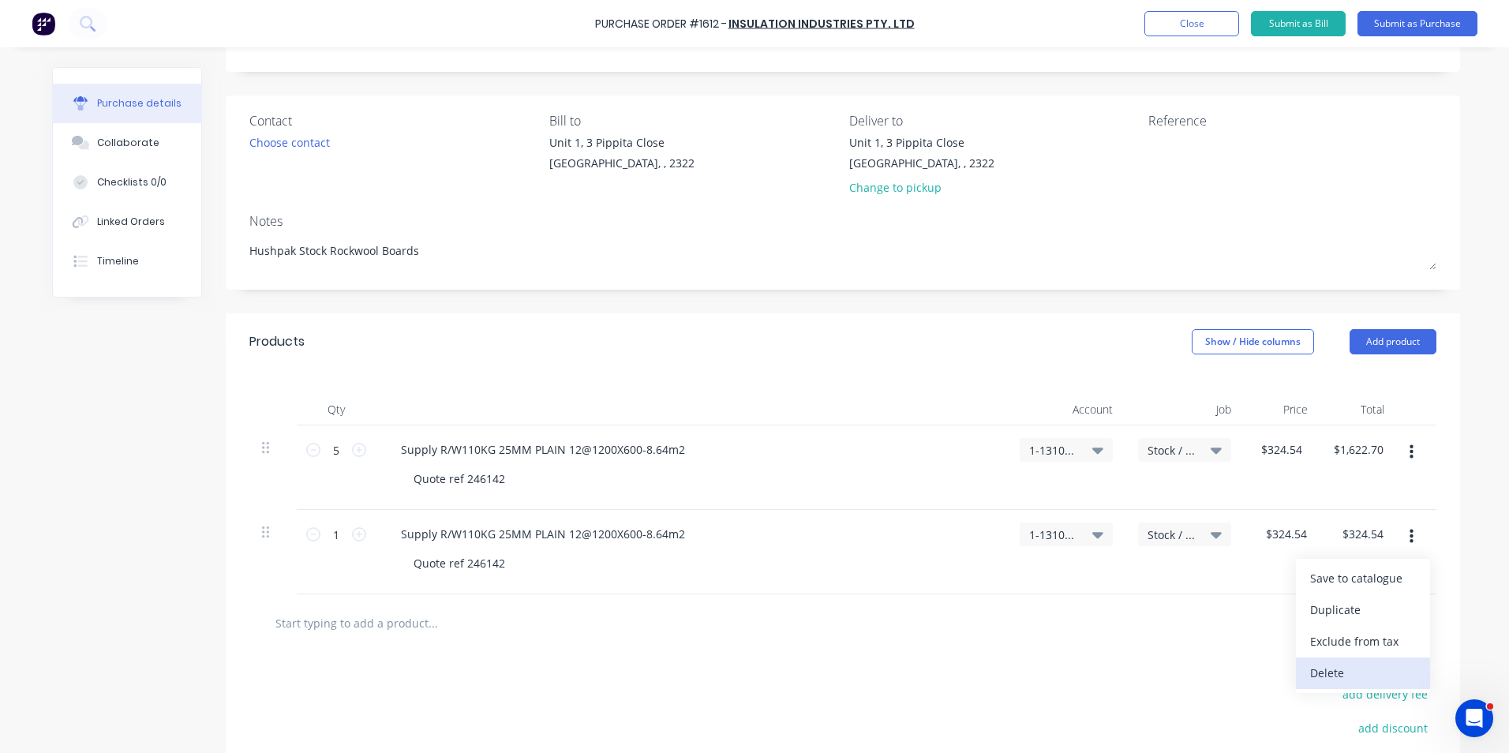
click at [1327, 666] on button "Delete" at bounding box center [1363, 674] width 134 height 32
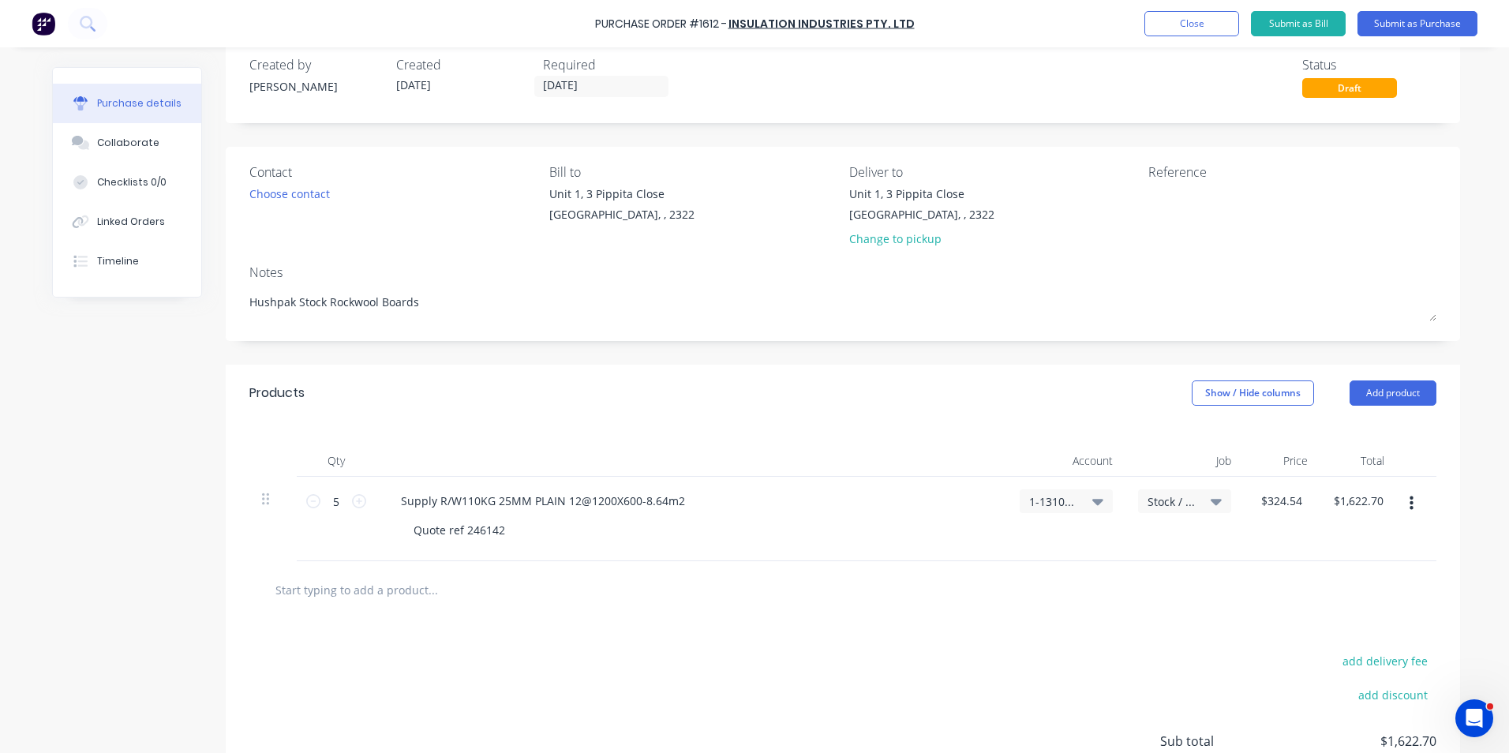
scroll to position [0, 0]
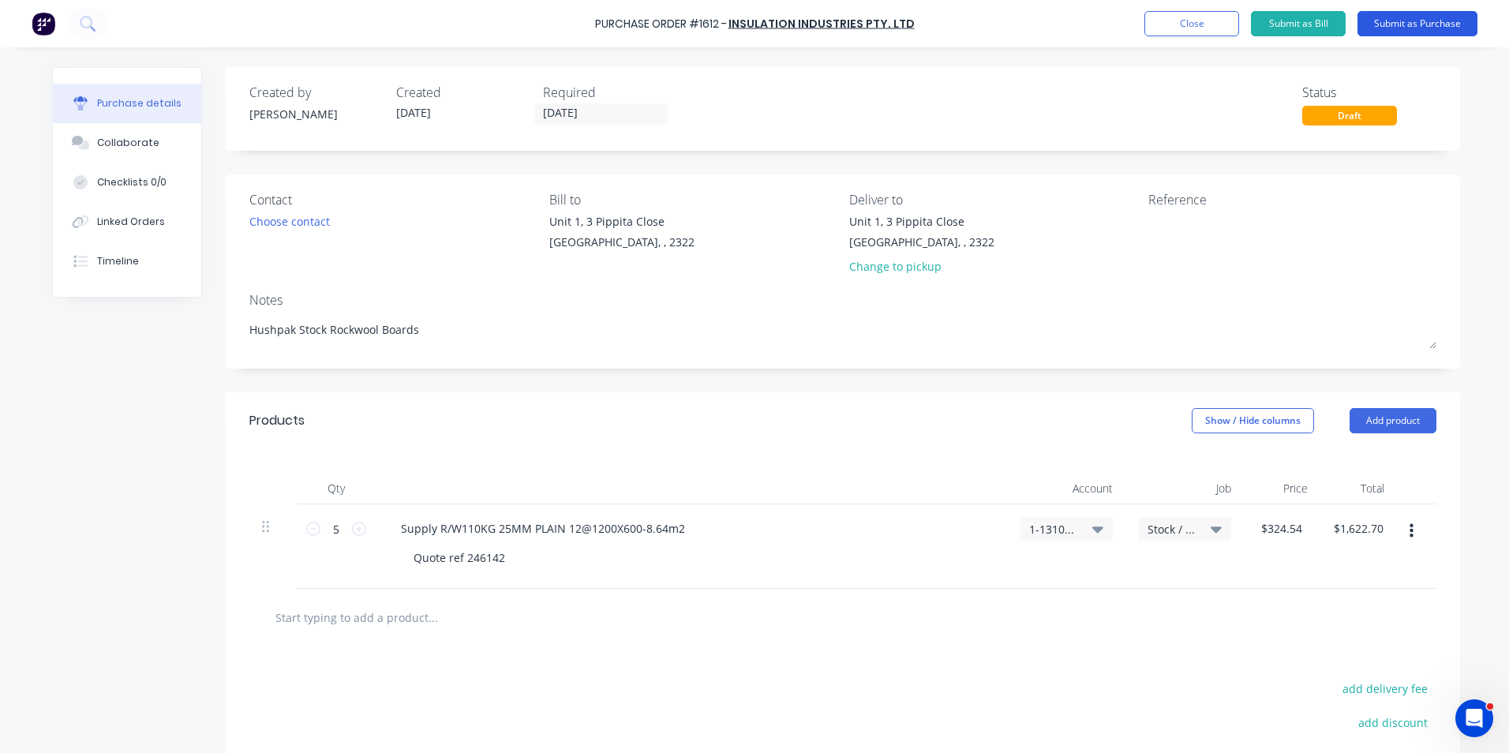
click at [1410, 25] on button "Submit as Purchase" at bounding box center [1418, 23] width 120 height 25
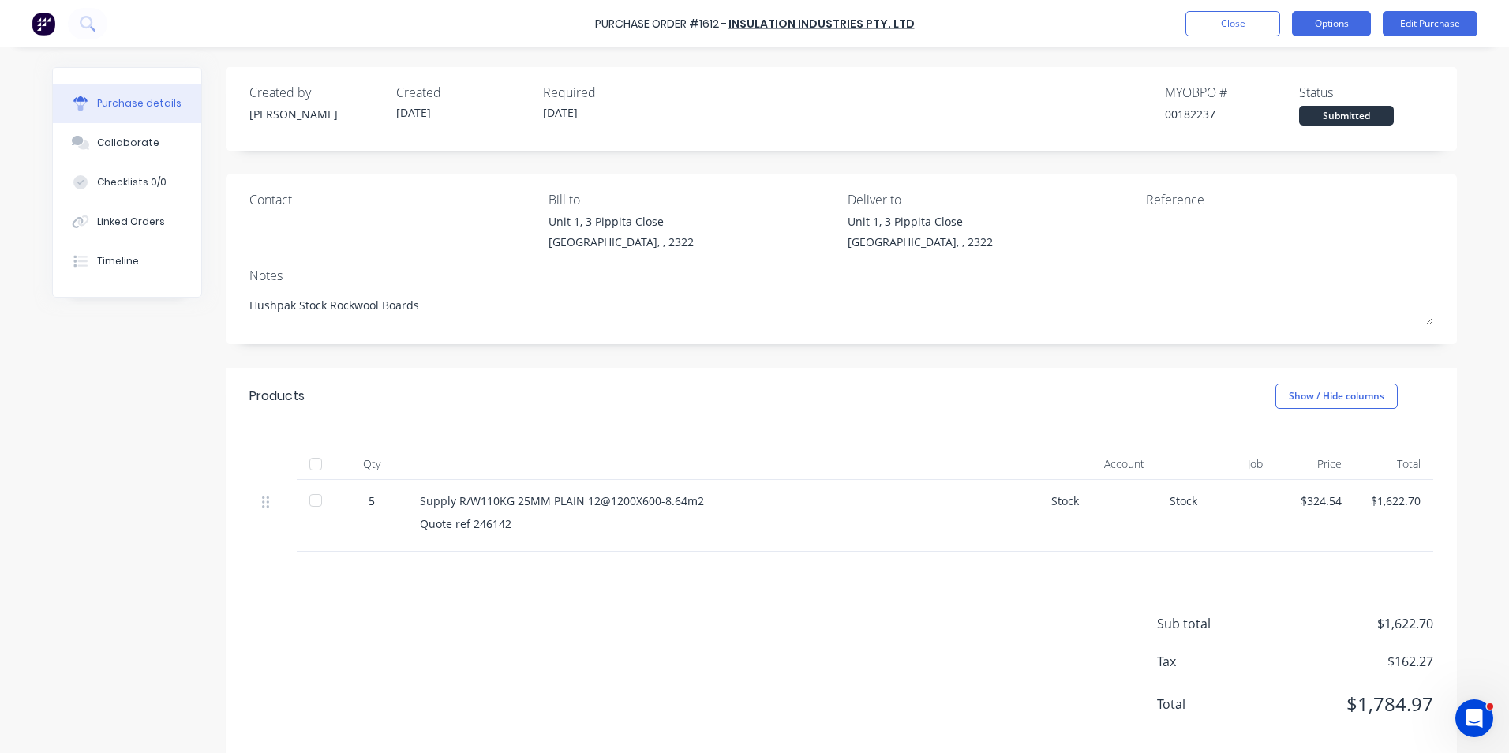
click at [1333, 21] on button "Options" at bounding box center [1331, 23] width 79 height 25
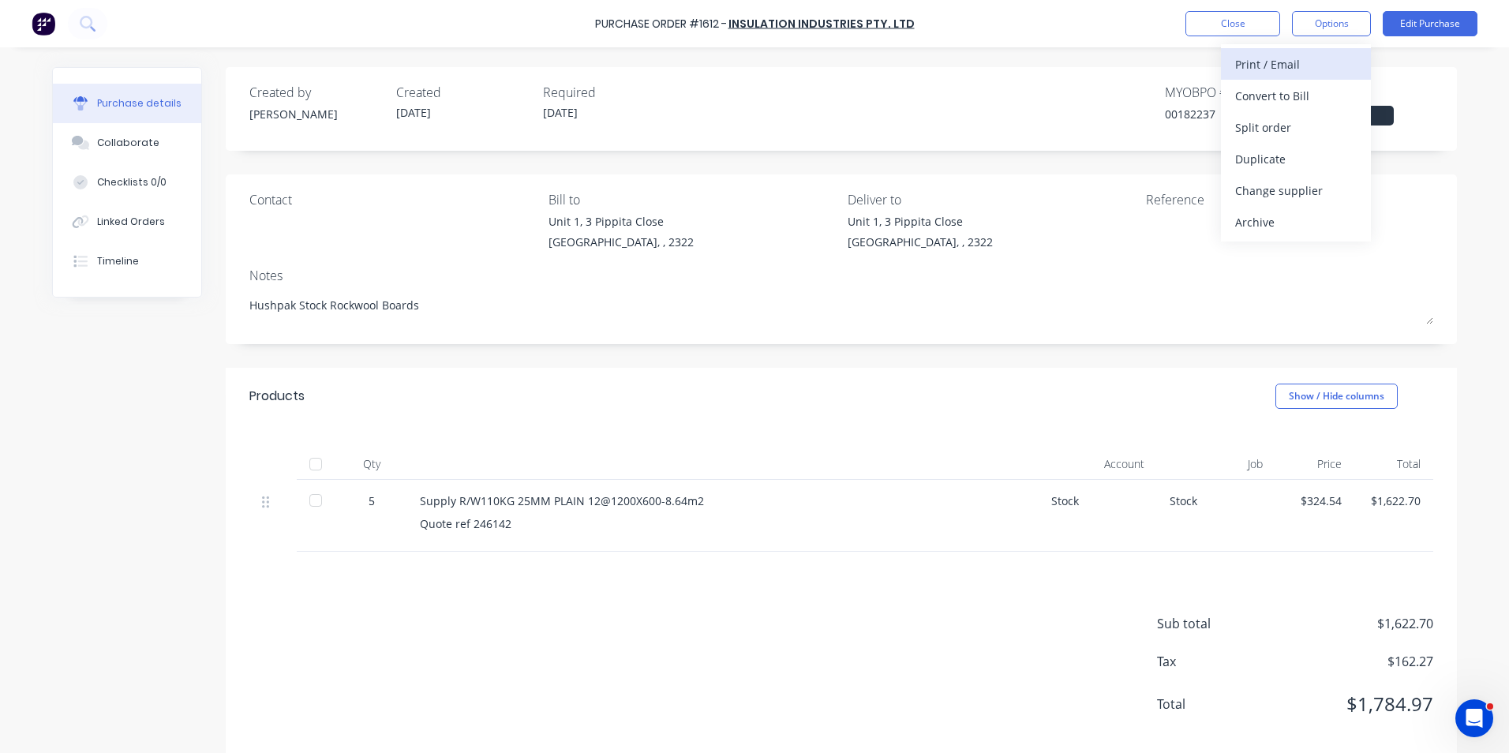
click at [1281, 61] on div "Print / Email" at bounding box center [1296, 64] width 122 height 23
click at [1262, 94] on div "With pricing" at bounding box center [1296, 95] width 122 height 23
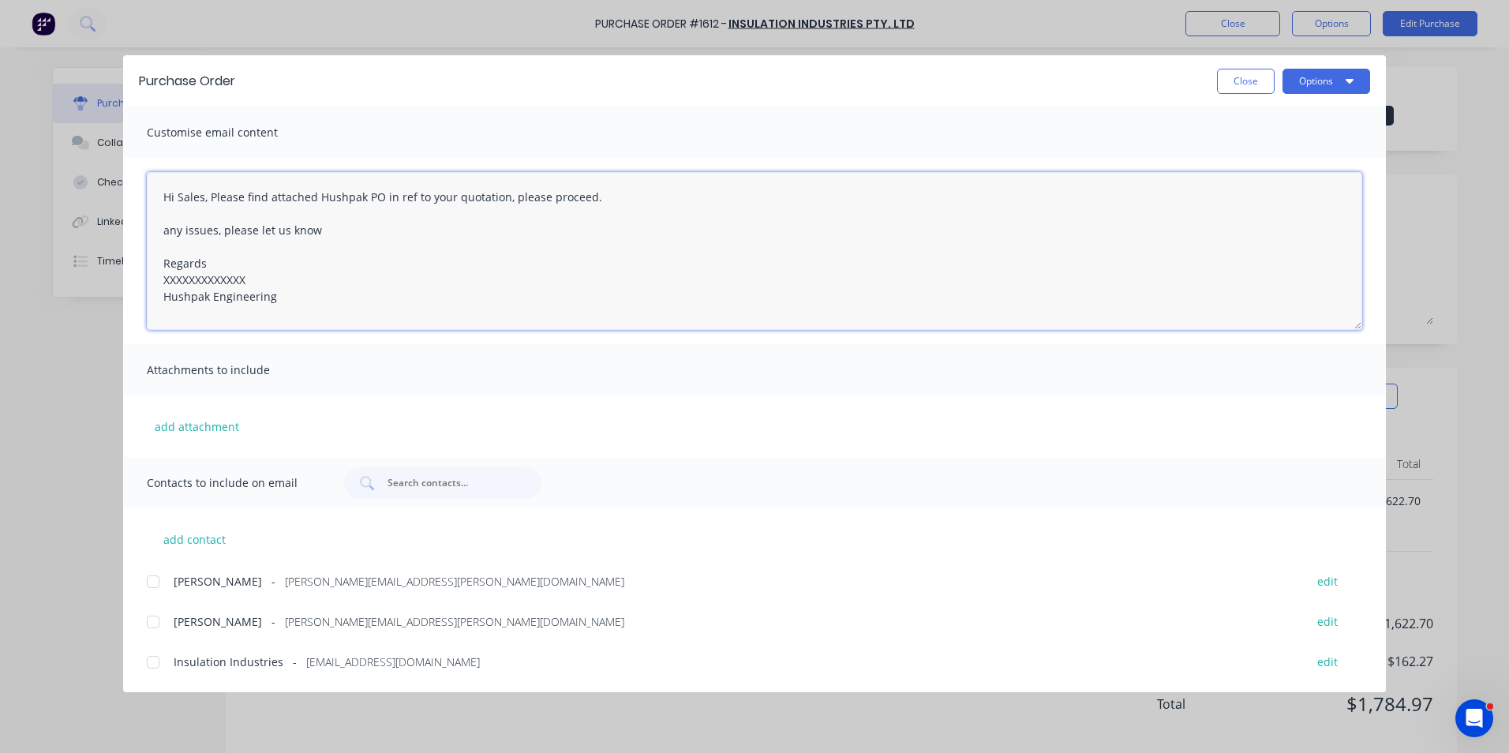
drag, startPoint x: 246, startPoint y: 277, endPoint x: 148, endPoint y: 283, distance: 98.0
click at [150, 283] on textarea "Hi Sales, Please find attached Hushpak PO in ref to your quotation, please proc…" at bounding box center [755, 251] width 1216 height 158
click at [201, 423] on button "add attachment" at bounding box center [197, 426] width 100 height 24
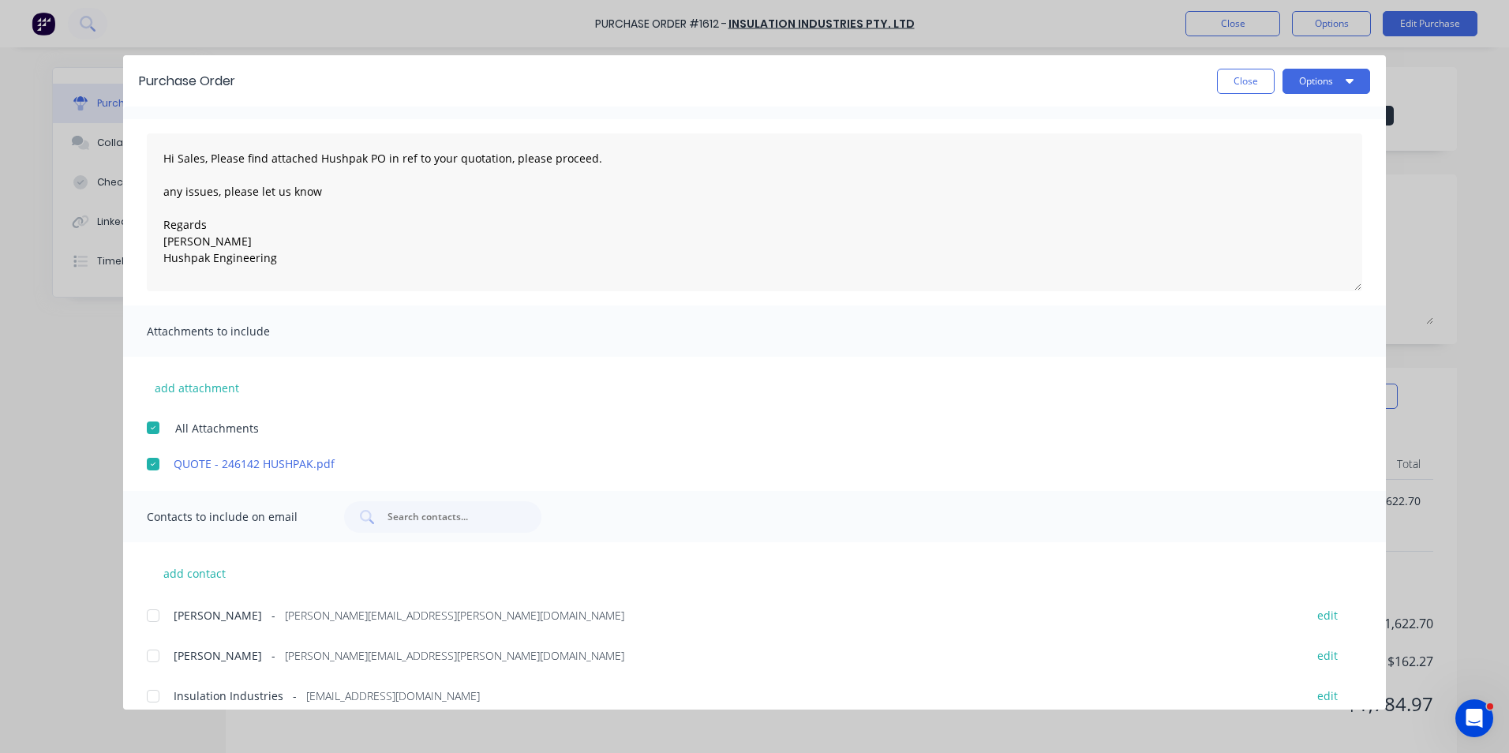
scroll to position [55, 0]
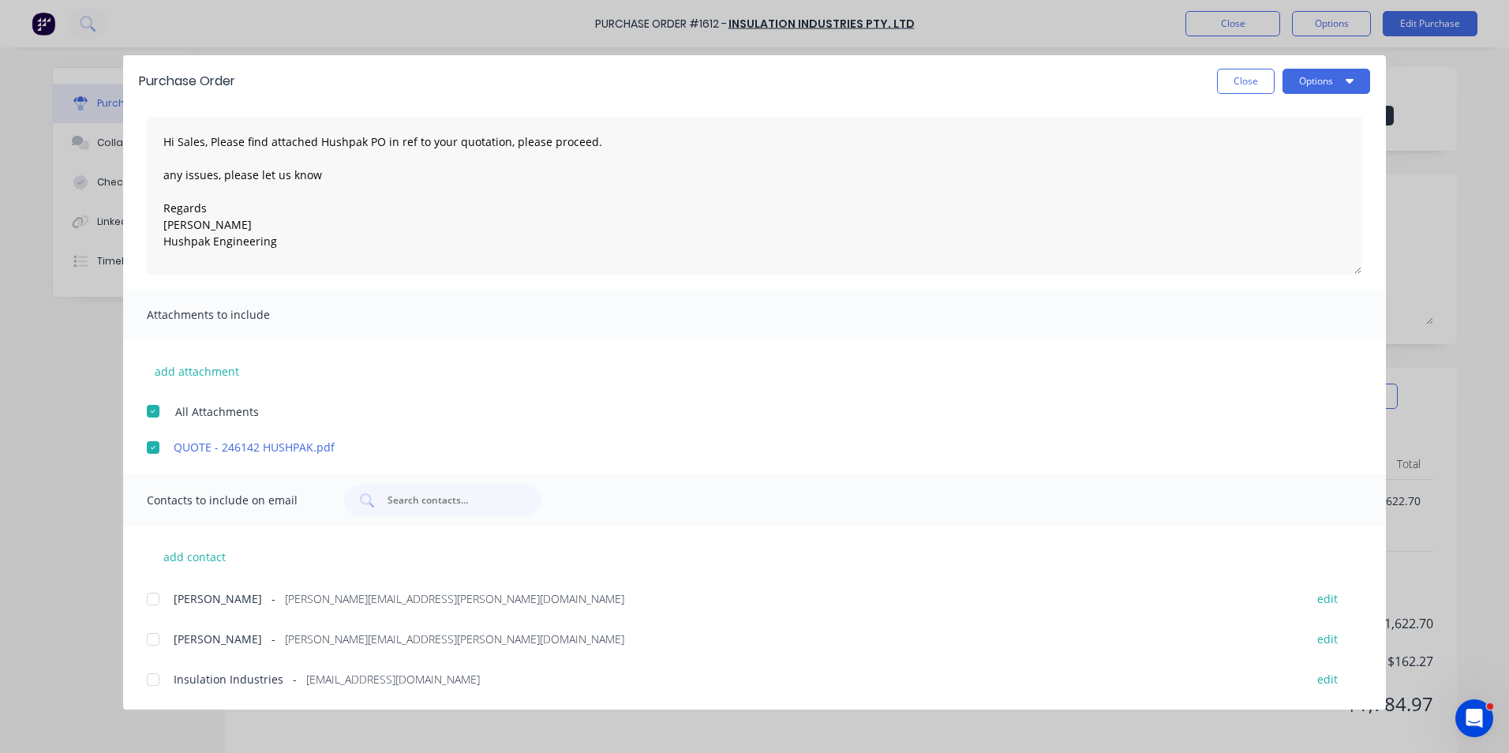
click at [156, 595] on div at bounding box center [153, 599] width 32 height 32
click at [153, 674] on div at bounding box center [153, 680] width 32 height 32
click at [1329, 81] on button "Options" at bounding box center [1327, 81] width 88 height 25
click at [1253, 180] on div "Email" at bounding box center [1296, 184] width 122 height 23
click at [1247, 80] on button "Close" at bounding box center [1246, 81] width 58 height 25
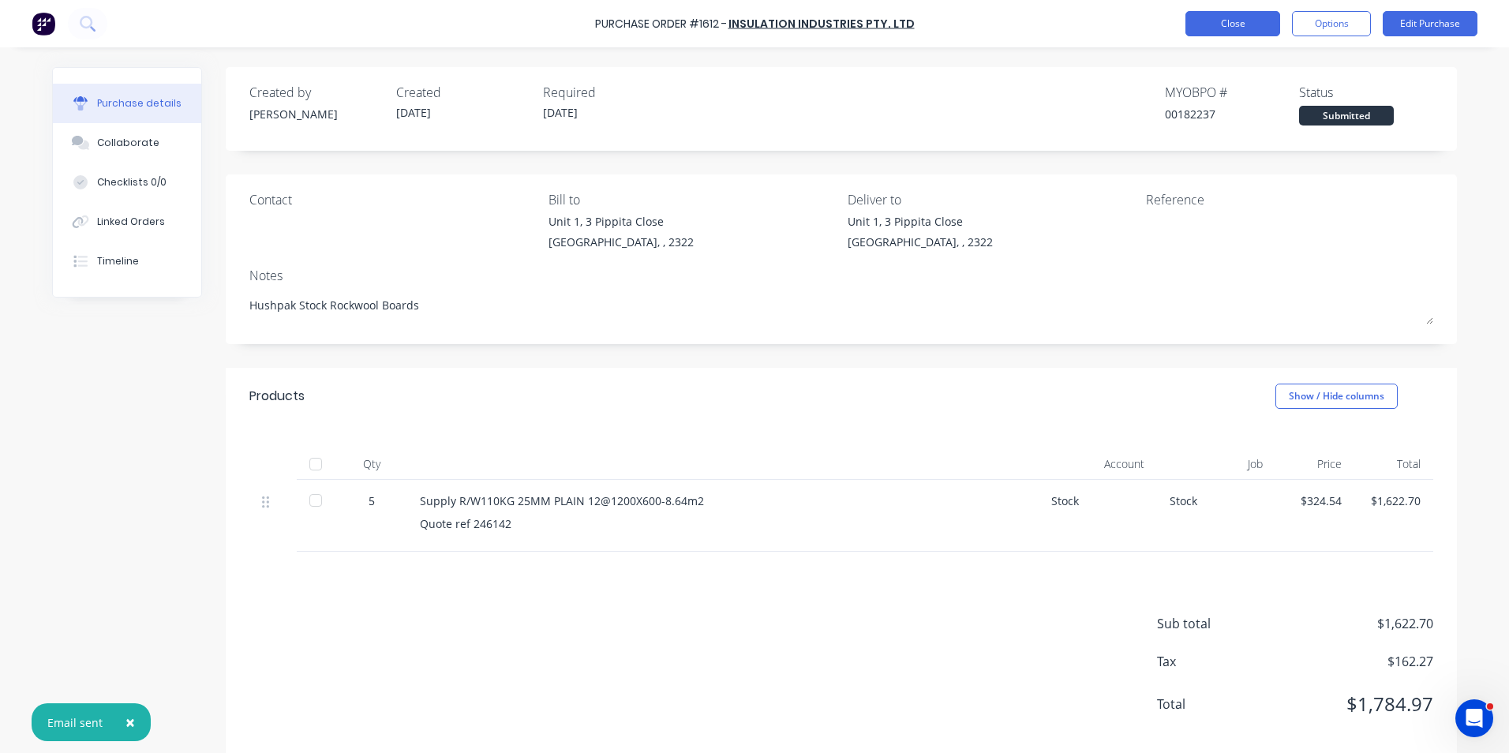
click at [1240, 19] on button "Close" at bounding box center [1233, 23] width 95 height 25
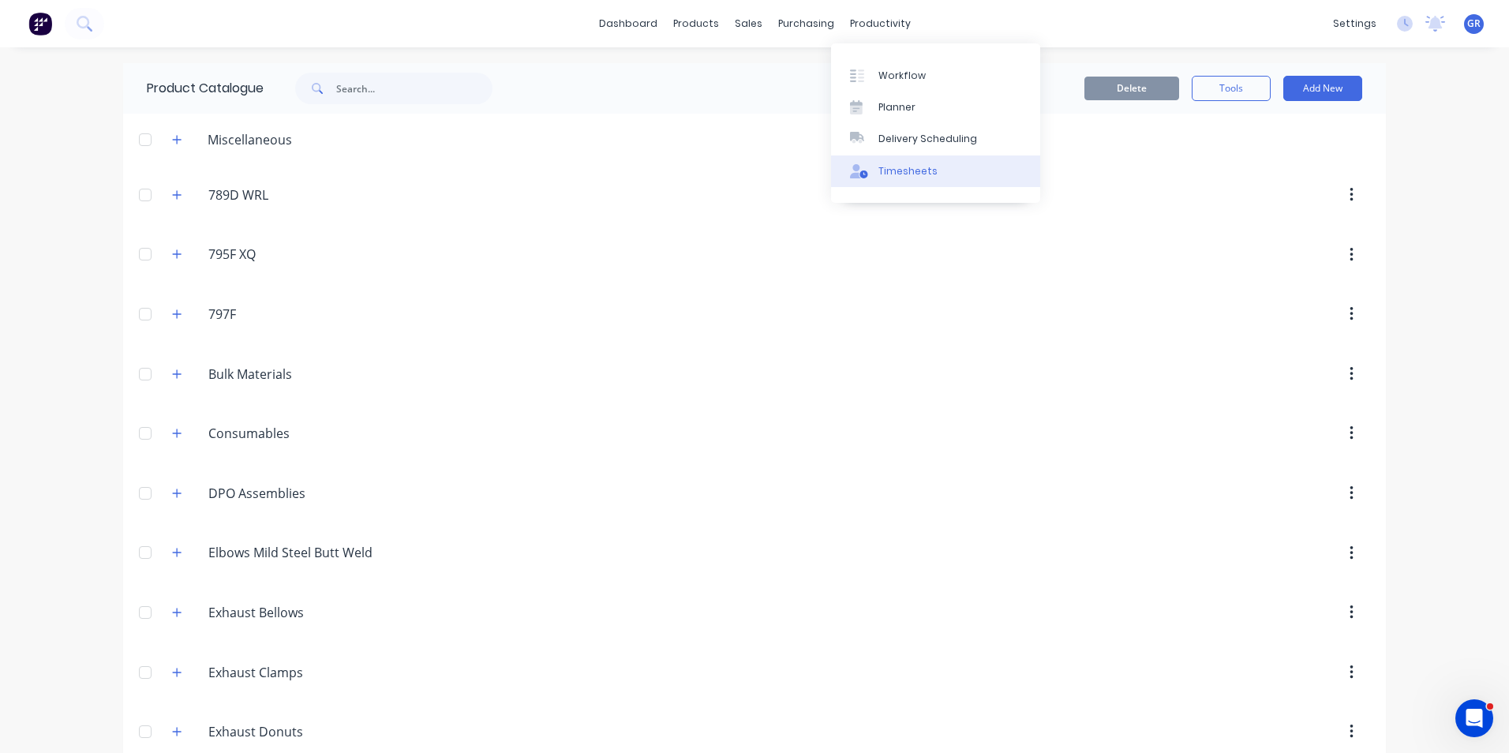
click at [911, 167] on div "Timesheets" at bounding box center [908, 171] width 59 height 14
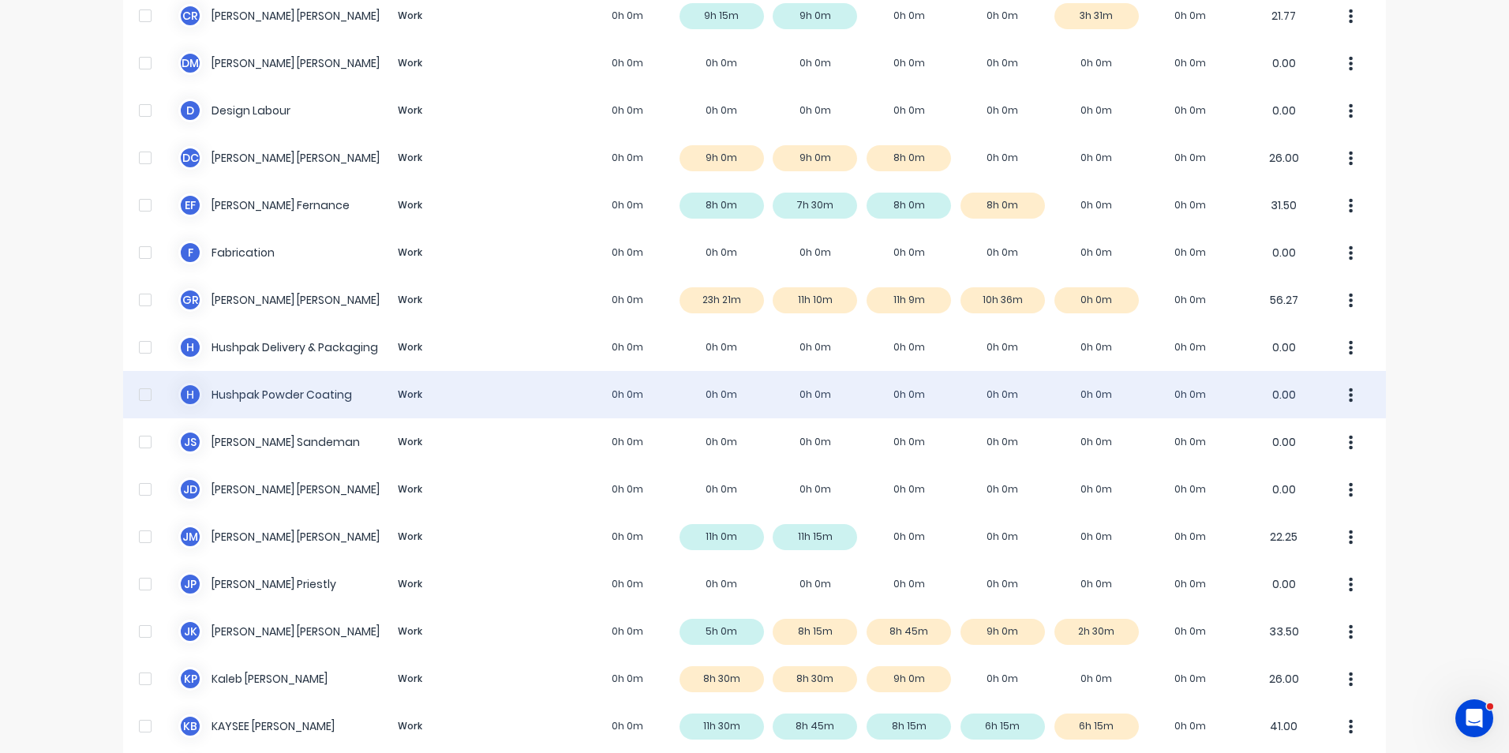
scroll to position [553, 0]
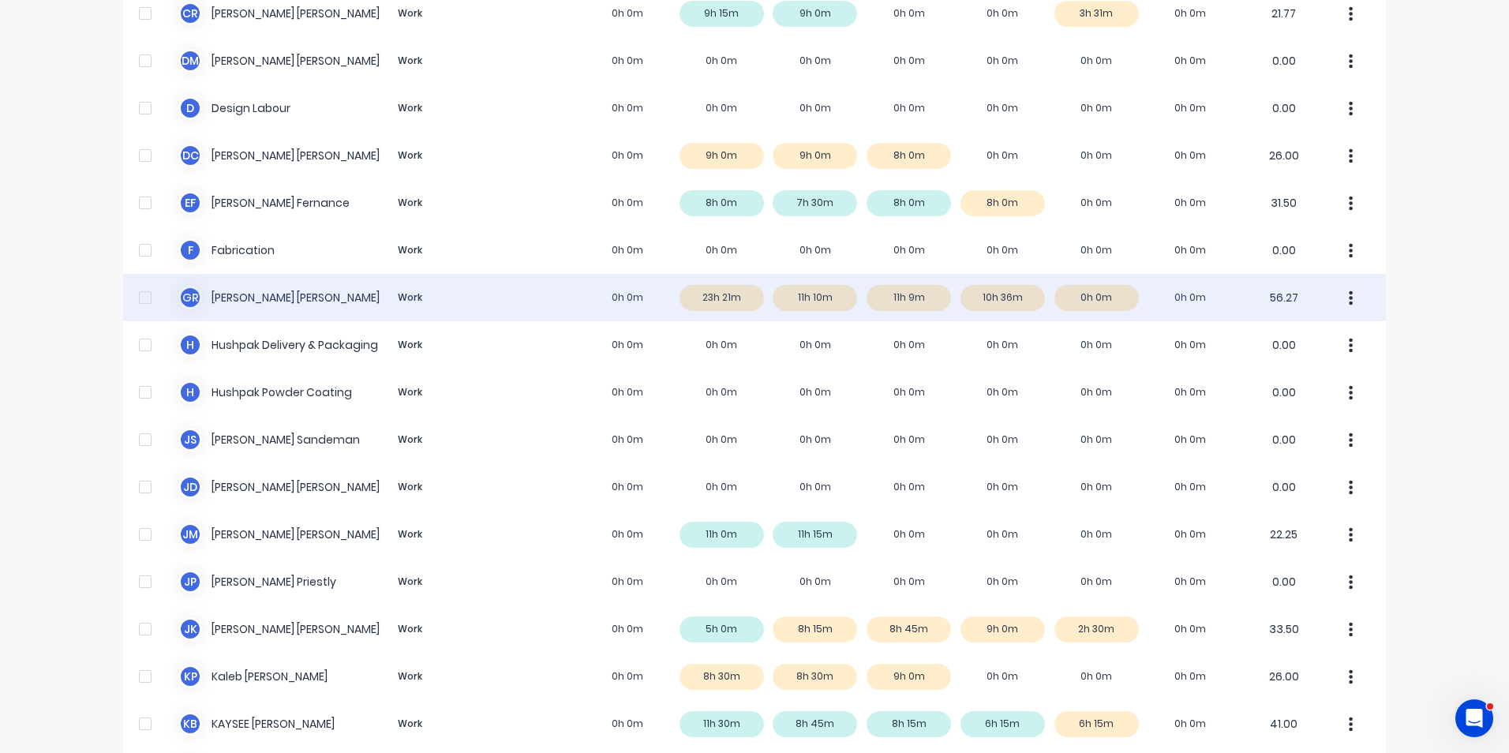
click at [231, 295] on div "G R [PERSON_NAME] Work 0h 0m 23h 21m 11h 10m 11h 9m 10h 36m 0h 0m 0h 0m 56.27" at bounding box center [754, 297] width 1263 height 47
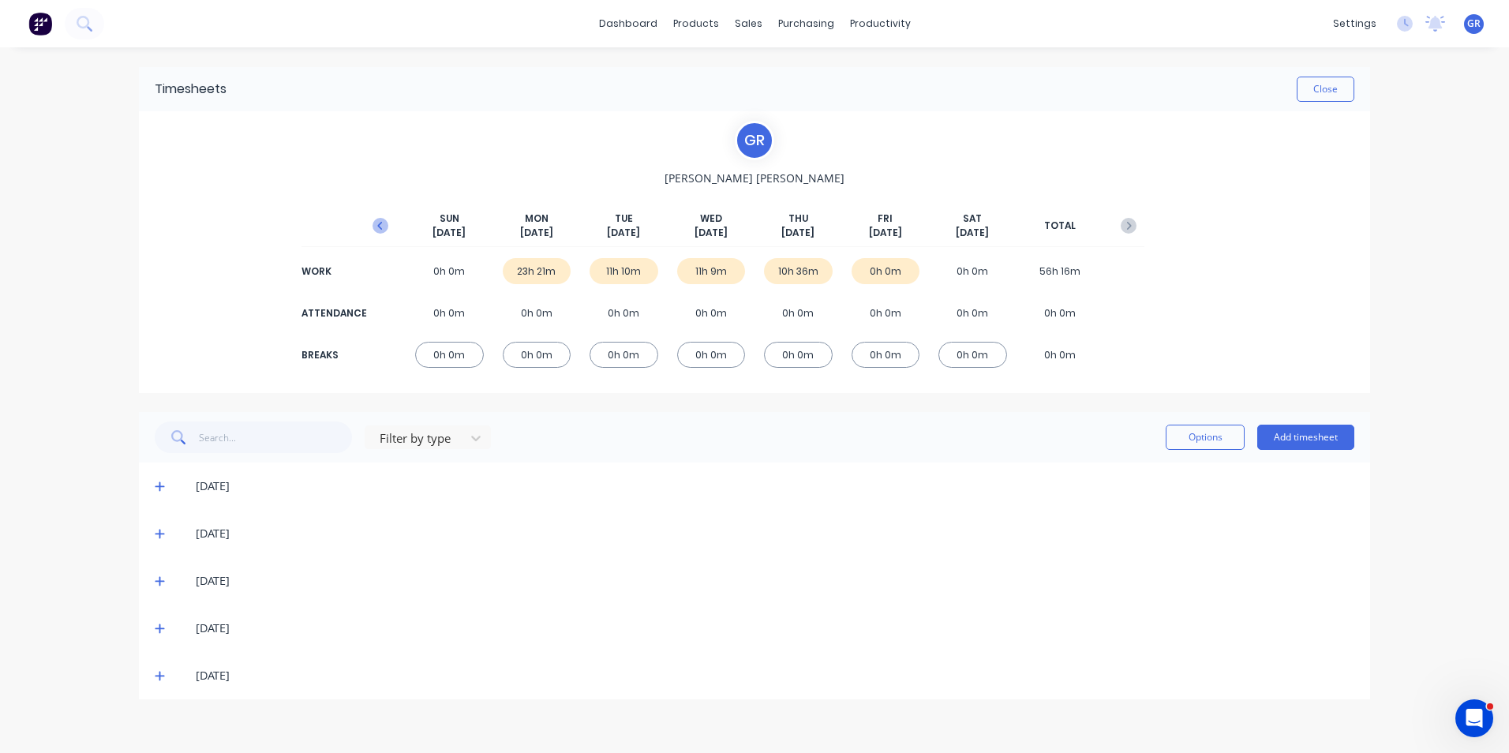
click at [379, 222] on icon "button" at bounding box center [381, 226] width 16 height 16
click at [549, 273] on div "7h 36m" at bounding box center [537, 271] width 69 height 26
click at [160, 485] on icon at bounding box center [159, 486] width 9 height 9
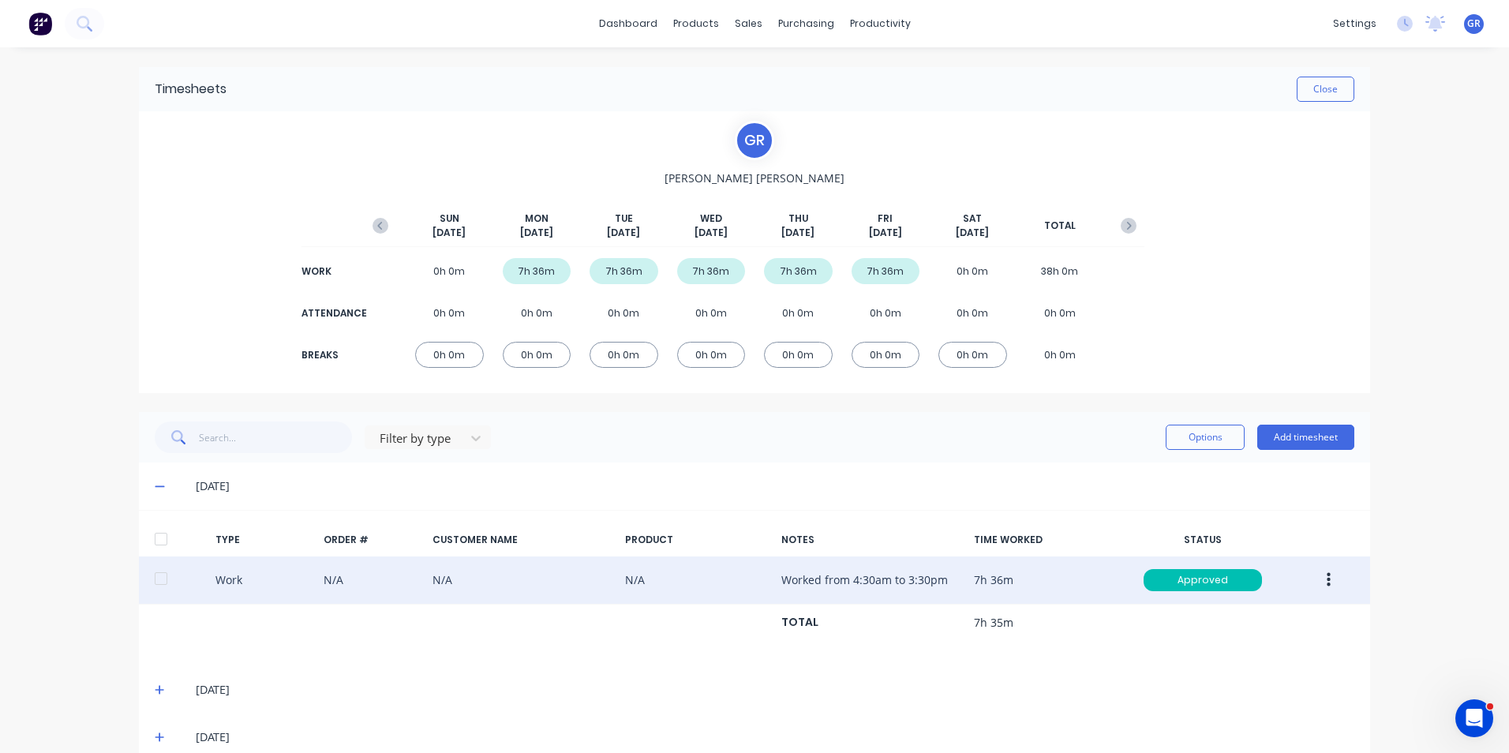
click at [1327, 579] on icon "button" at bounding box center [1329, 580] width 4 height 14
click at [1250, 549] on div "Duplicate" at bounding box center [1273, 552] width 122 height 23
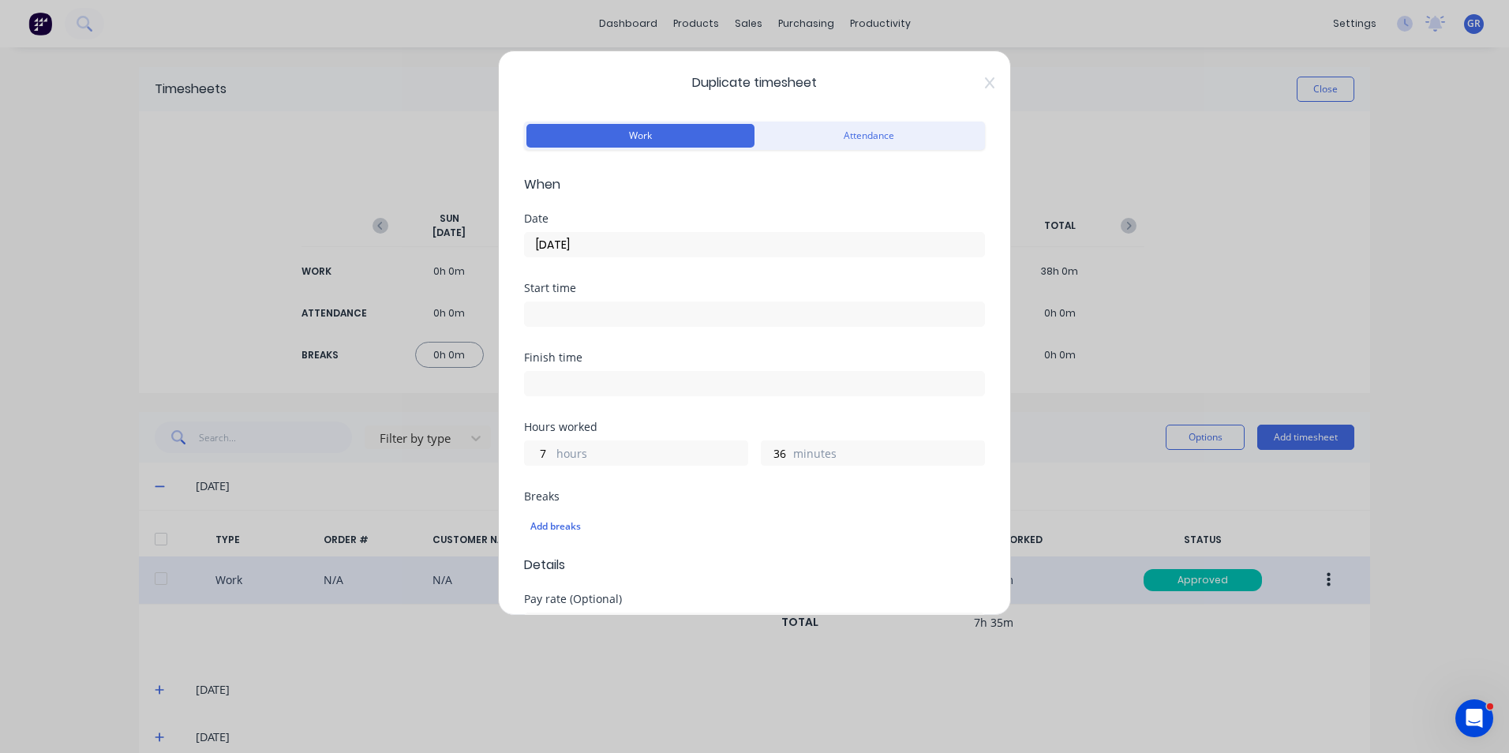
click at [546, 246] on input "[DATE]" at bounding box center [754, 245] width 459 height 24
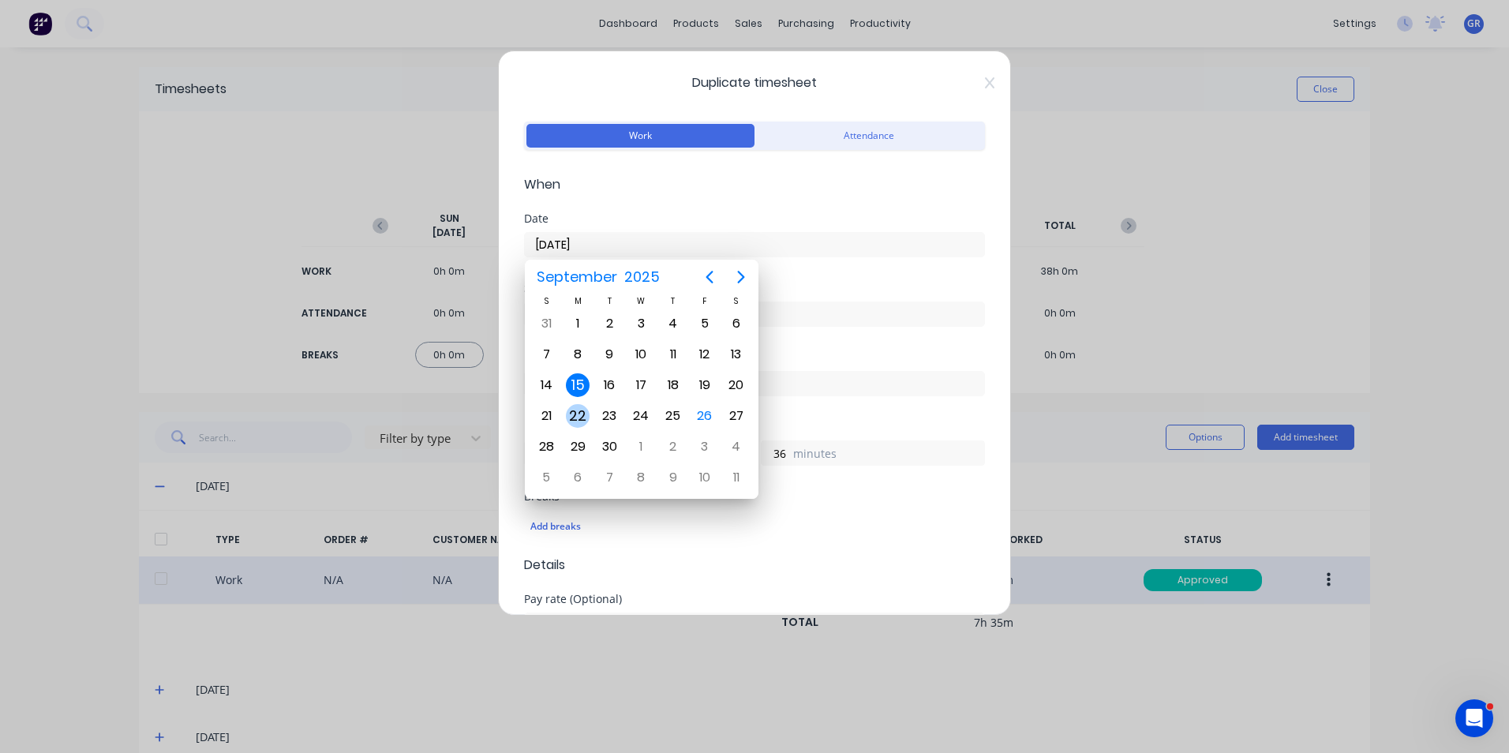
click at [581, 411] on div "22" at bounding box center [578, 416] width 24 height 24
type input "[DATE]"
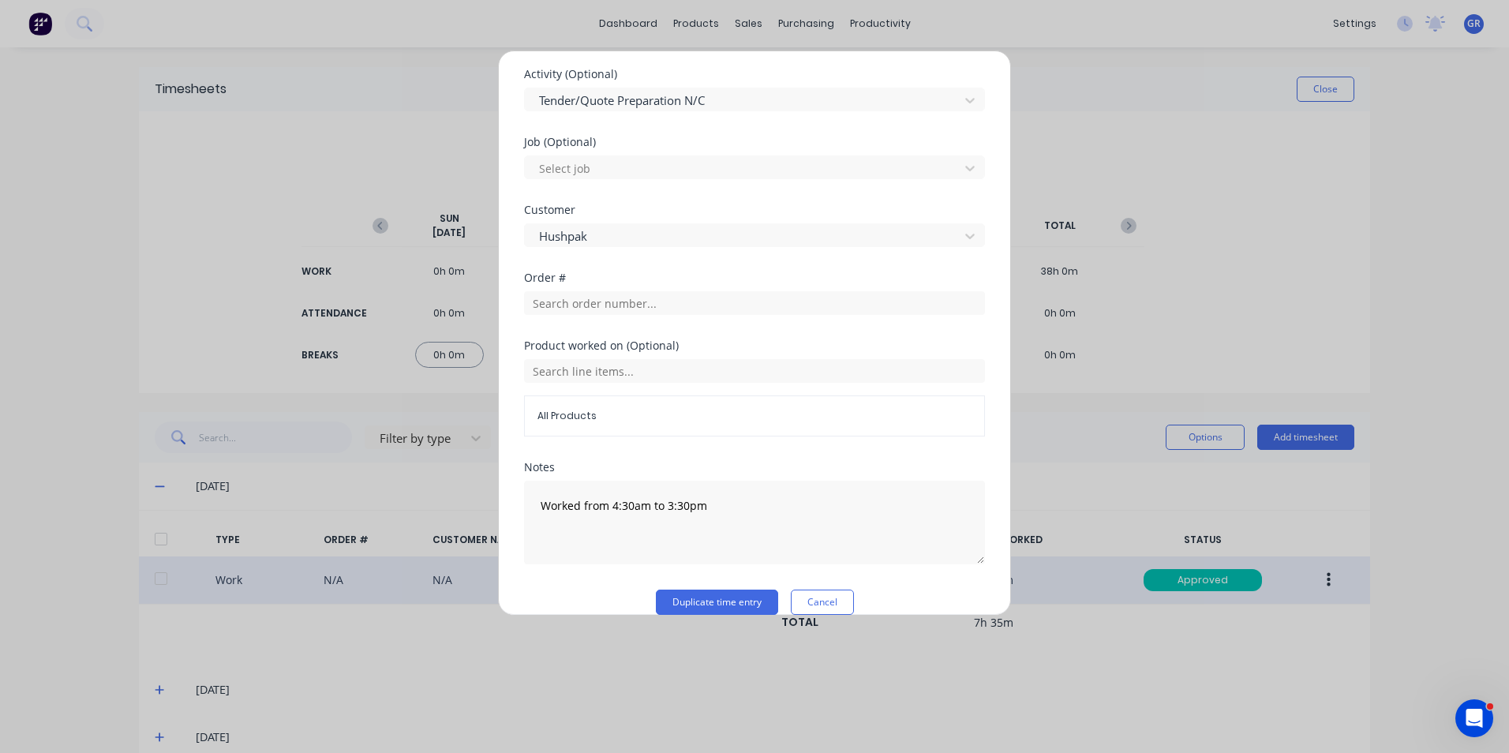
scroll to position [615, 0]
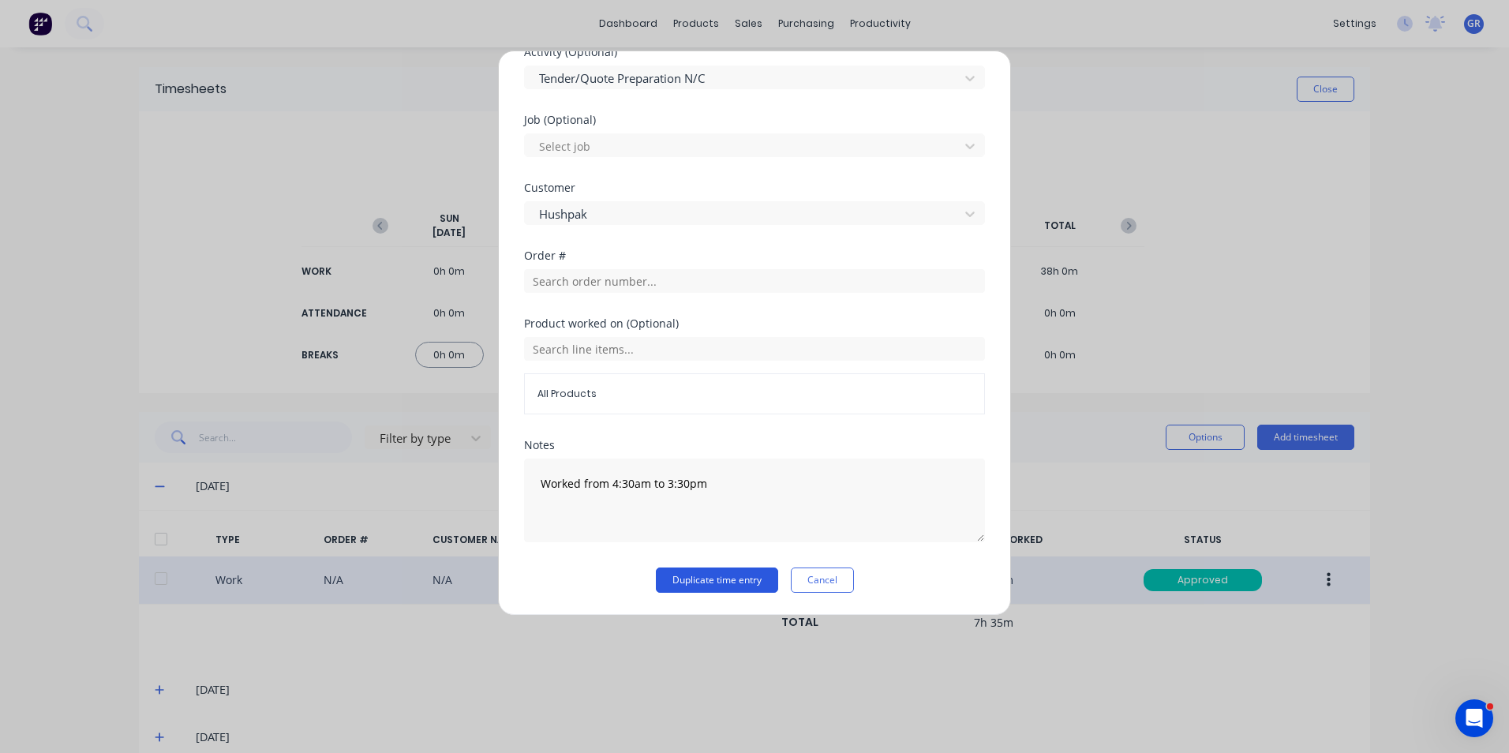
click at [727, 579] on button "Duplicate time entry" at bounding box center [717, 580] width 122 height 25
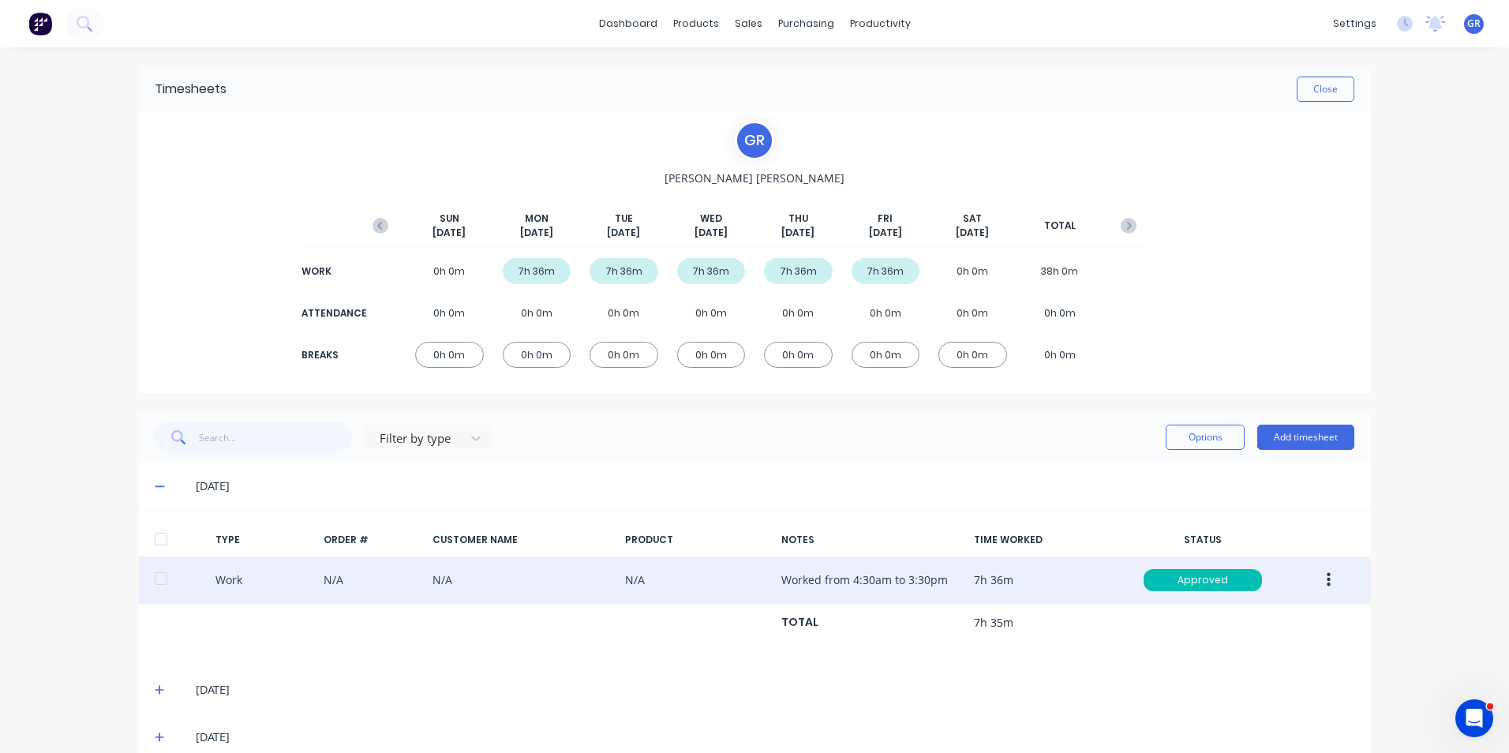
click at [155, 486] on icon at bounding box center [160, 486] width 10 height 11
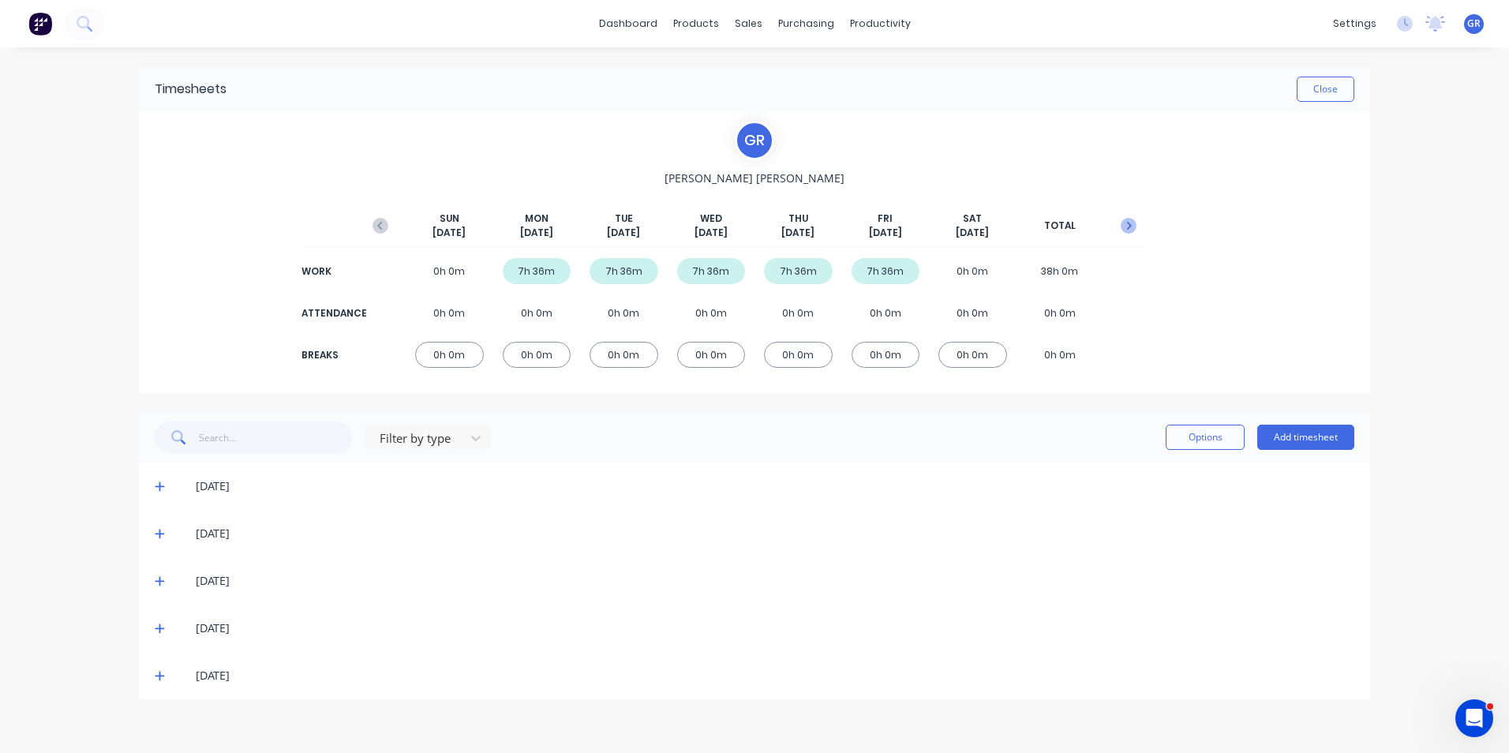
click at [1130, 223] on icon "button" at bounding box center [1129, 226] width 16 height 16
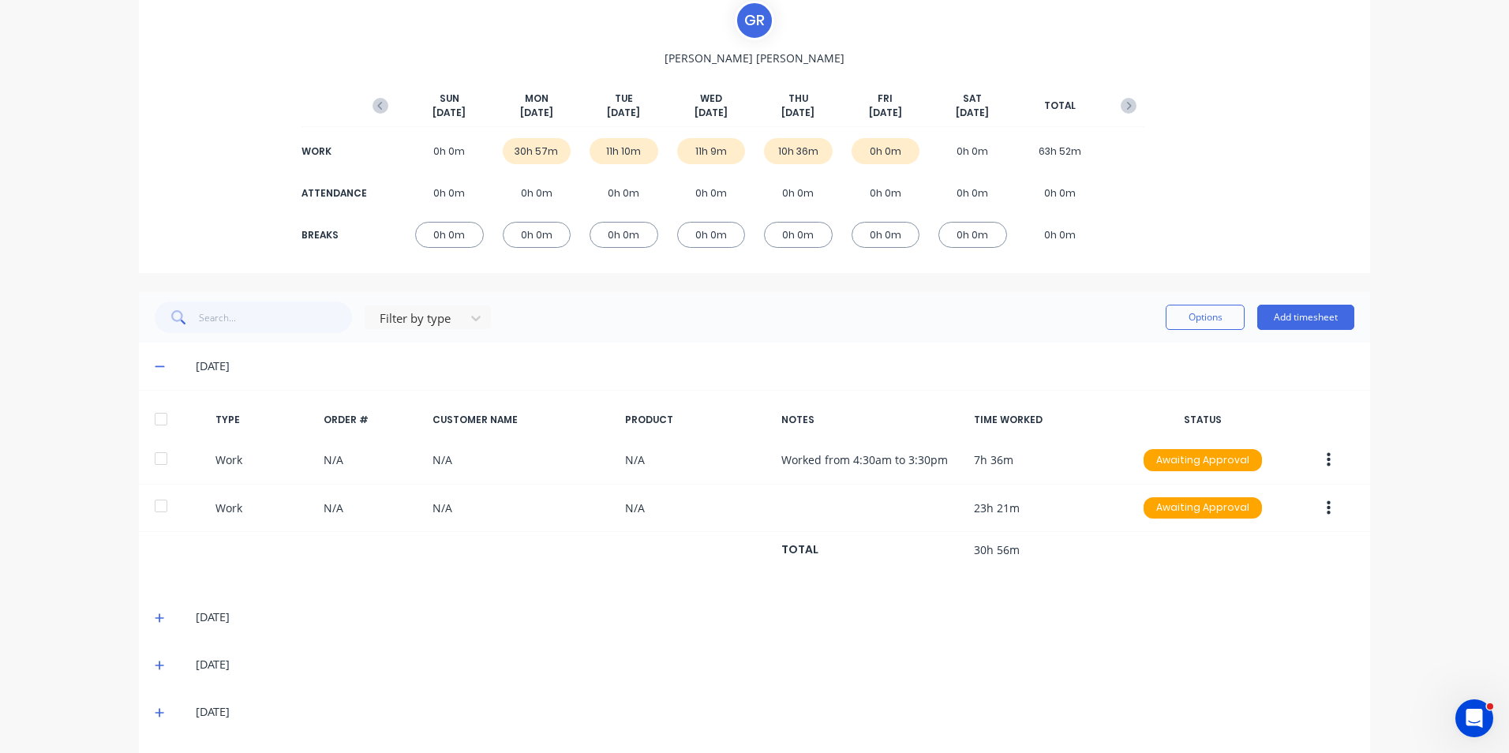
scroll to position [158, 0]
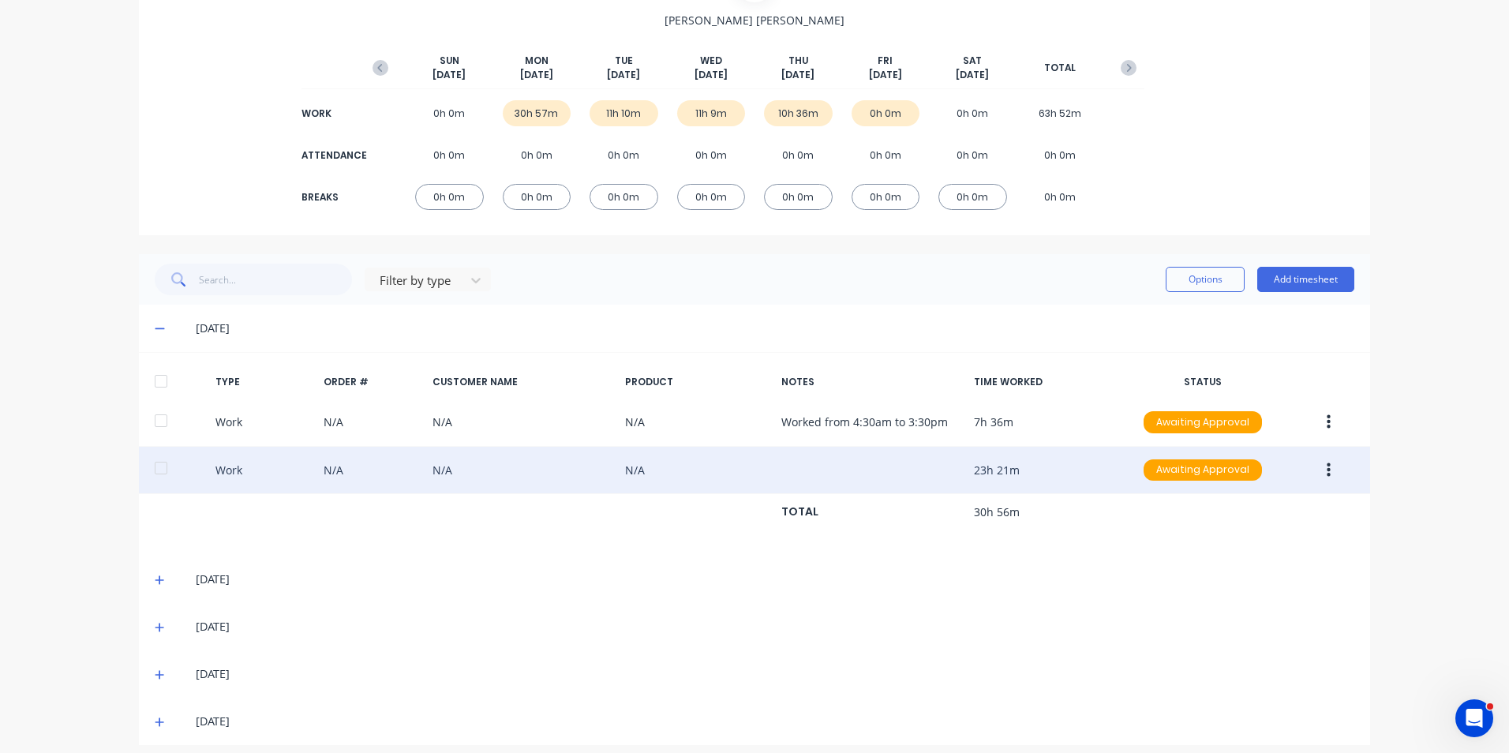
click at [1327, 469] on icon "button" at bounding box center [1329, 470] width 4 height 14
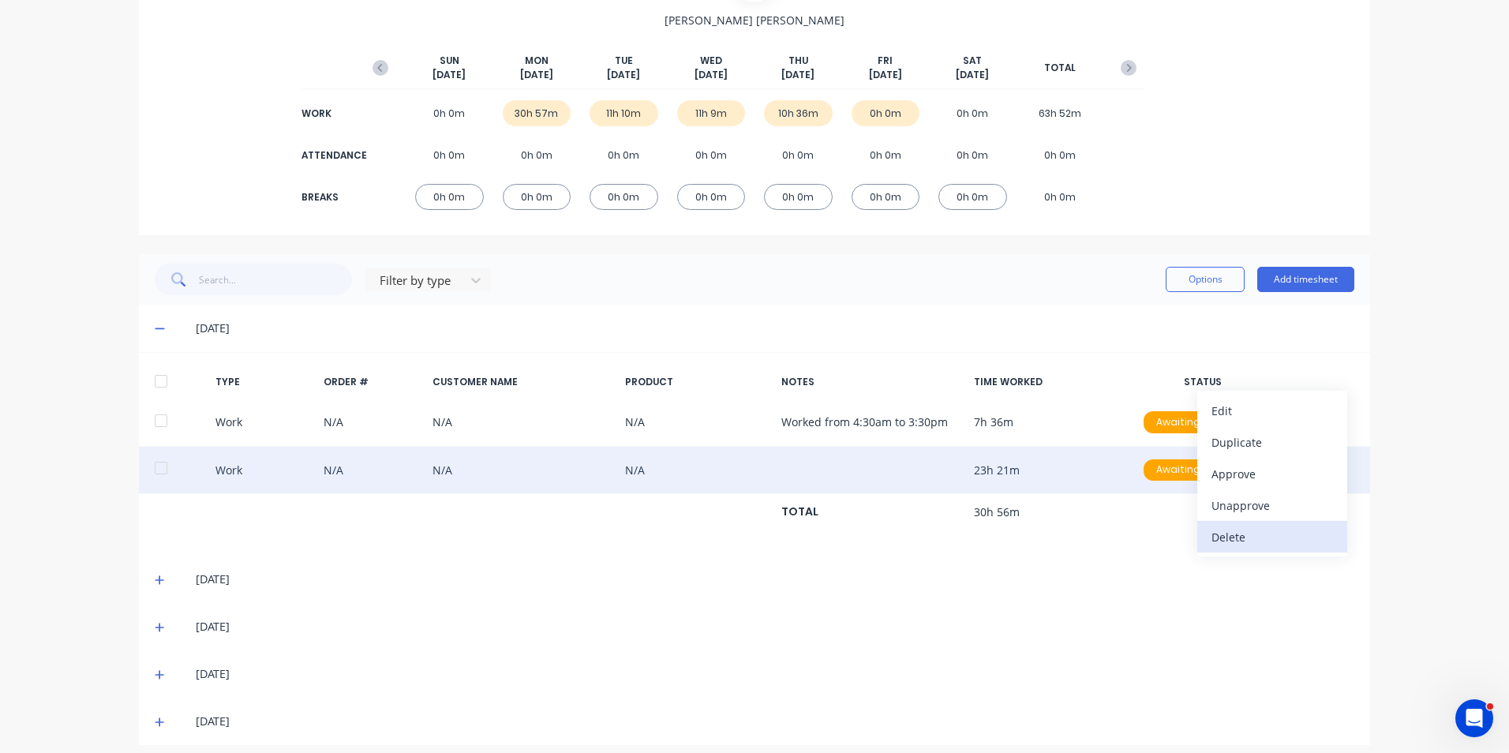
click at [1229, 535] on div "Delete" at bounding box center [1273, 537] width 122 height 23
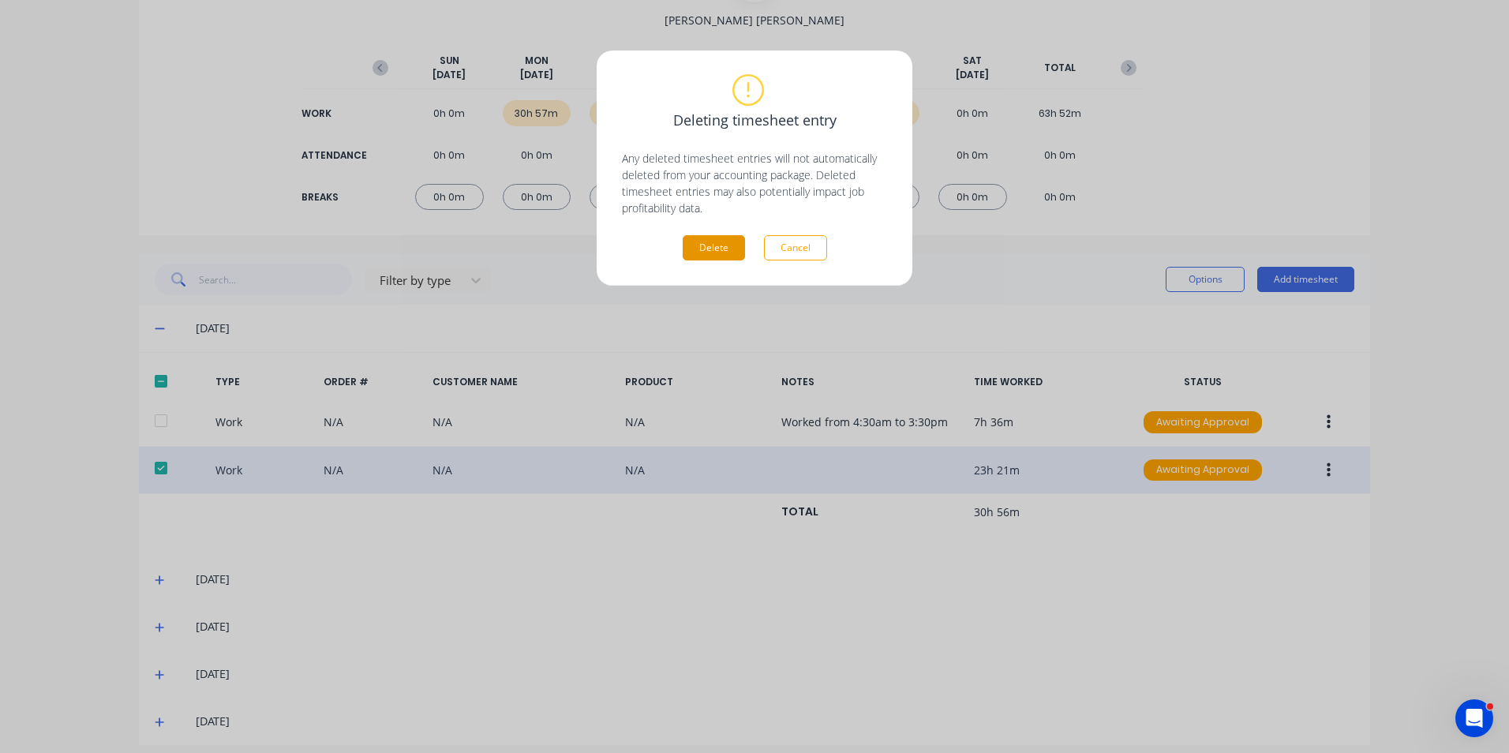
click at [713, 241] on button "Delete" at bounding box center [714, 247] width 62 height 25
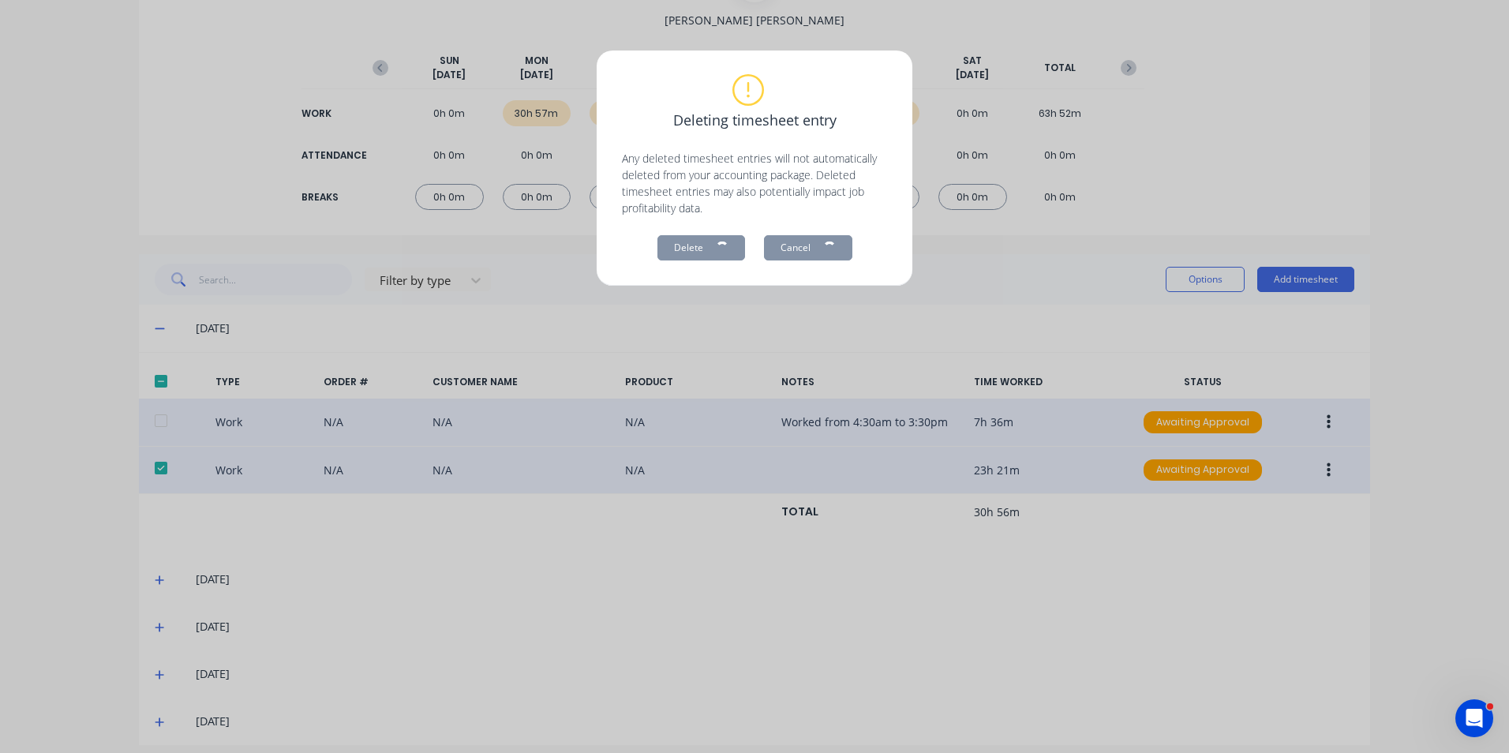
scroll to position [122, 0]
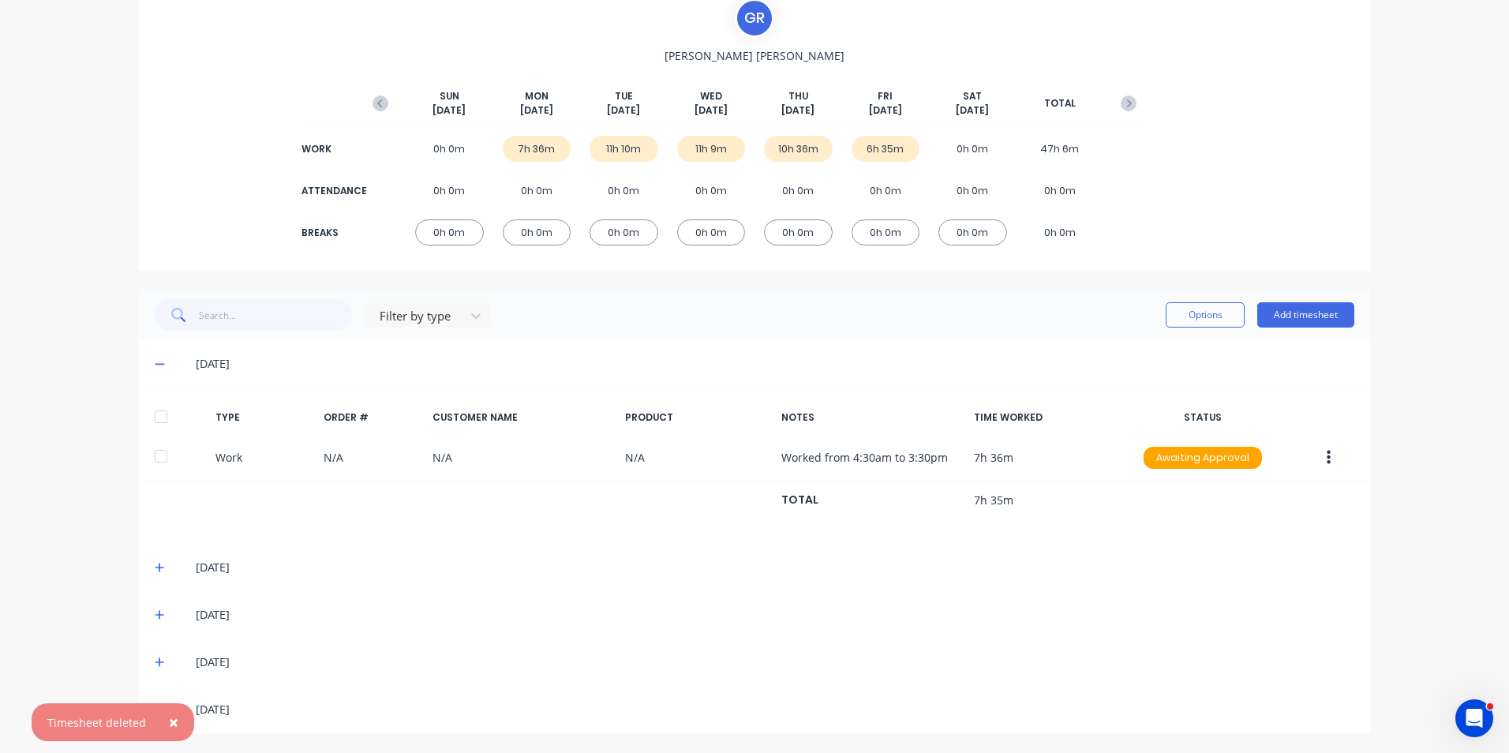
click at [172, 717] on span "×" at bounding box center [173, 722] width 9 height 22
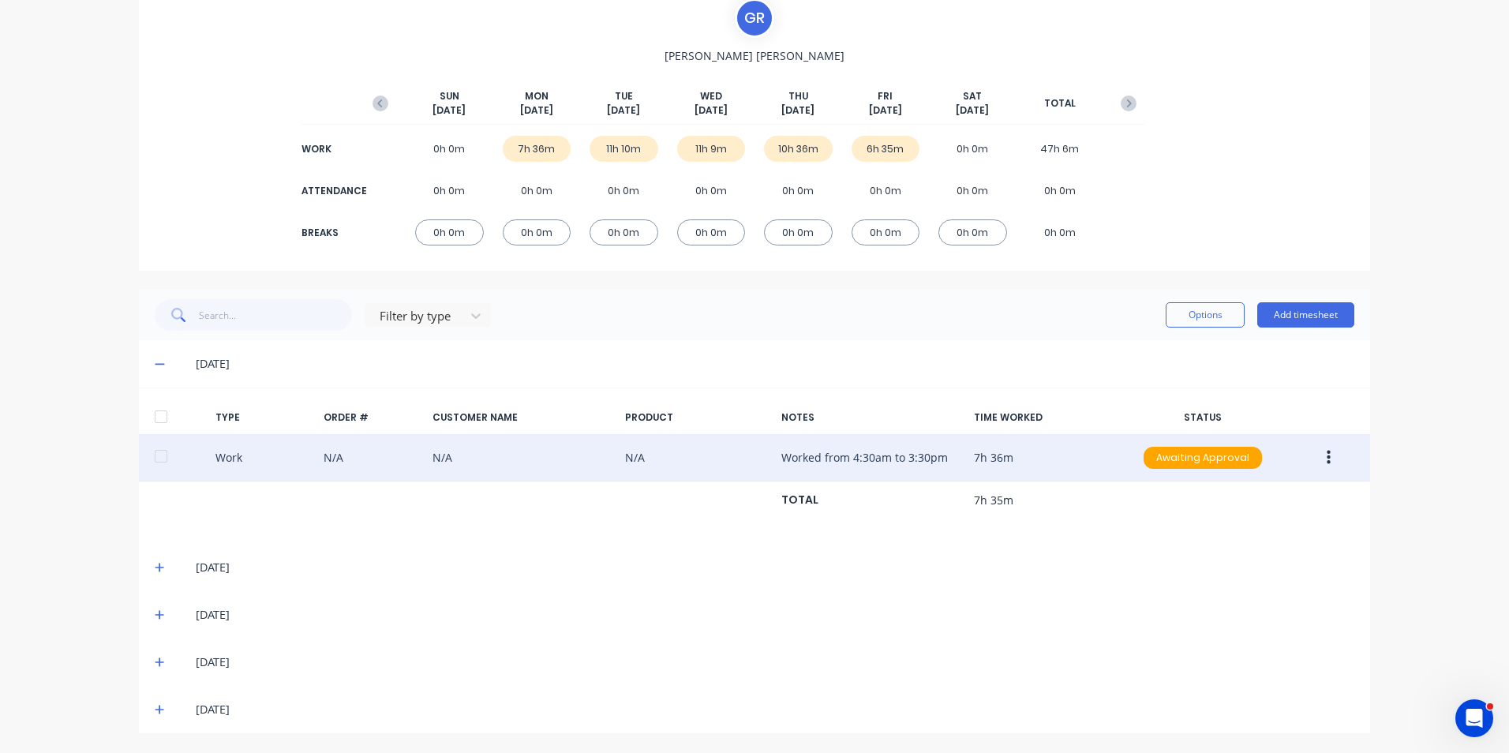
click at [328, 455] on div "Work N/A N/A N/A Worked from 4:30am to 3:30pm 7h 36m Awaiting Approval" at bounding box center [755, 458] width 1232 height 48
click at [216, 454] on div "Work N/A N/A N/A Worked from 4:30am to 3:30pm 7h 36m Awaiting Approval" at bounding box center [755, 458] width 1232 height 48
click at [903, 459] on div "Work N/A N/A N/A Worked from 4:30am to 3:30pm 7h 36m Awaiting Approval" at bounding box center [755, 458] width 1232 height 48
click at [1327, 456] on icon "button" at bounding box center [1329, 457] width 4 height 17
click at [1246, 429] on div "Duplicate" at bounding box center [1273, 429] width 122 height 23
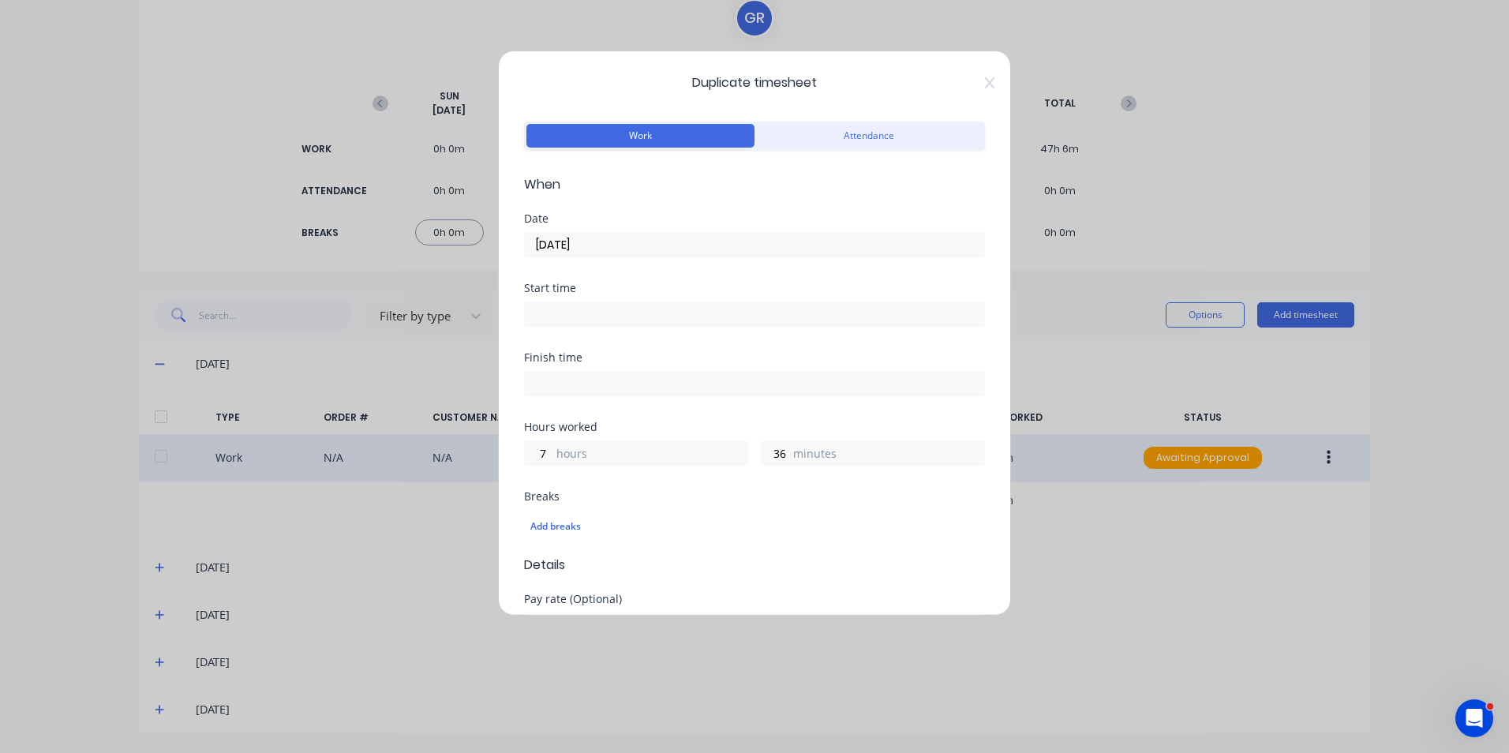
click at [620, 242] on input "[DATE]" at bounding box center [754, 245] width 459 height 24
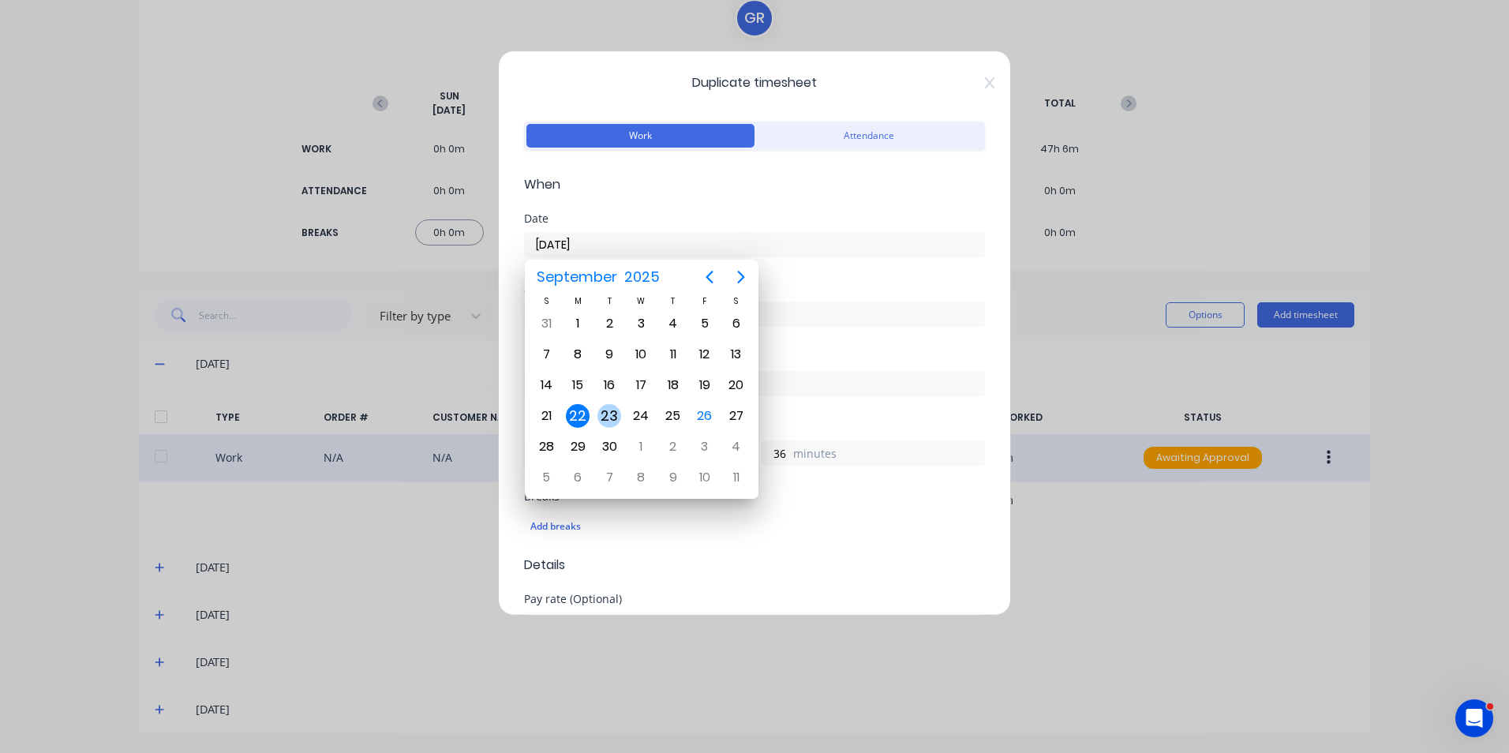
click at [609, 416] on div "23" at bounding box center [610, 416] width 24 height 24
type input "[DATE]"
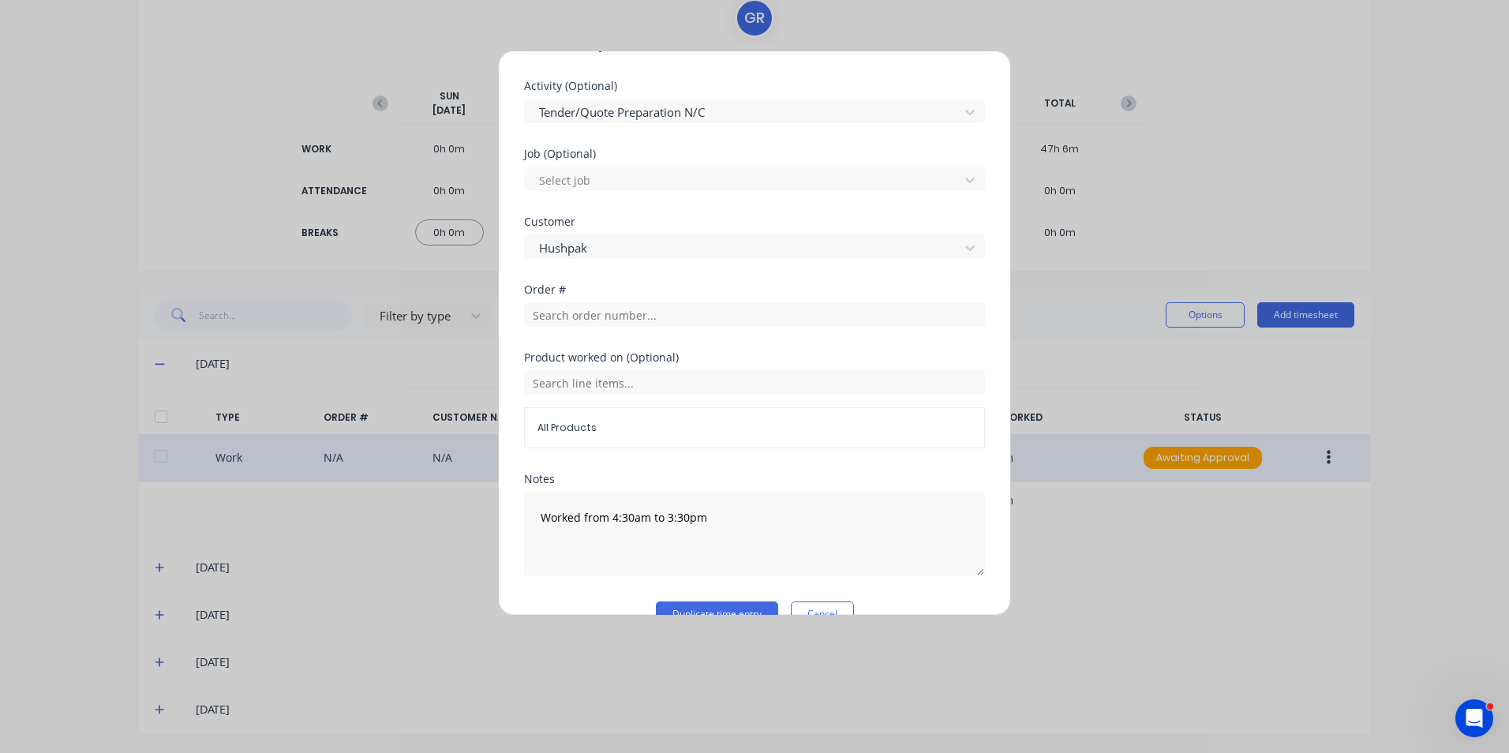
scroll to position [615, 0]
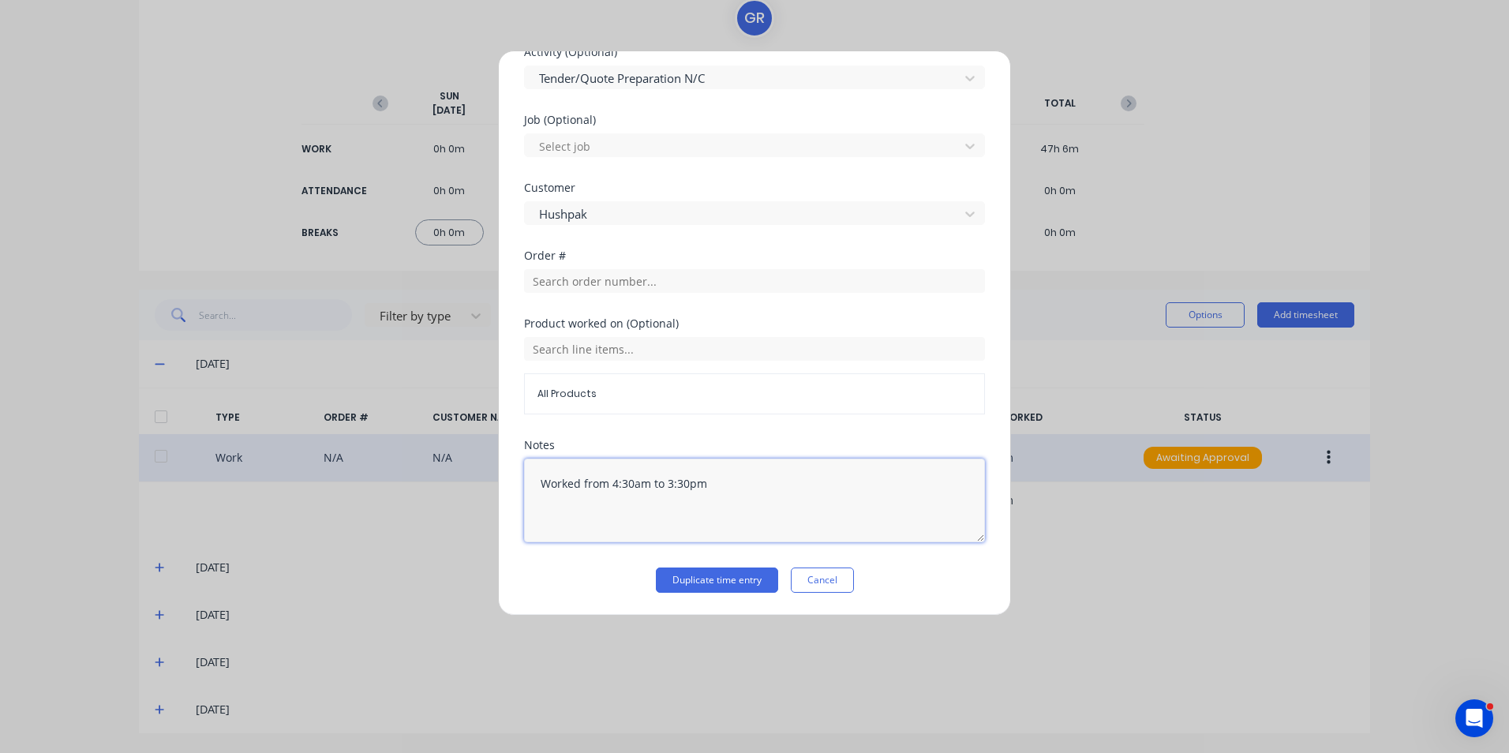
drag, startPoint x: 680, startPoint y: 485, endPoint x: 692, endPoint y: 497, distance: 16.7
click at [676, 487] on textarea "Worked from 4:30am to 3:30pm" at bounding box center [754, 501] width 461 height 84
type textarea "Worked from 4:30am to 3:00pm"
click at [814, 582] on button "Cancel" at bounding box center [822, 580] width 63 height 25
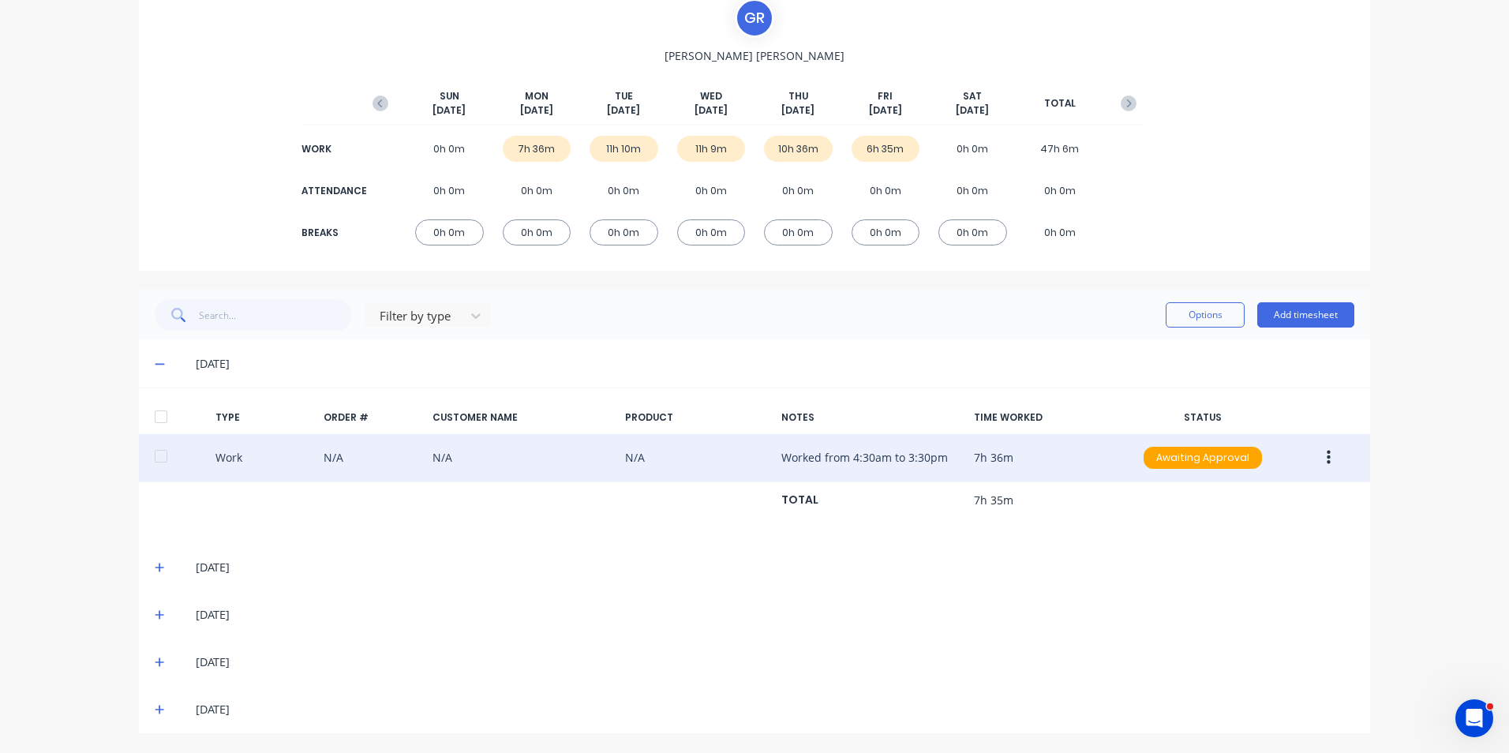
click at [156, 568] on icon at bounding box center [159, 567] width 9 height 9
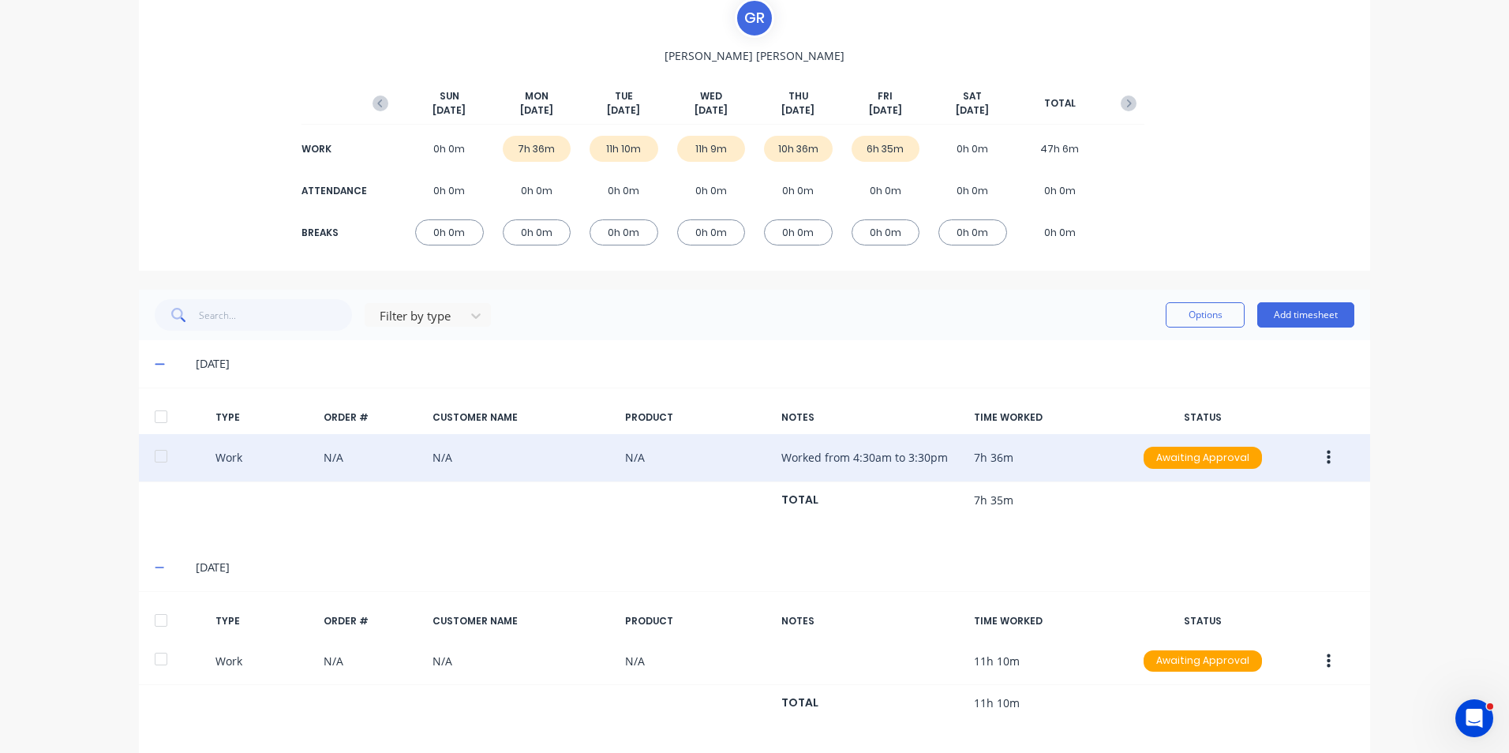
click at [146, 567] on div "[DATE]" at bounding box center [755, 567] width 1232 height 47
click at [155, 568] on icon at bounding box center [159, 568] width 9 height 2
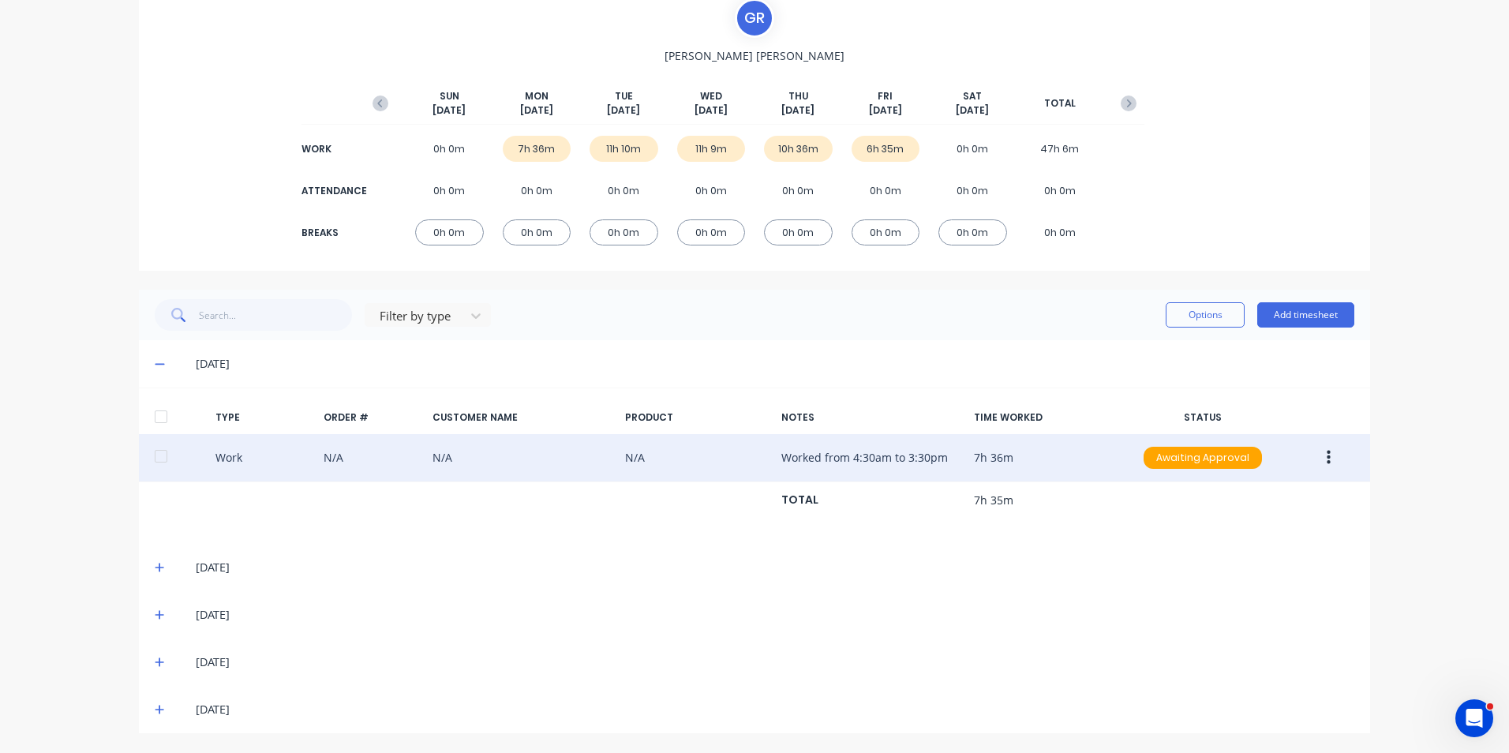
click at [156, 613] on icon at bounding box center [160, 614] width 10 height 11
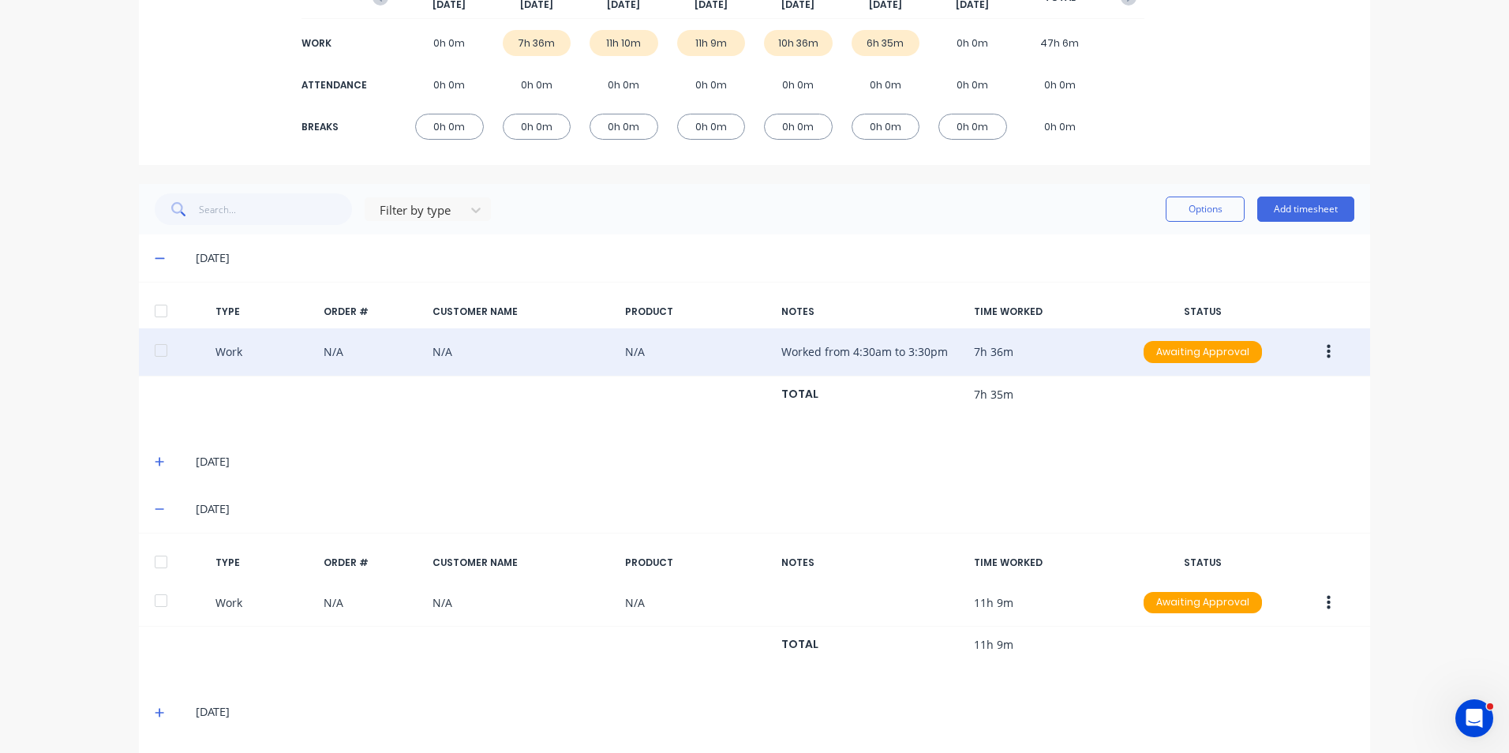
scroll to position [278, 0]
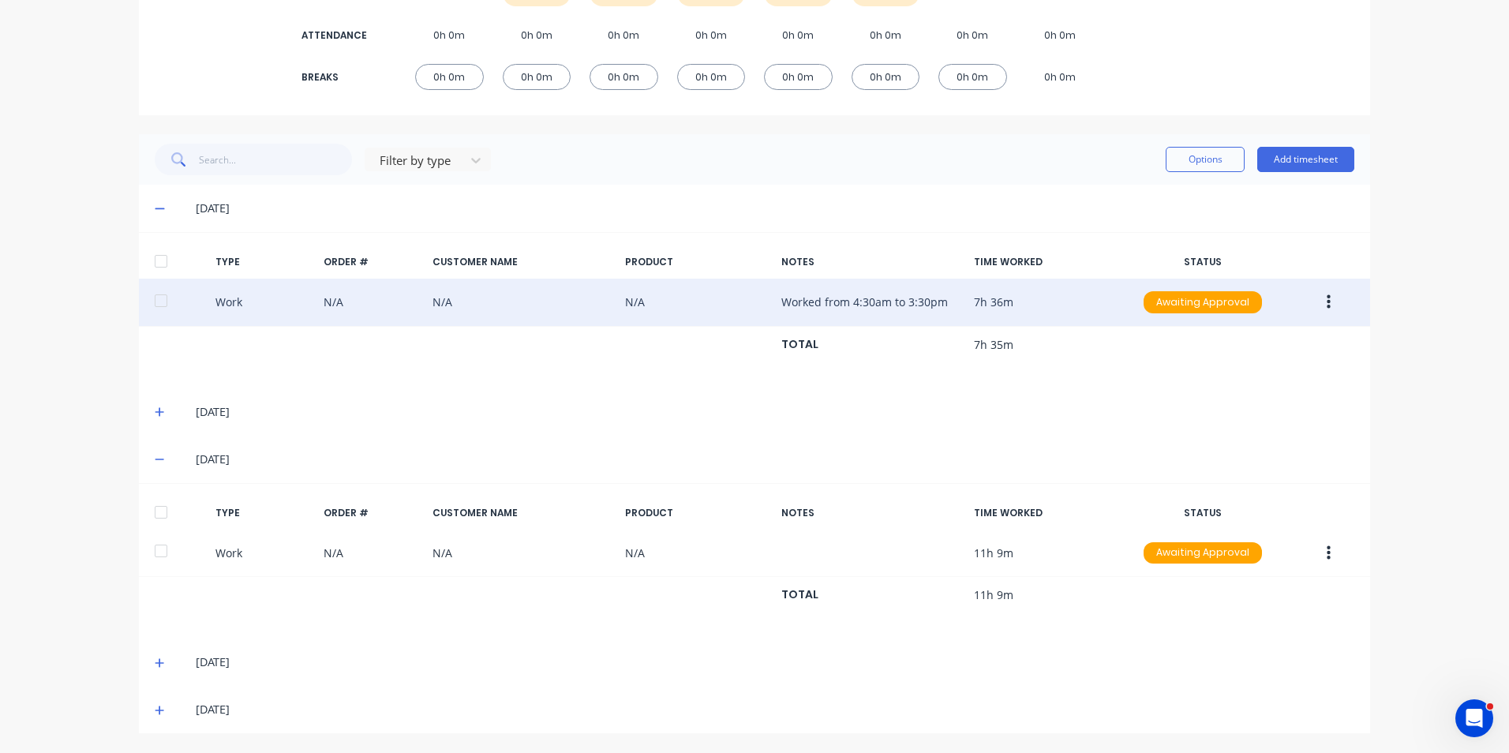
click at [155, 458] on icon at bounding box center [160, 459] width 10 height 11
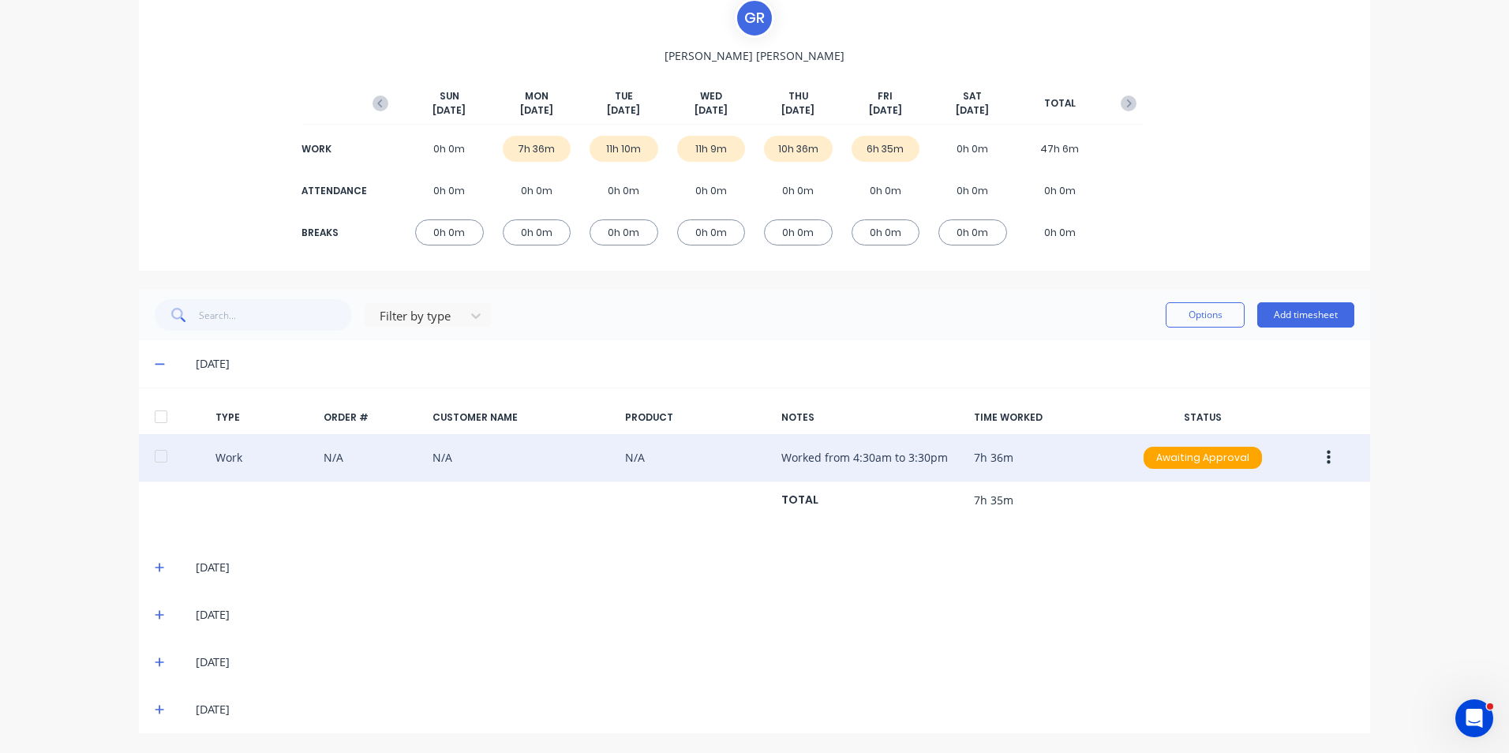
scroll to position [122, 0]
click at [155, 661] on icon at bounding box center [160, 662] width 10 height 11
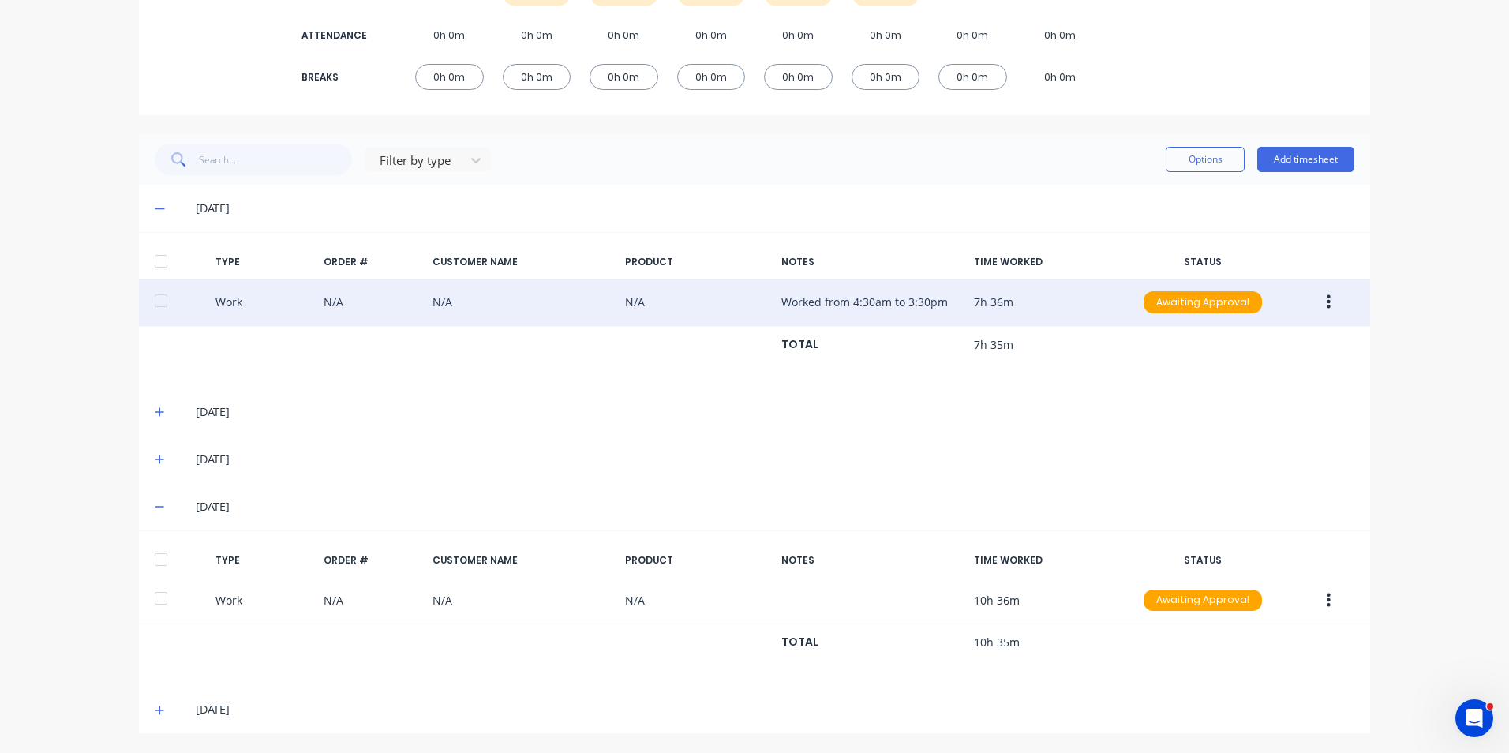
click at [157, 509] on icon at bounding box center [160, 506] width 10 height 11
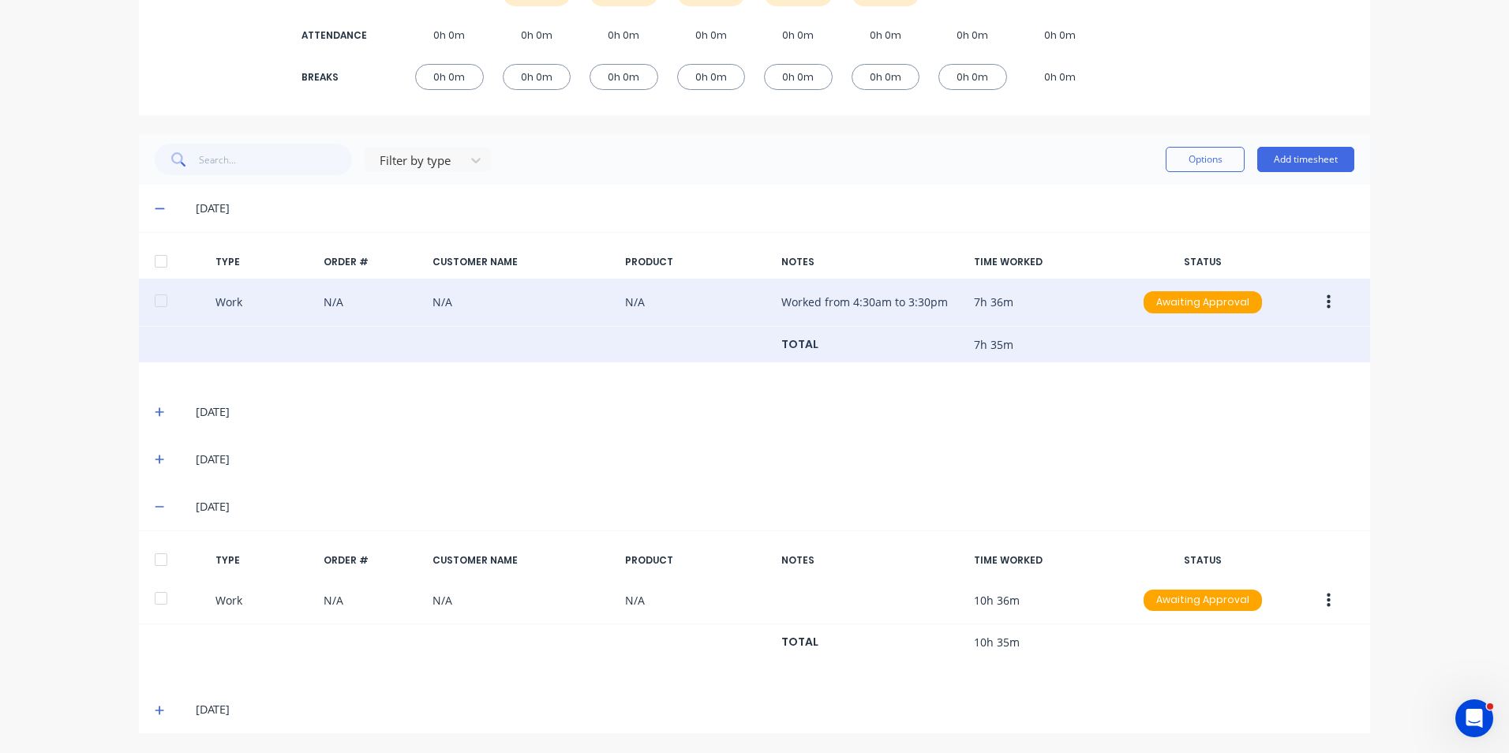
scroll to position [122, 0]
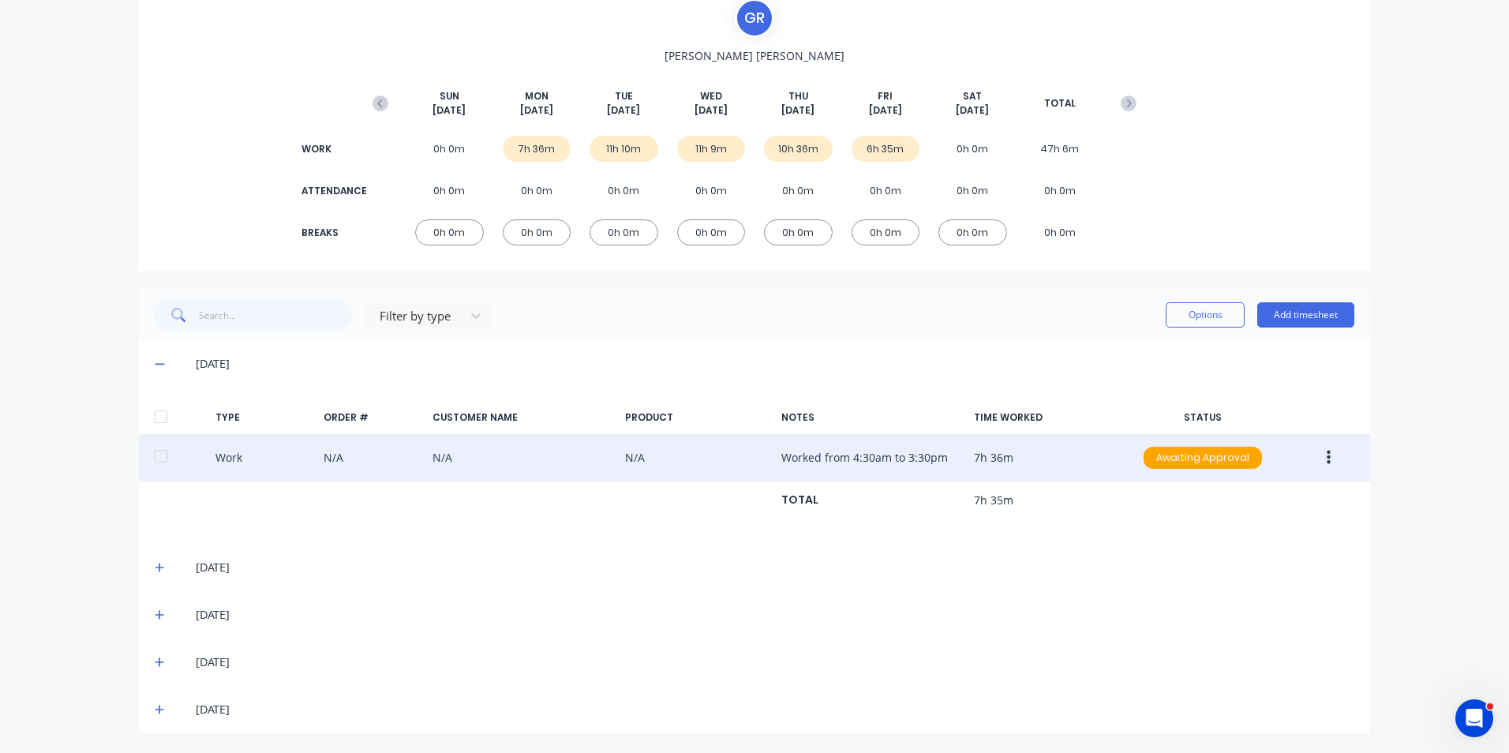
click at [155, 567] on icon at bounding box center [159, 567] width 9 height 9
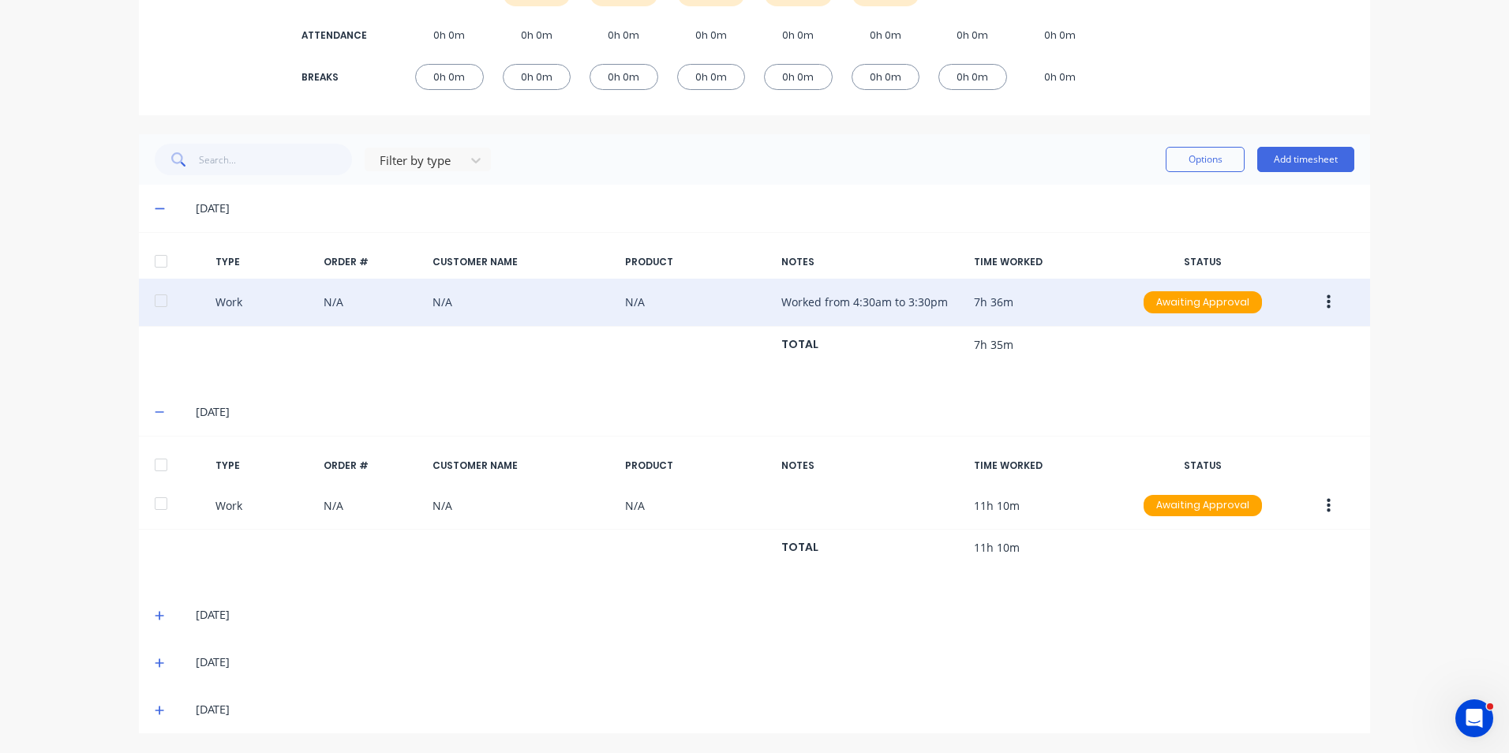
click at [155, 414] on icon at bounding box center [160, 412] width 10 height 11
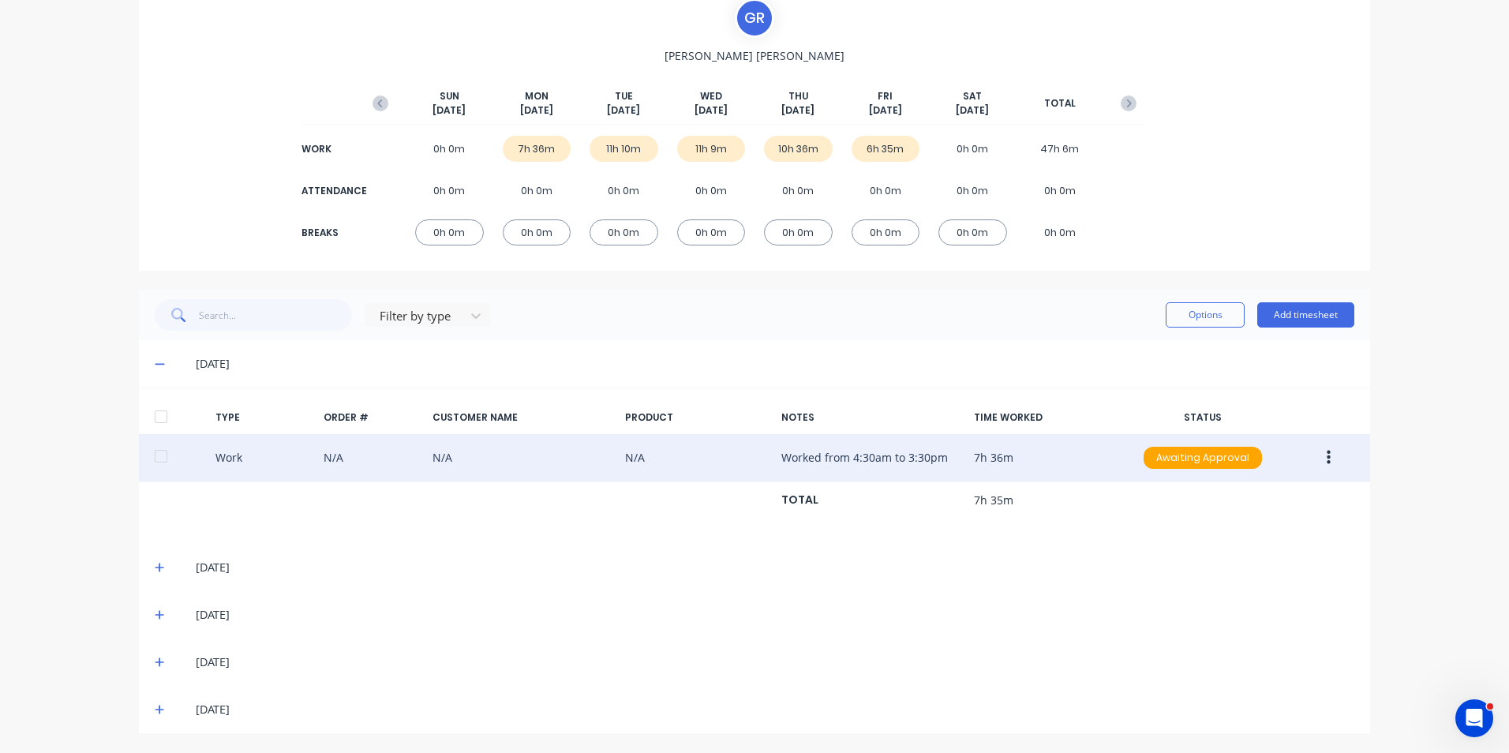
scroll to position [122, 0]
click at [155, 617] on icon at bounding box center [160, 614] width 10 height 11
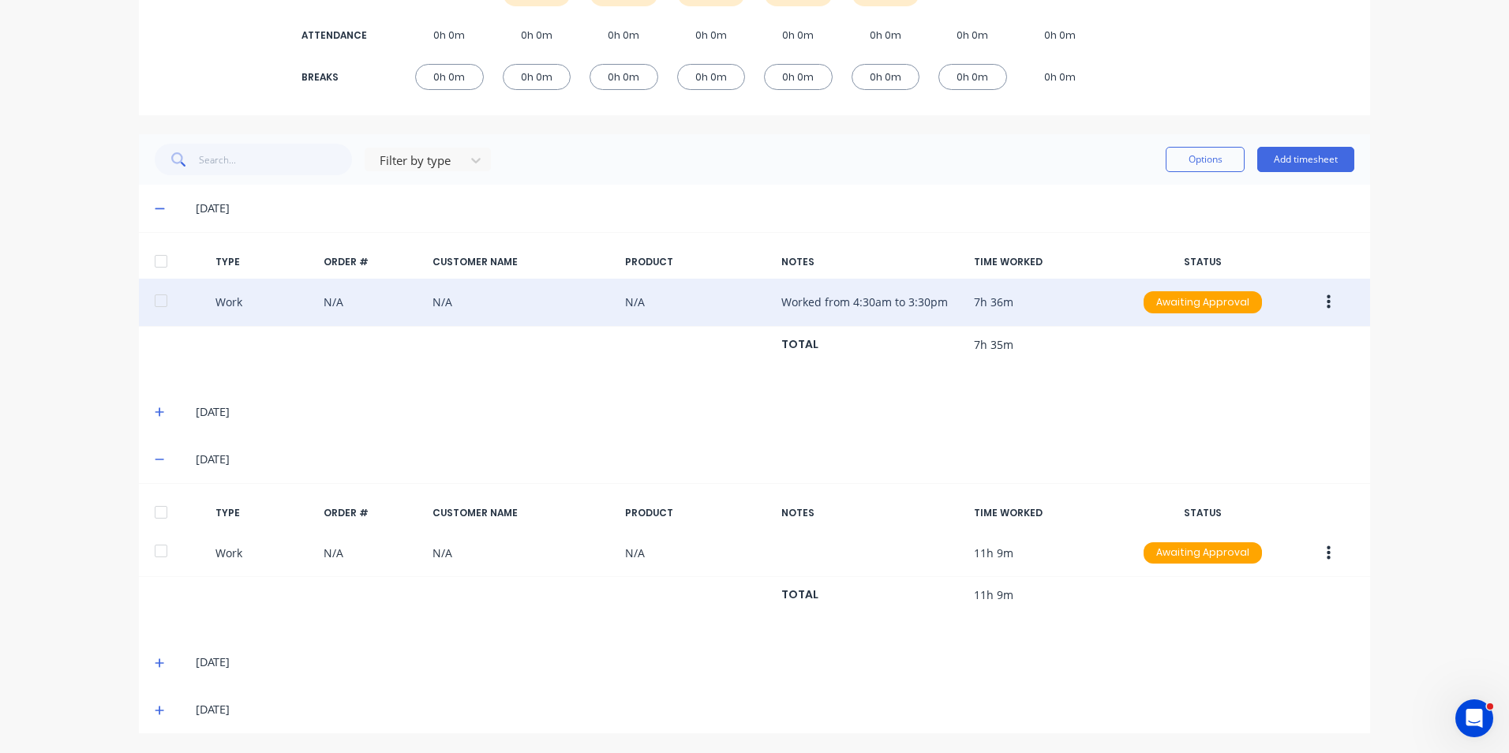
click at [159, 456] on icon at bounding box center [160, 459] width 10 height 11
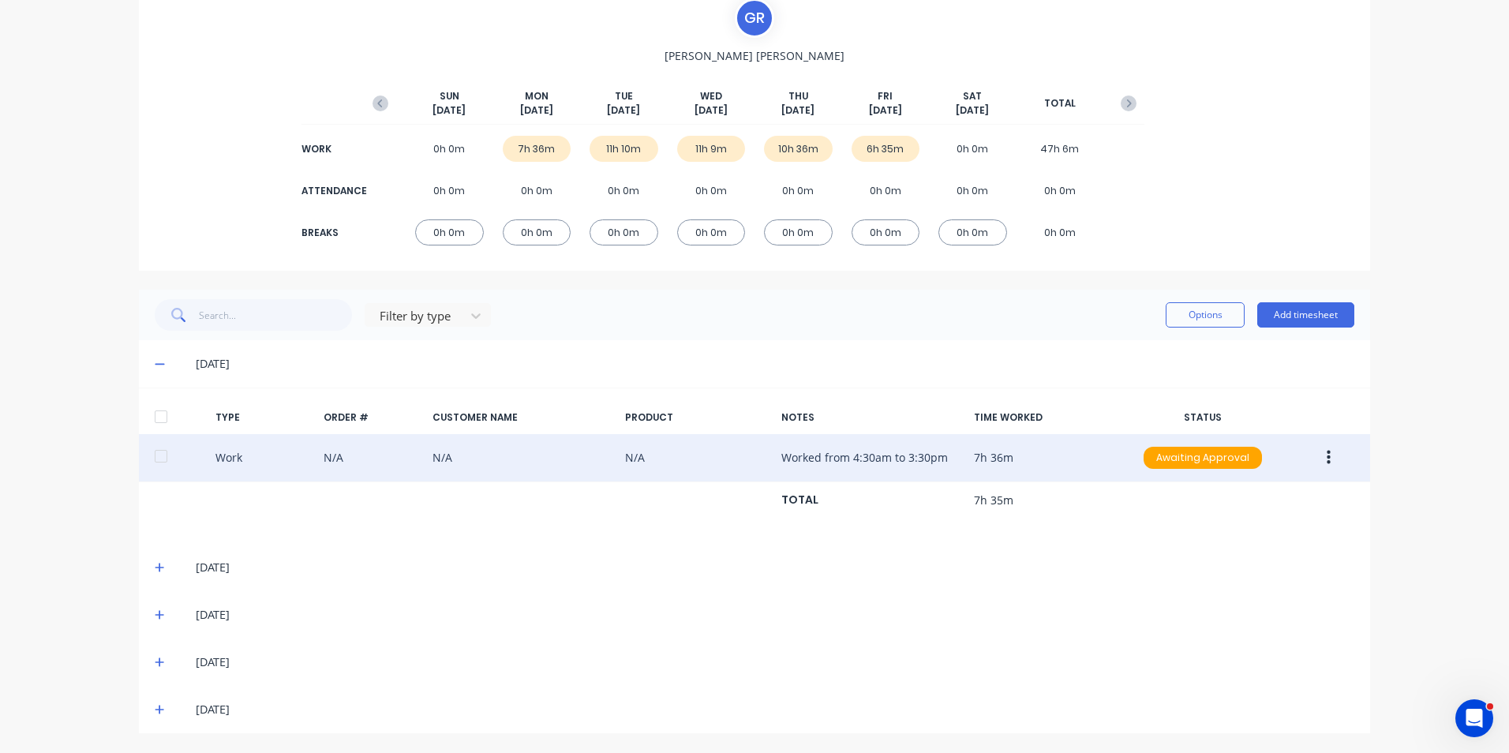
click at [156, 664] on icon at bounding box center [160, 662] width 10 height 11
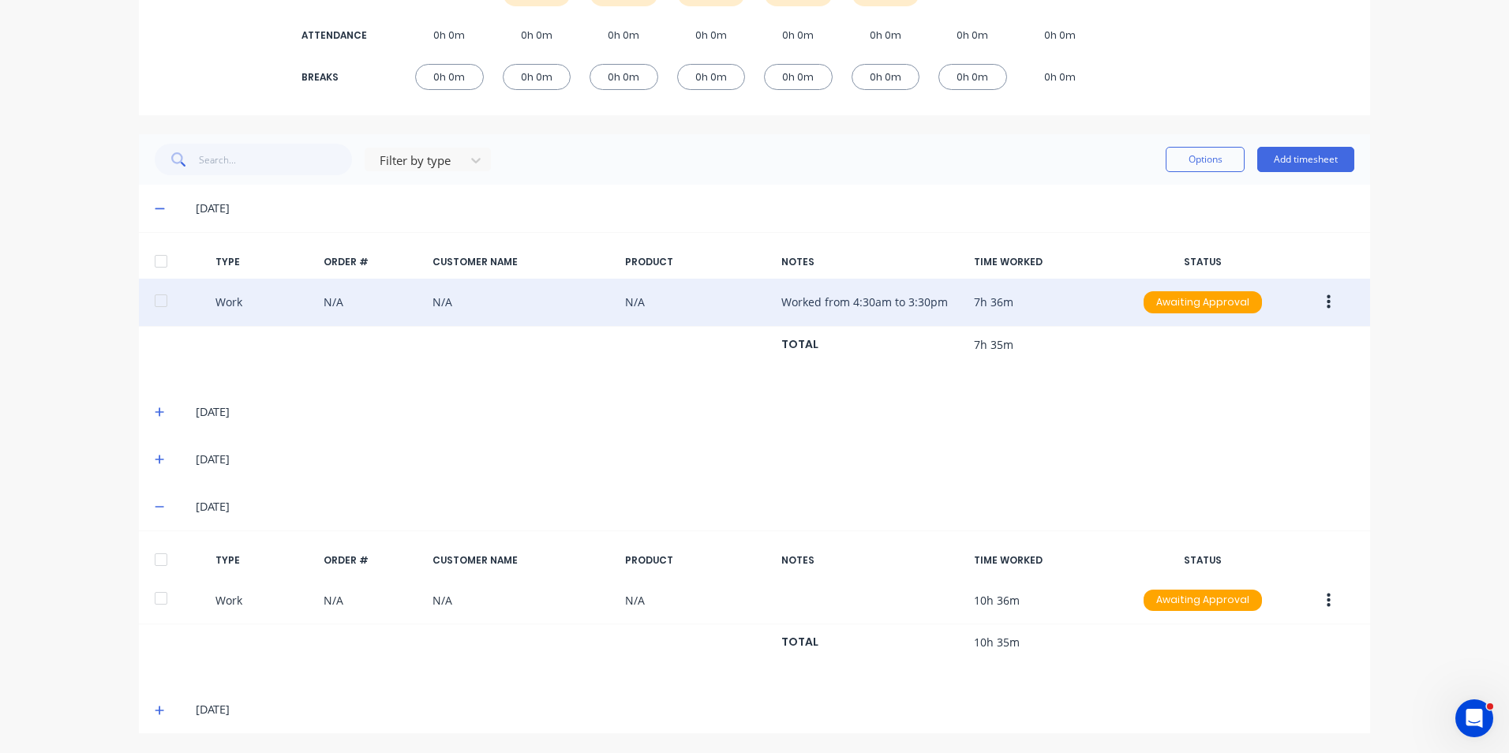
click at [155, 504] on icon at bounding box center [160, 506] width 10 height 11
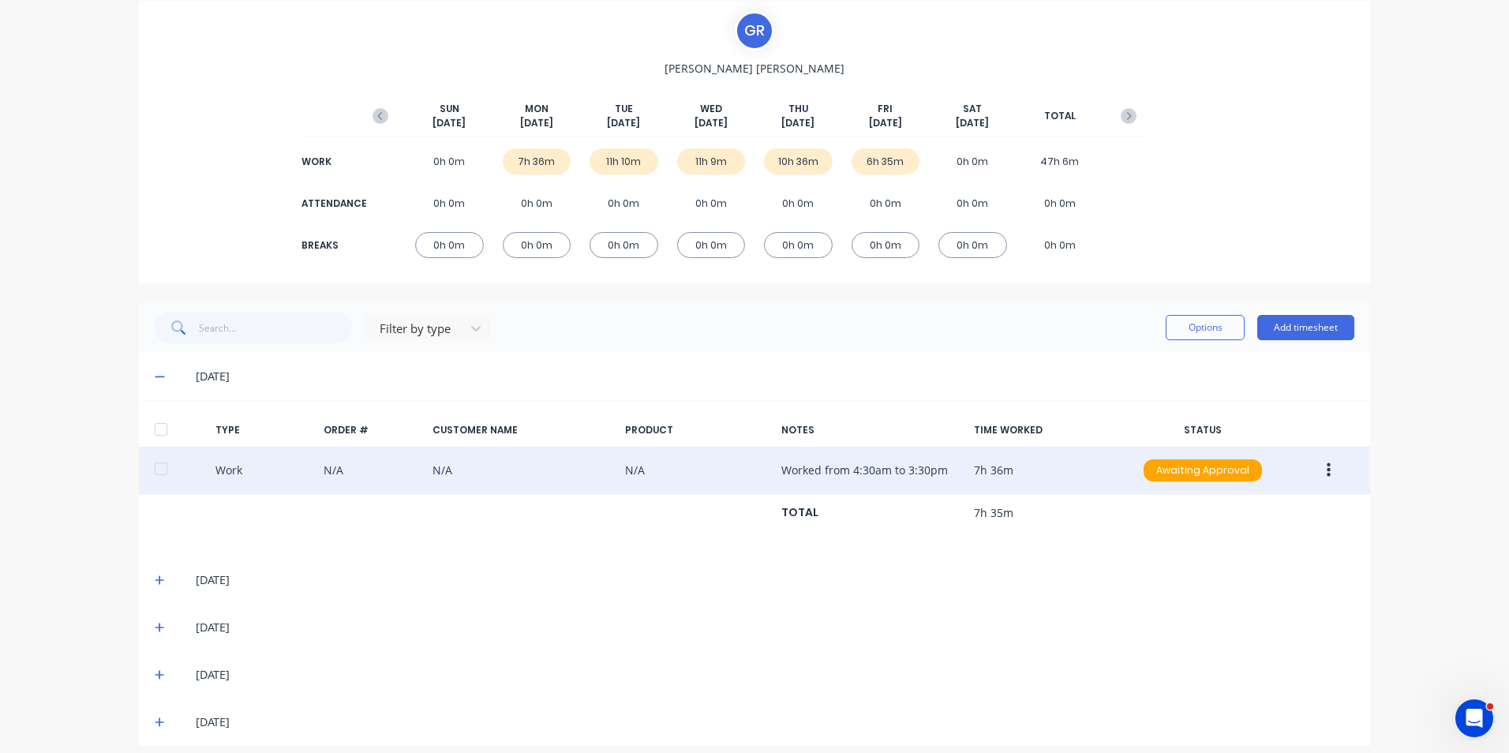
scroll to position [122, 0]
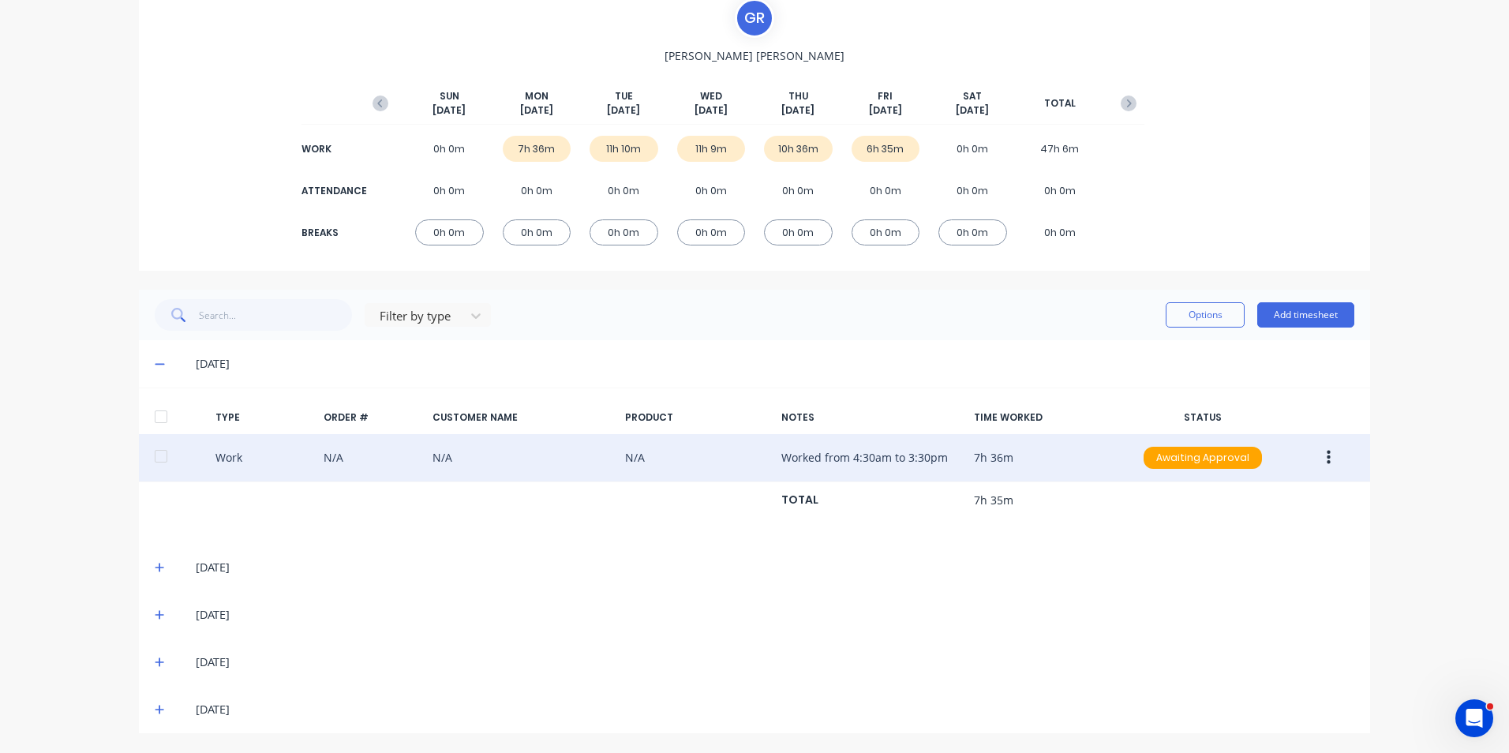
click at [155, 361] on icon at bounding box center [160, 363] width 10 height 11
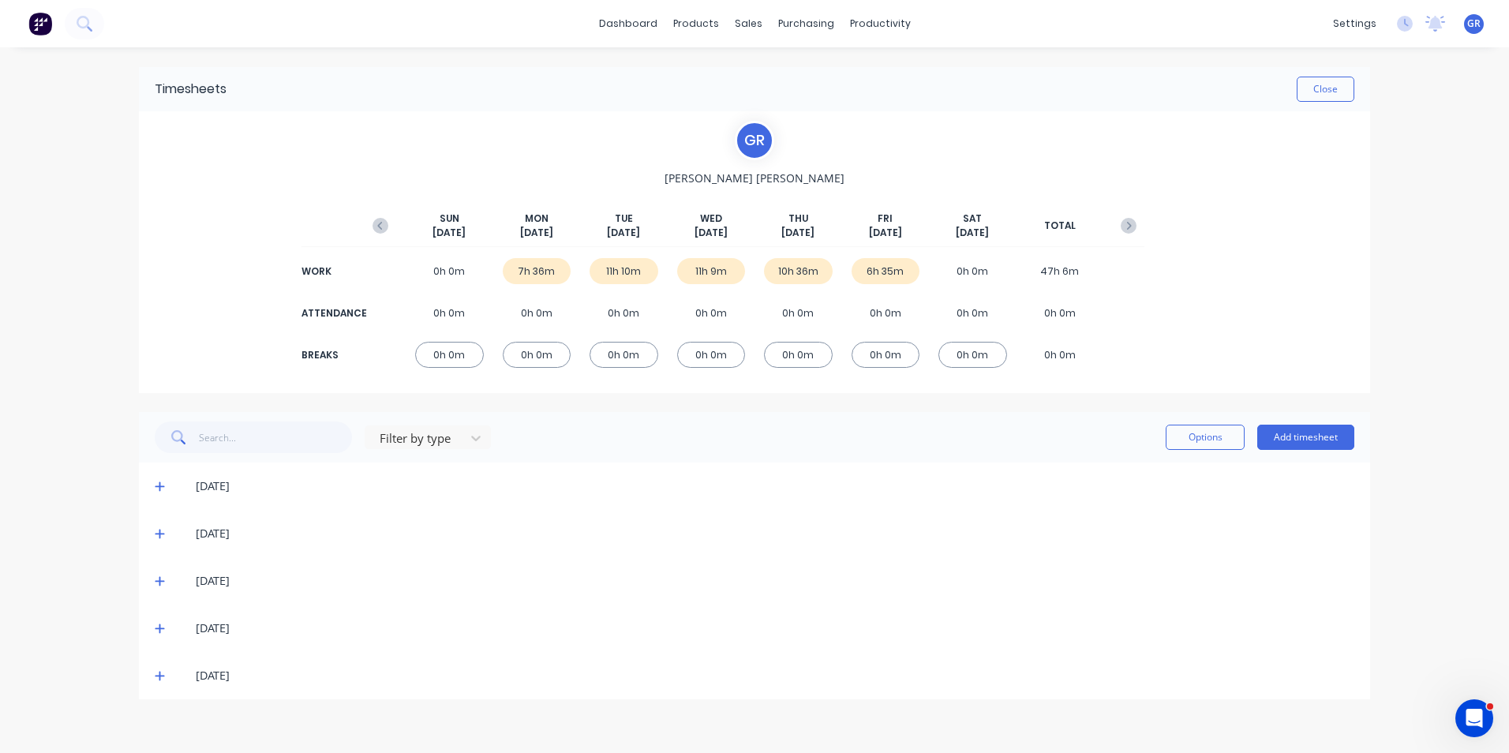
scroll to position [0, 0]
click at [160, 534] on icon at bounding box center [159, 534] width 9 height 9
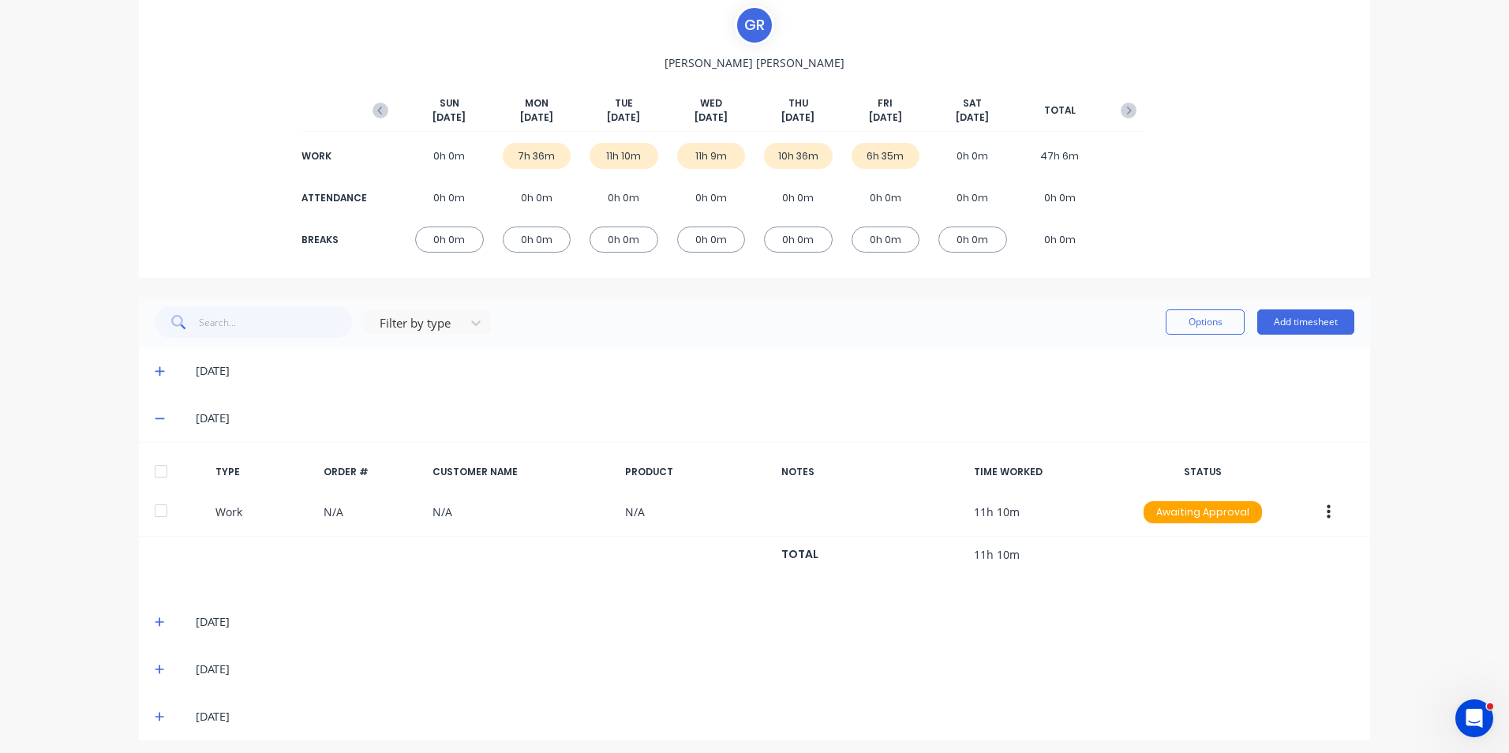
scroll to position [122, 0]
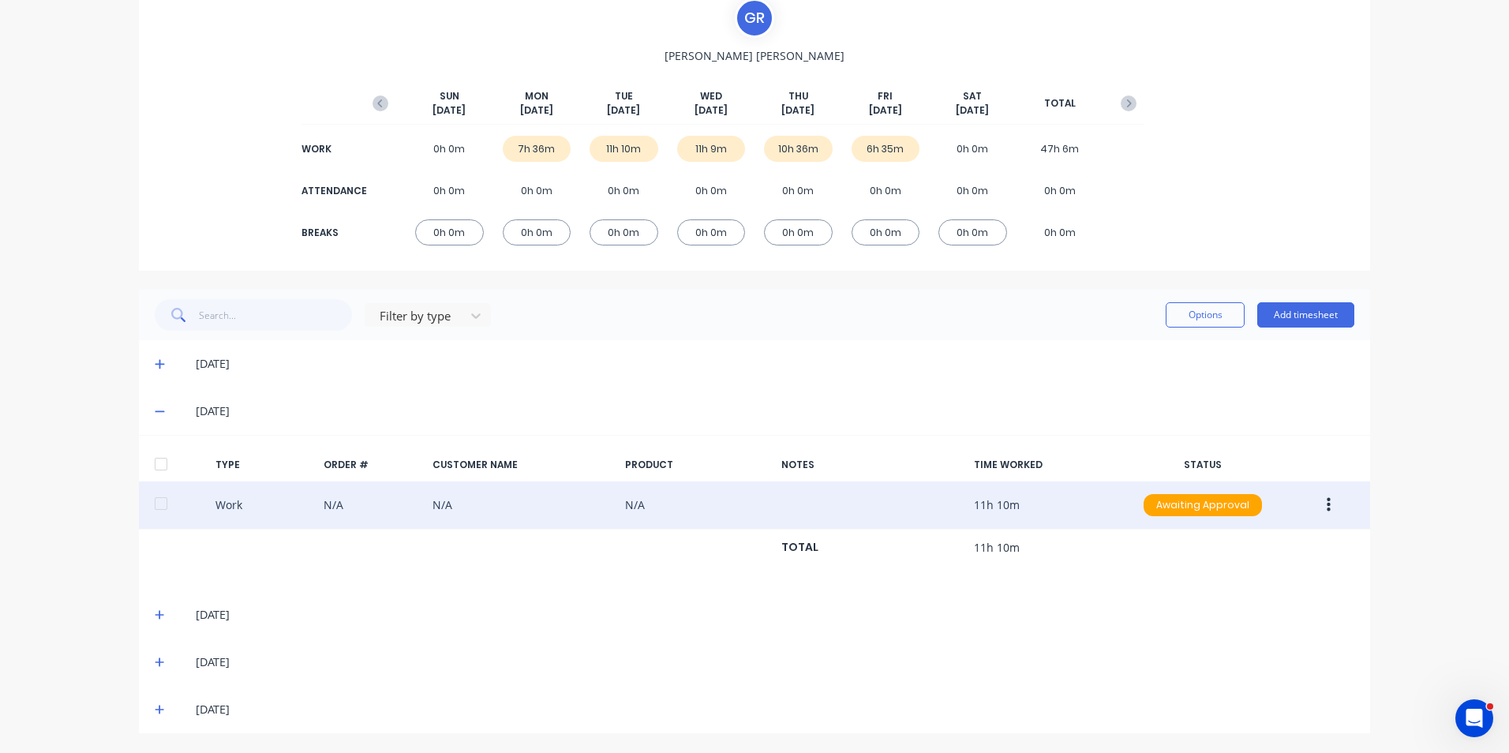
click at [1327, 504] on icon "button" at bounding box center [1329, 505] width 4 height 17
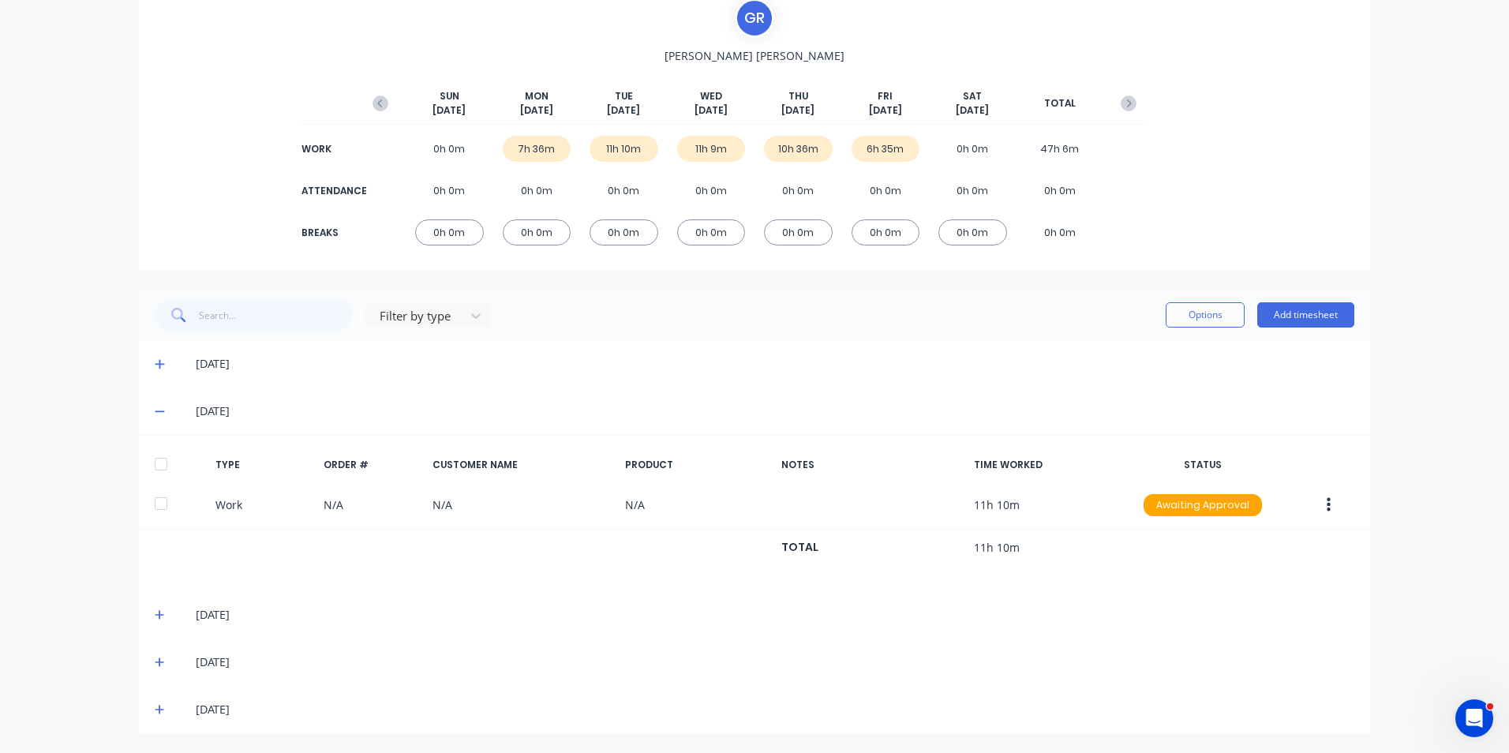
click at [895, 578] on div "TYPE ORDER # CUSTOMER NAME PRODUCT NOTES TIME WORKED STATUS Work N/A N/A N/A 11…" at bounding box center [755, 513] width 1232 height 130
click at [156, 364] on icon at bounding box center [159, 364] width 9 height 9
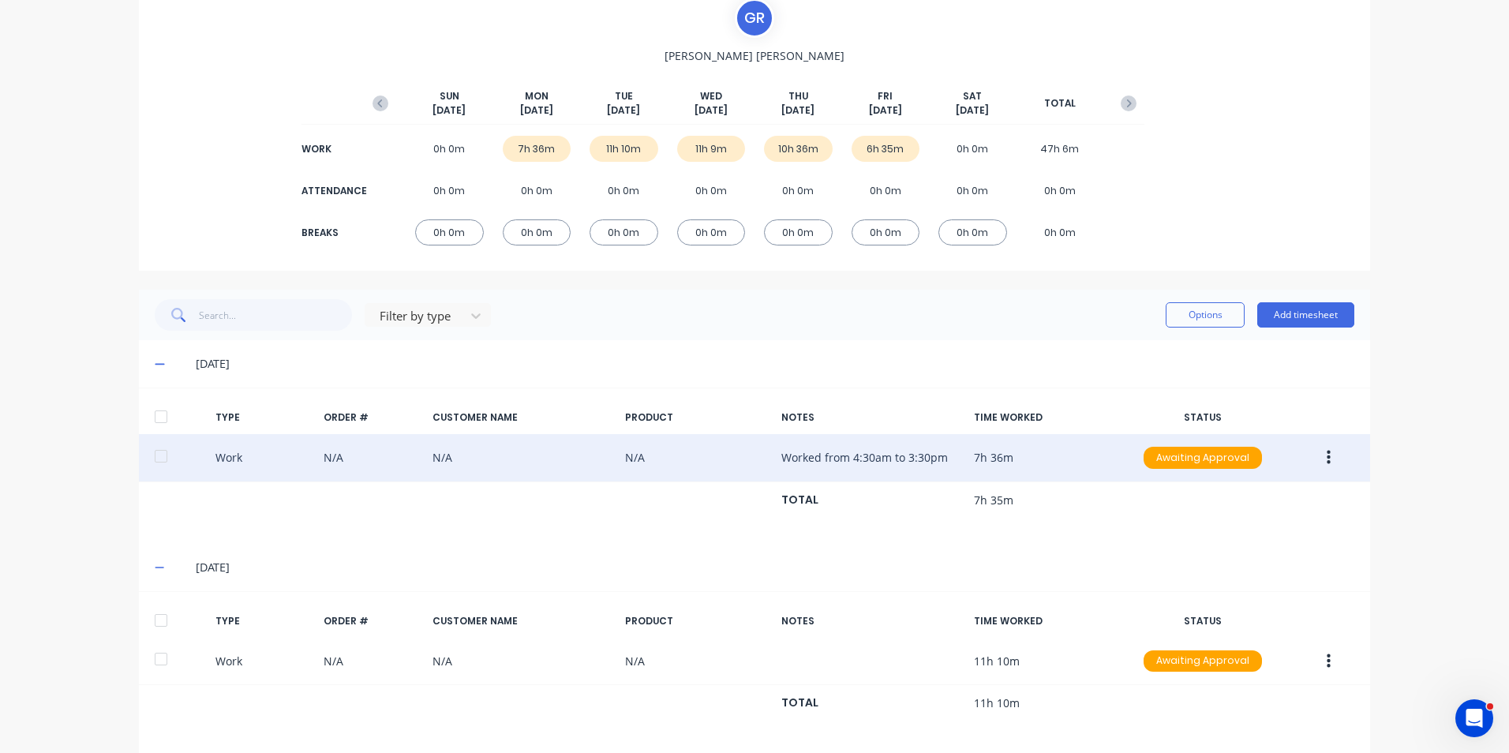
click at [1327, 458] on icon "button" at bounding box center [1329, 458] width 4 height 14
click at [1233, 429] on div "Duplicate" at bounding box center [1273, 429] width 122 height 23
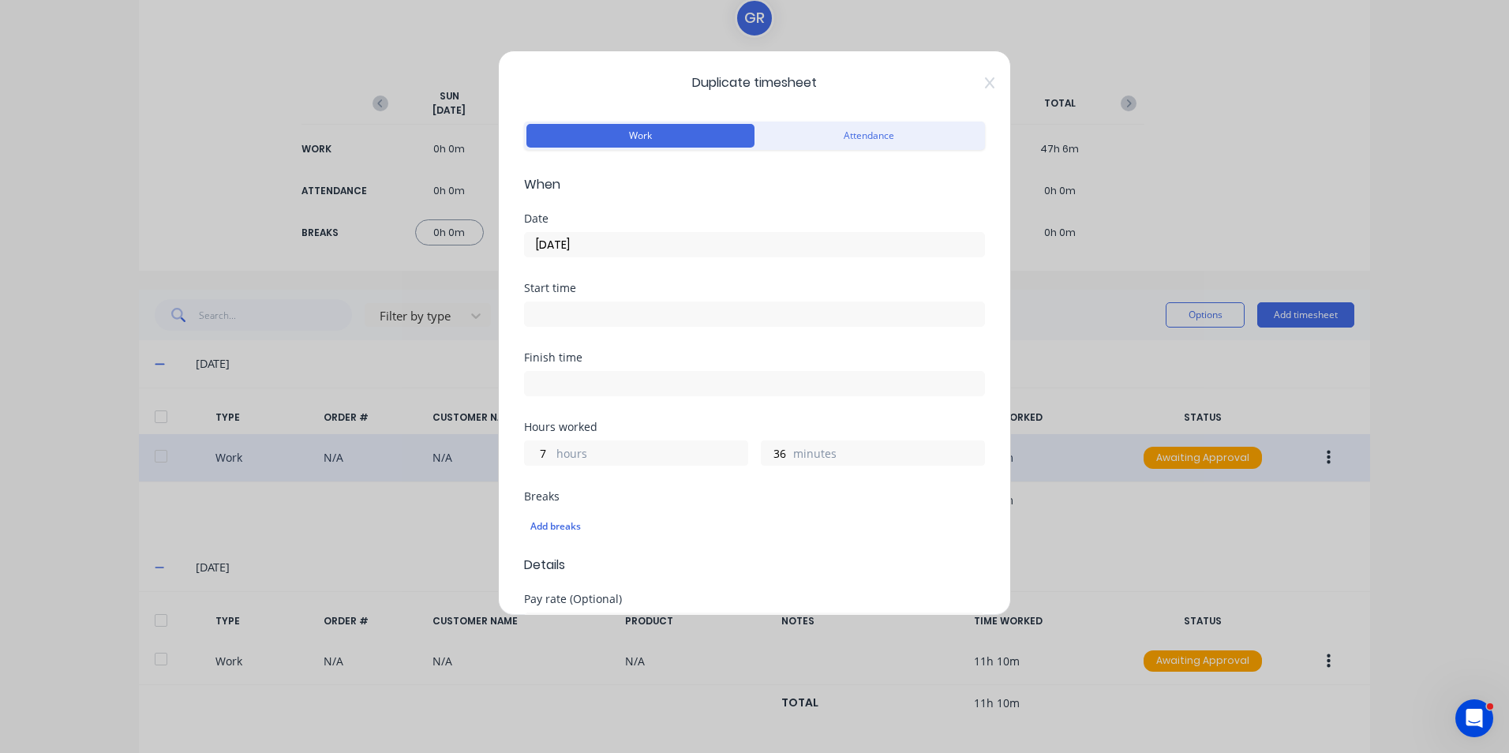
click at [600, 239] on input "[DATE]" at bounding box center [754, 245] width 459 height 24
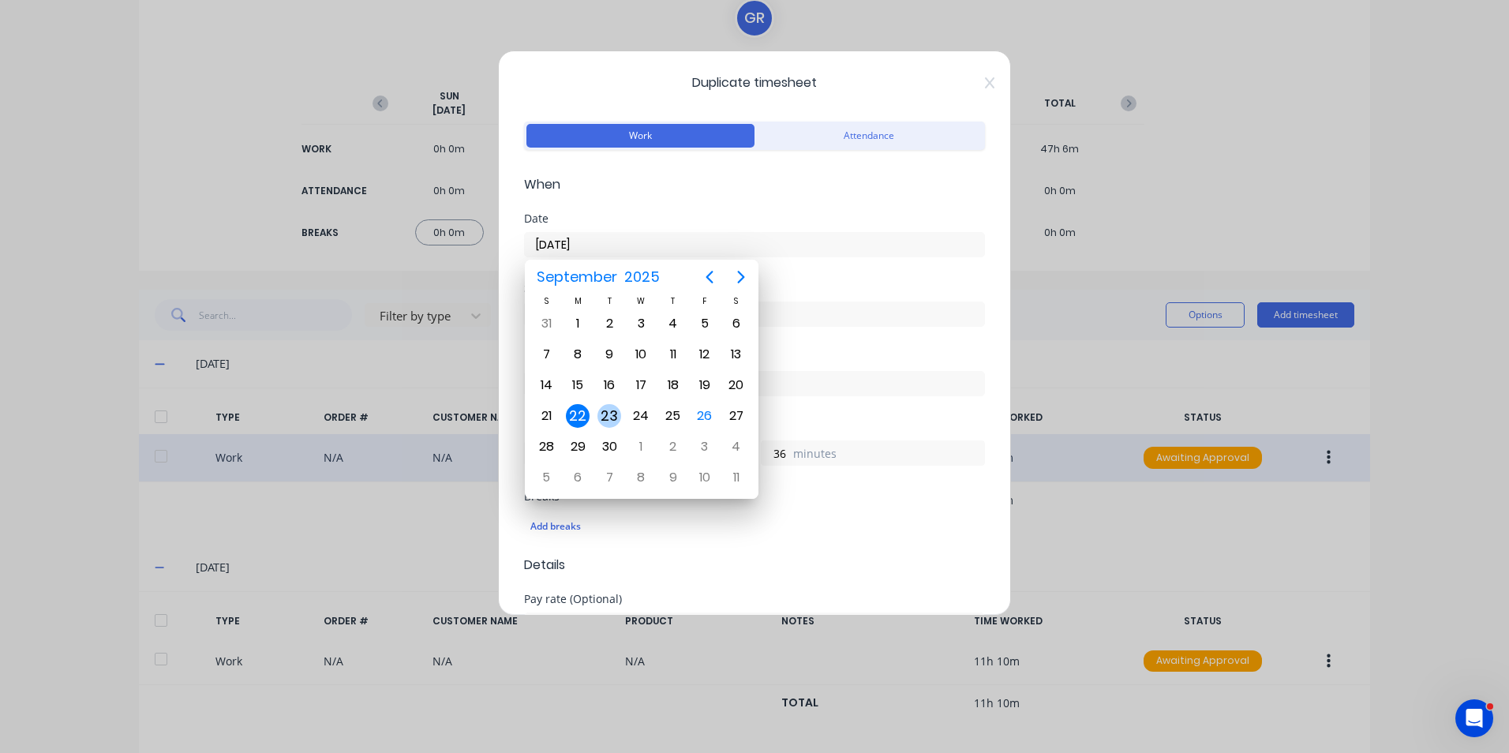
click at [608, 414] on div "23" at bounding box center [610, 416] width 24 height 24
type input "[DATE]"
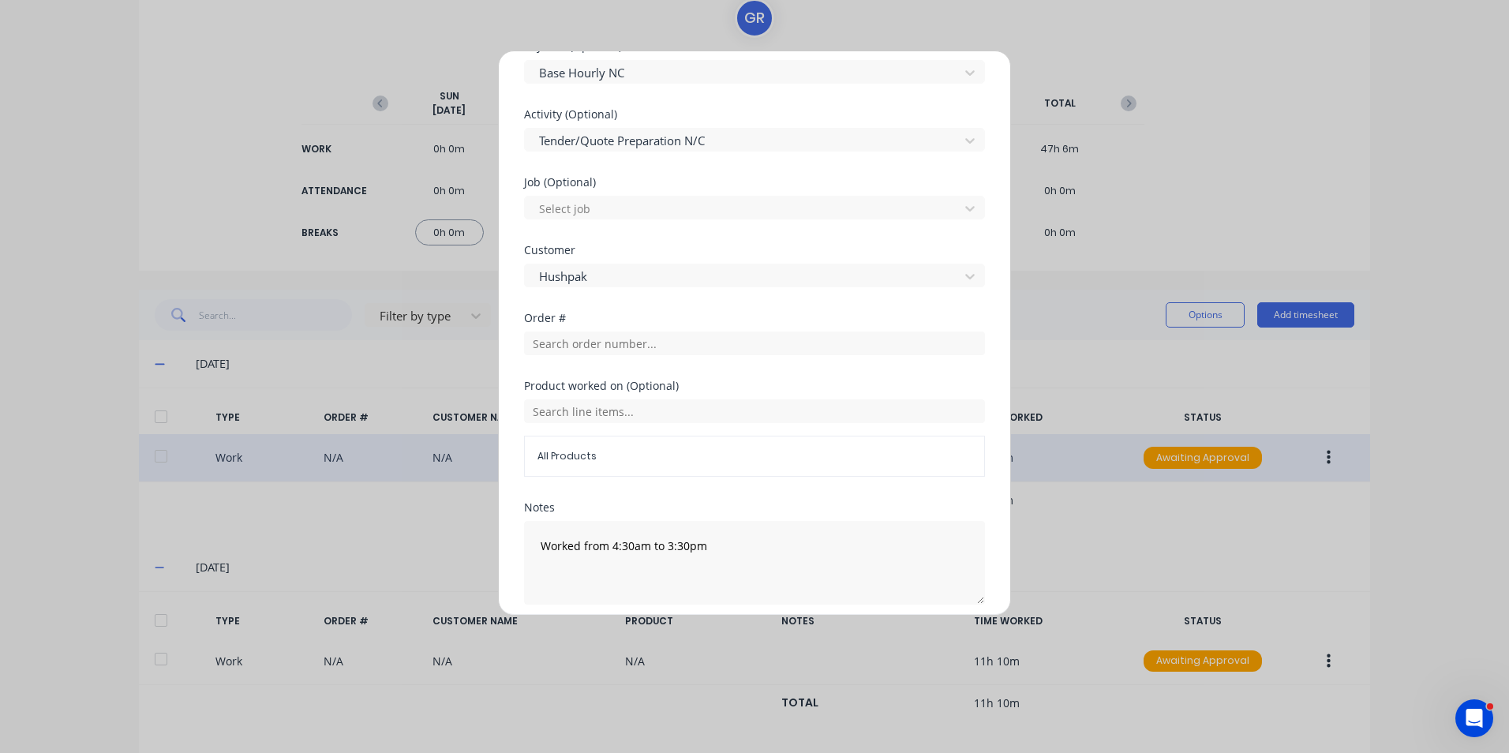
scroll to position [615, 0]
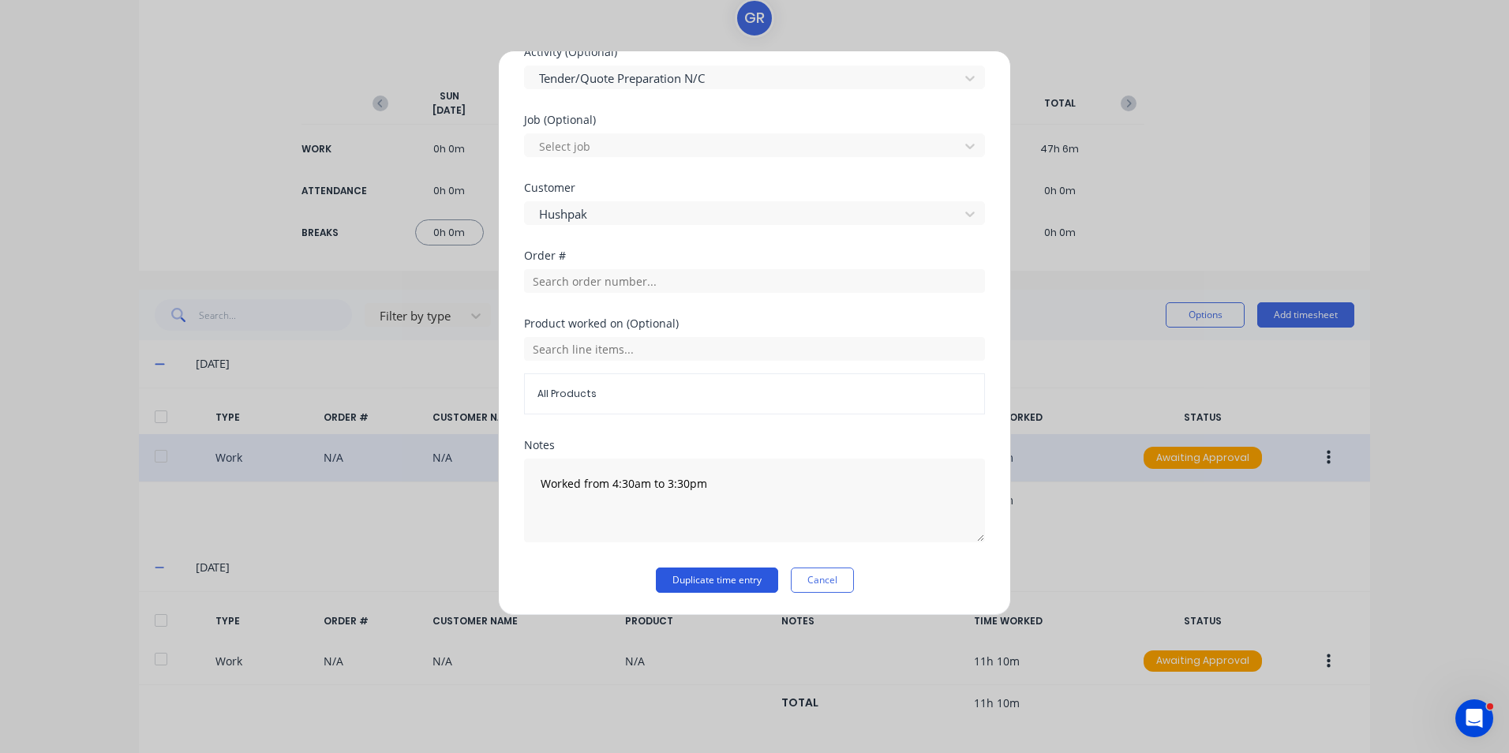
click at [717, 581] on button "Duplicate time entry" at bounding box center [717, 580] width 122 height 25
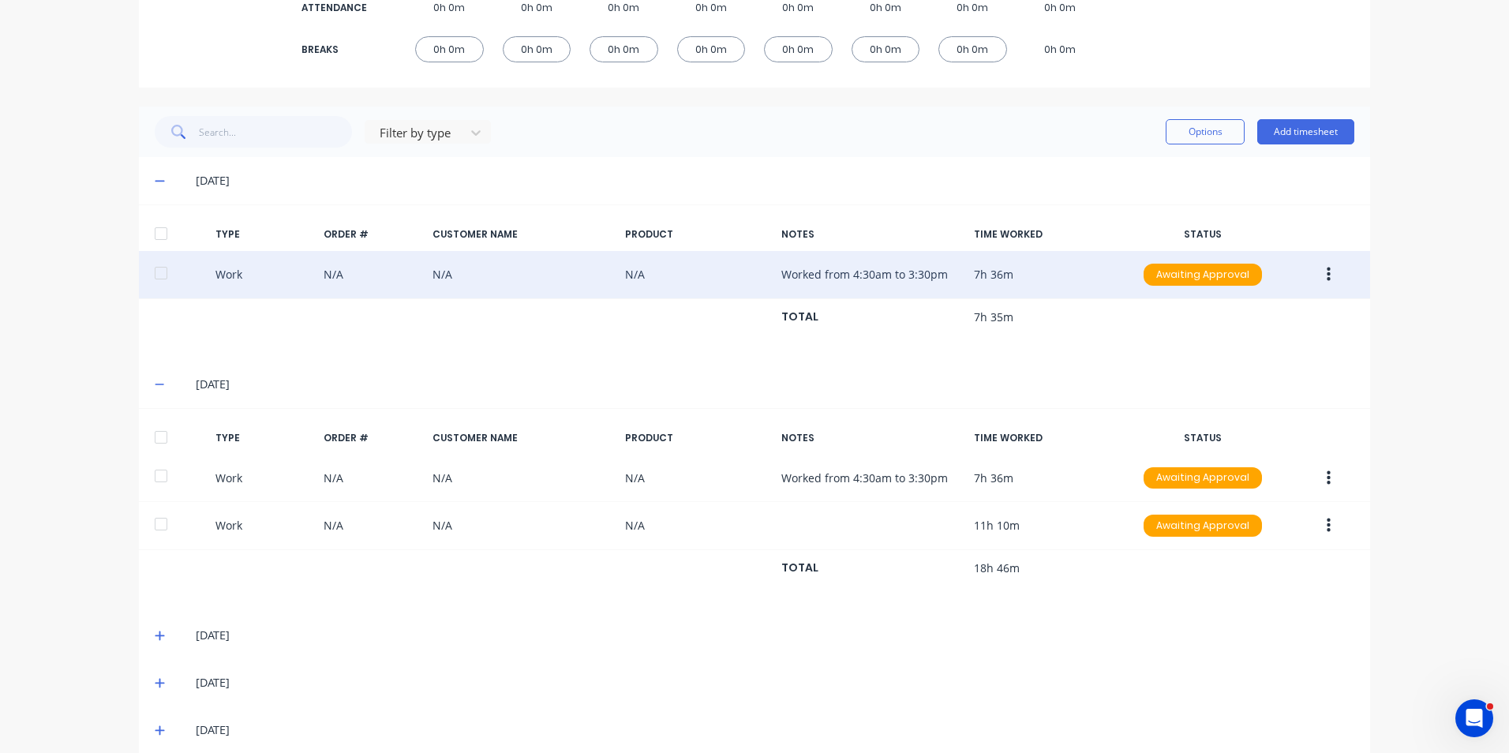
scroll to position [326, 0]
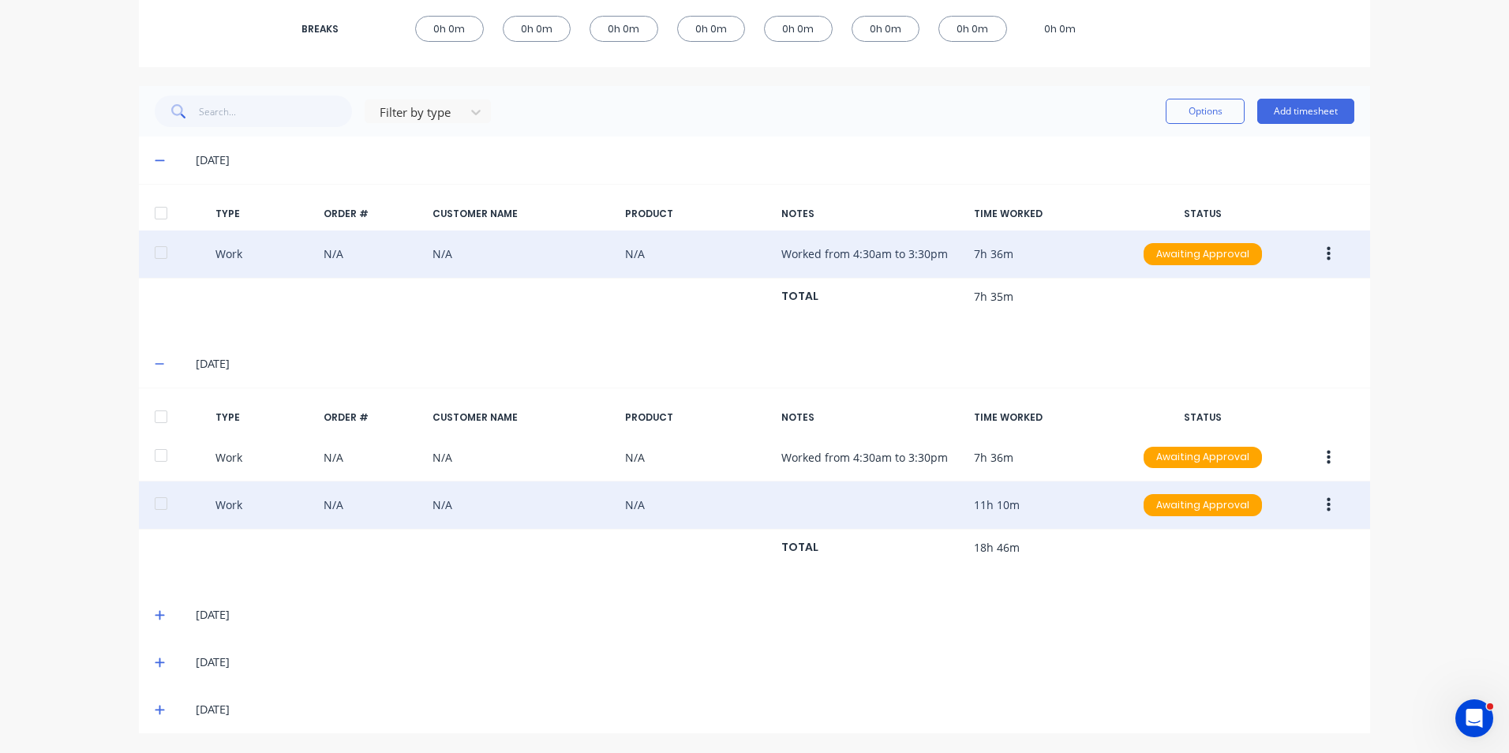
click at [1327, 504] on icon "button" at bounding box center [1329, 505] width 4 height 14
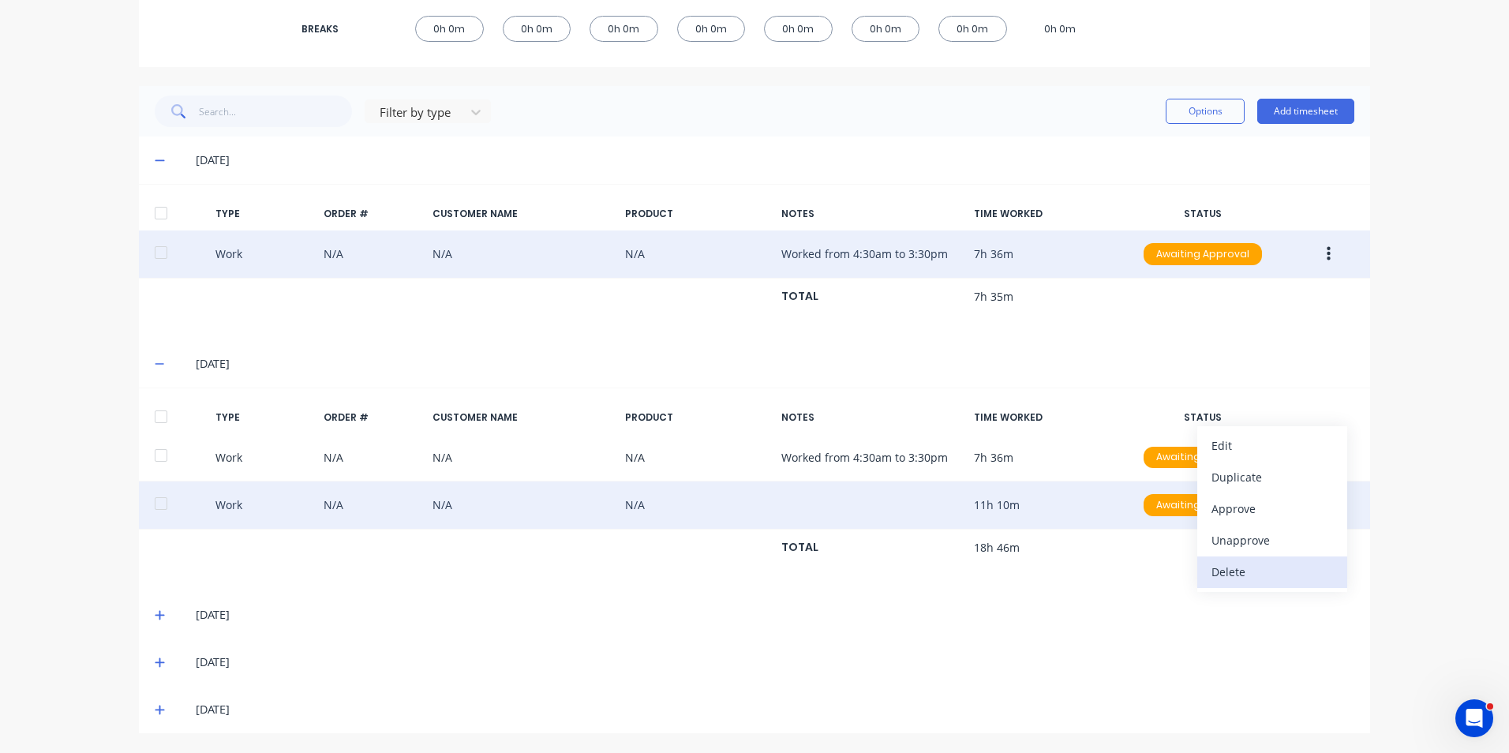
click at [1228, 572] on div "Delete" at bounding box center [1273, 572] width 122 height 23
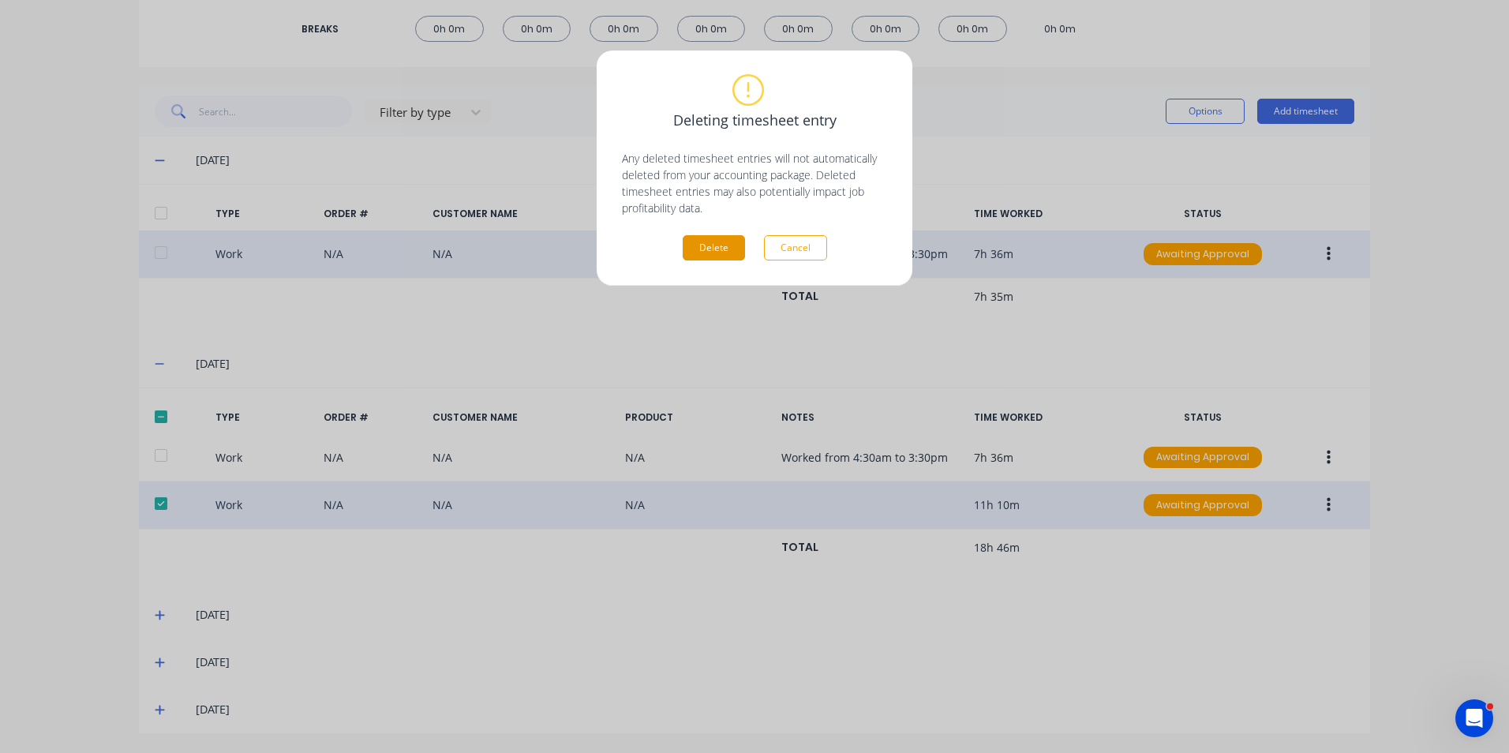
click at [718, 244] on button "Delete" at bounding box center [714, 247] width 62 height 25
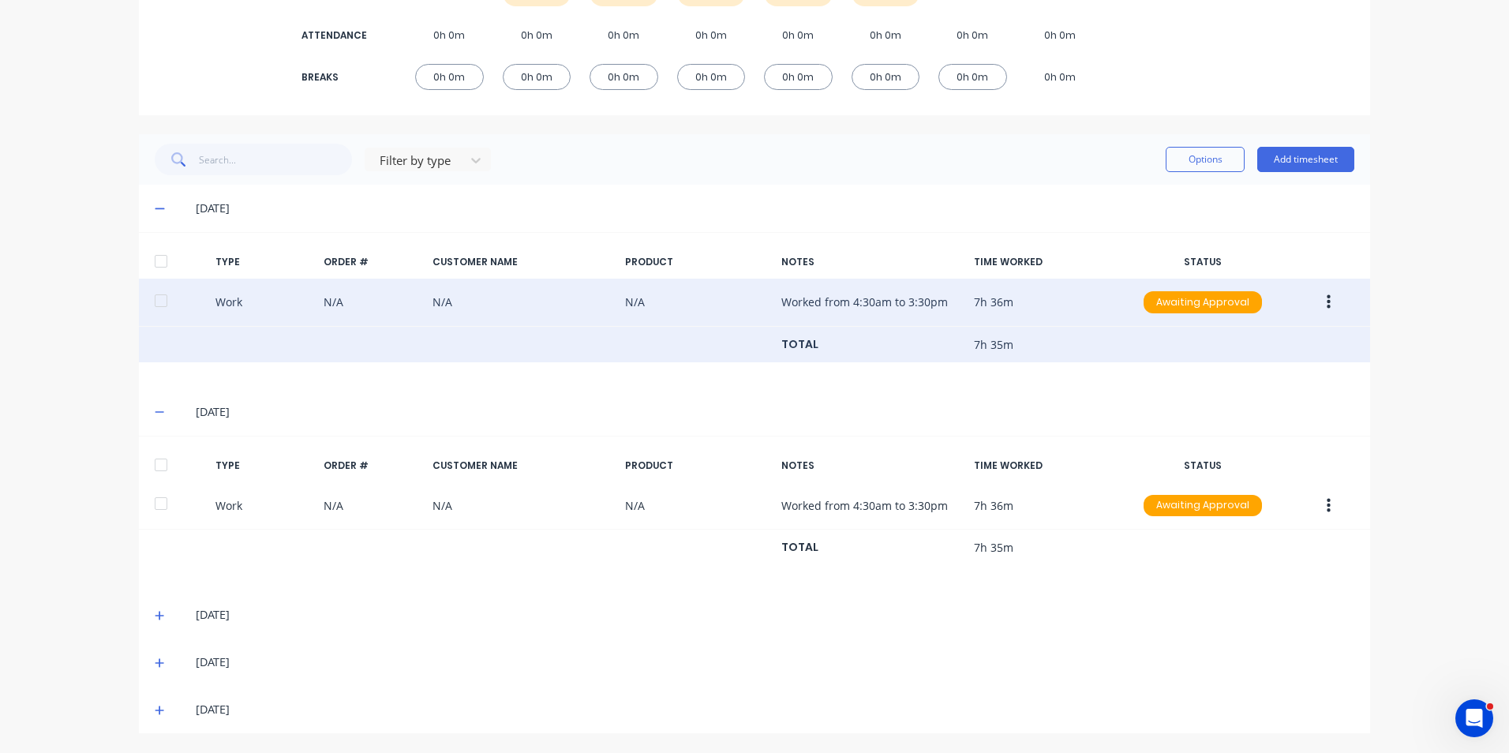
scroll to position [278, 0]
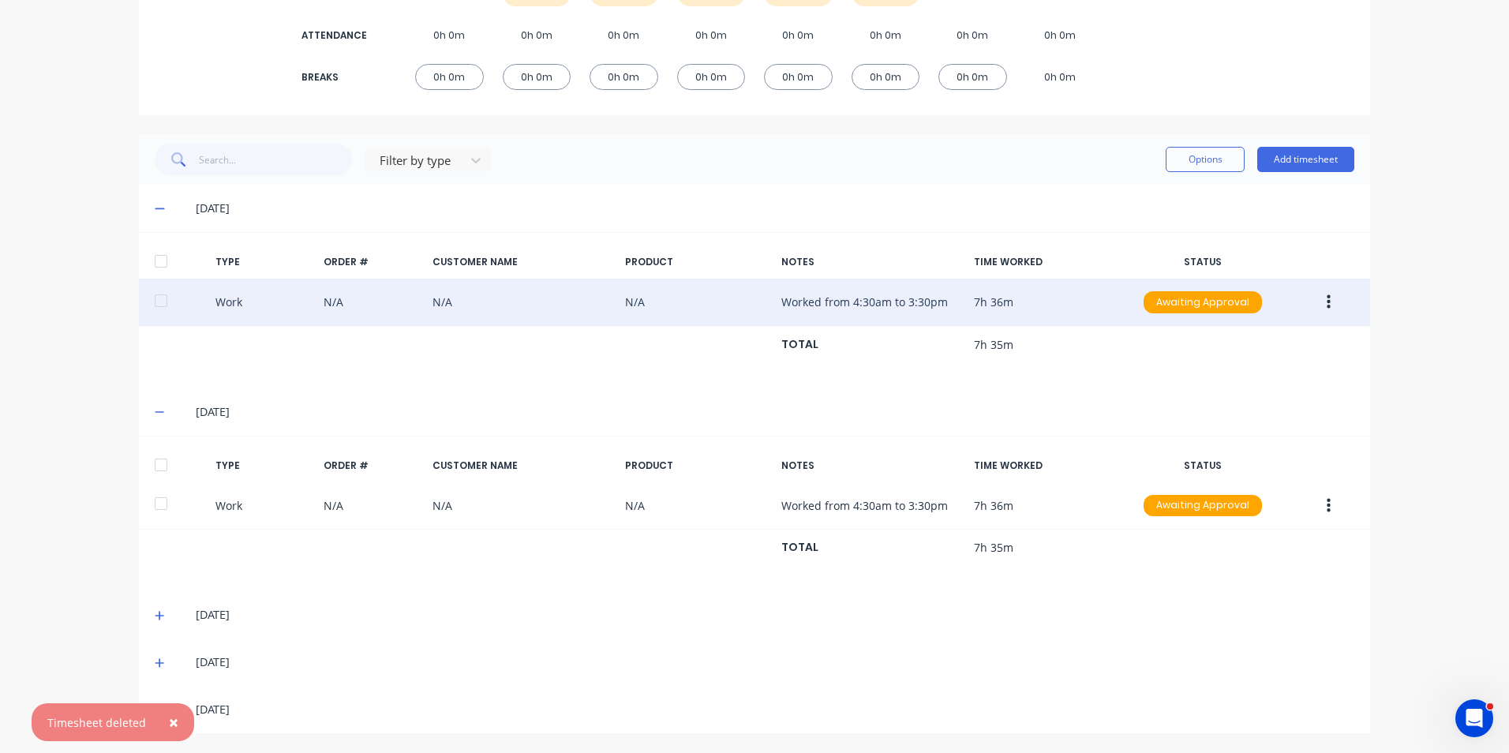
click at [177, 716] on button "×" at bounding box center [173, 722] width 41 height 38
click at [155, 410] on icon at bounding box center [160, 412] width 10 height 11
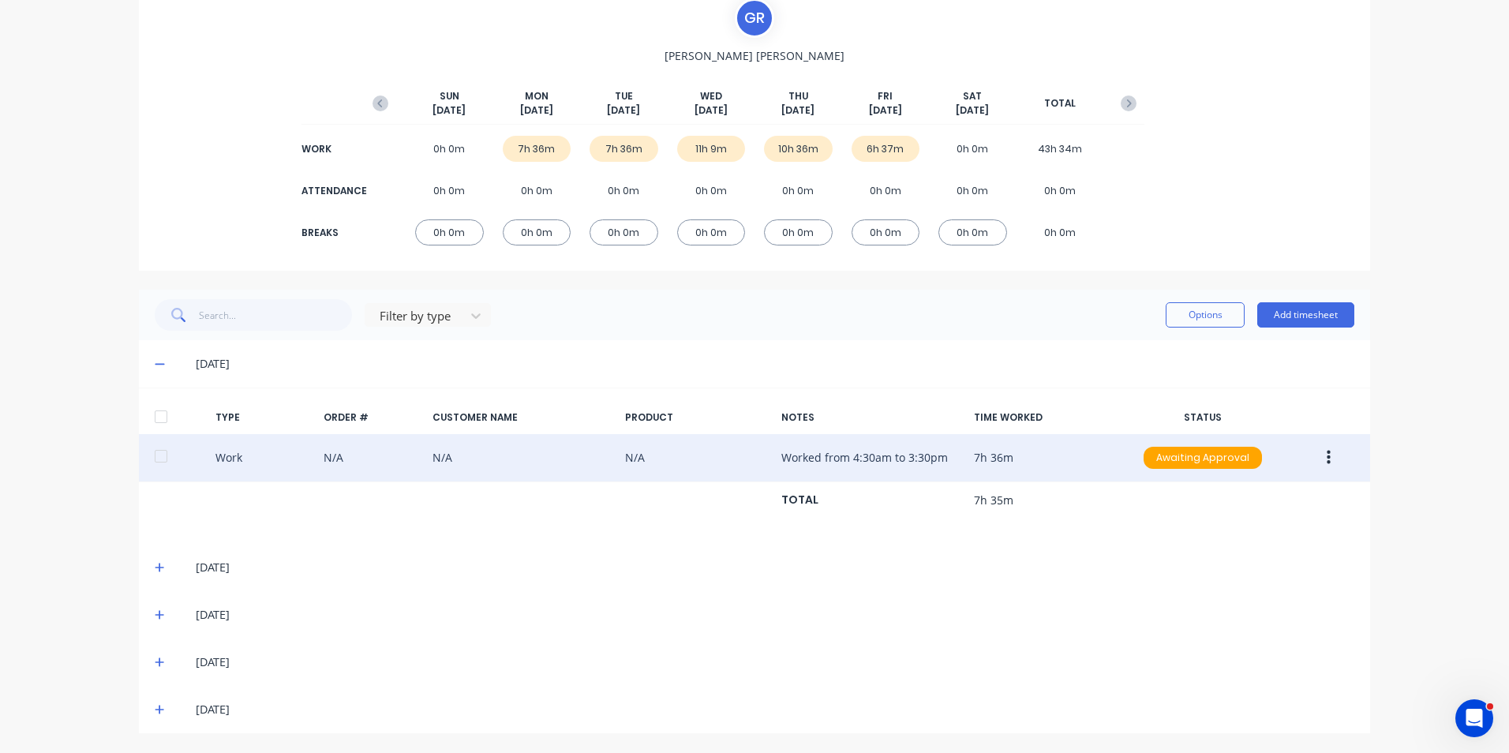
scroll to position [122, 0]
click at [156, 369] on icon at bounding box center [160, 363] width 10 height 11
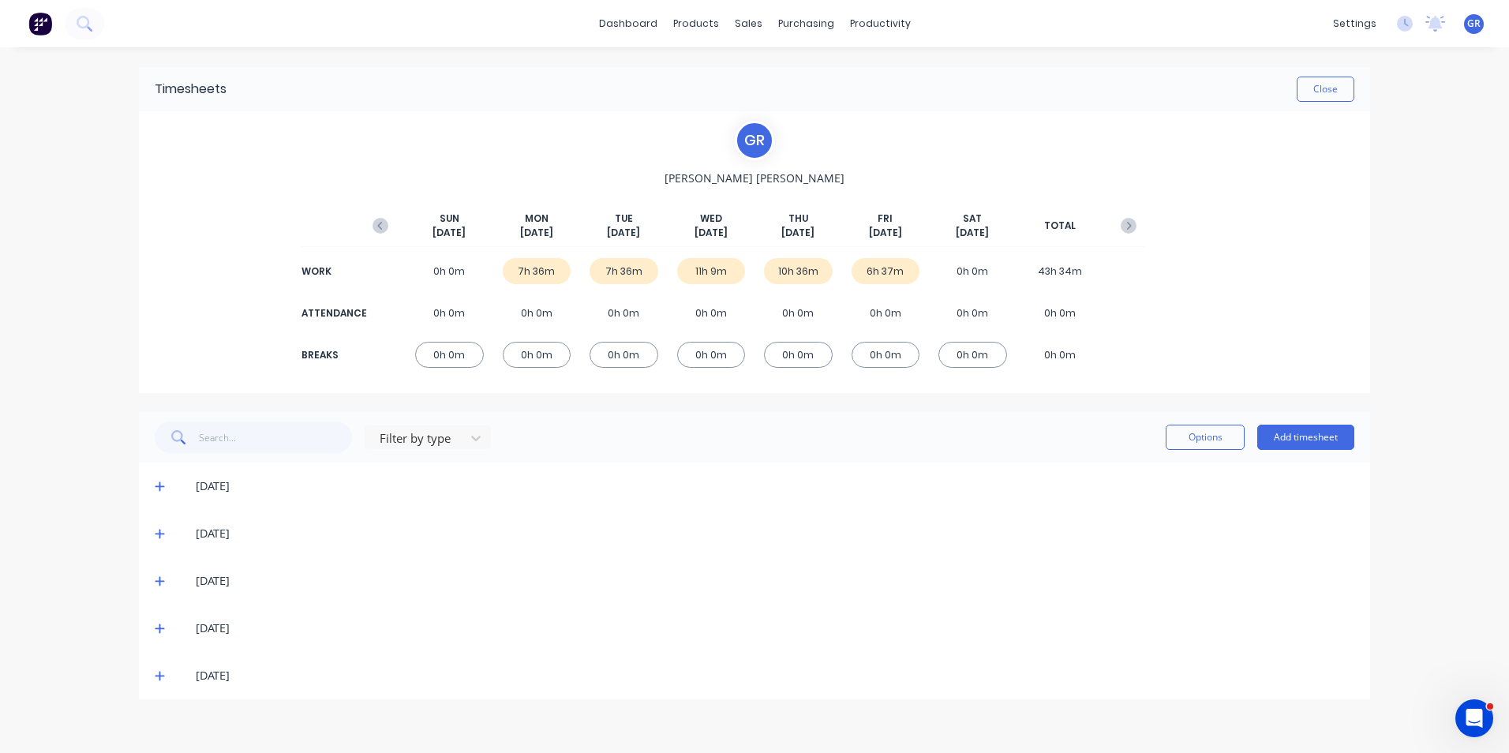
scroll to position [0, 0]
click at [157, 534] on icon at bounding box center [159, 534] width 9 height 9
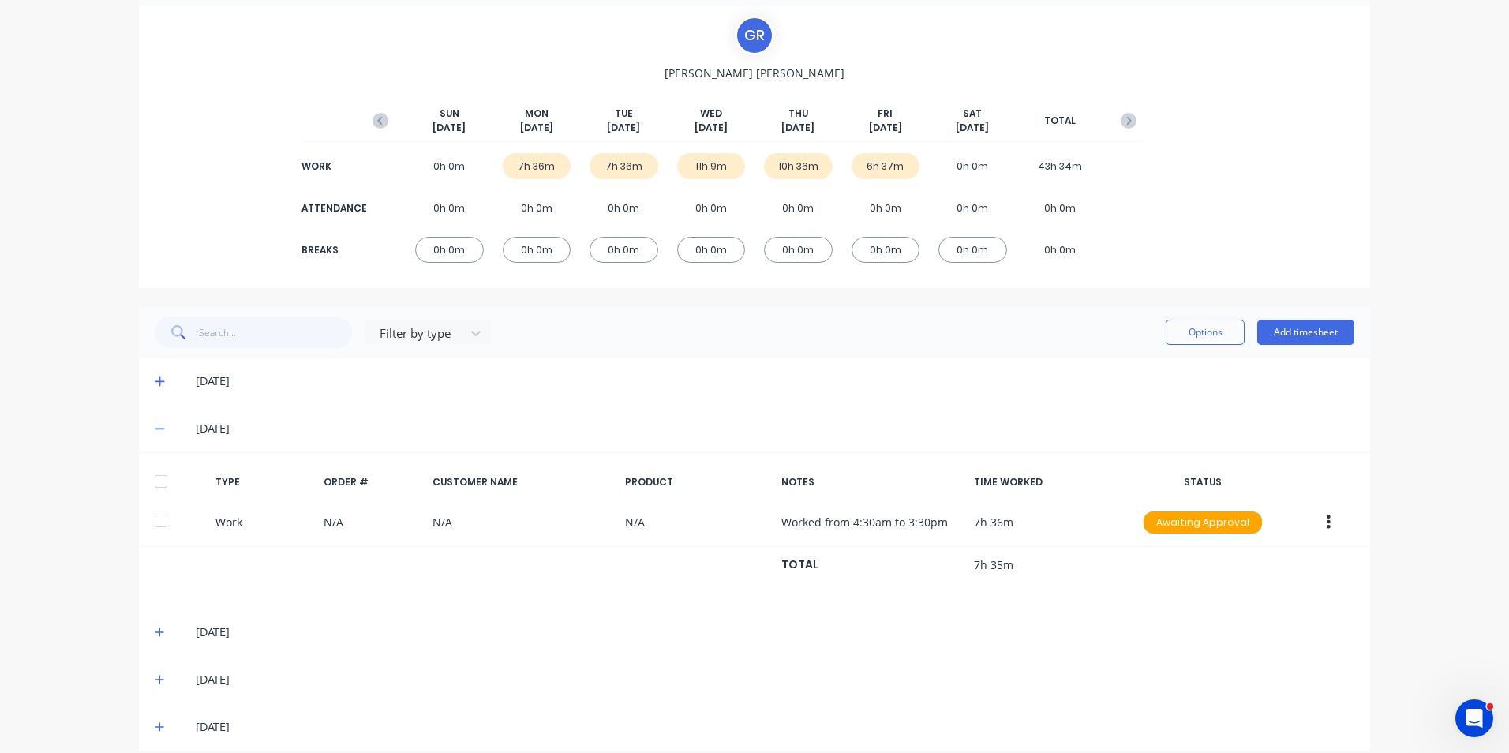
scroll to position [122, 0]
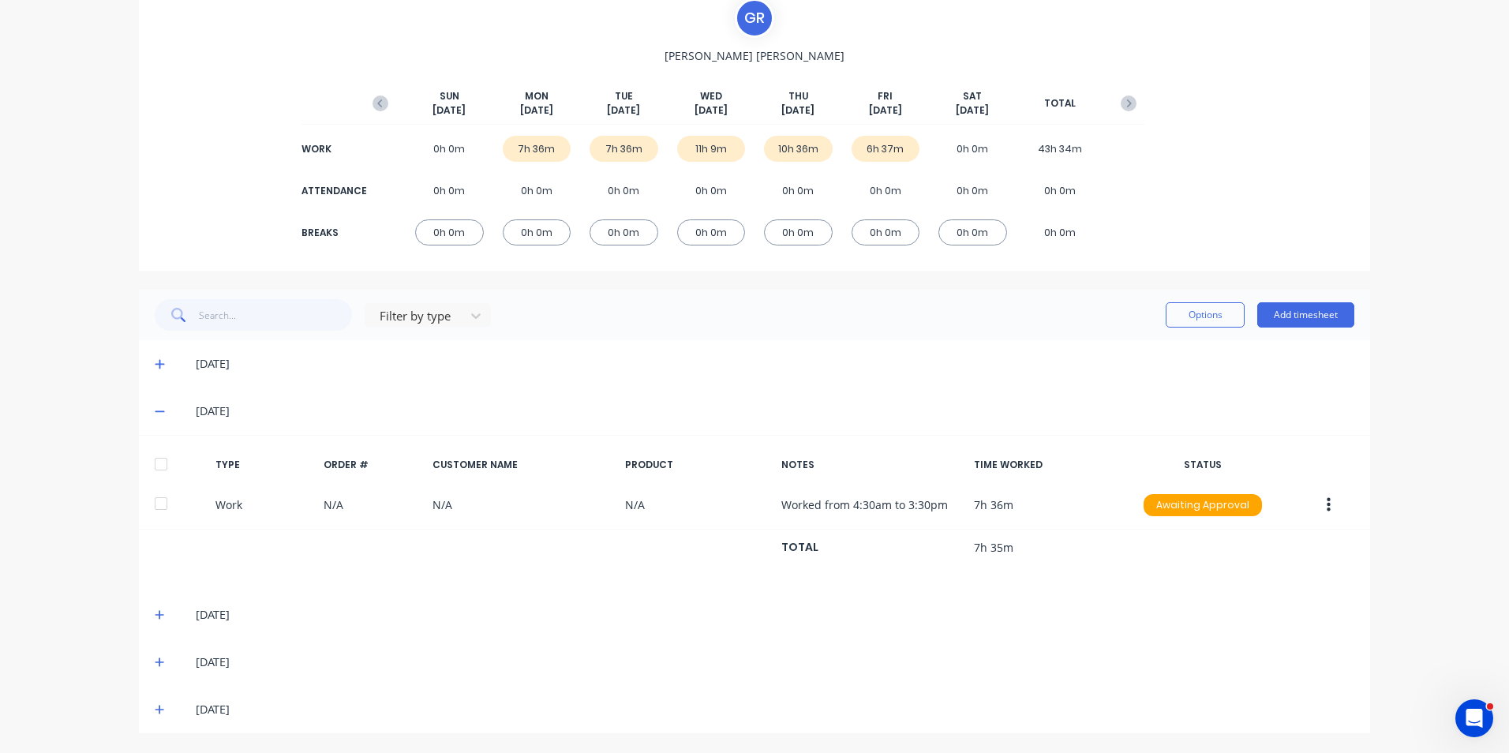
click at [155, 411] on icon at bounding box center [160, 411] width 10 height 11
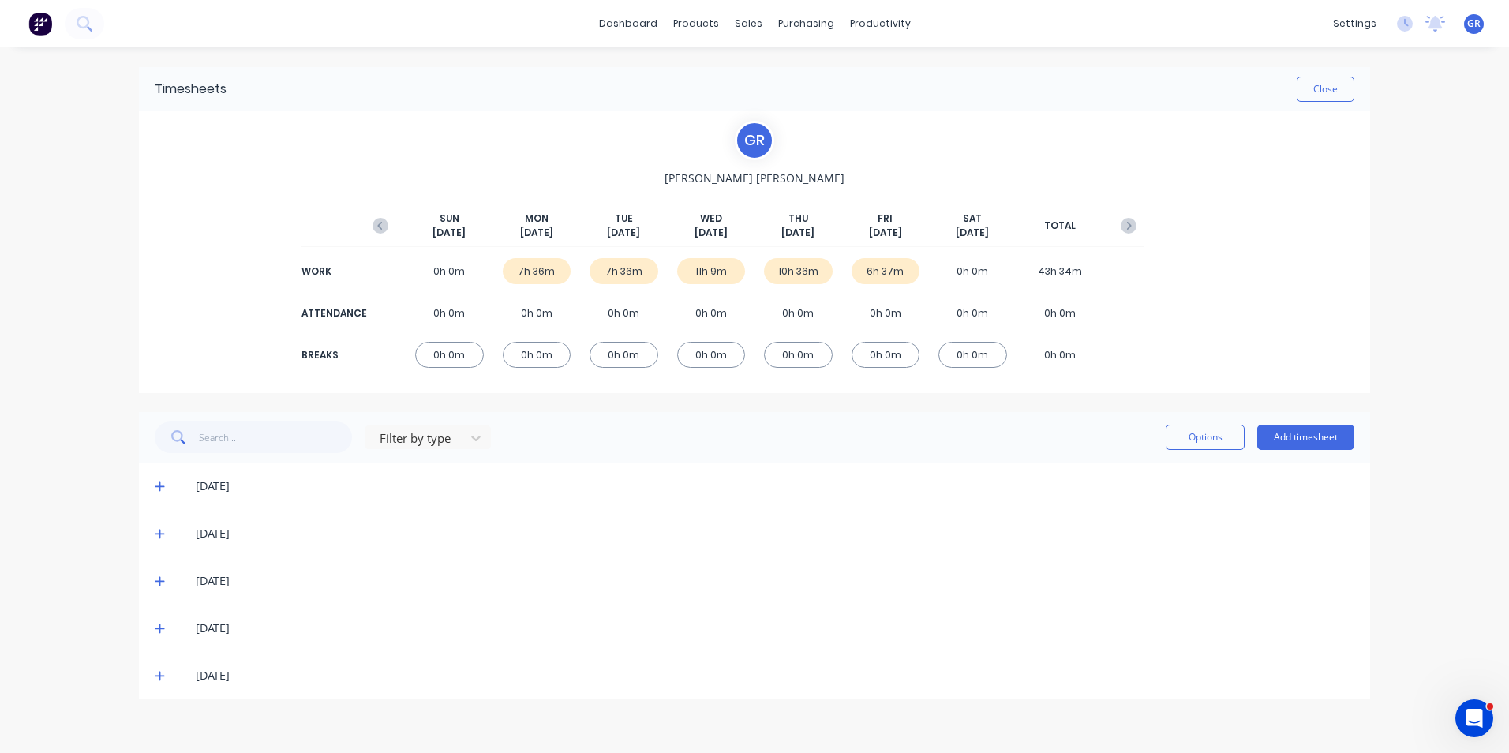
click at [158, 579] on icon at bounding box center [160, 581] width 10 height 11
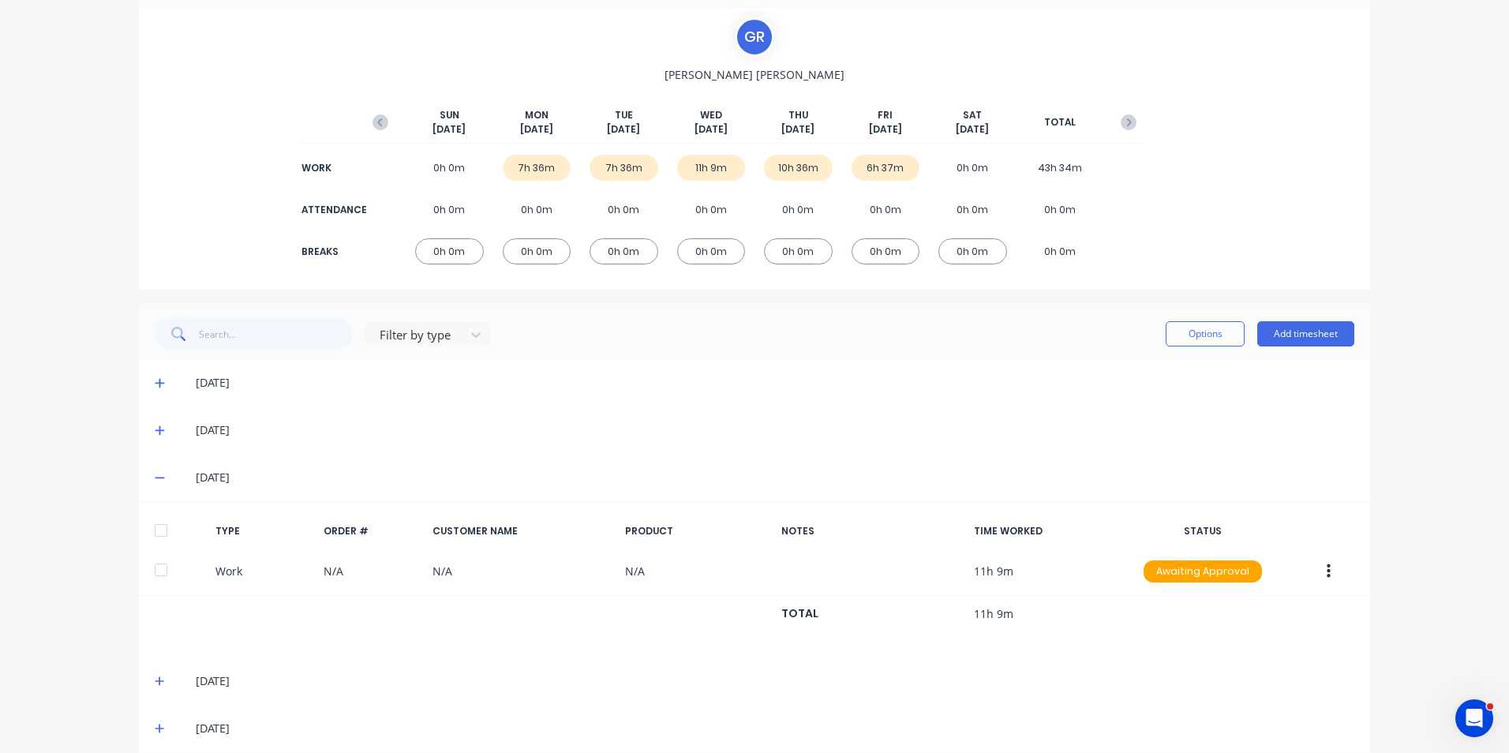
scroll to position [122, 0]
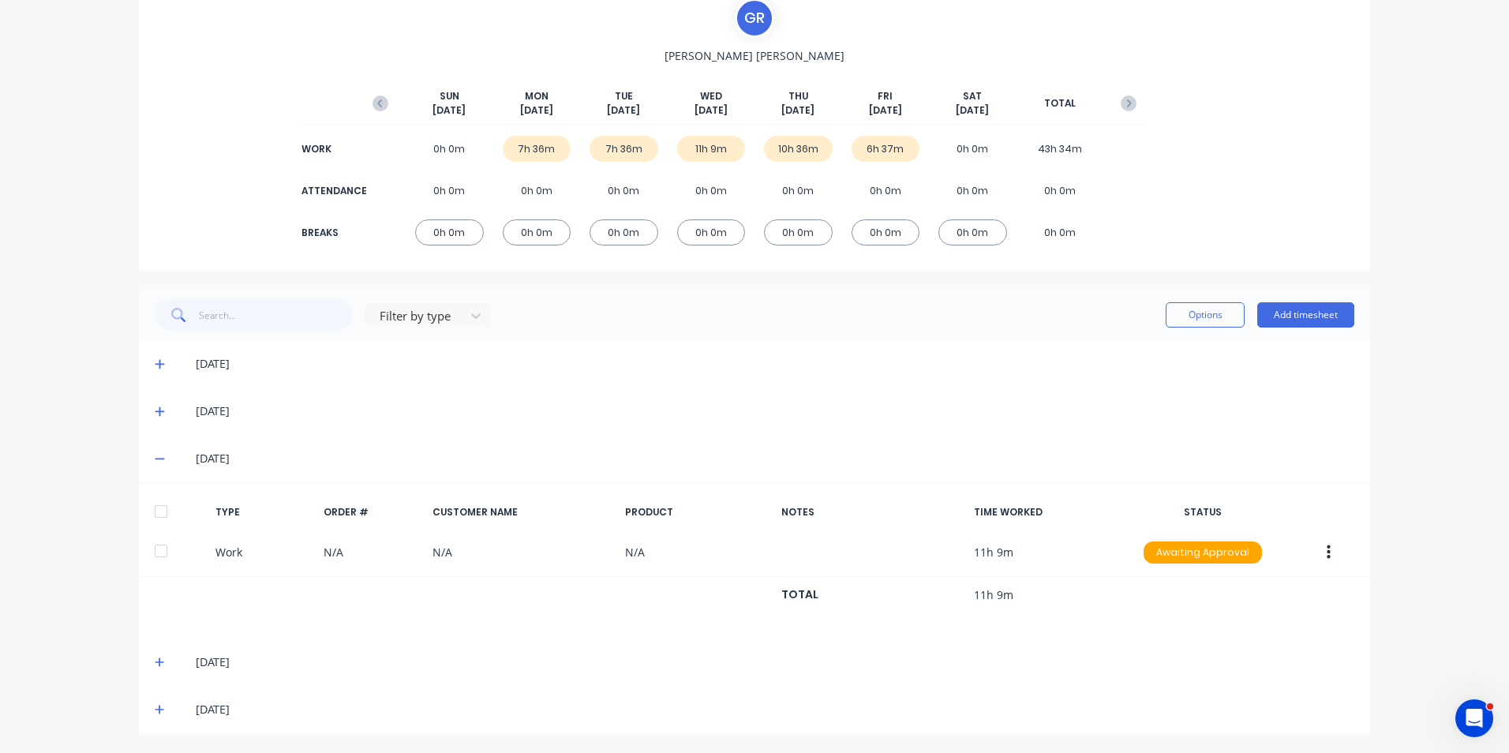
click at [155, 459] on icon at bounding box center [159, 460] width 9 height 2
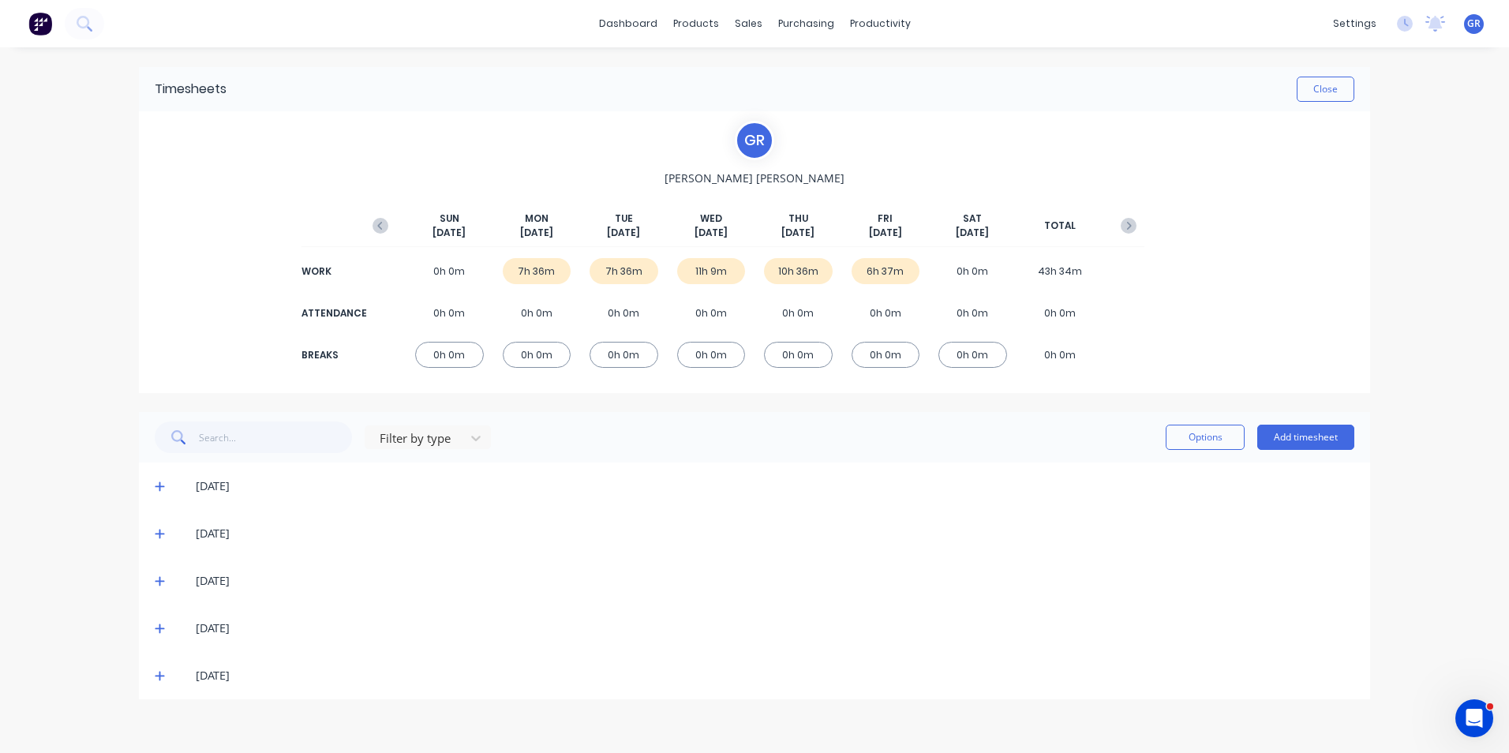
click at [160, 529] on icon at bounding box center [160, 533] width 10 height 11
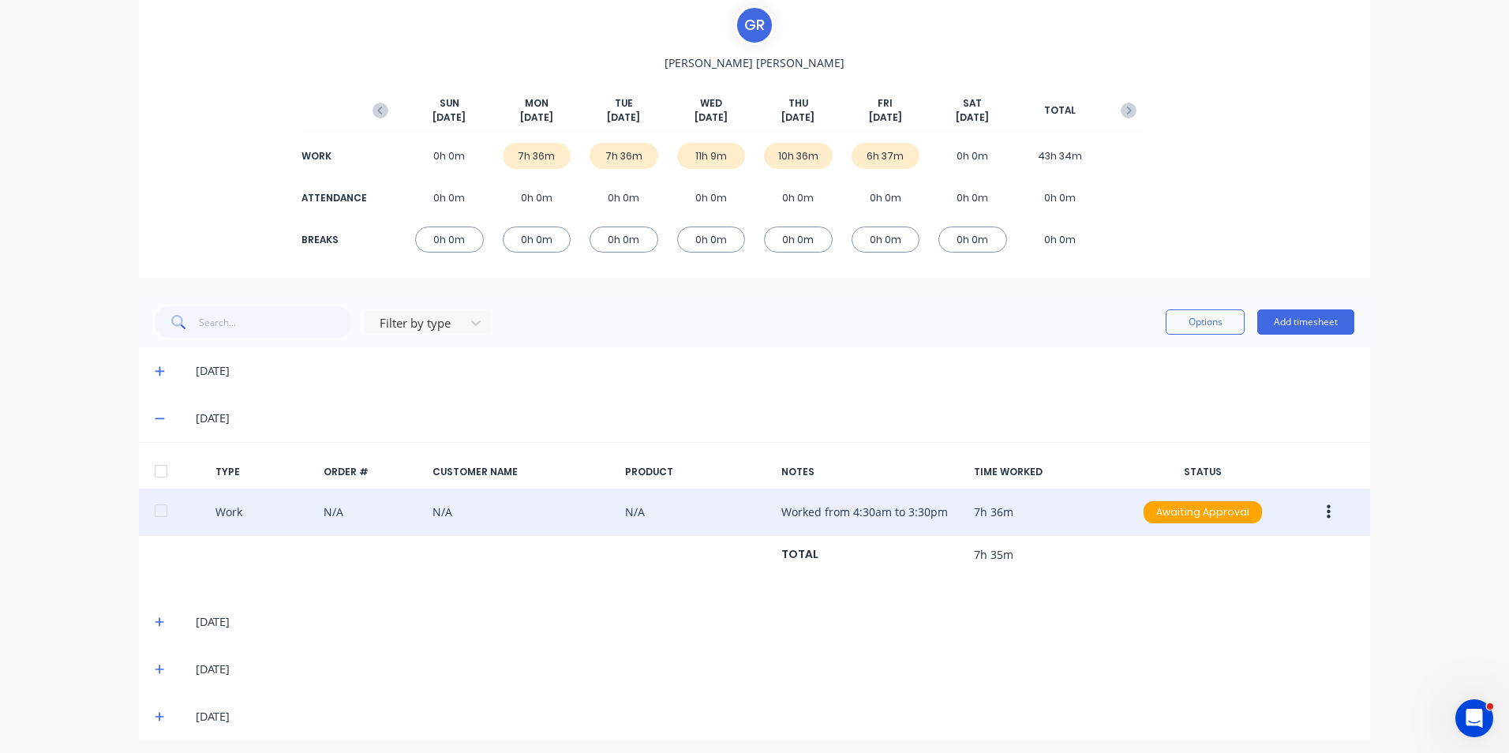
scroll to position [122, 0]
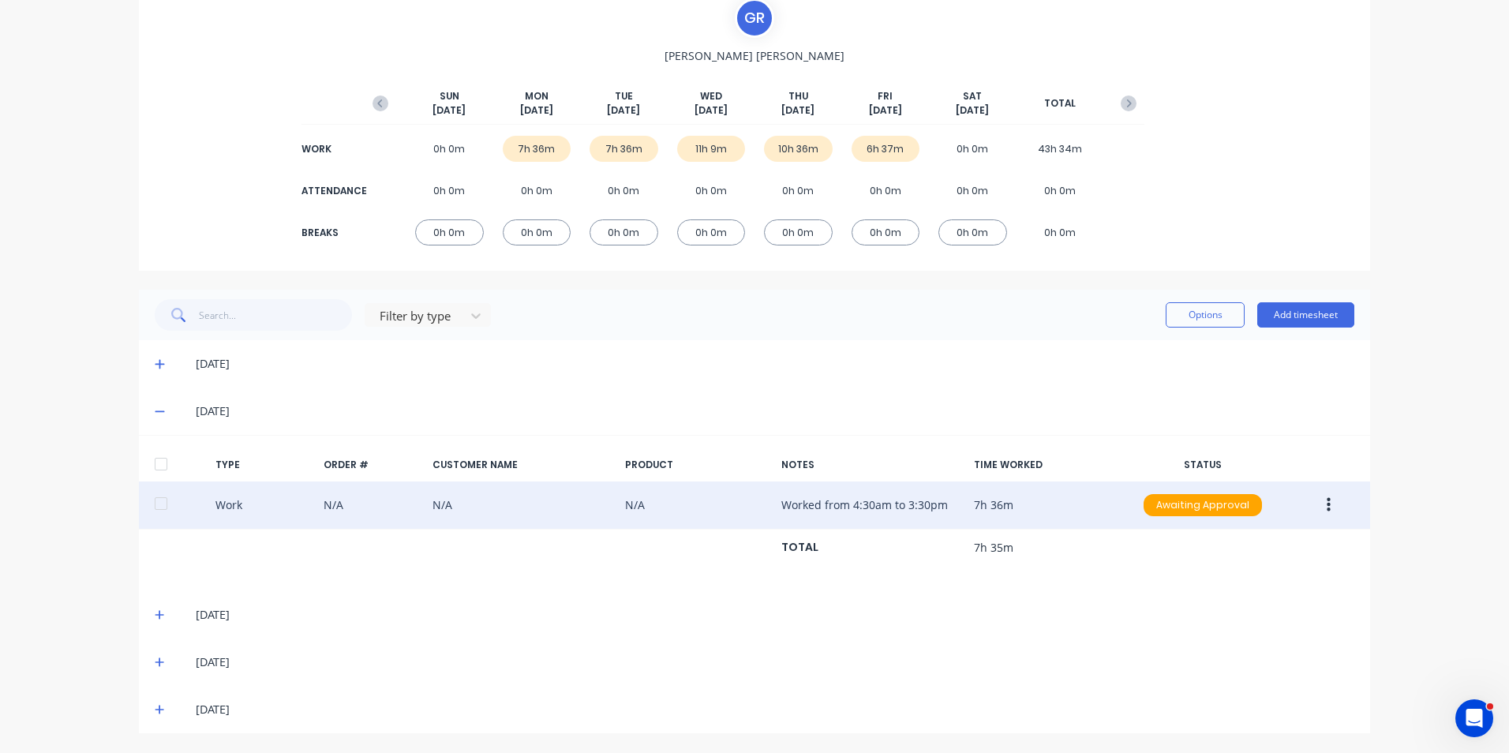
click at [1327, 508] on icon "button" at bounding box center [1329, 505] width 4 height 17
click at [1243, 478] on div "Duplicate" at bounding box center [1273, 477] width 122 height 23
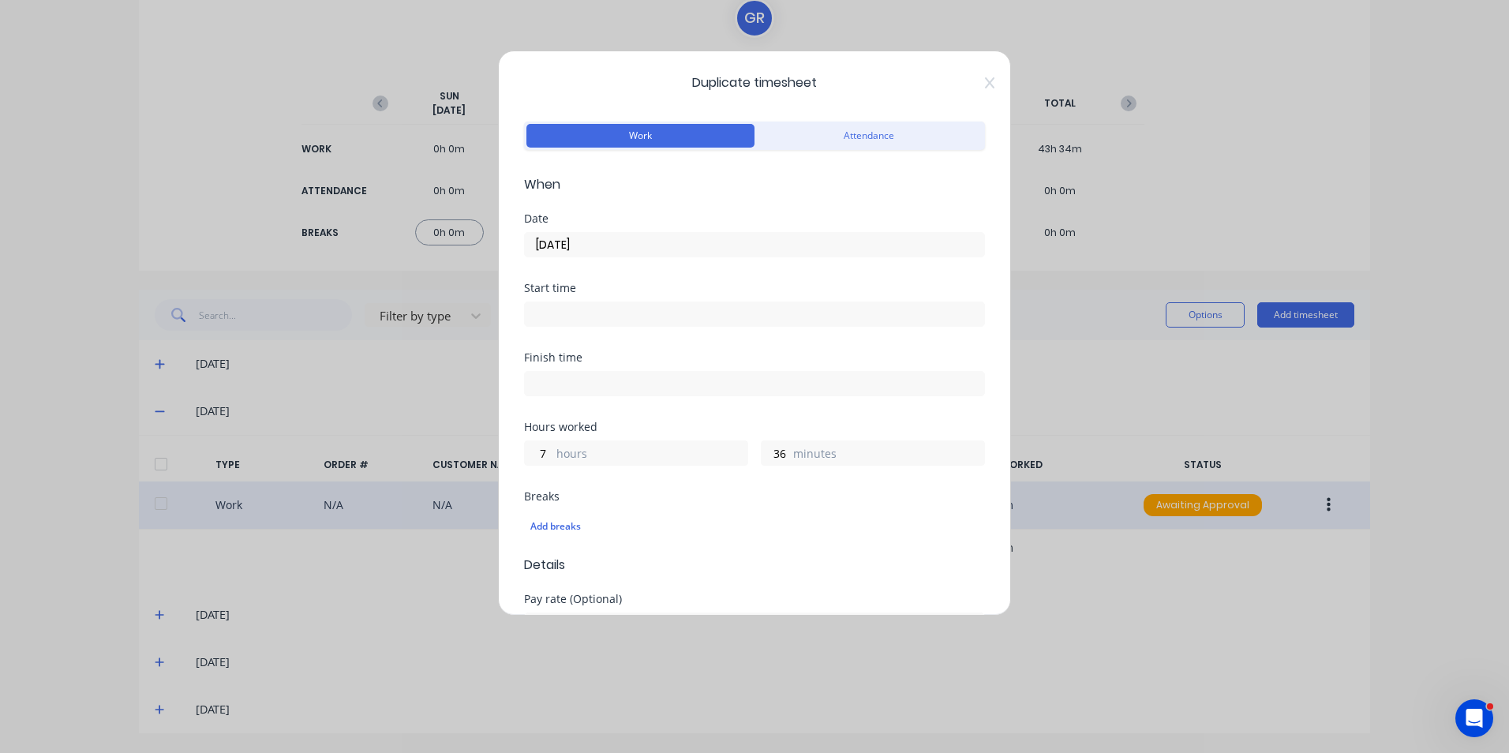
click at [615, 242] on input "[DATE]" at bounding box center [754, 245] width 459 height 24
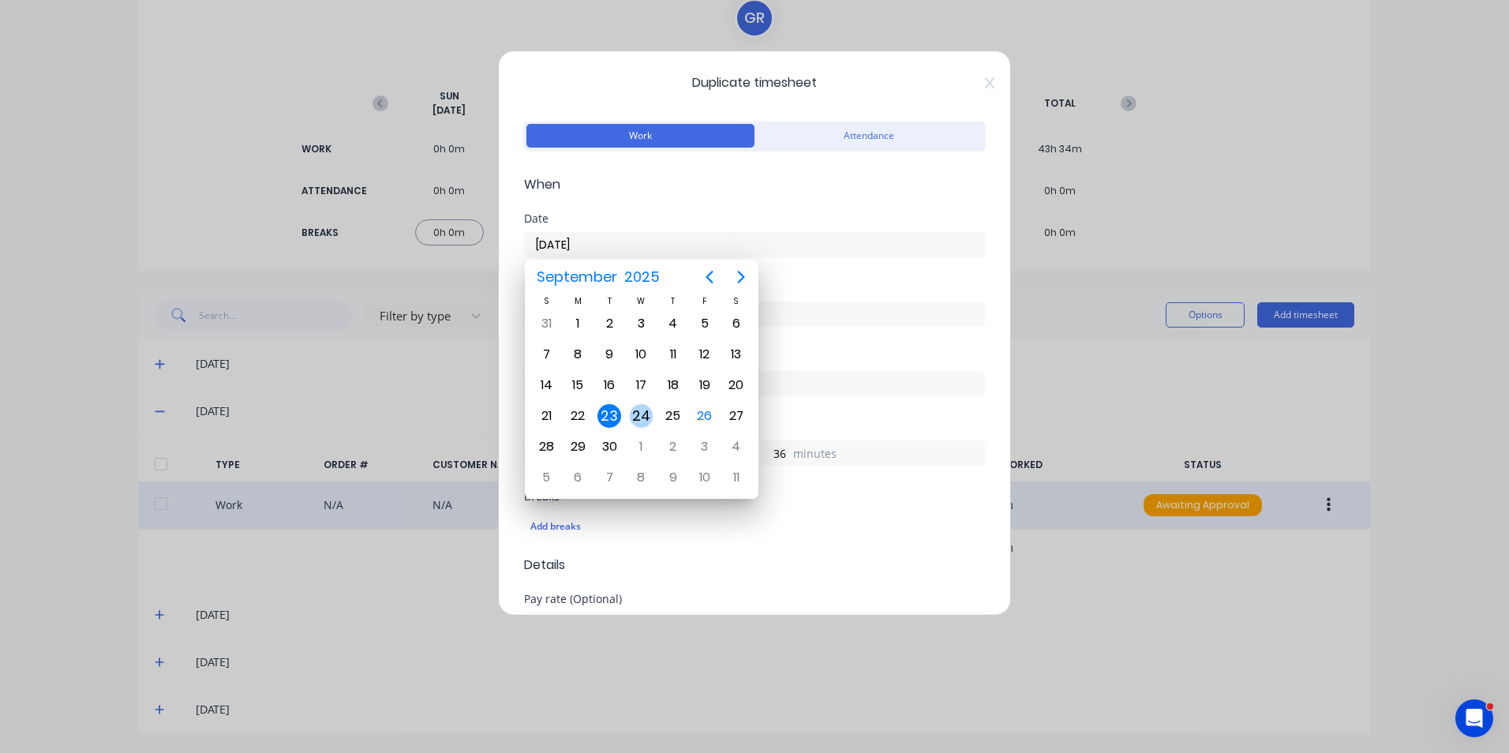
click at [641, 408] on div "24" at bounding box center [642, 416] width 24 height 24
type input "[DATE]"
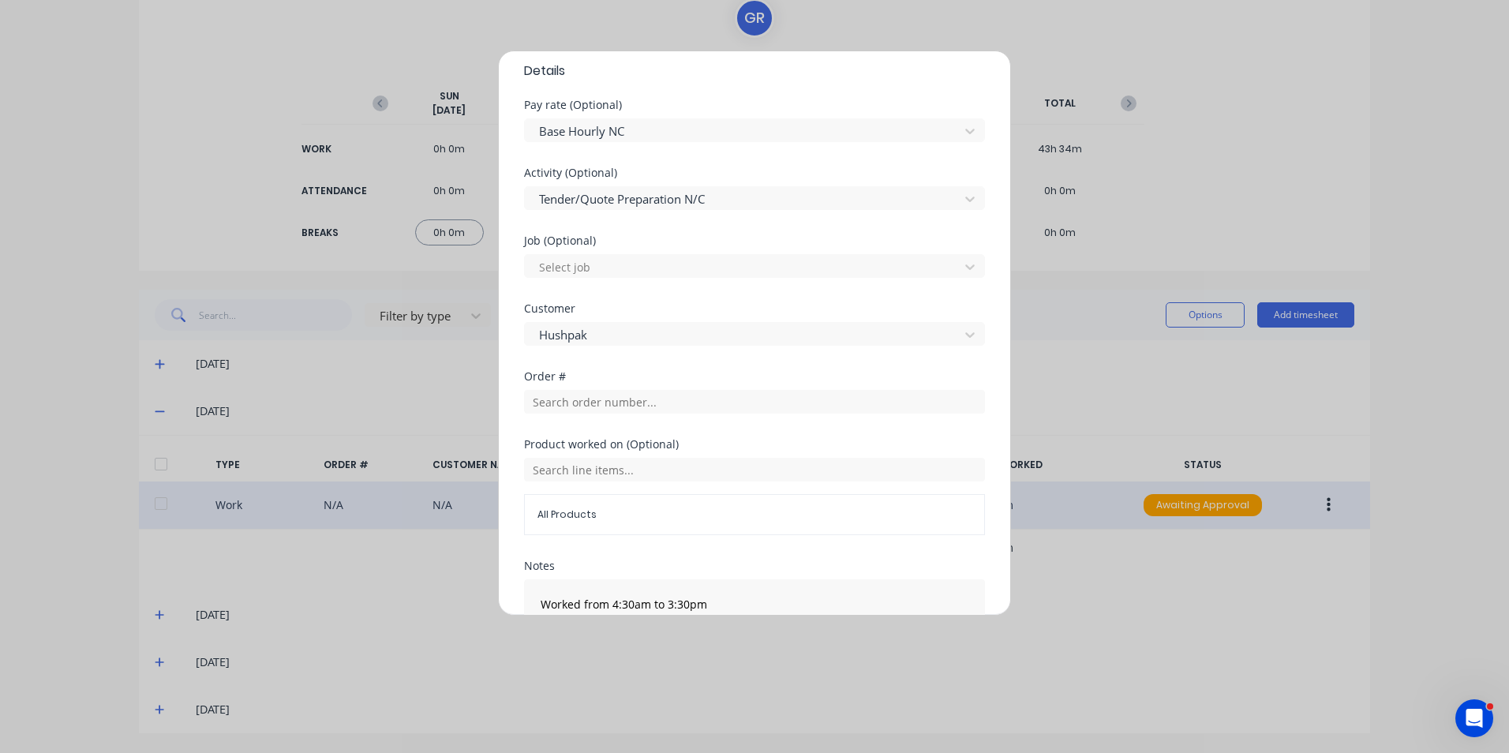
scroll to position [615, 0]
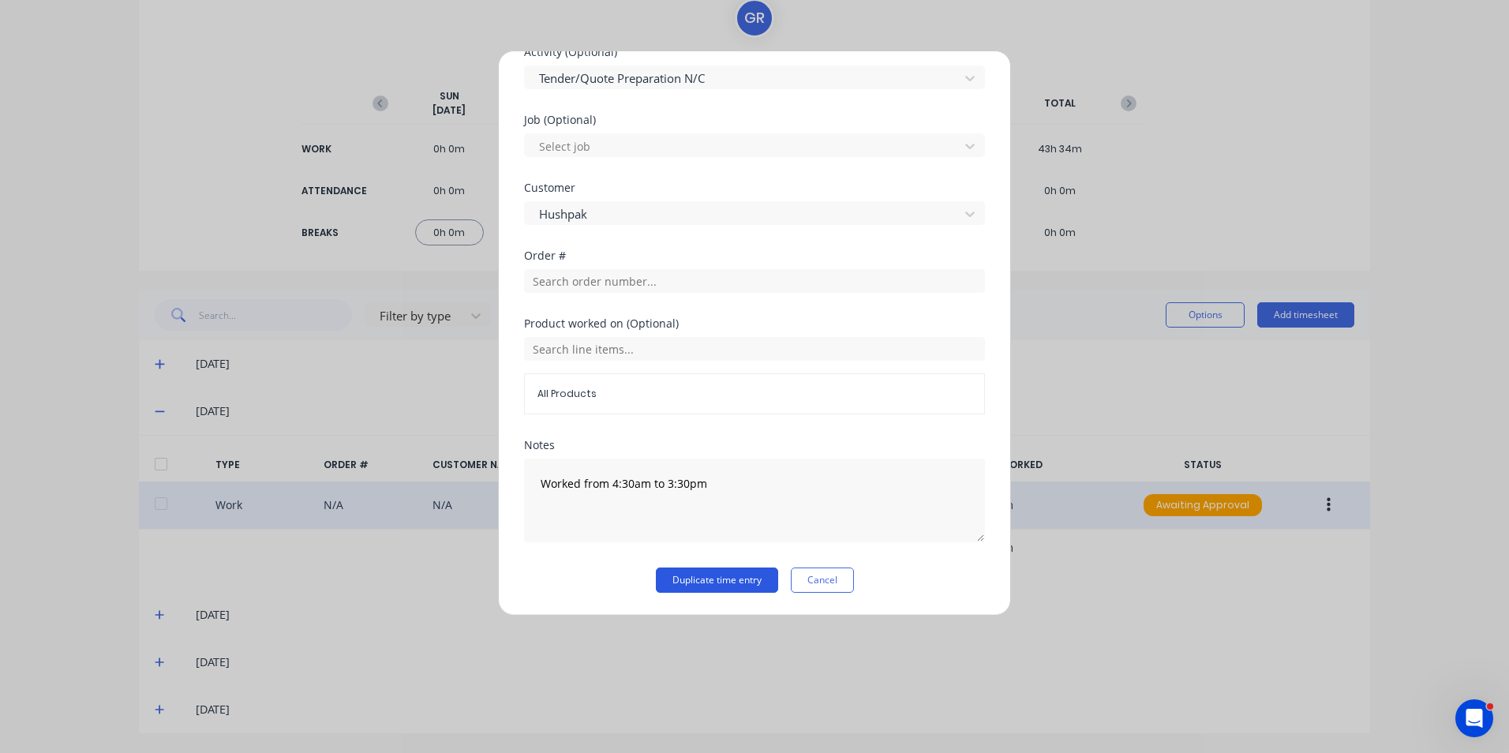
click at [737, 578] on button "Duplicate time entry" at bounding box center [717, 580] width 122 height 25
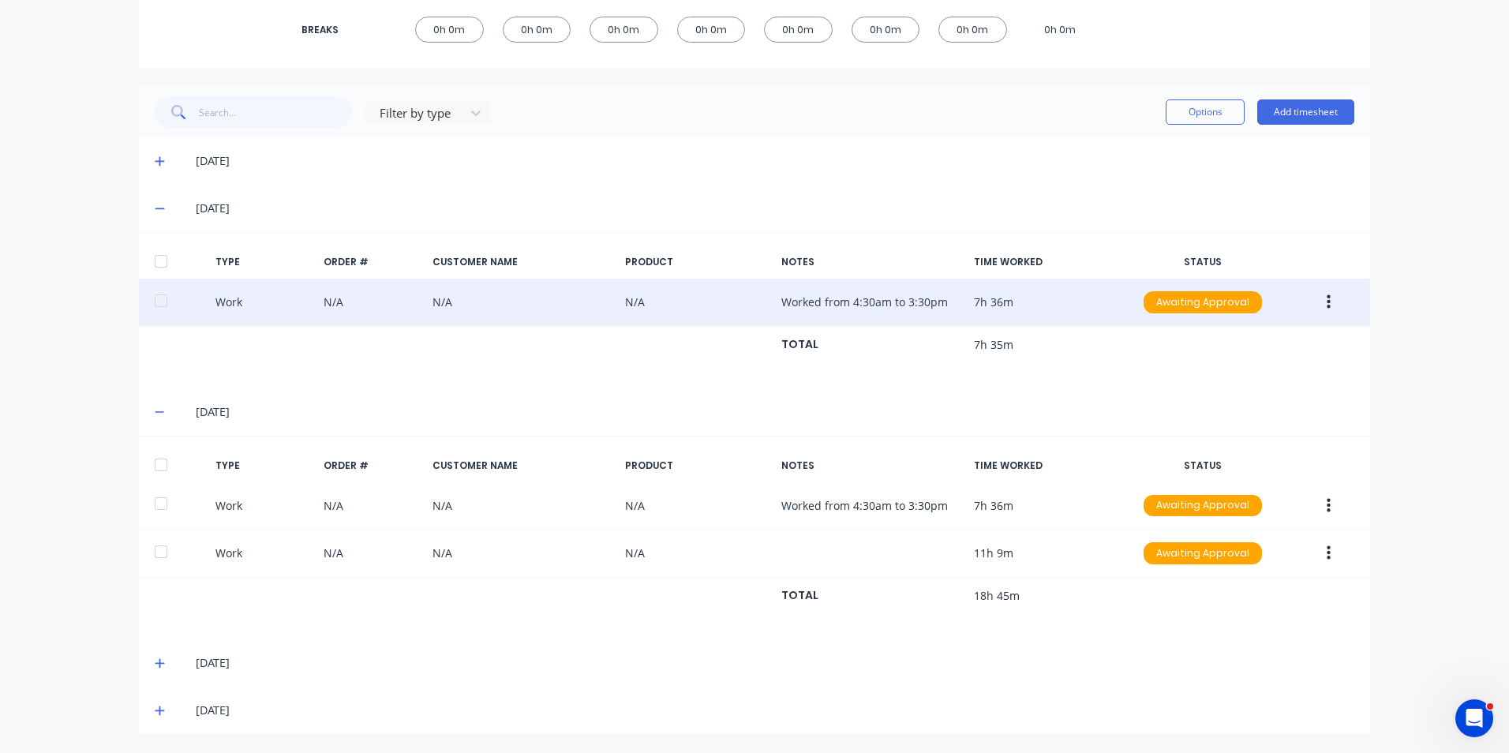
scroll to position [326, 0]
click at [155, 208] on icon at bounding box center [159, 209] width 9 height 2
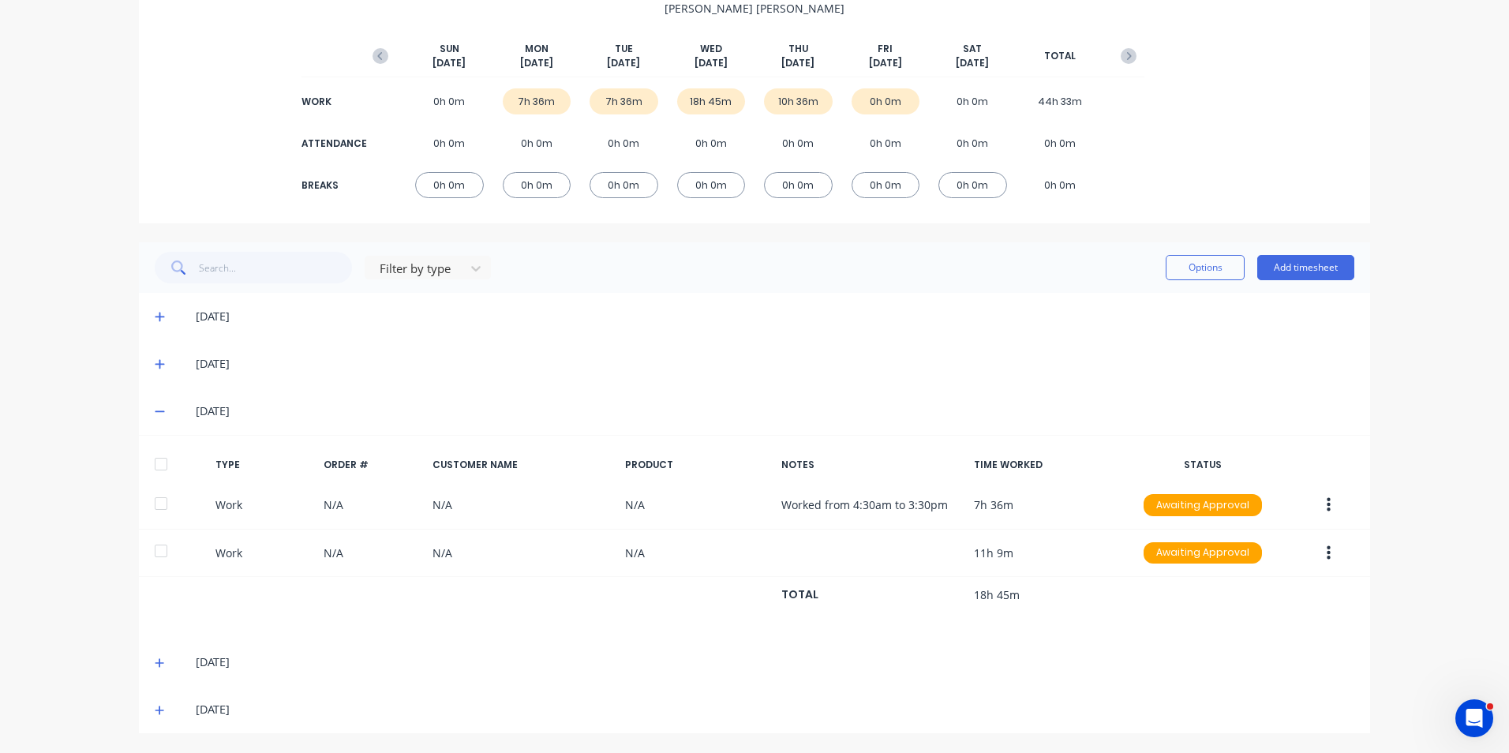
scroll to position [170, 0]
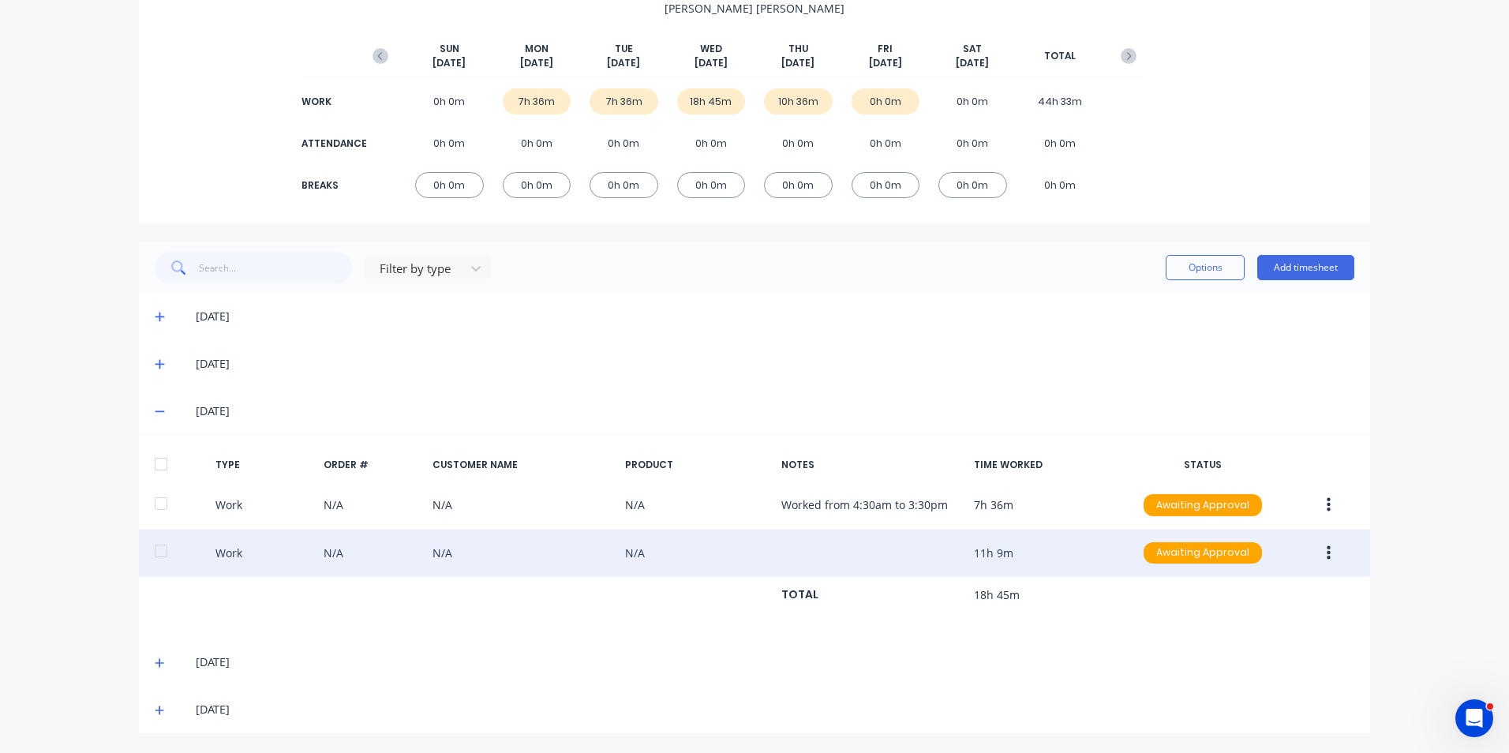
click at [1327, 556] on icon "button" at bounding box center [1329, 553] width 4 height 17
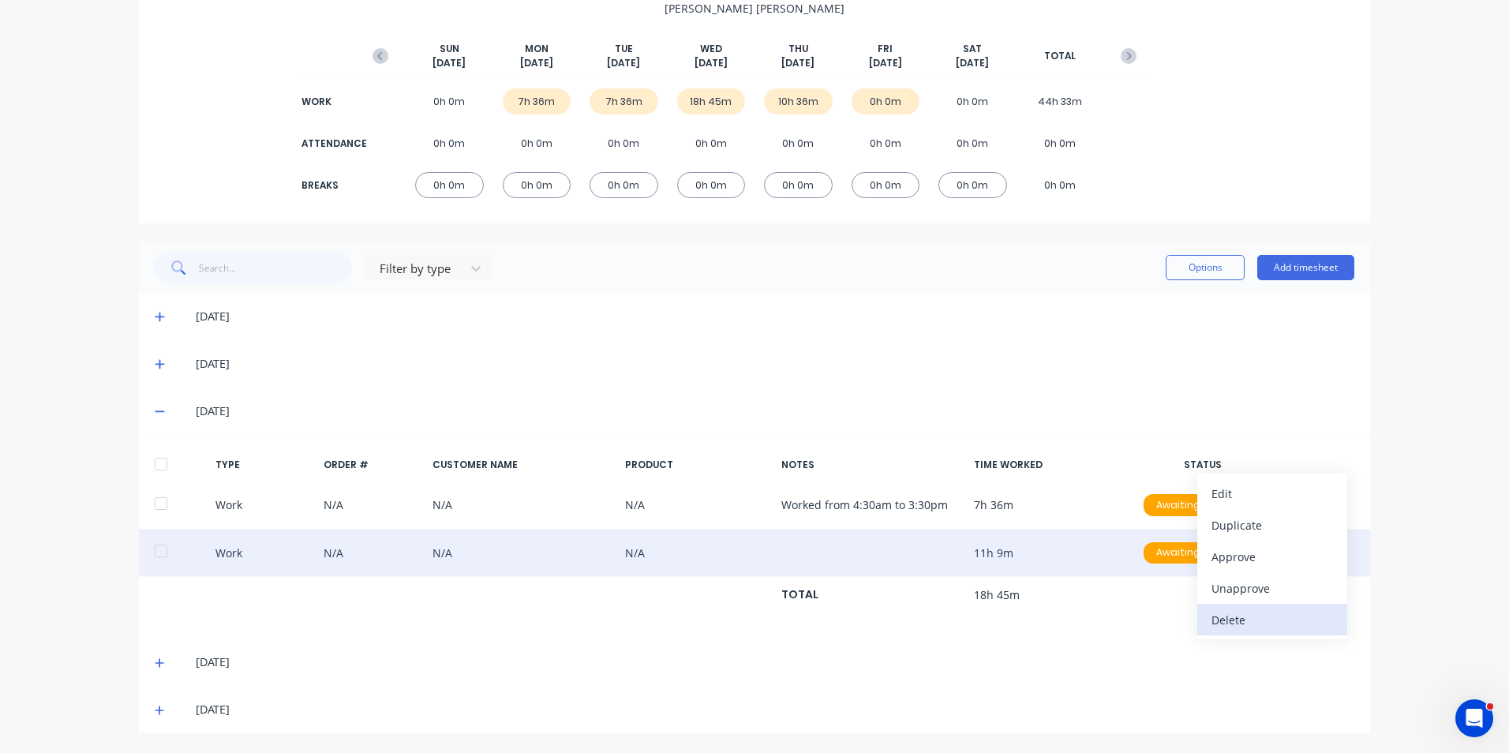
click at [1232, 622] on div "Delete" at bounding box center [1273, 620] width 122 height 23
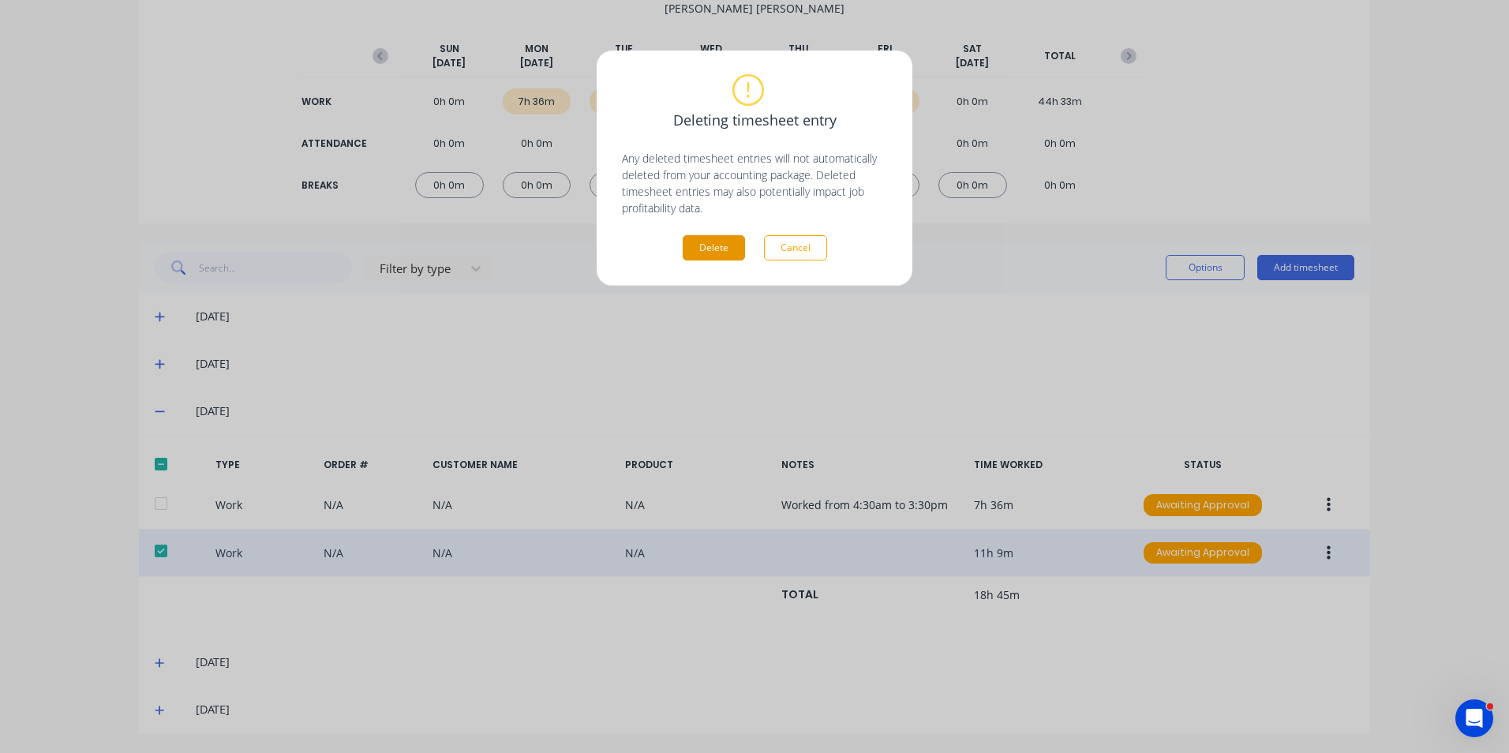
click at [712, 250] on button "Delete" at bounding box center [714, 247] width 62 height 25
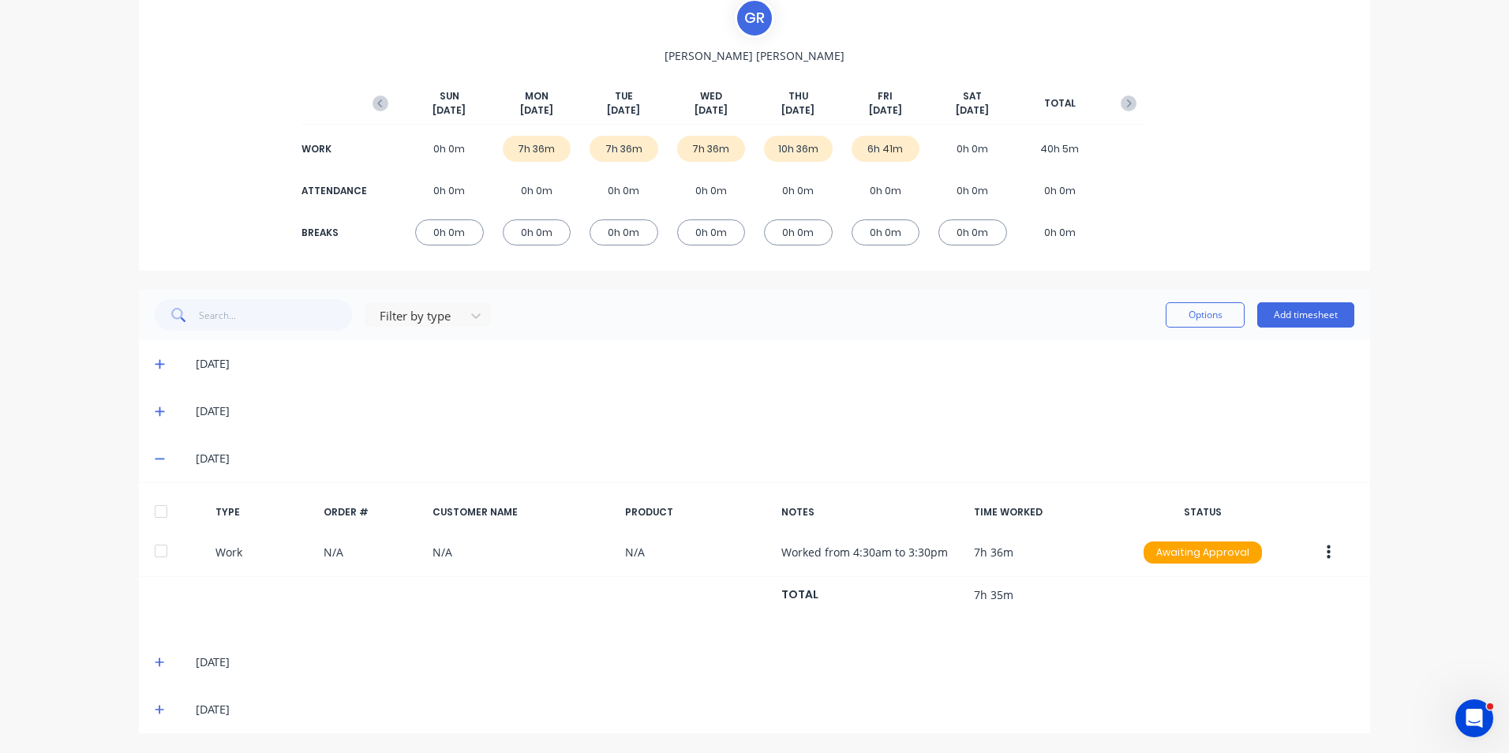
scroll to position [122, 0]
click at [169, 725] on span "×" at bounding box center [173, 722] width 9 height 22
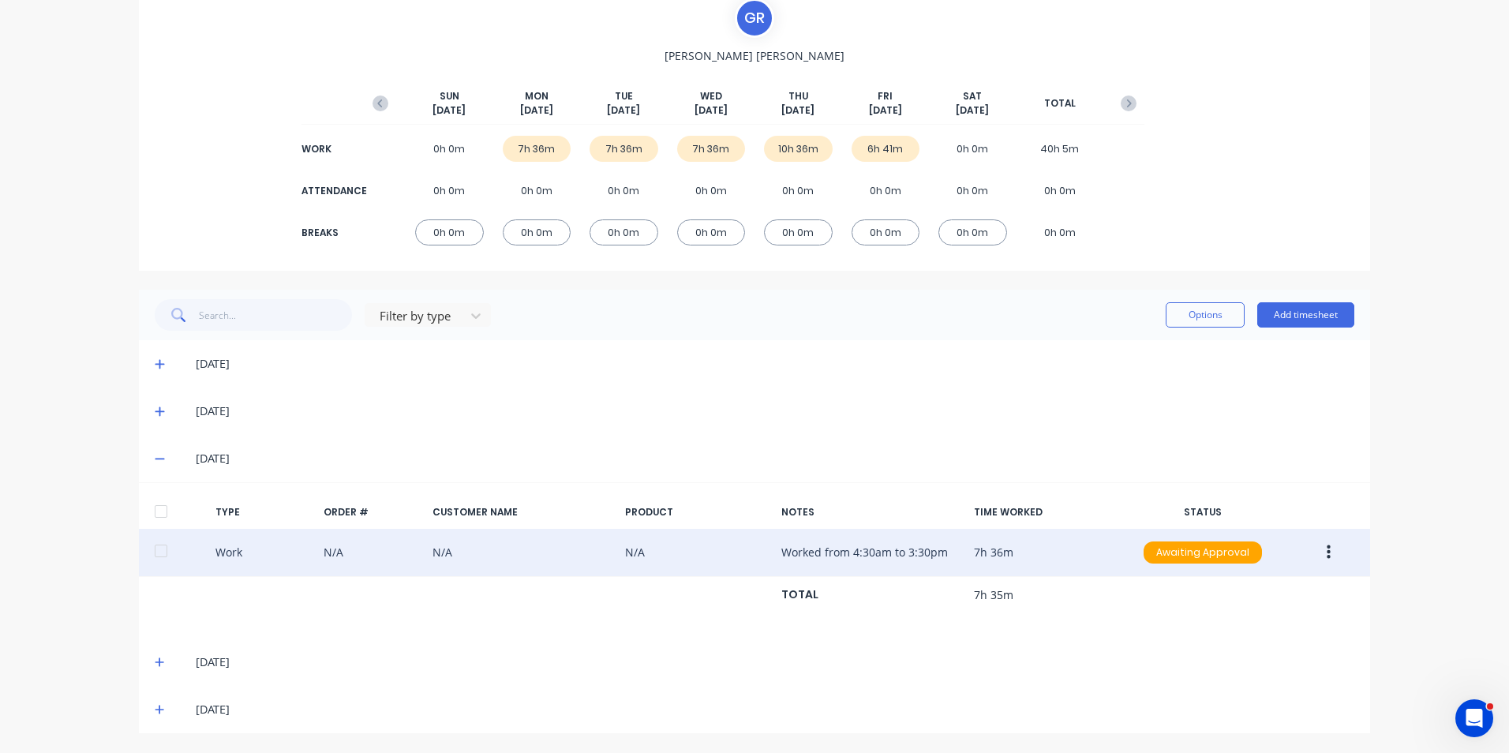
click at [1325, 551] on button "button" at bounding box center [1328, 552] width 37 height 28
click at [1253, 523] on div "Duplicate" at bounding box center [1273, 524] width 122 height 23
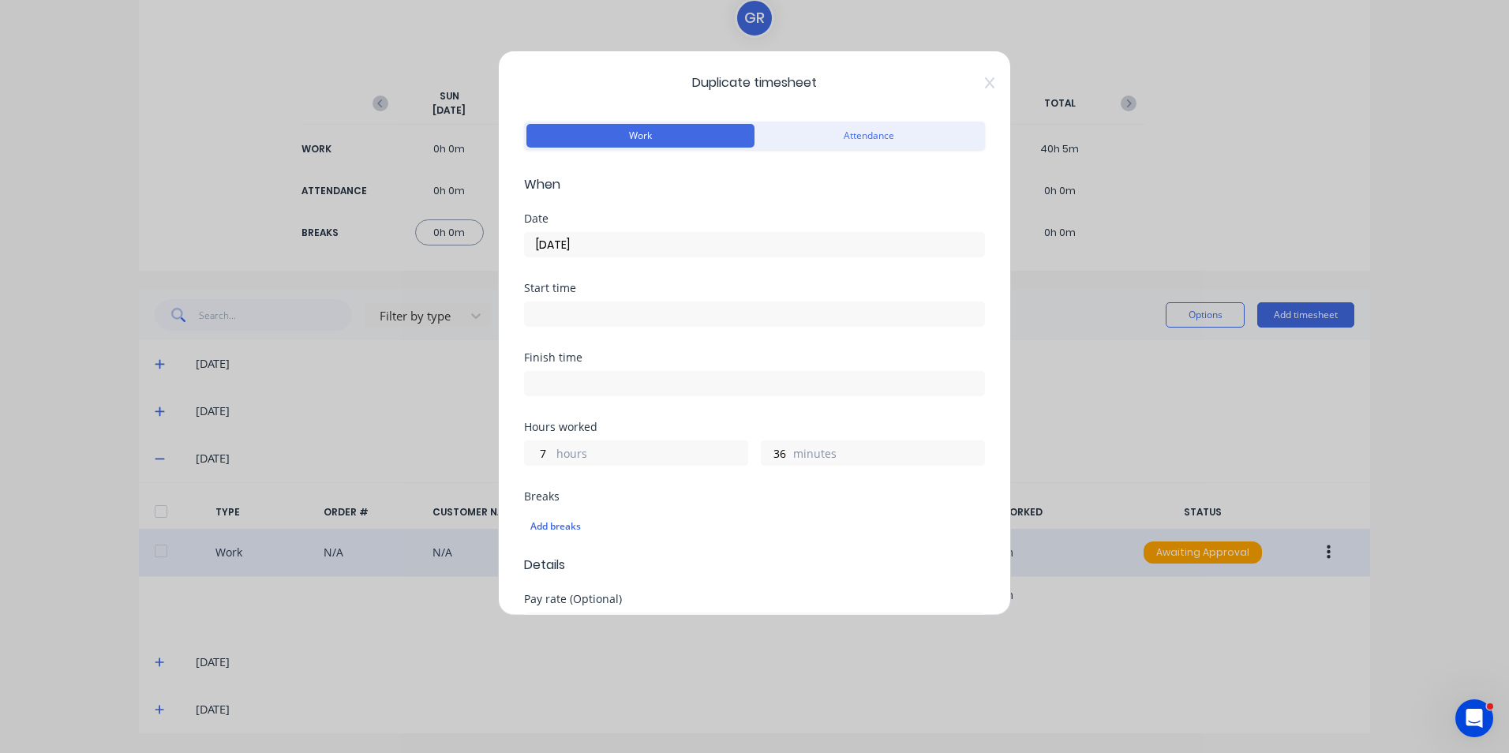
click at [627, 239] on input "[DATE]" at bounding box center [754, 245] width 459 height 24
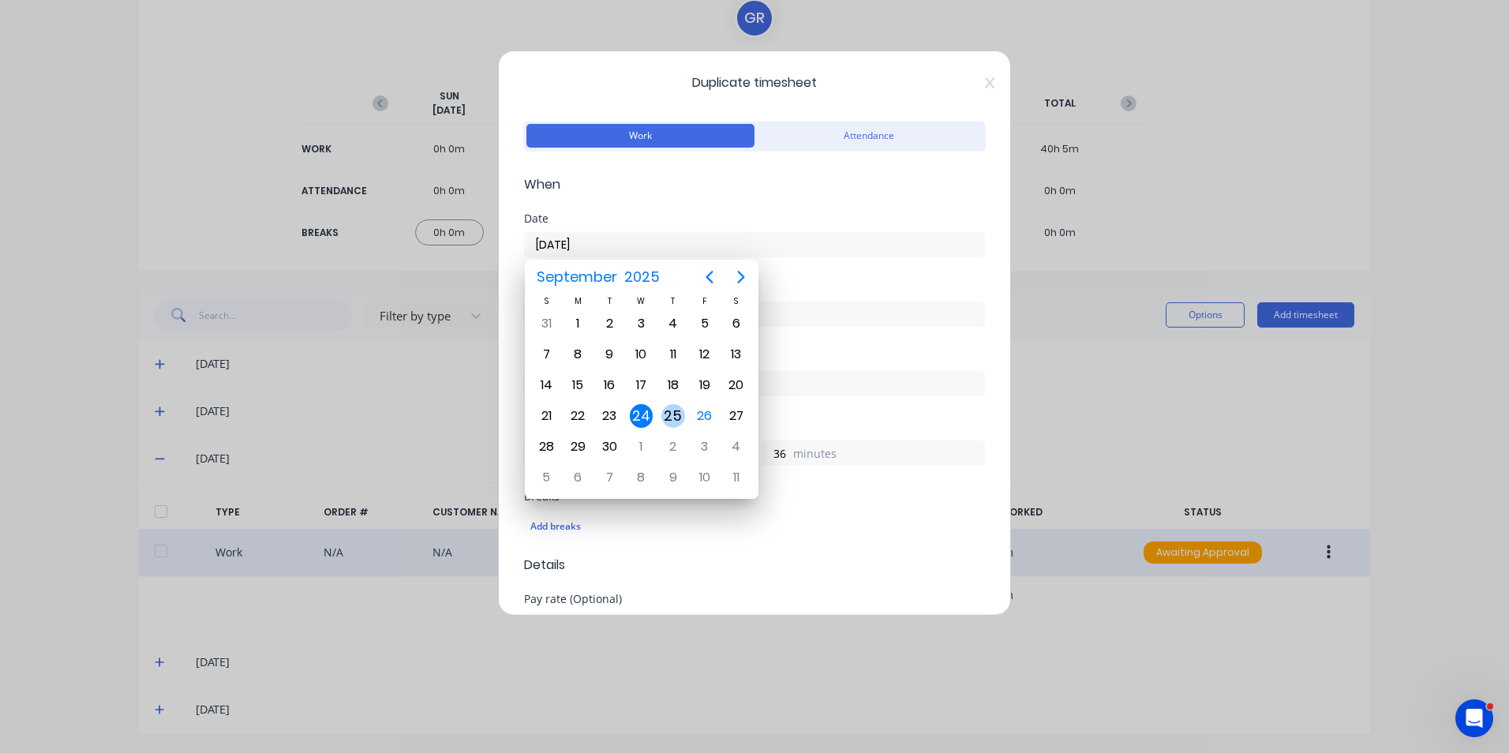
click at [677, 414] on div "25" at bounding box center [674, 416] width 24 height 24
type input "[DATE]"
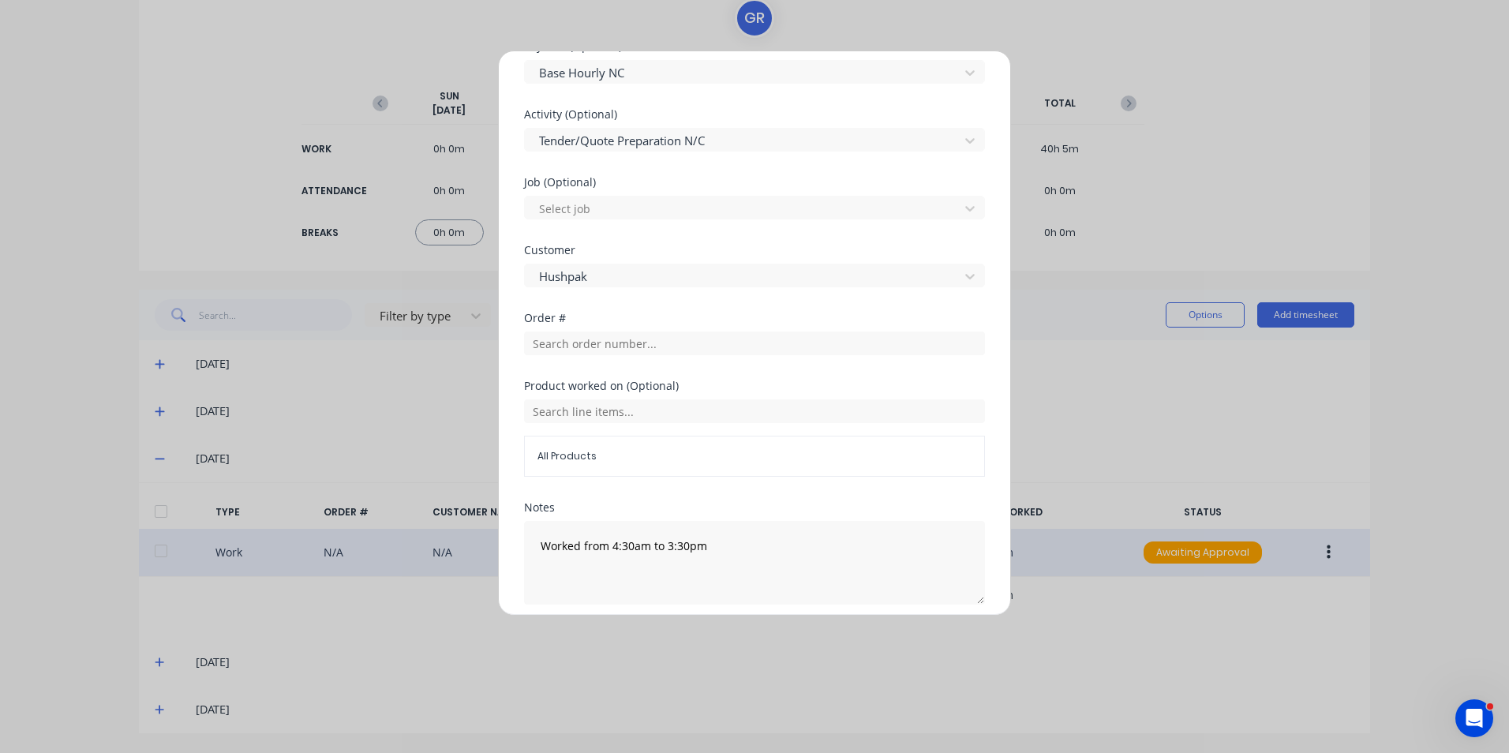
scroll to position [615, 0]
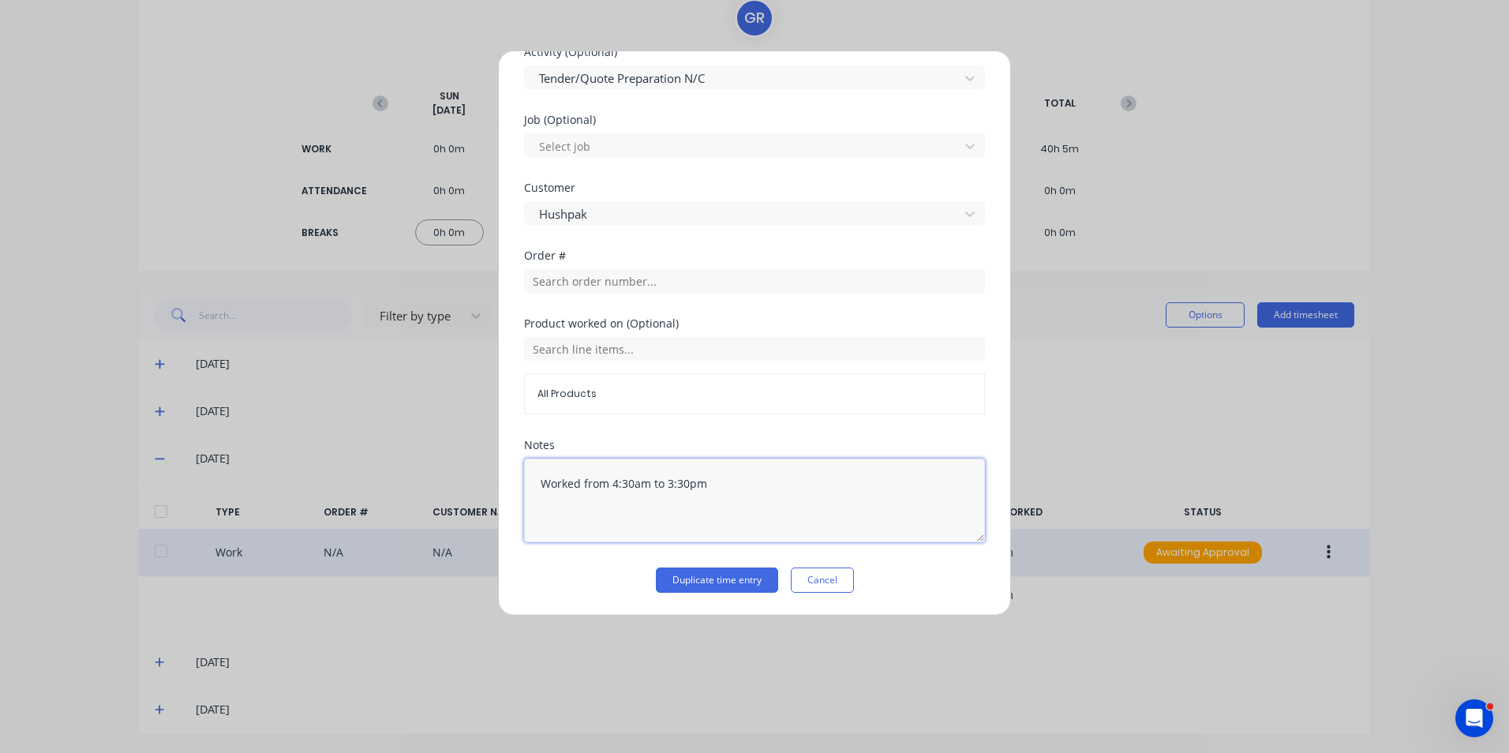
click at [677, 486] on textarea "Worked from 4:30am to 3:30pm" at bounding box center [754, 501] width 461 height 84
type textarea "Worked from 4:30am to 3:00pm"
click at [734, 577] on button "Duplicate time entry" at bounding box center [717, 580] width 122 height 25
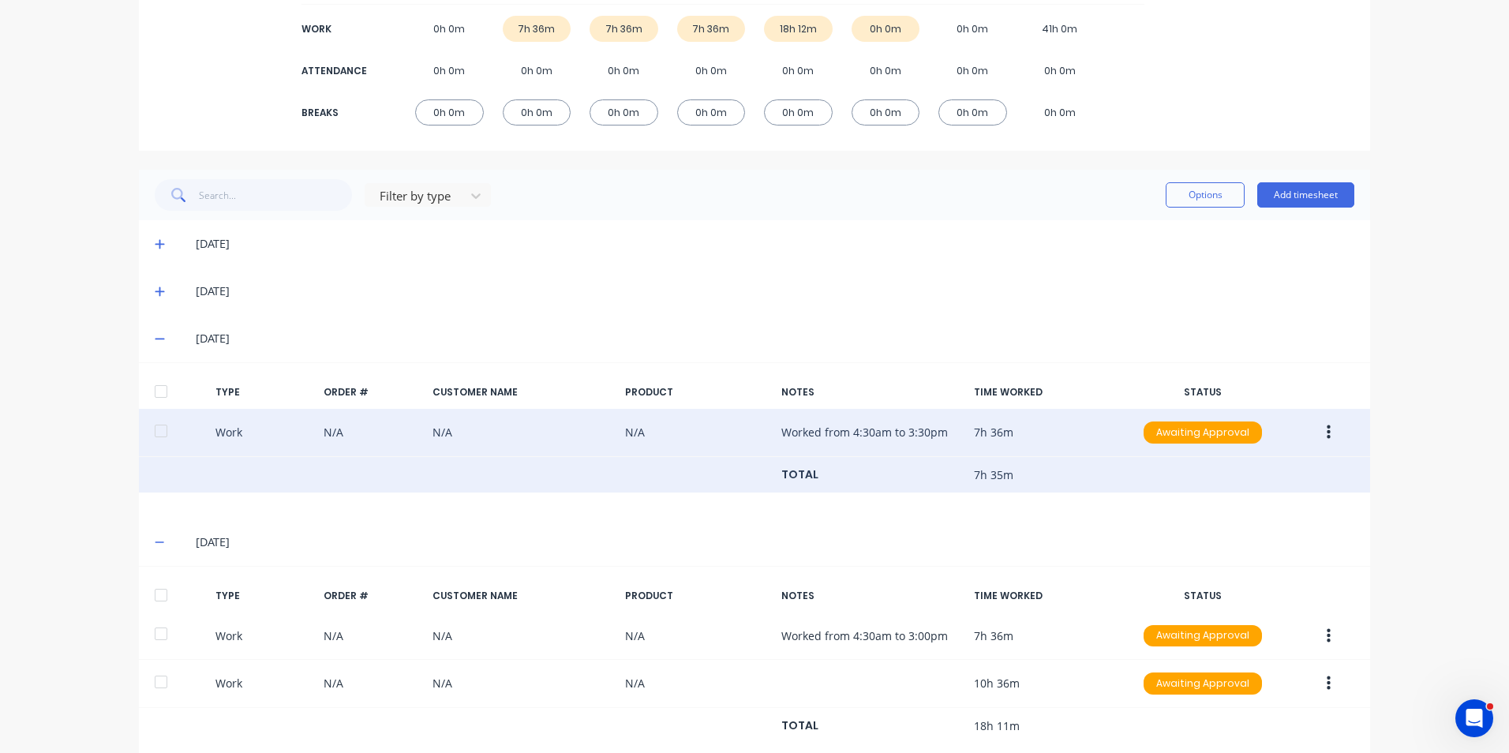
scroll to position [326, 0]
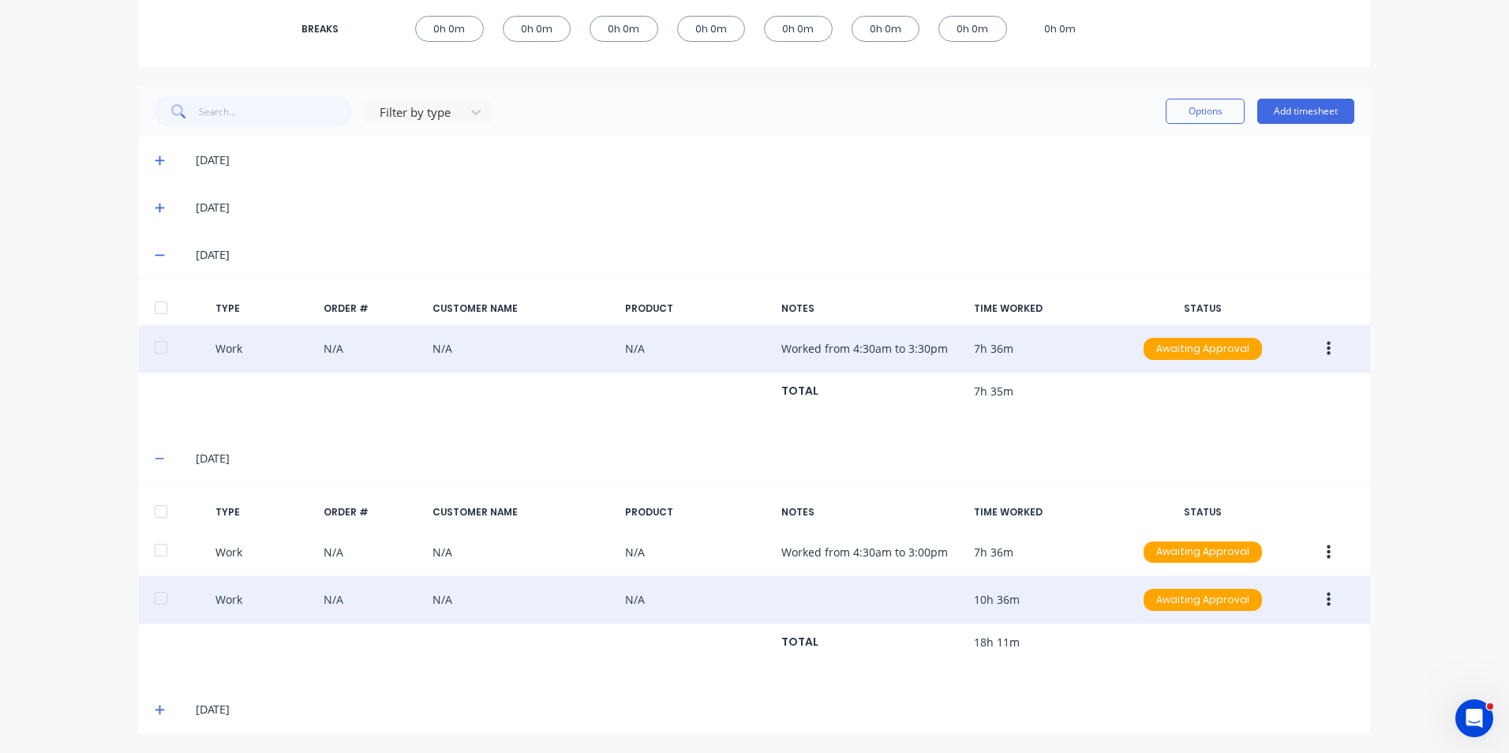
click at [1327, 601] on icon "button" at bounding box center [1329, 600] width 4 height 14
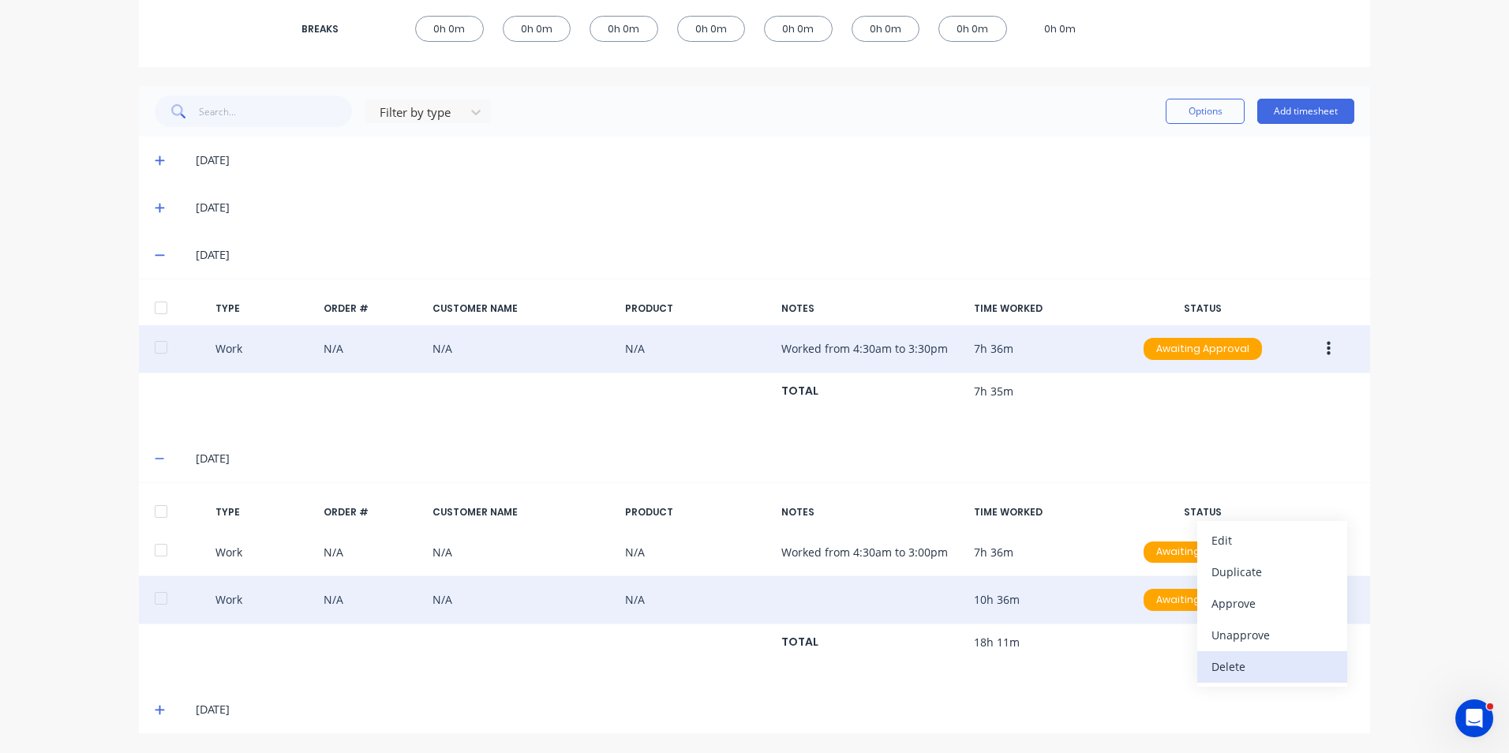
click at [1229, 667] on div "Delete" at bounding box center [1273, 666] width 122 height 23
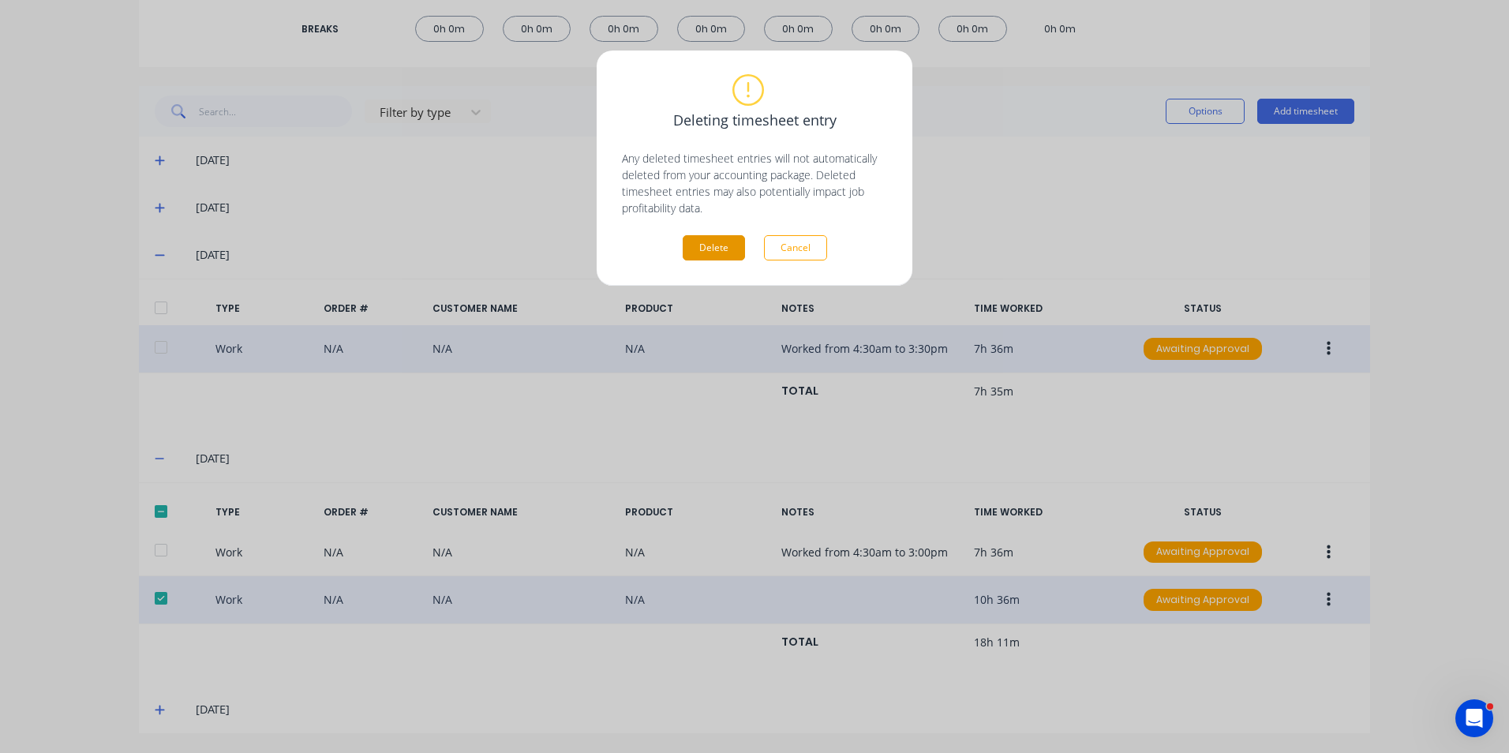
click at [722, 245] on button "Delete" at bounding box center [714, 247] width 62 height 25
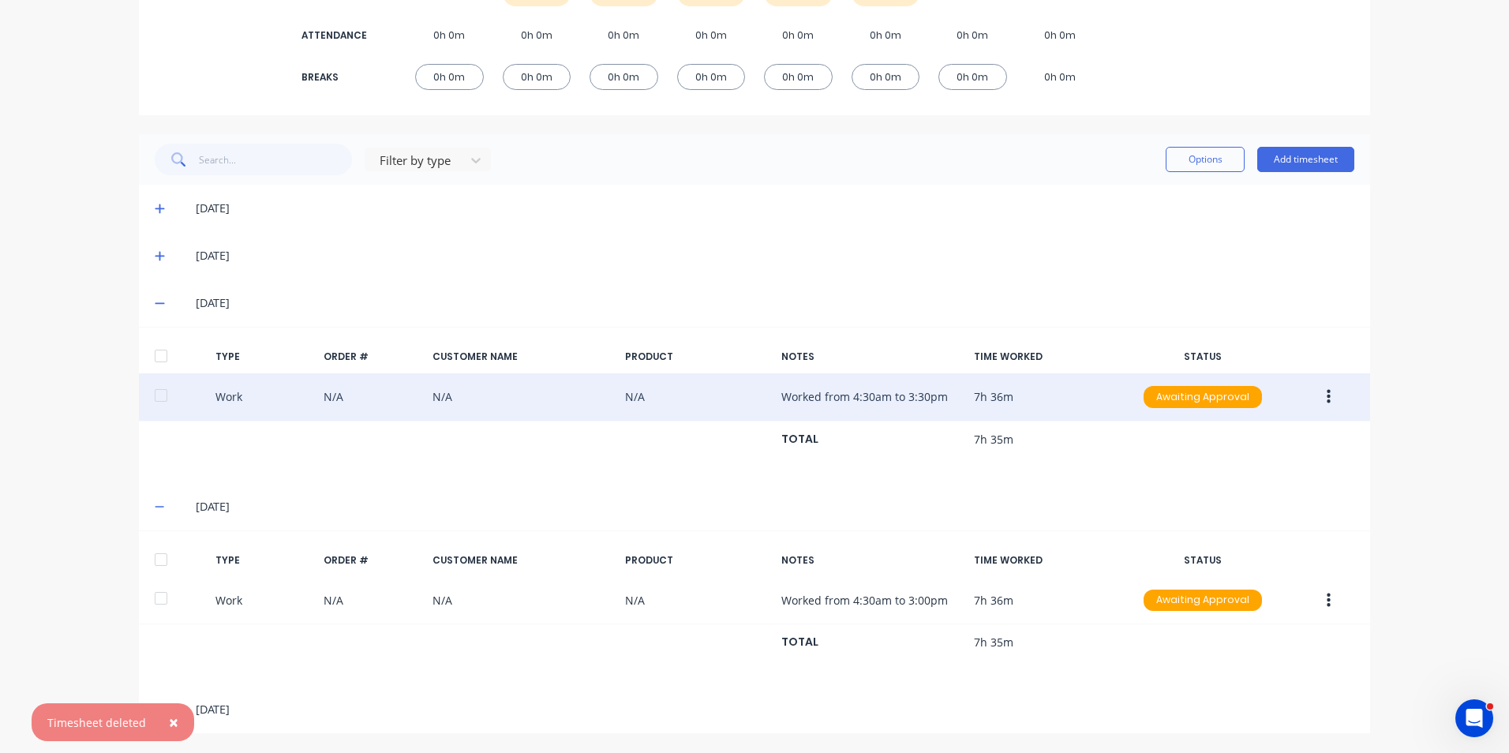
click at [158, 506] on icon at bounding box center [160, 506] width 10 height 11
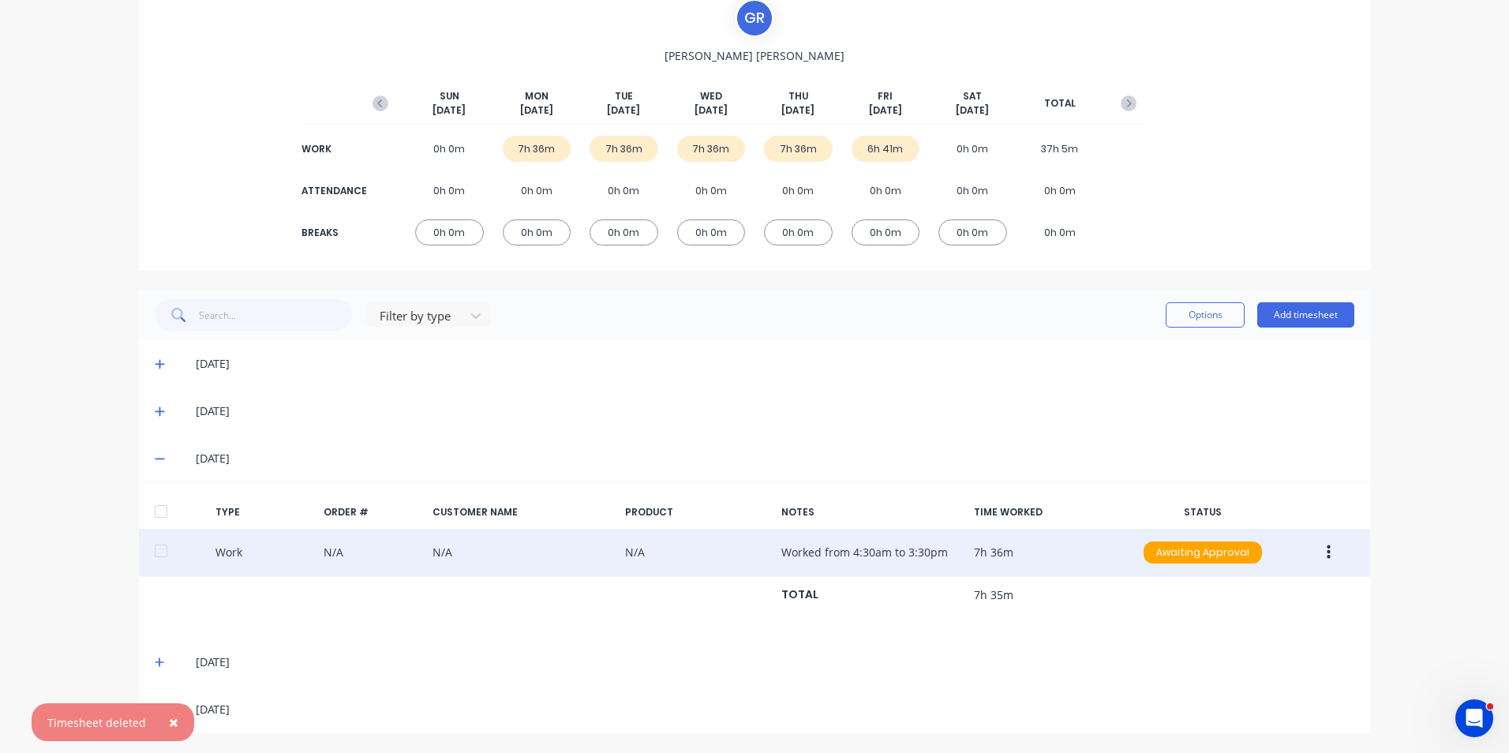
scroll to position [122, 0]
click at [173, 720] on span "×" at bounding box center [173, 722] width 9 height 22
click at [156, 459] on icon at bounding box center [159, 460] width 9 height 2
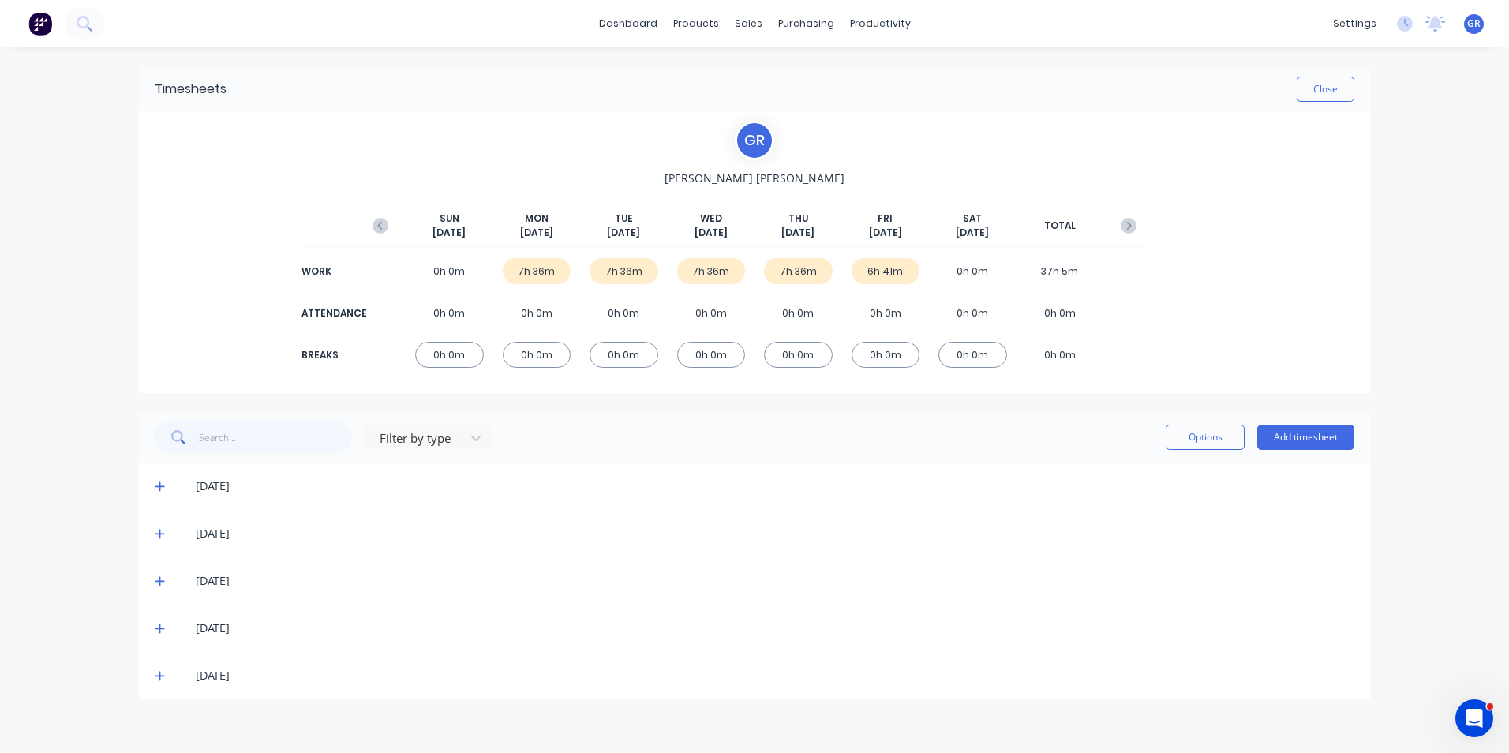
click at [161, 626] on icon at bounding box center [160, 628] width 10 height 11
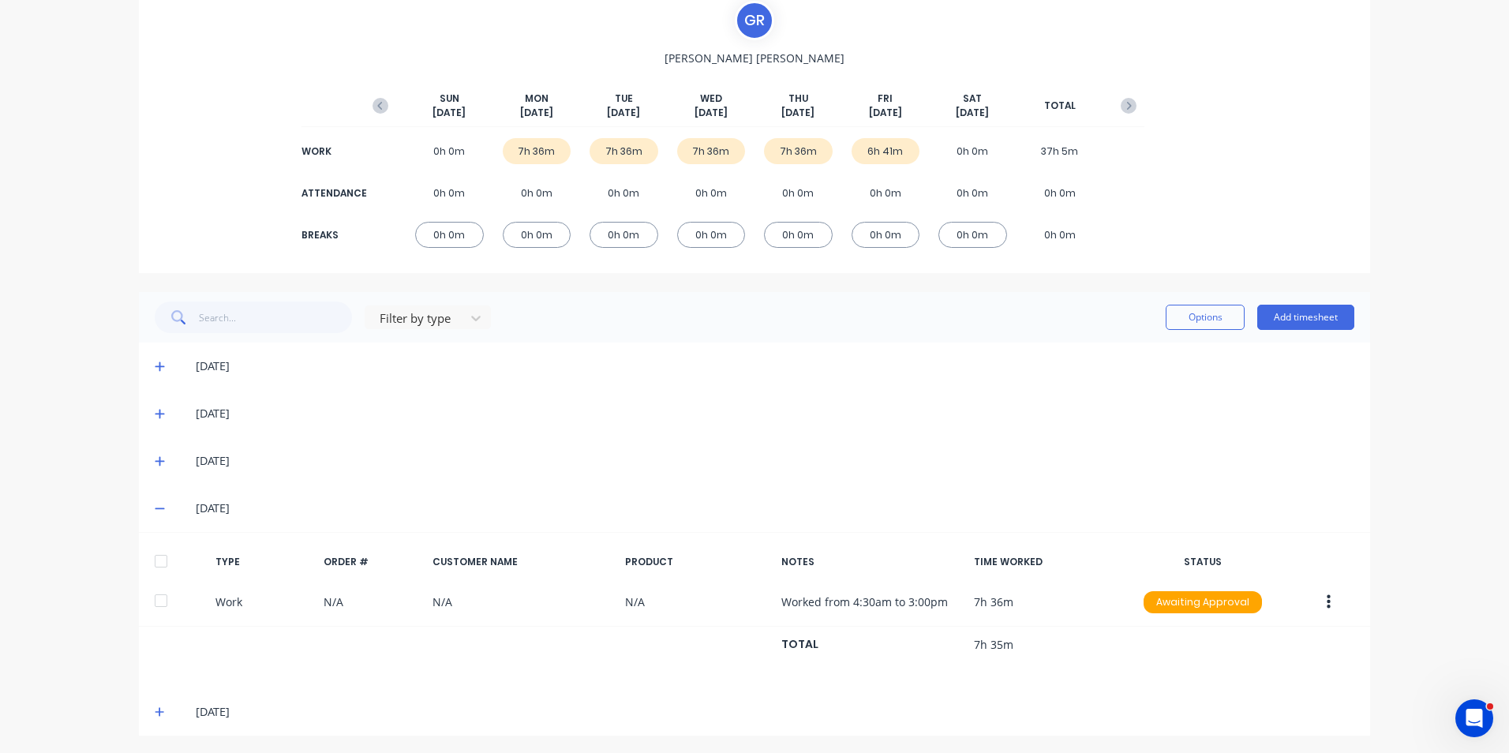
scroll to position [122, 0]
click at [155, 509] on icon at bounding box center [160, 506] width 10 height 11
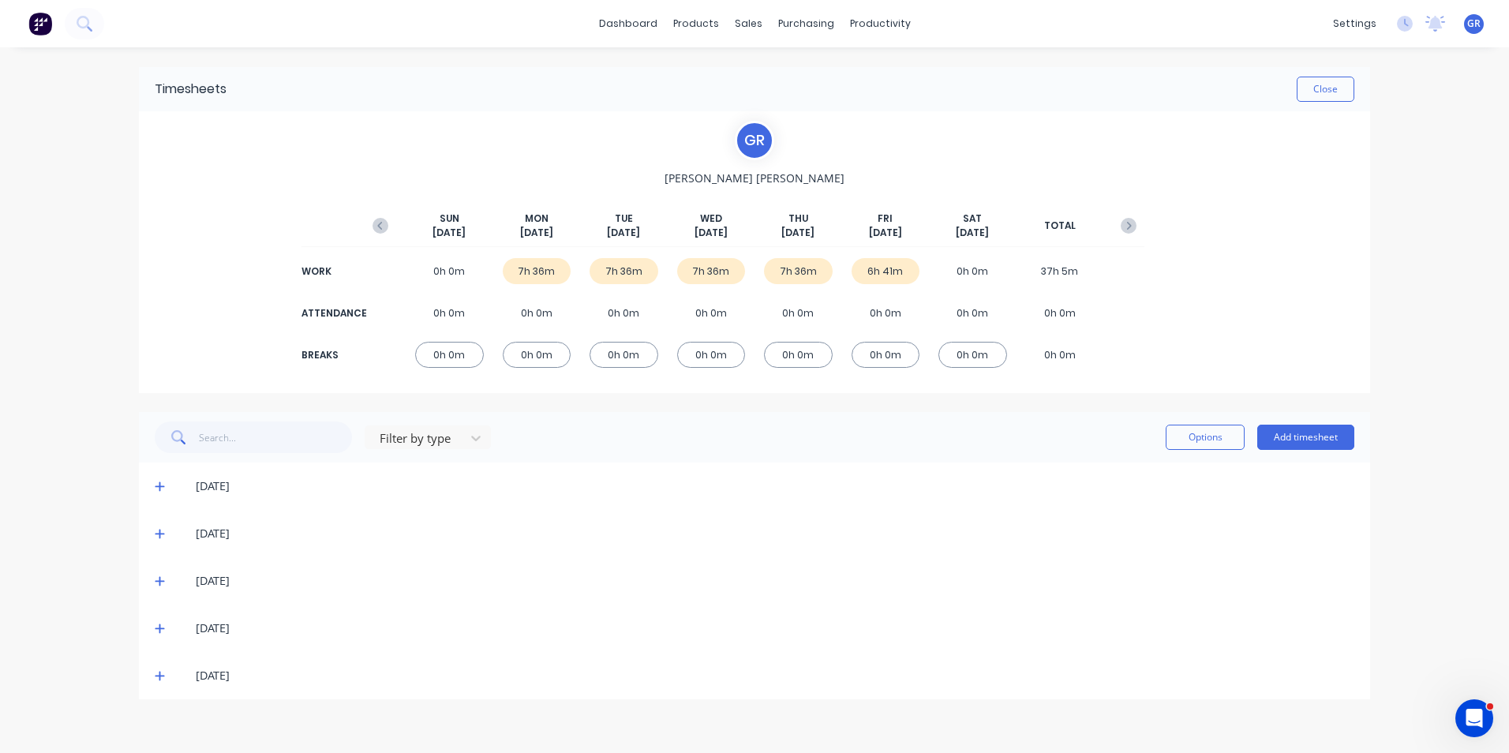
click at [158, 679] on icon at bounding box center [160, 675] width 10 height 11
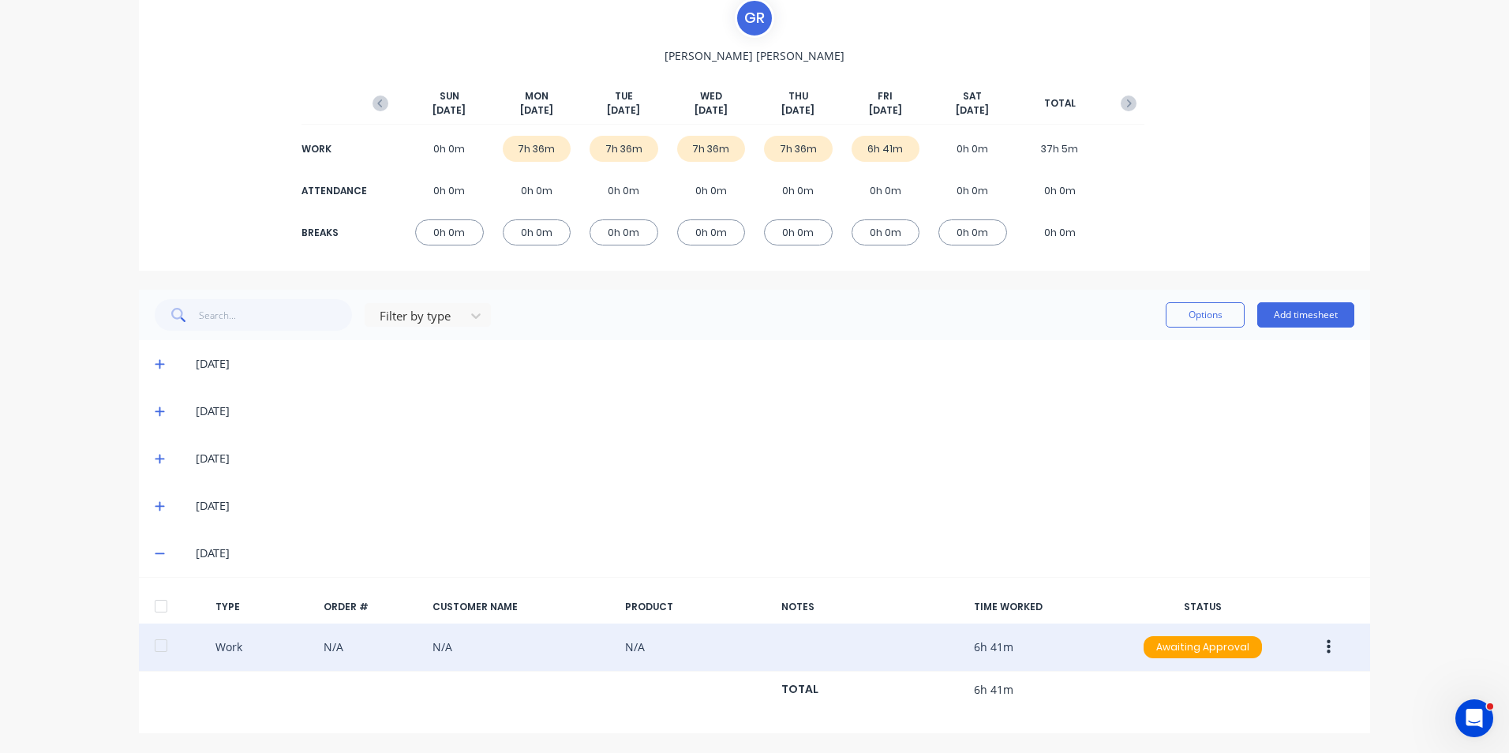
scroll to position [43, 0]
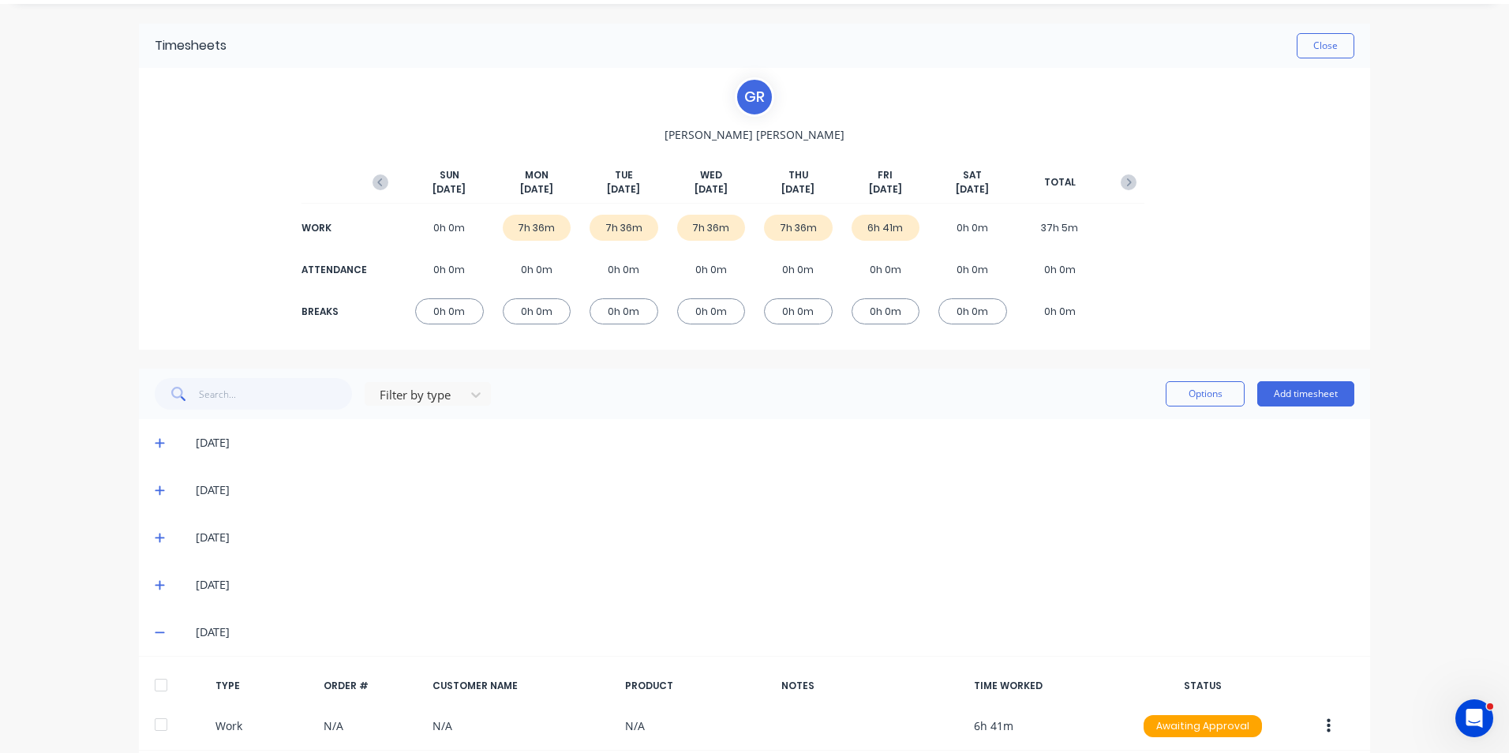
click at [155, 631] on icon at bounding box center [160, 632] width 10 height 11
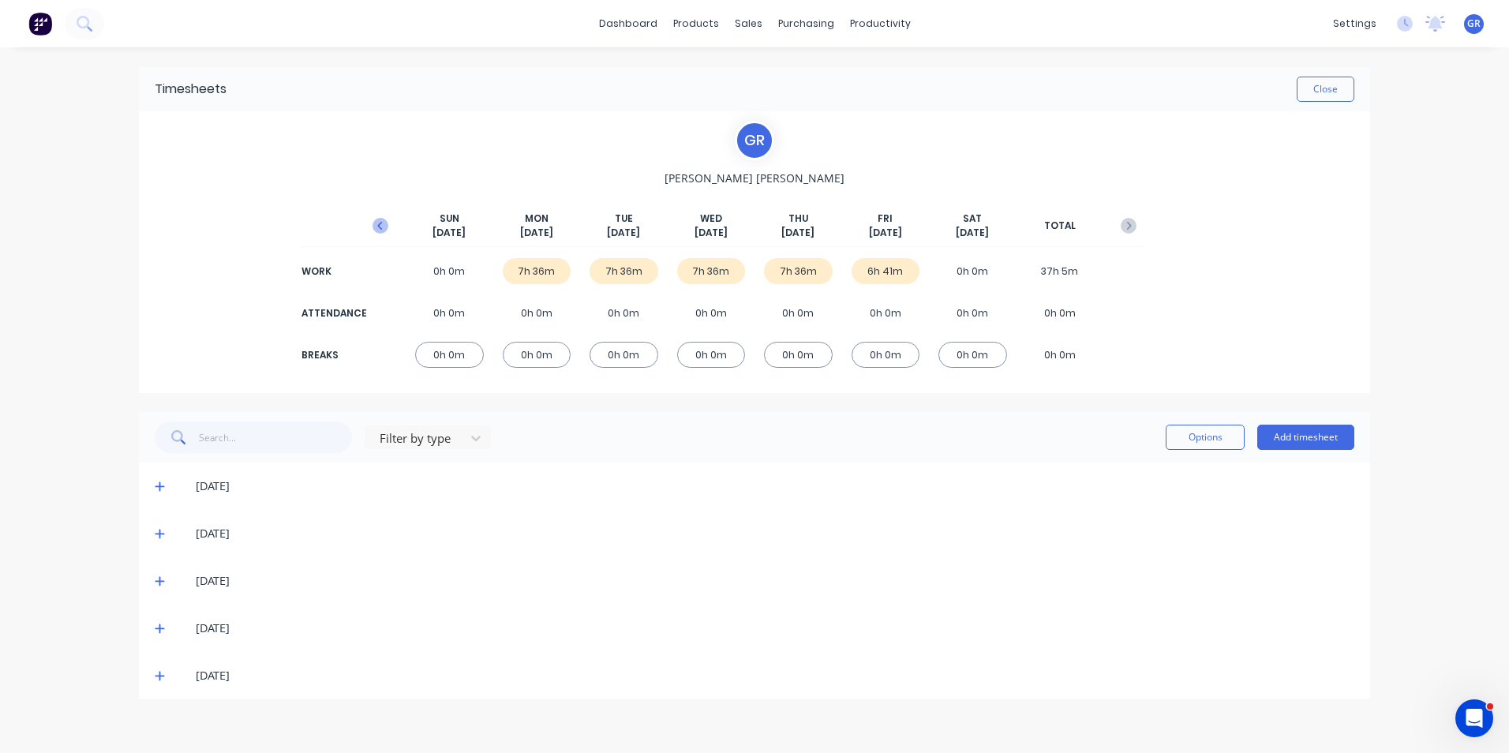
click at [377, 222] on icon "button" at bounding box center [381, 226] width 16 height 16
click at [159, 674] on icon at bounding box center [160, 675] width 10 height 11
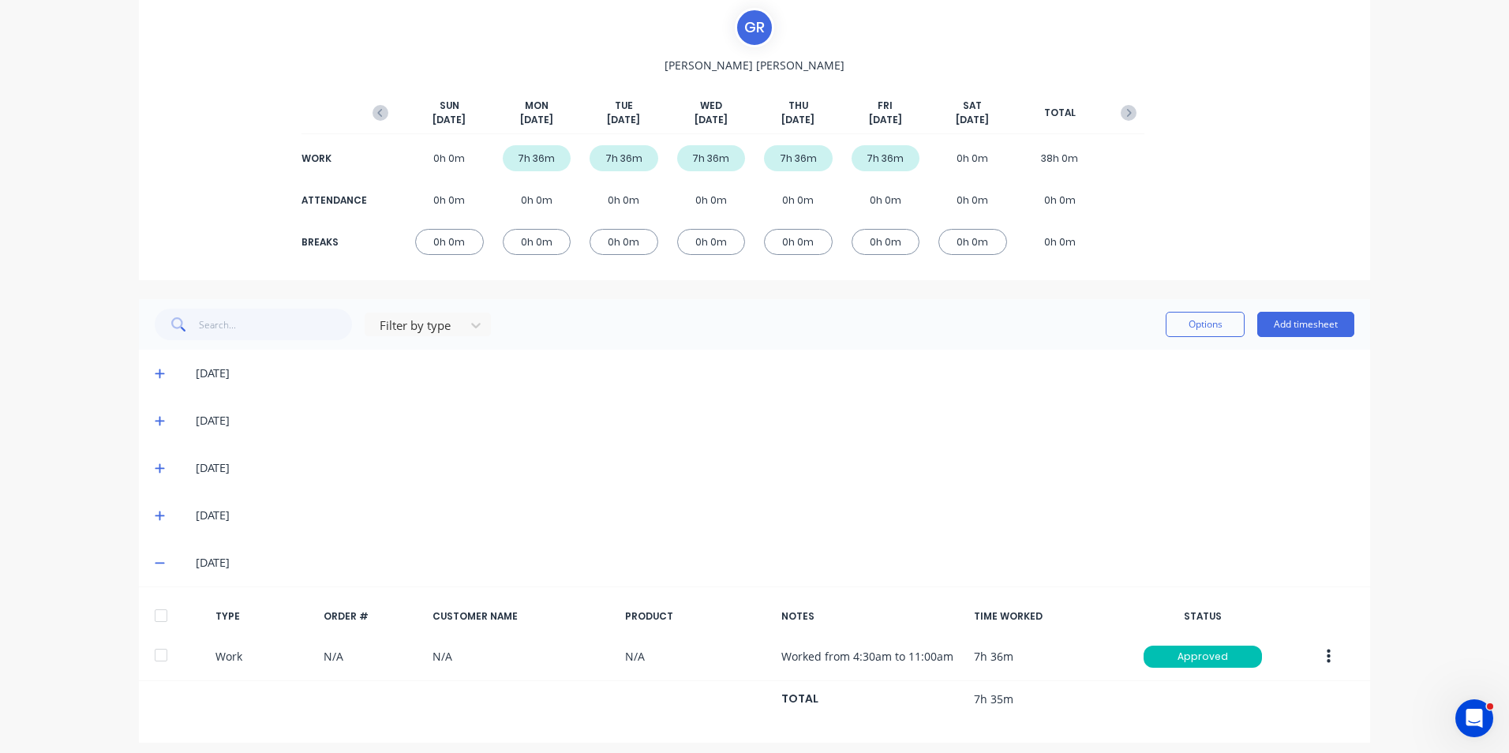
scroll to position [122, 0]
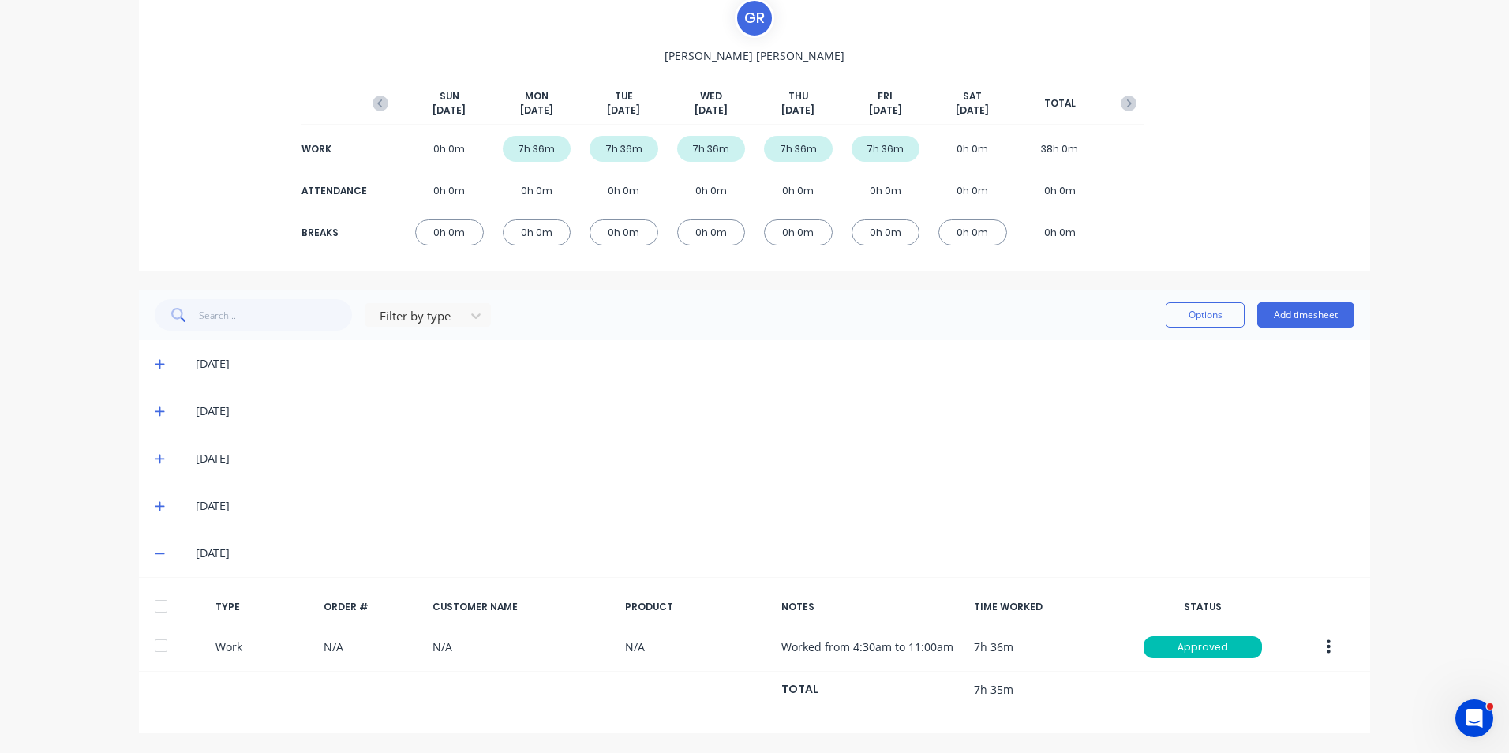
click at [155, 556] on icon at bounding box center [160, 553] width 10 height 11
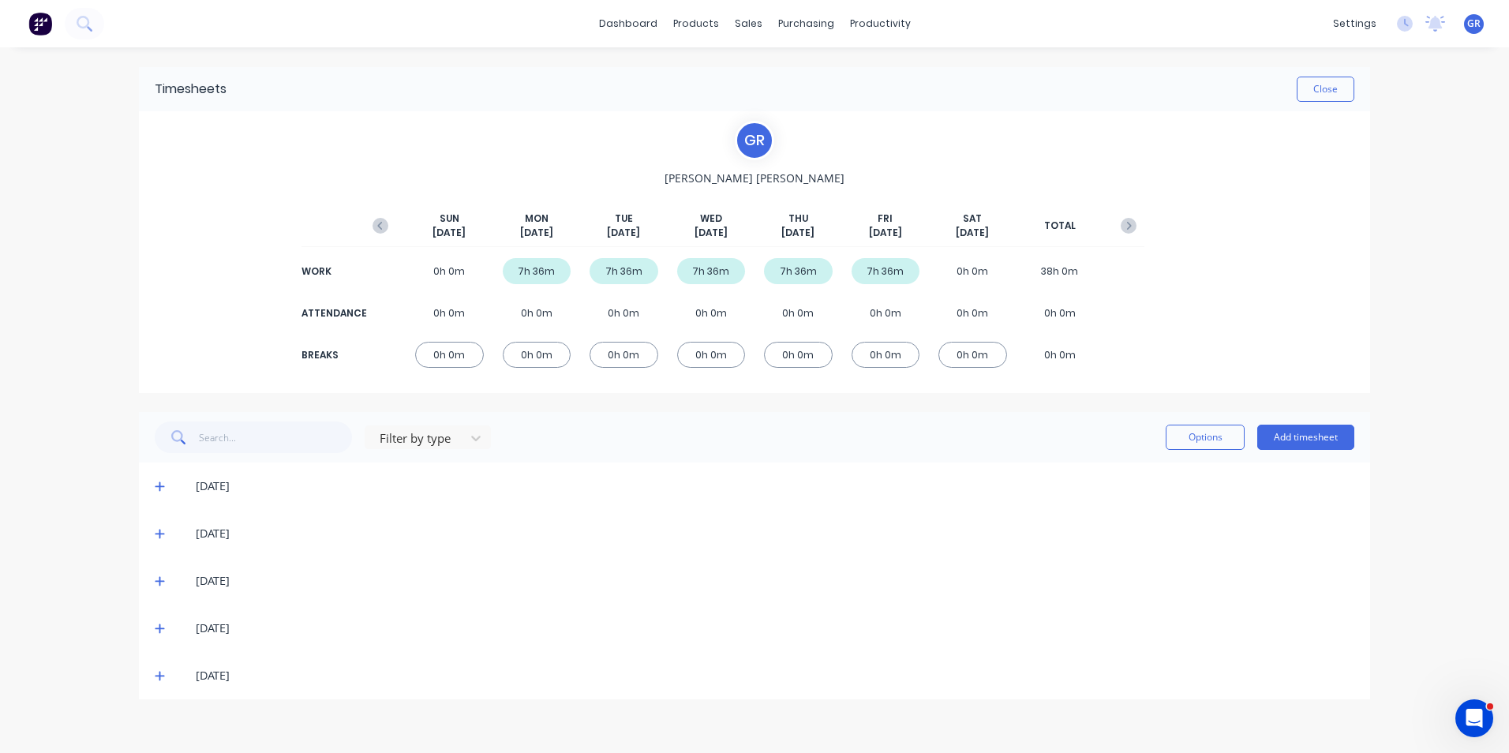
click at [160, 677] on icon at bounding box center [159, 676] width 9 height 9
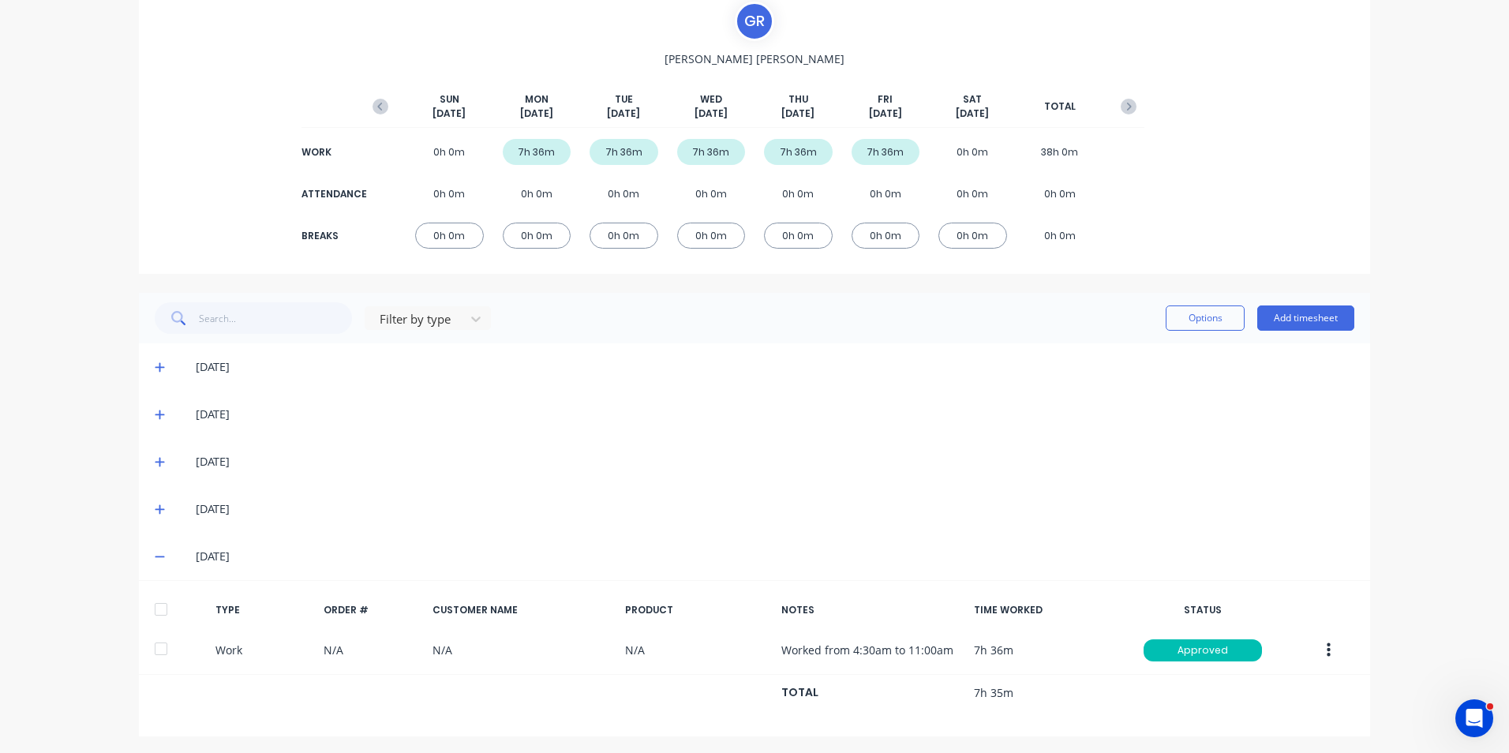
scroll to position [122, 0]
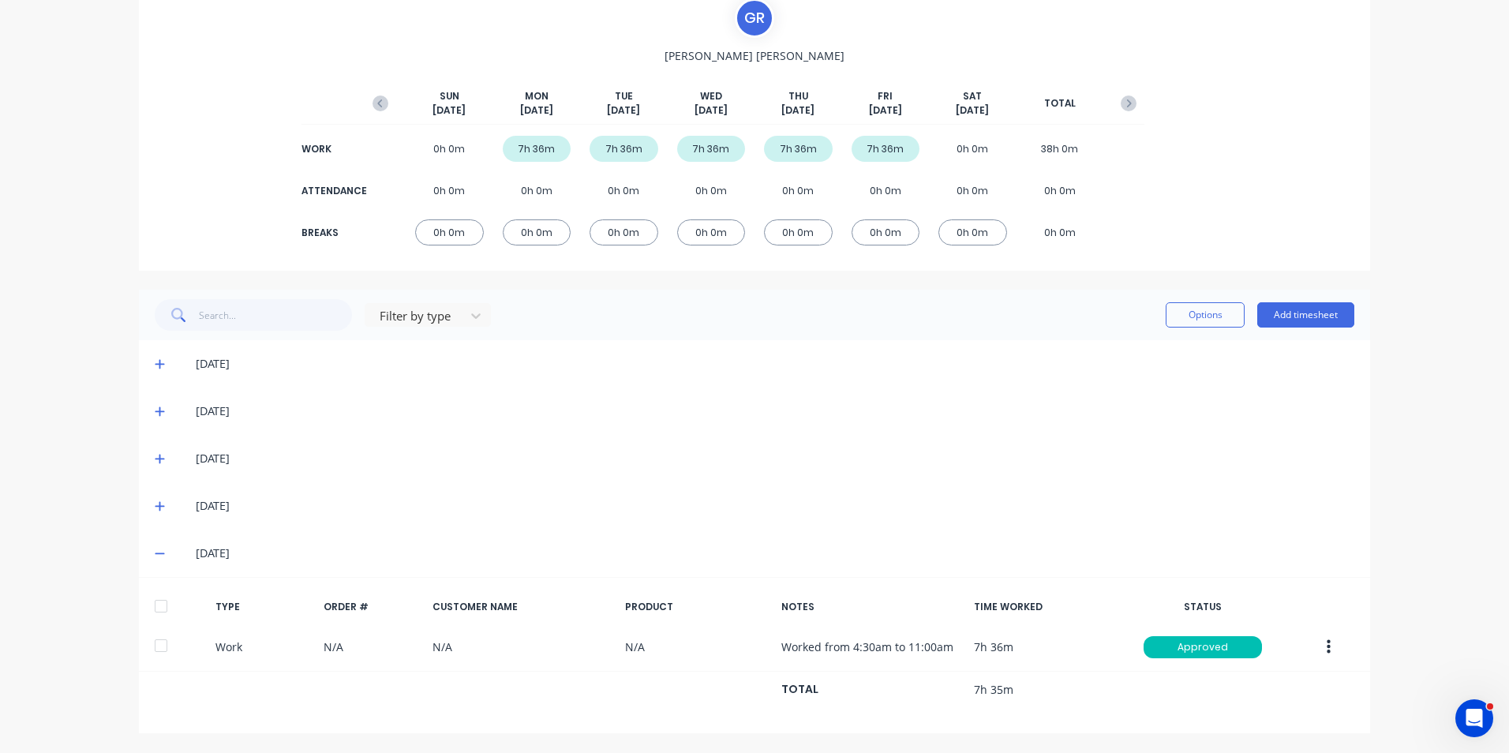
click at [156, 549] on icon at bounding box center [160, 553] width 10 height 11
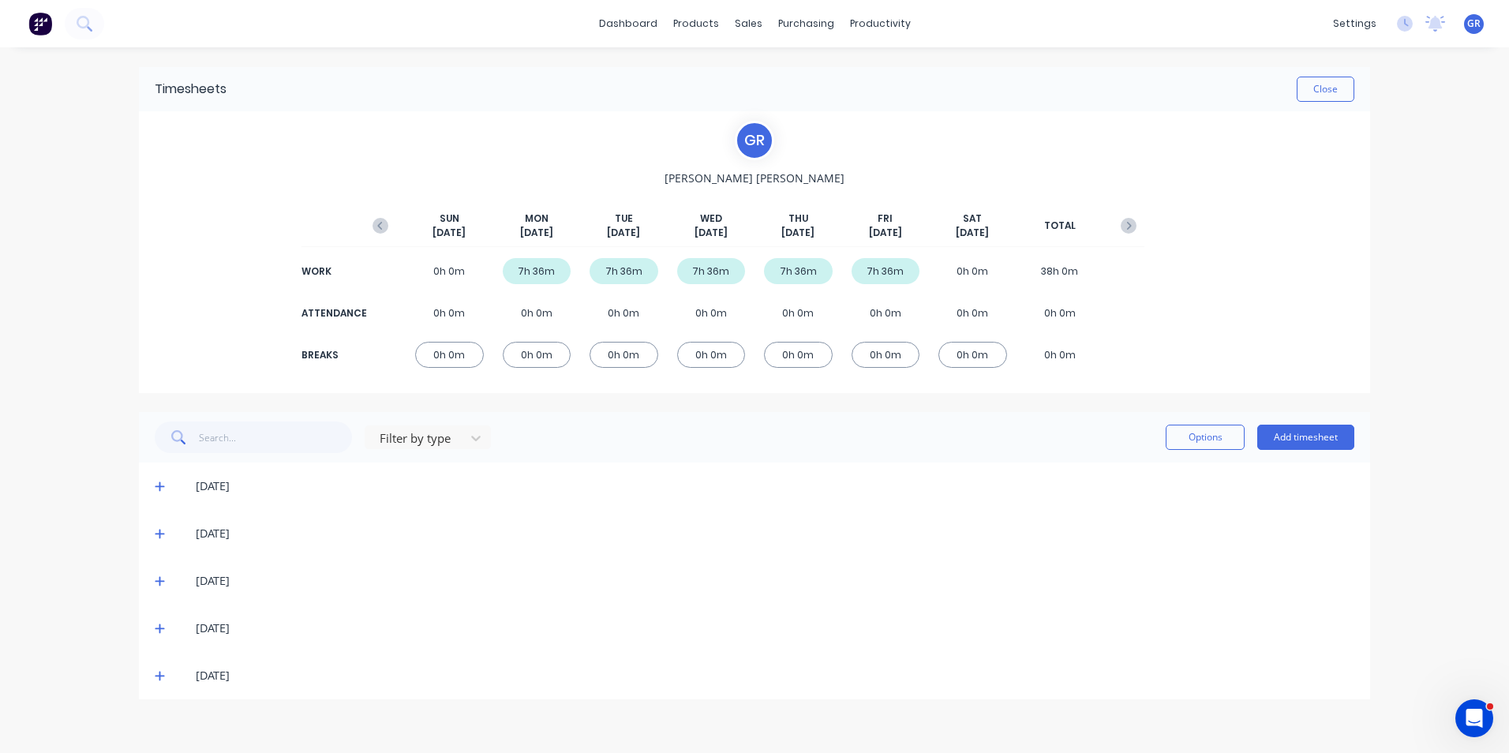
scroll to position [0, 0]
click at [1127, 221] on icon "button" at bounding box center [1129, 226] width 16 height 16
click at [159, 674] on icon at bounding box center [160, 675] width 10 height 11
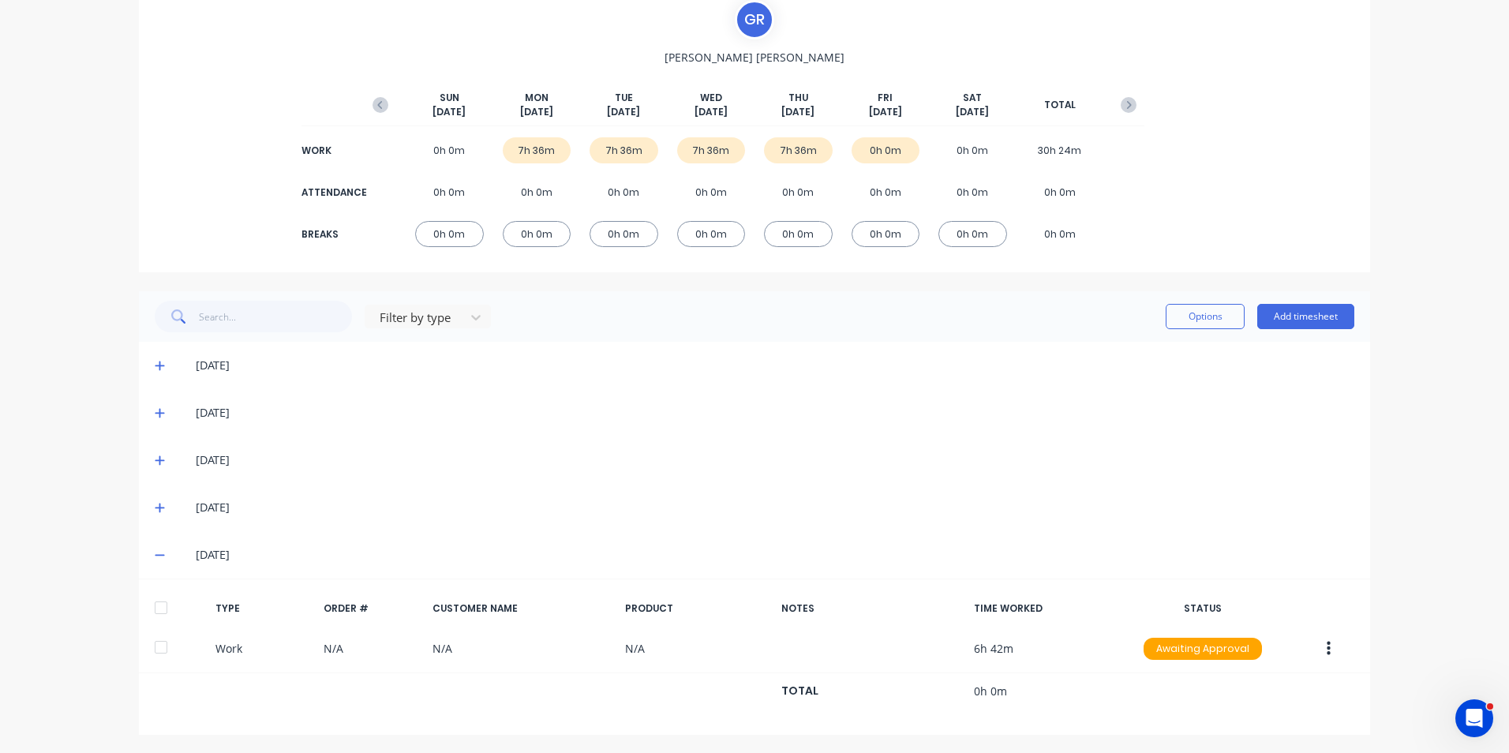
scroll to position [122, 0]
click at [155, 510] on icon at bounding box center [160, 506] width 10 height 11
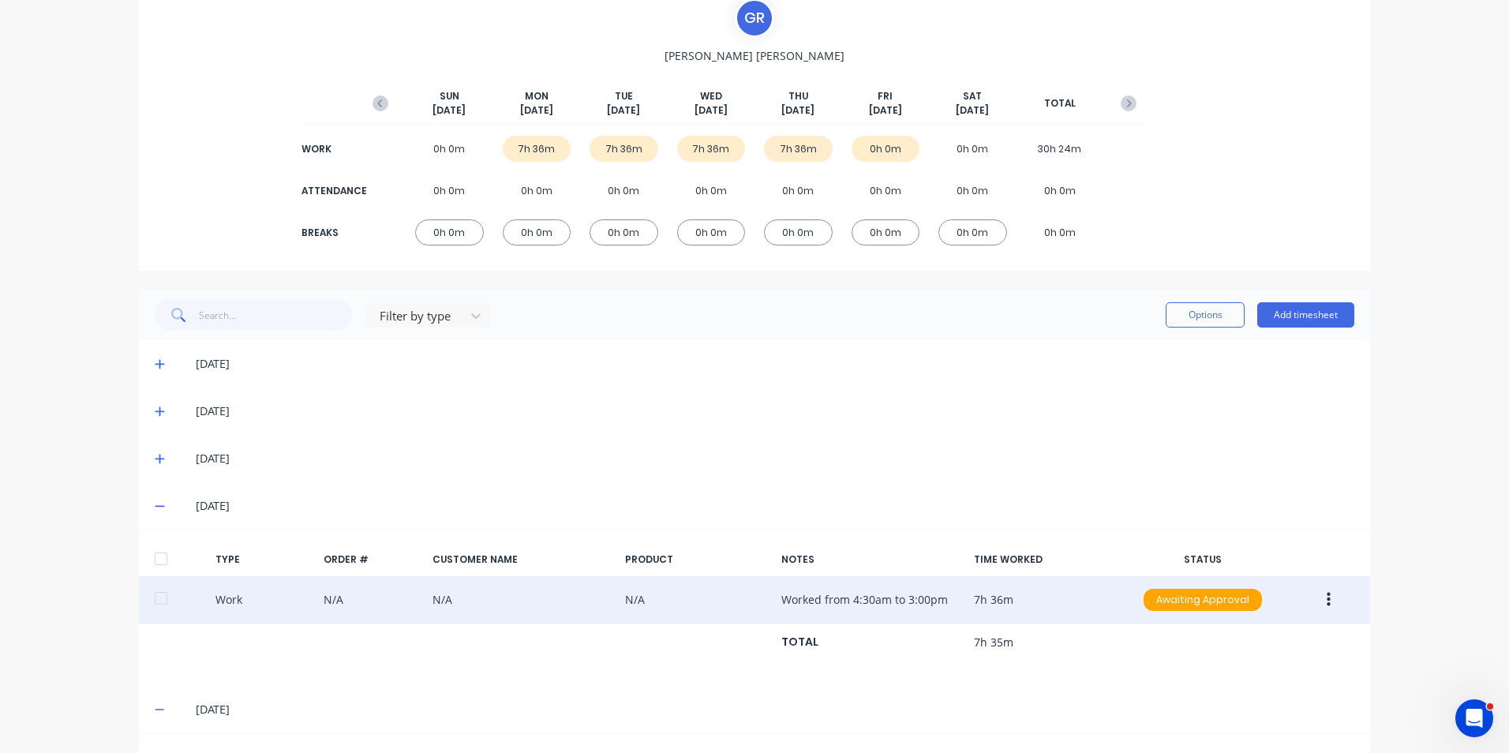
click at [1327, 598] on icon "button" at bounding box center [1329, 599] width 4 height 17
click at [1231, 574] on div "Duplicate" at bounding box center [1273, 572] width 122 height 23
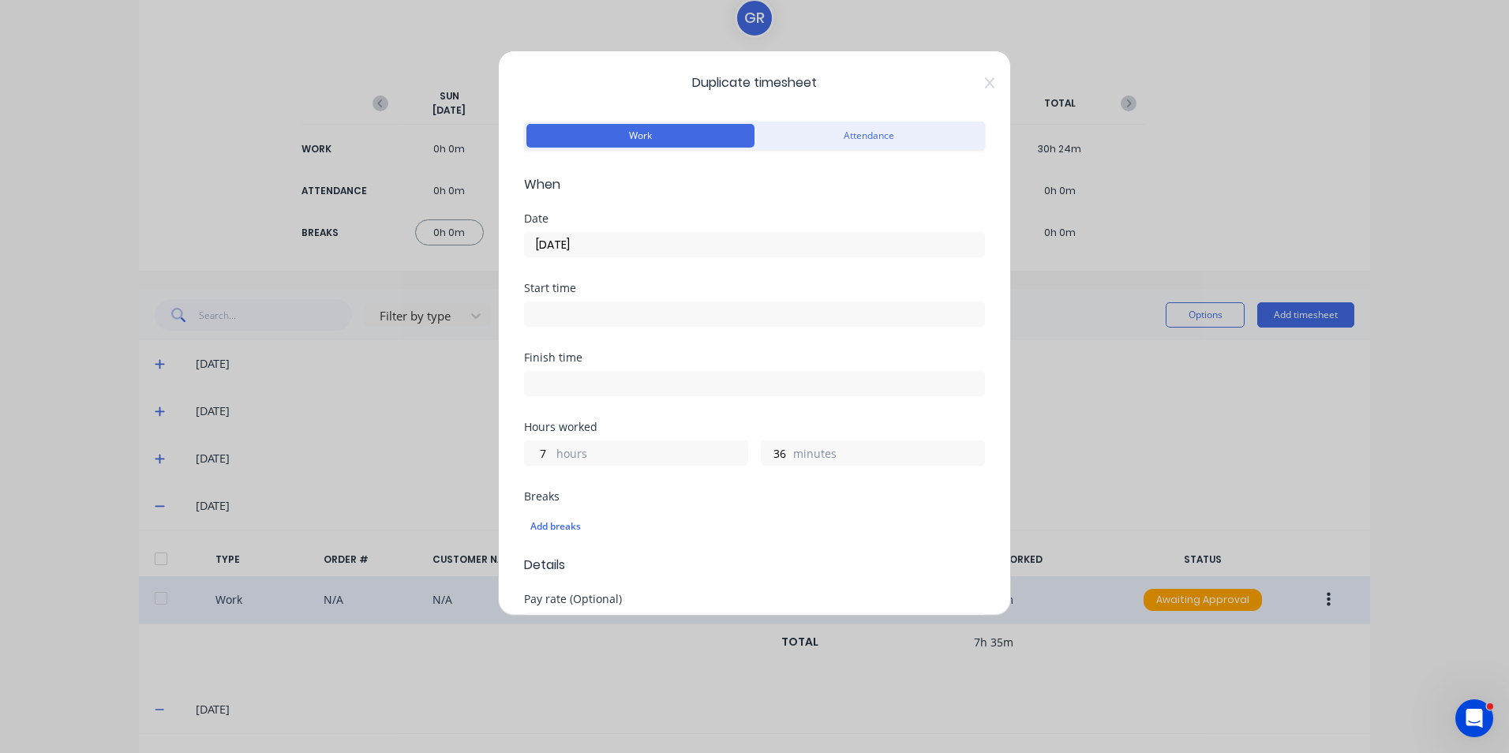
click at [624, 245] on input "[DATE]" at bounding box center [754, 245] width 459 height 24
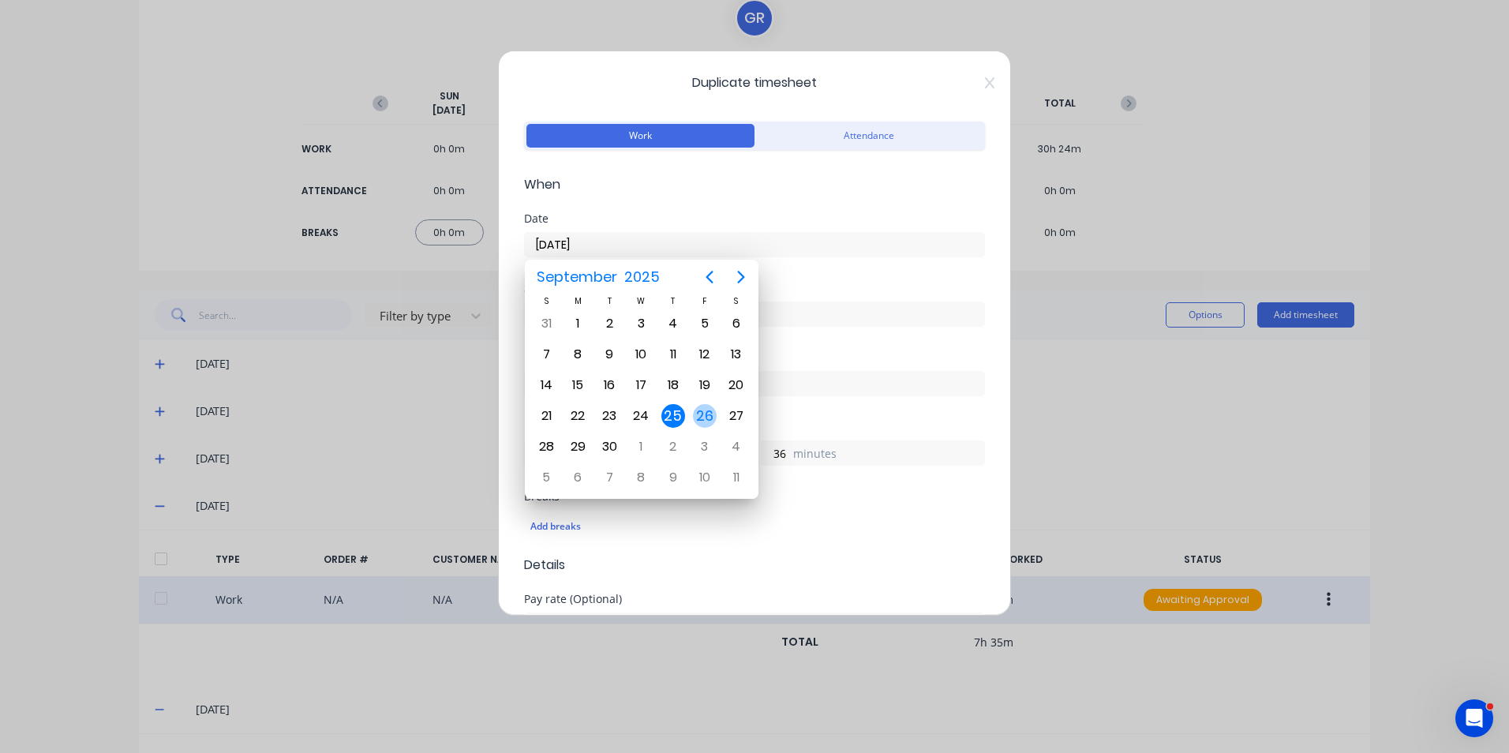
click at [710, 411] on div "26" at bounding box center [705, 416] width 24 height 24
type input "[DATE]"
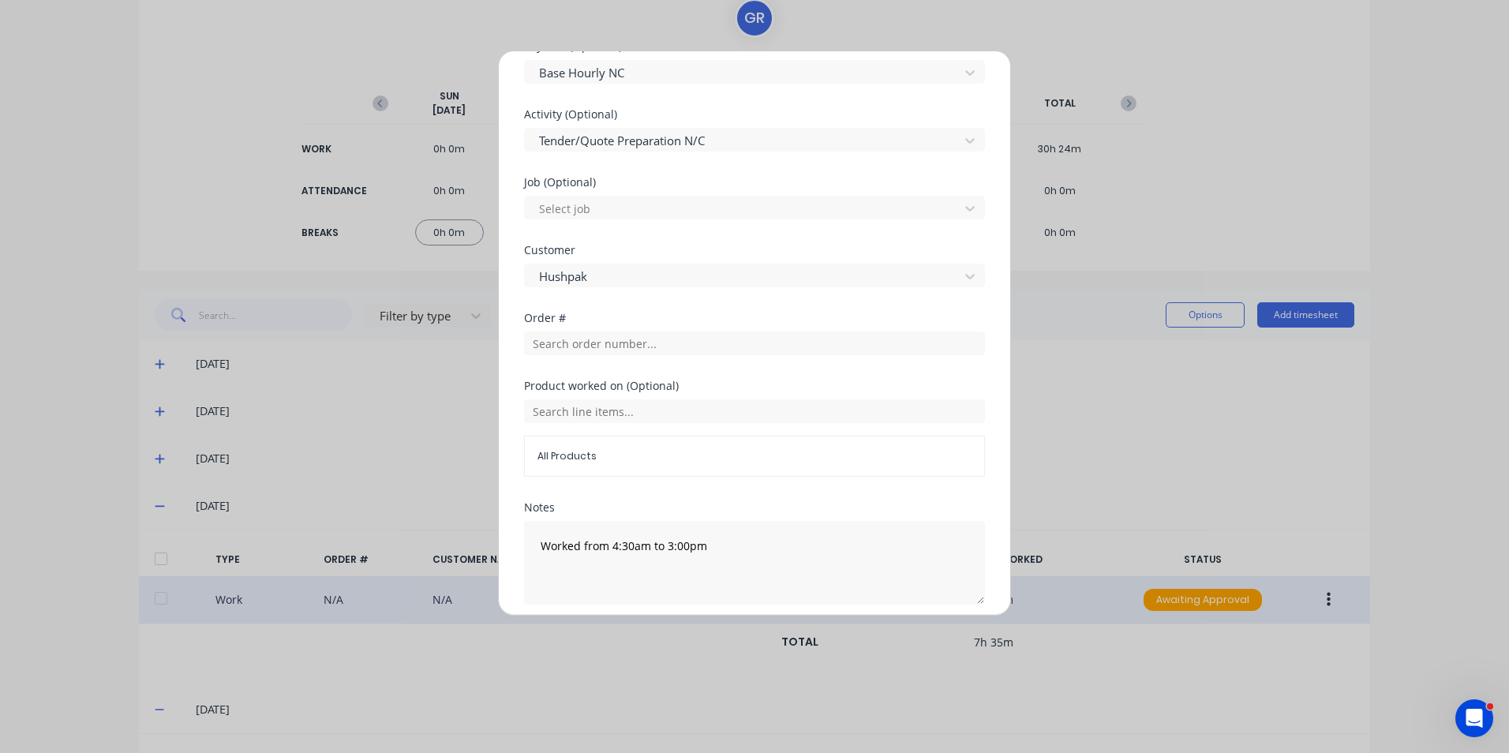
scroll to position [615, 0]
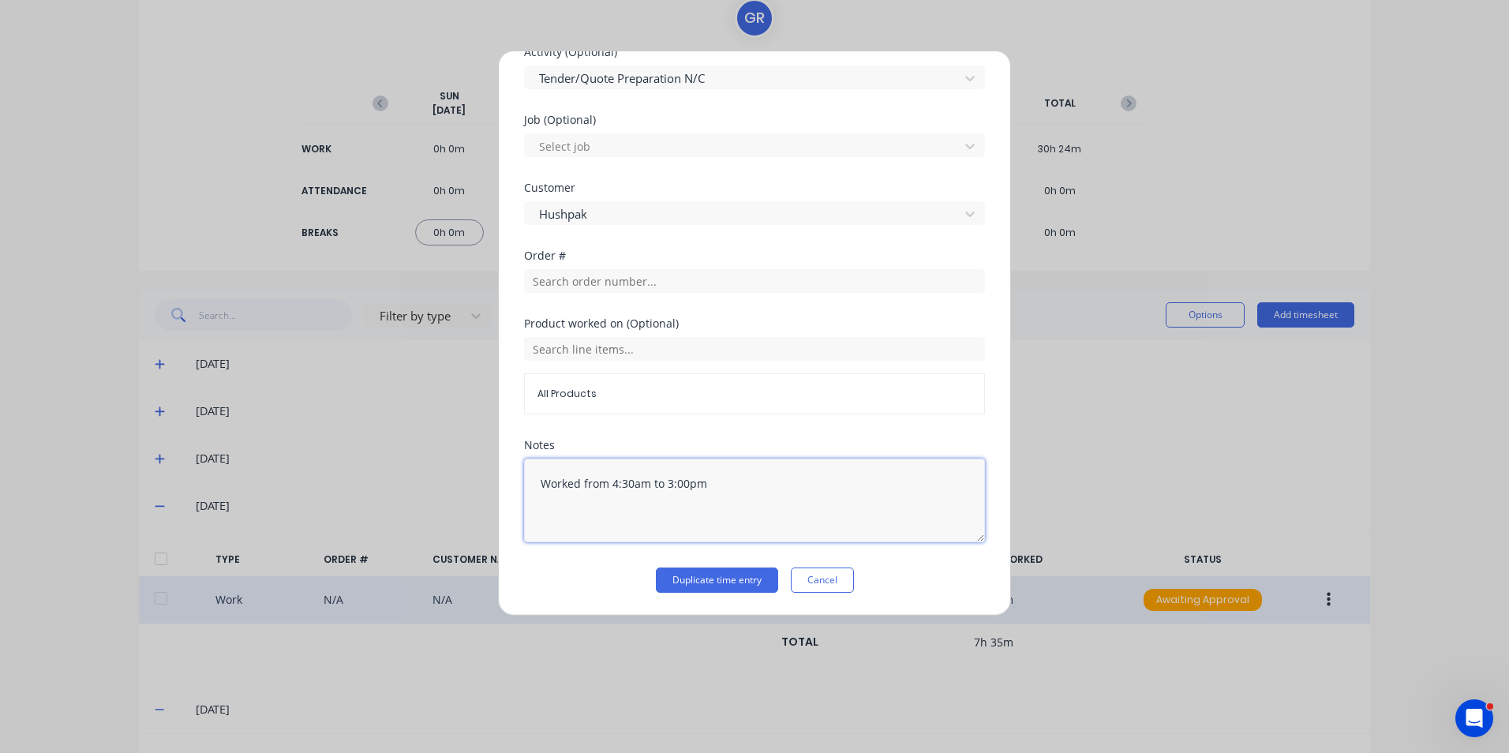
drag, startPoint x: 685, startPoint y: 483, endPoint x: 667, endPoint y: 486, distance: 18.3
click at [667, 486] on textarea "Worked from 4:30am to 3:00pm" at bounding box center [754, 501] width 461 height 84
type textarea "Worked from 4:30am to 11:00am"
click at [703, 579] on button "Duplicate time entry" at bounding box center [717, 580] width 122 height 25
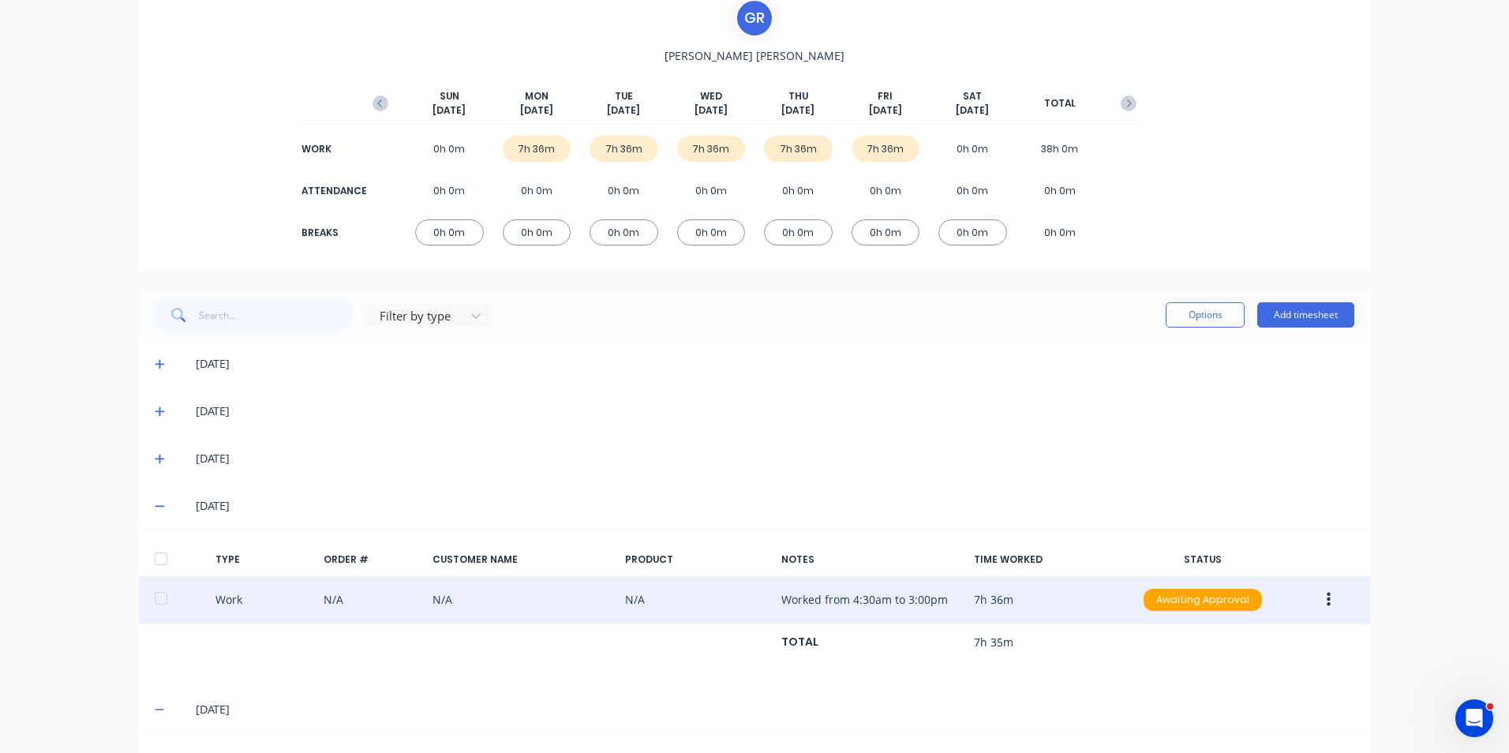
click at [158, 509] on icon at bounding box center [160, 506] width 10 height 11
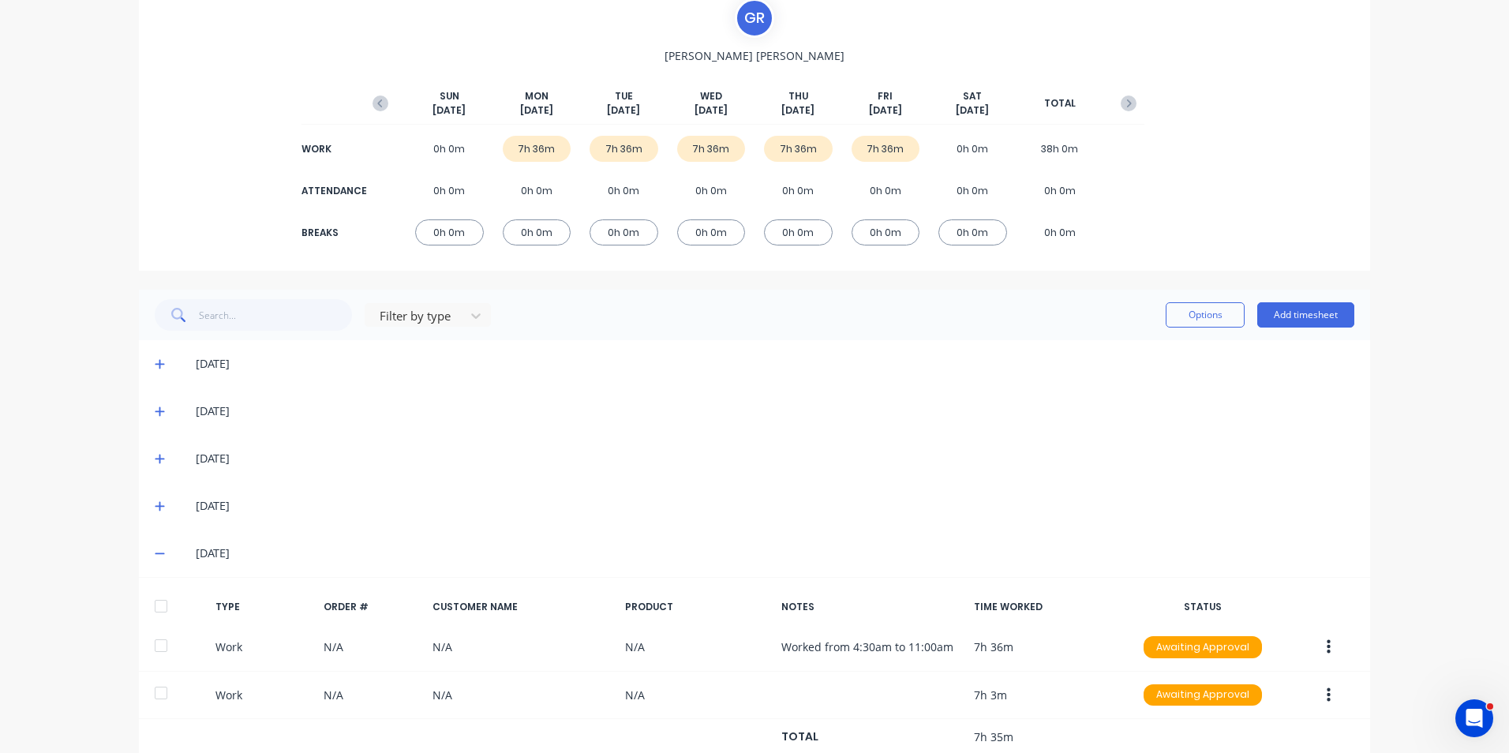
scroll to position [170, 0]
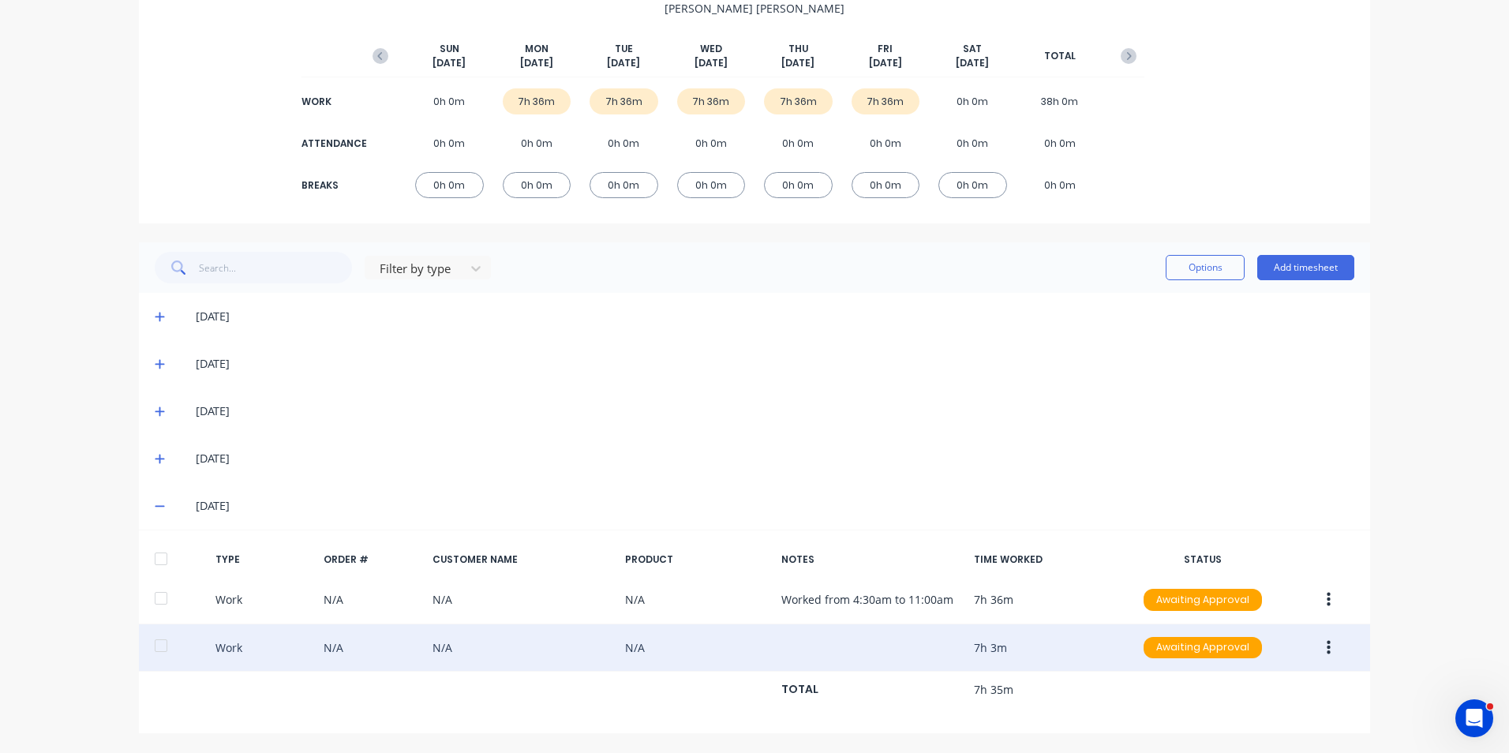
click at [1327, 651] on icon "button" at bounding box center [1329, 647] width 4 height 17
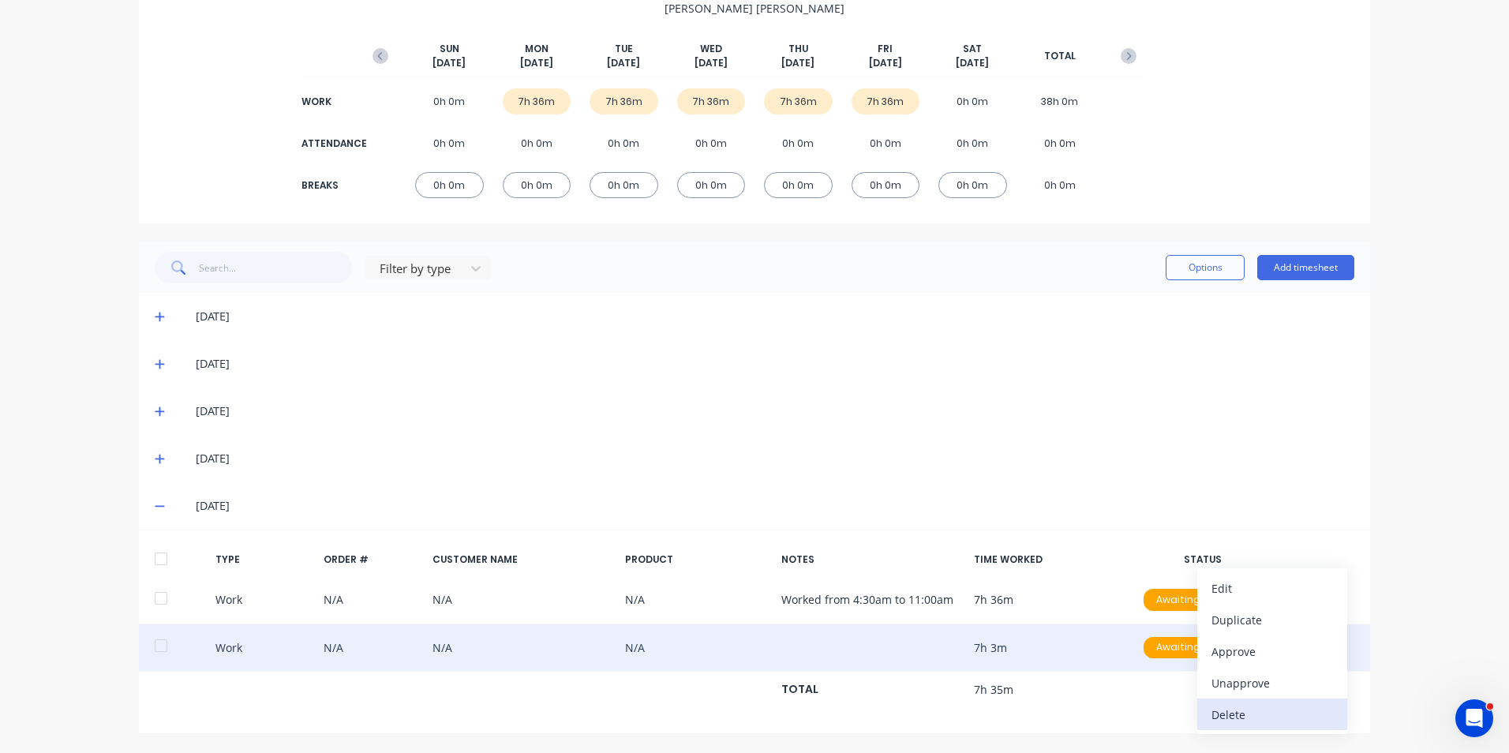
click at [1235, 714] on div "Delete" at bounding box center [1273, 714] width 122 height 23
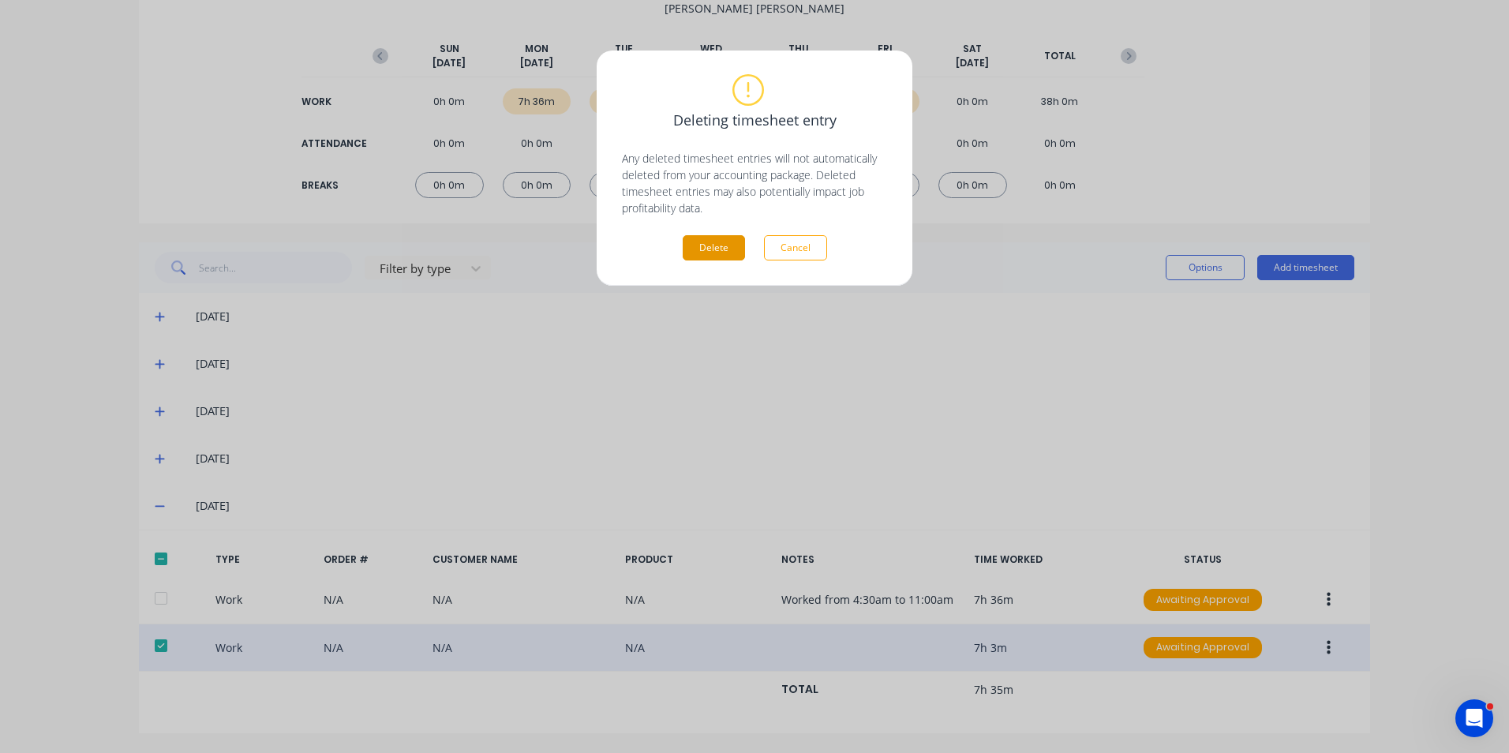
click at [697, 242] on button "Delete" at bounding box center [714, 247] width 62 height 25
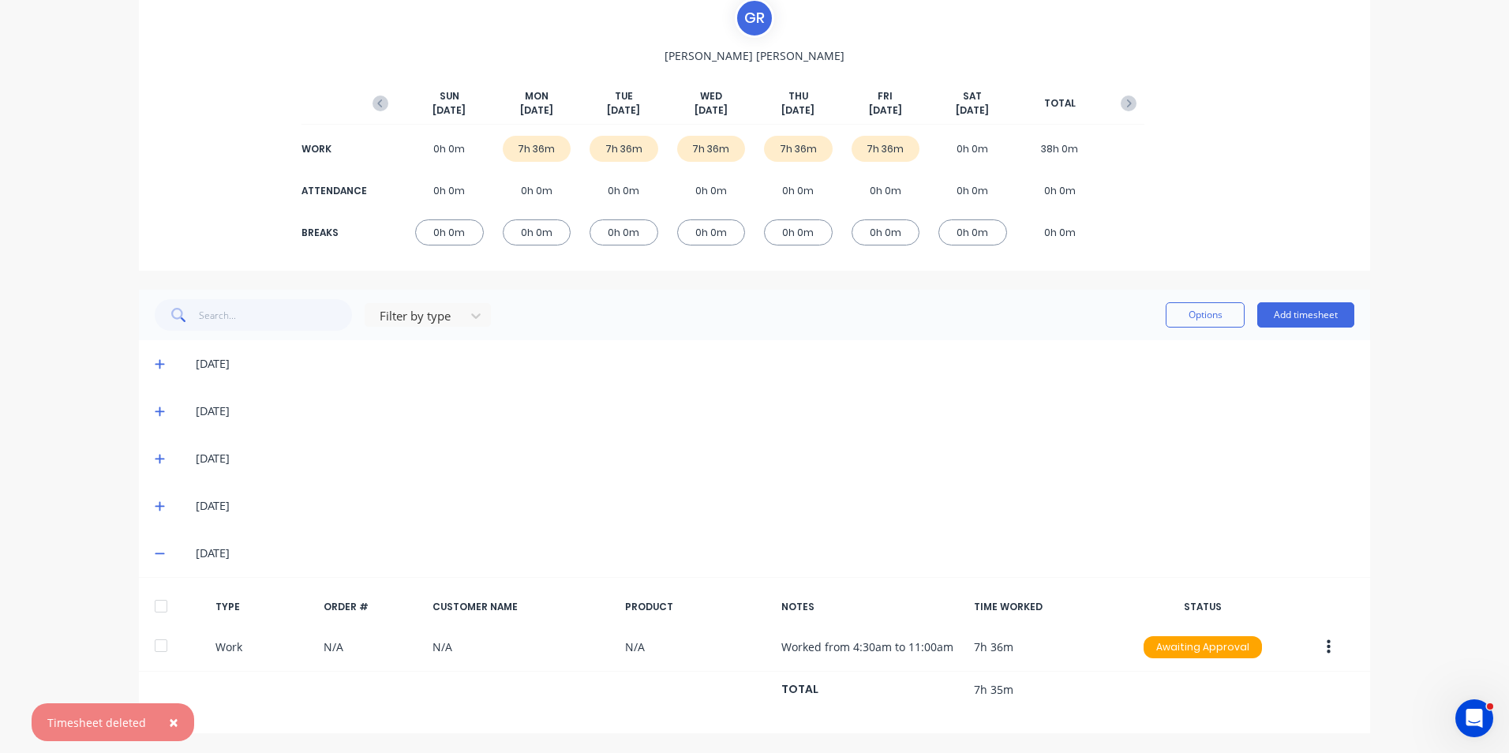
click at [170, 721] on span "×" at bounding box center [173, 722] width 9 height 22
click at [155, 549] on icon at bounding box center [160, 553] width 10 height 11
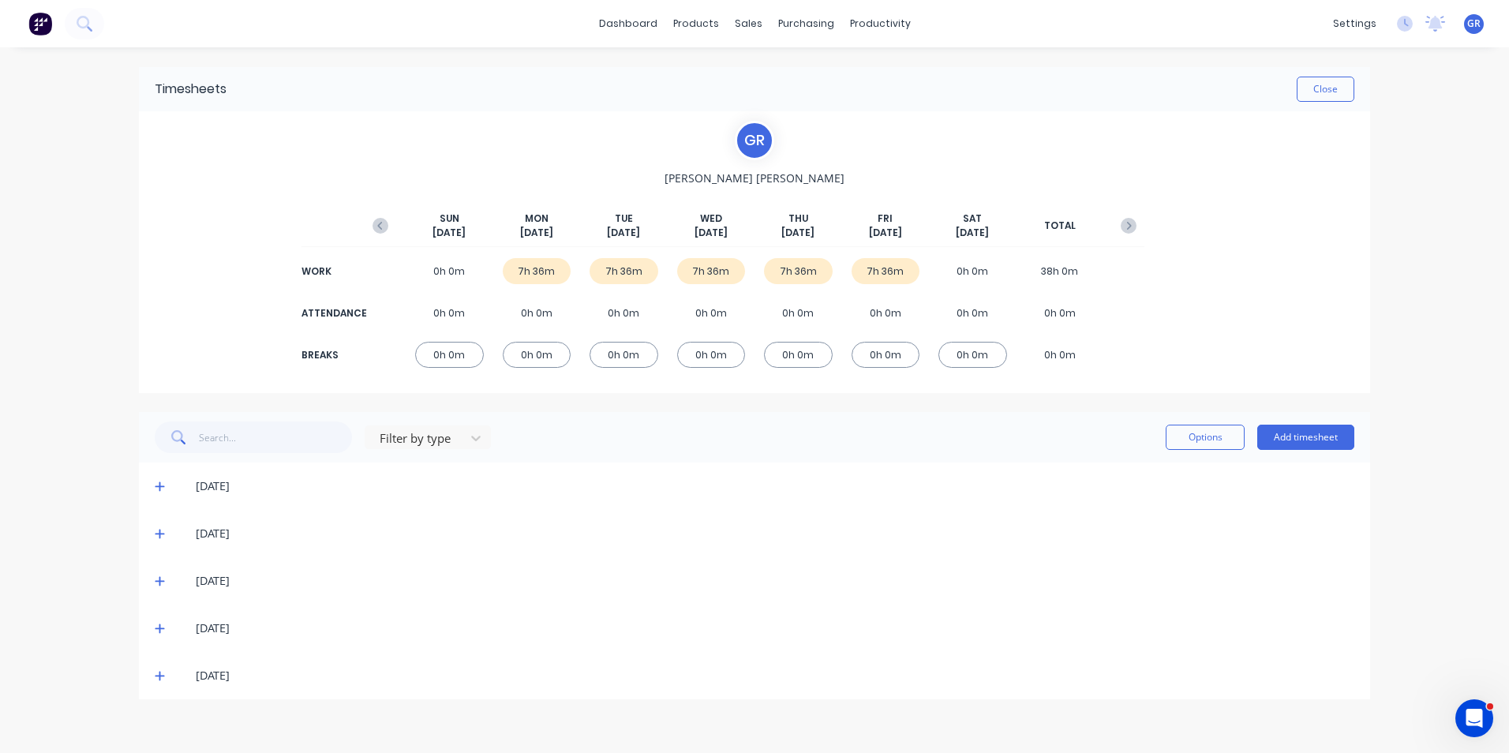
scroll to position [0, 0]
click at [1333, 92] on button "Close" at bounding box center [1326, 89] width 58 height 25
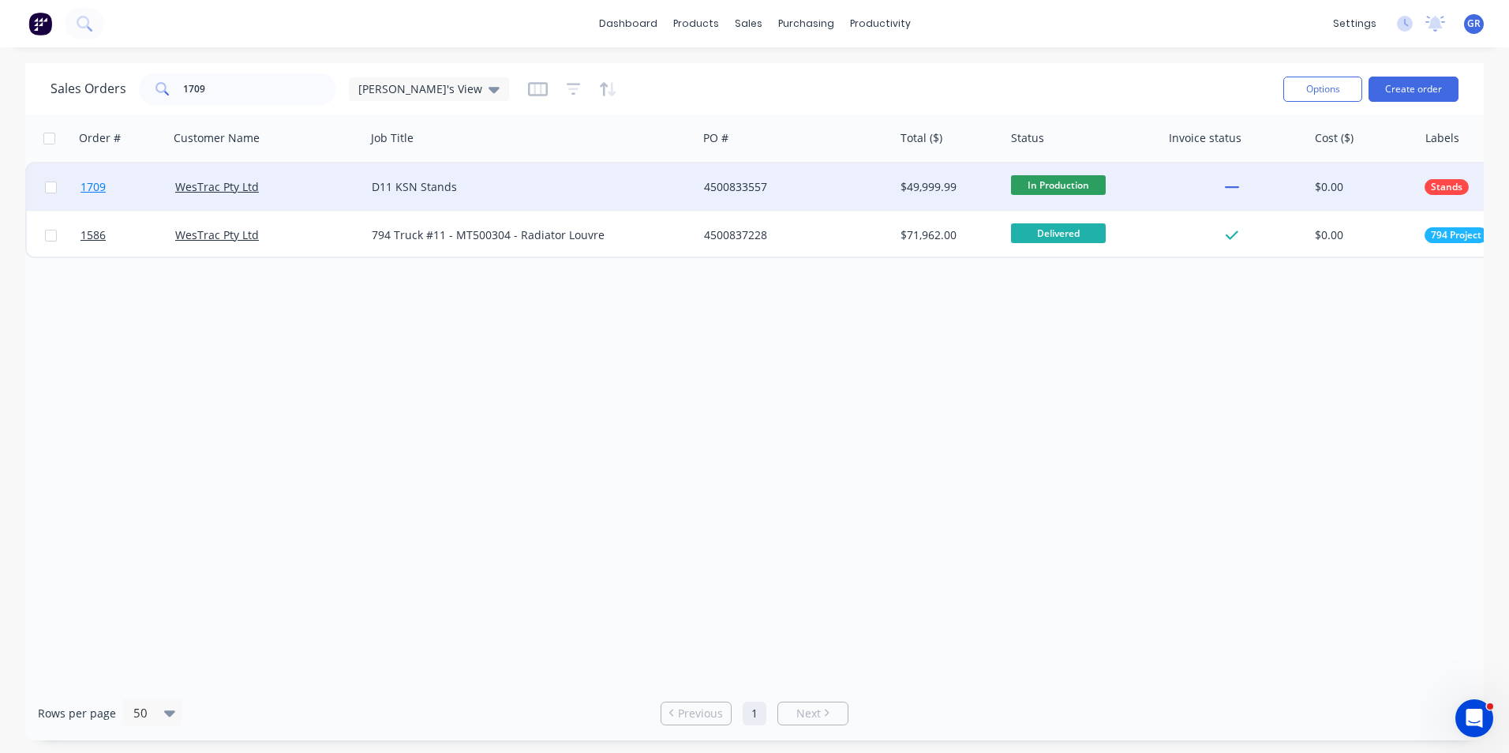
click at [99, 182] on span "1709" at bounding box center [93, 187] width 25 height 16
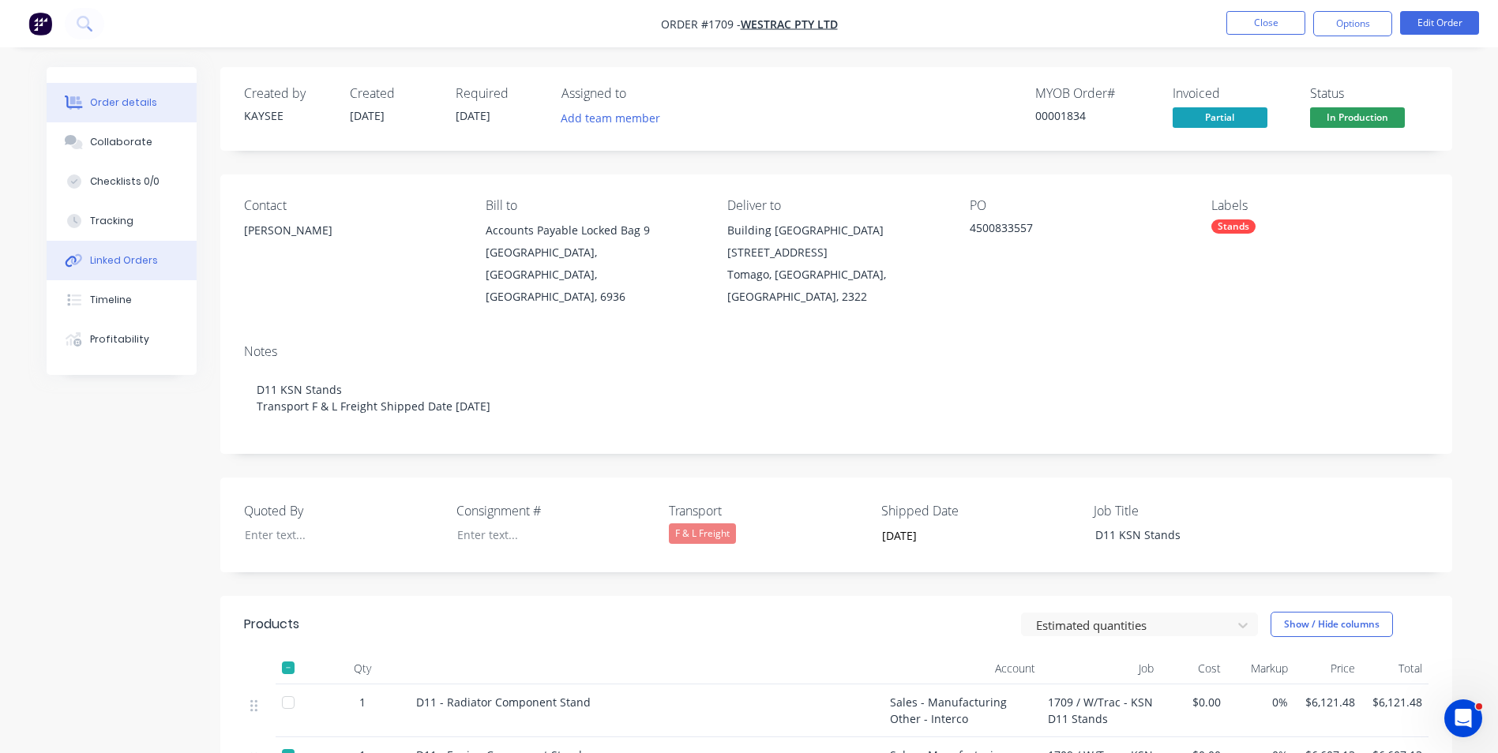
click at [117, 261] on div "Linked Orders" at bounding box center [124, 260] width 68 height 14
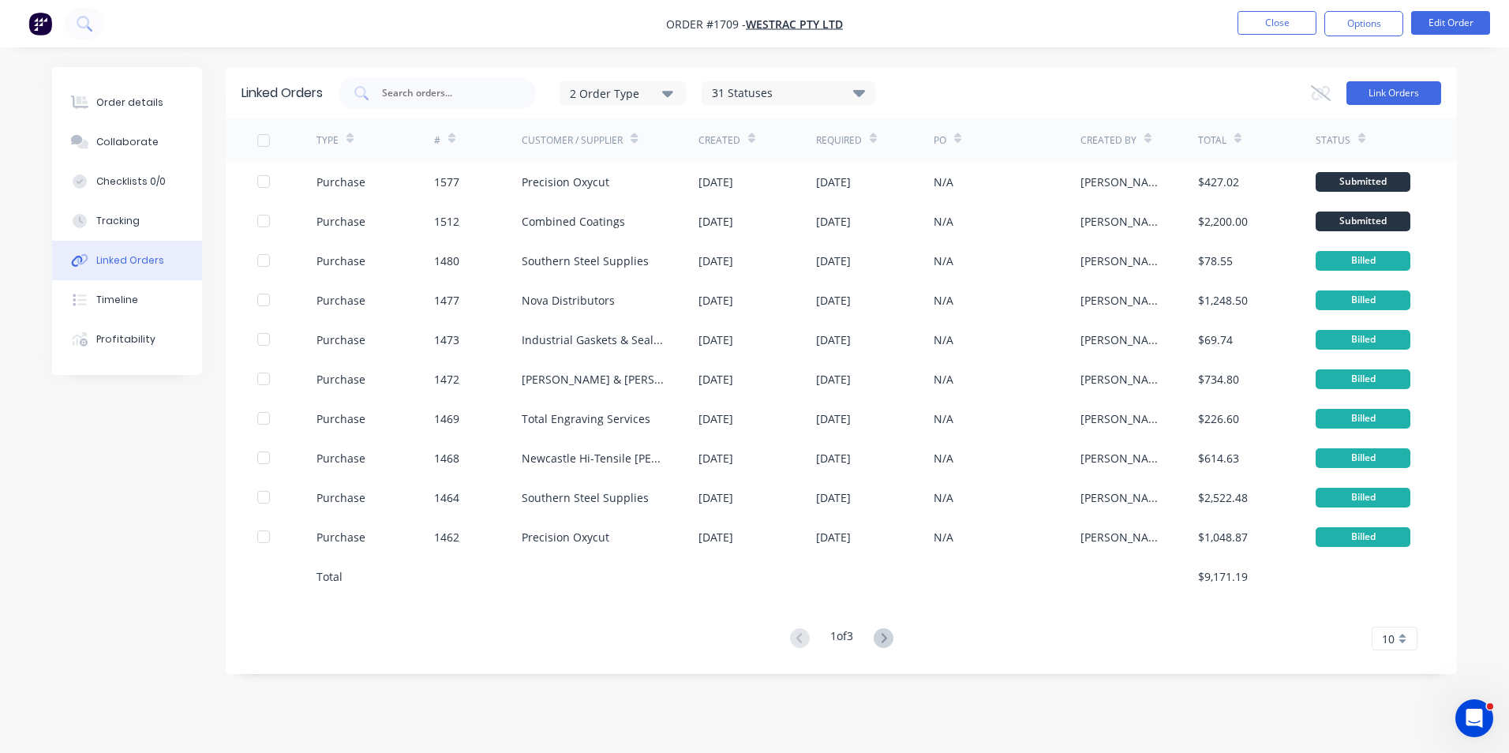
click at [1398, 89] on button "Link Orders" at bounding box center [1394, 93] width 95 height 24
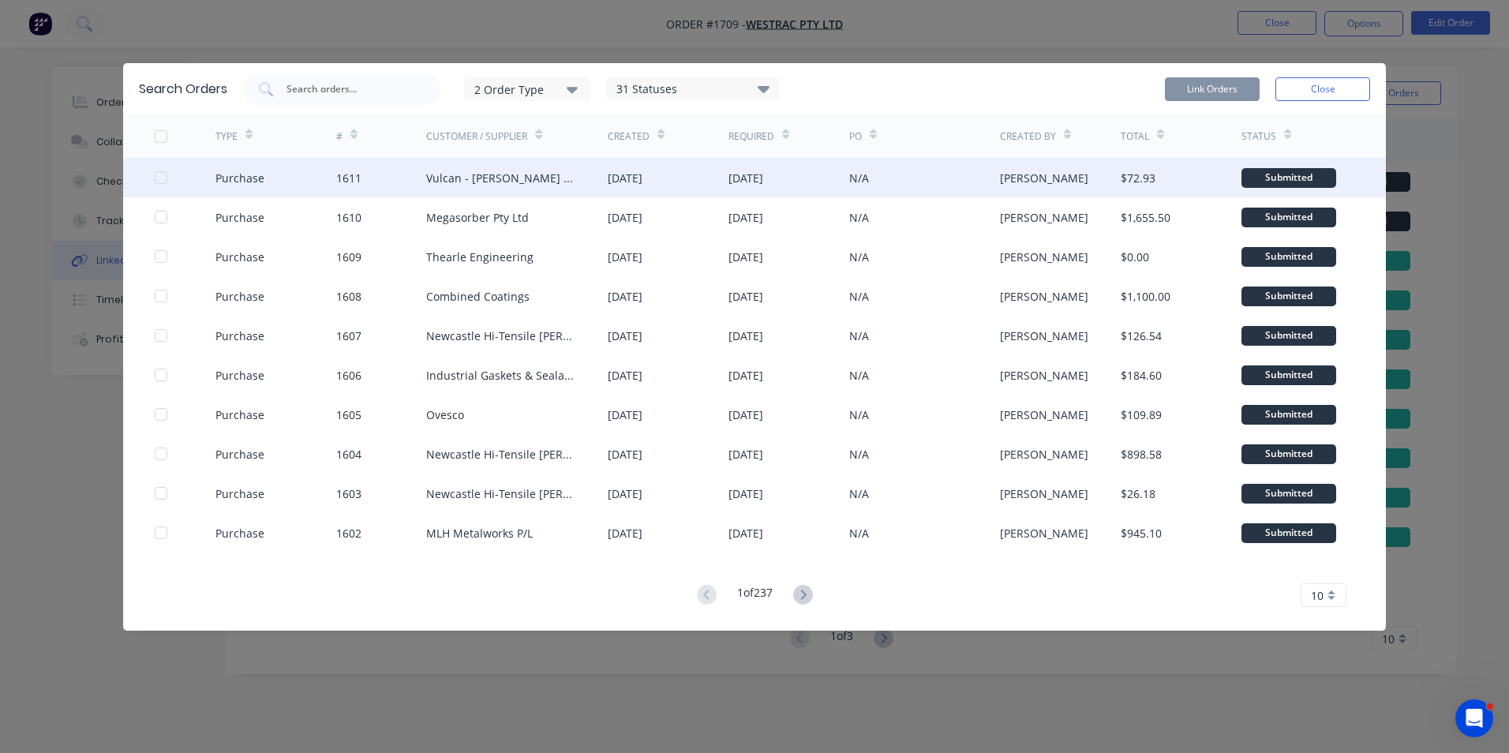
click at [161, 177] on div at bounding box center [161, 178] width 32 height 32
click at [1203, 85] on button "Link Orders" at bounding box center [1212, 89] width 95 height 24
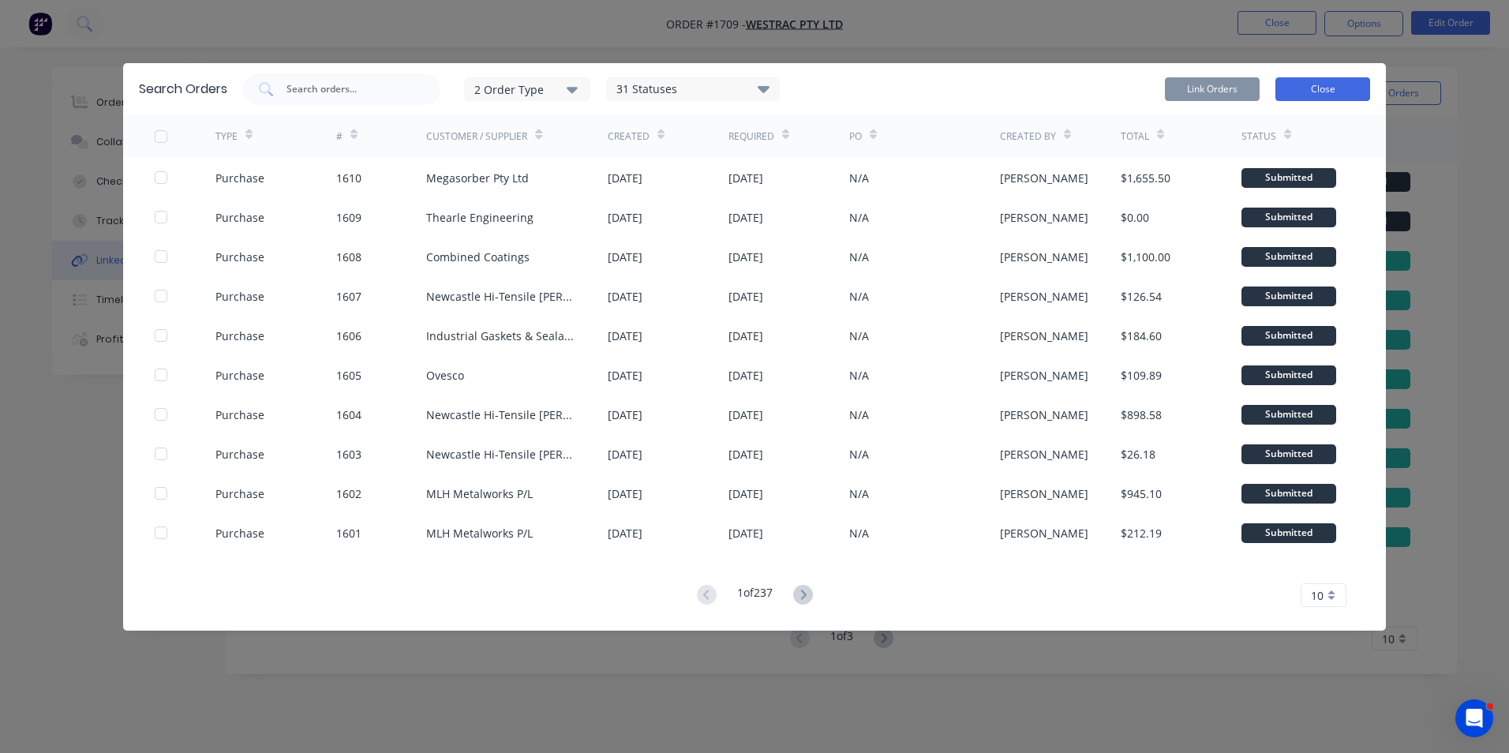
click at [1300, 91] on button "Close" at bounding box center [1323, 89] width 95 height 24
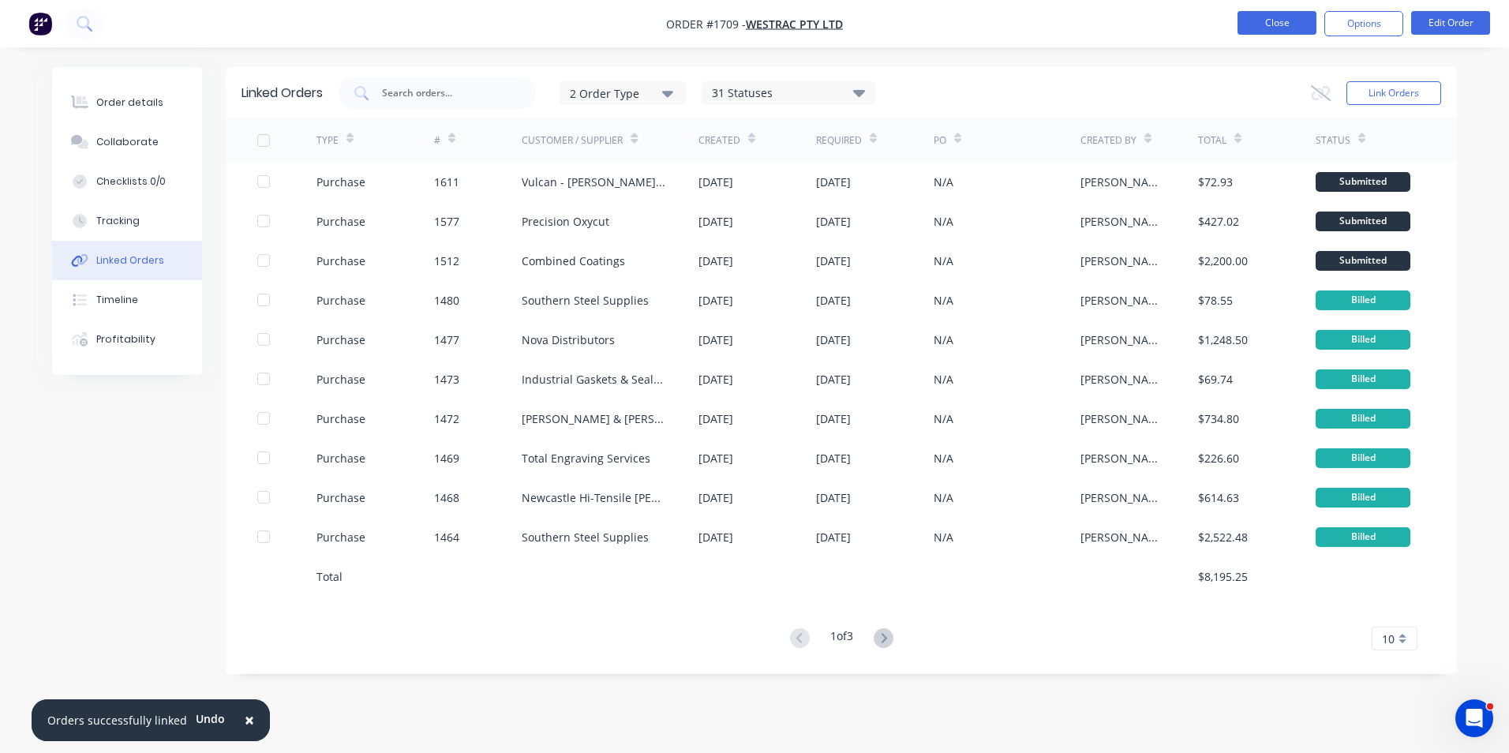
click at [1280, 28] on button "Close" at bounding box center [1277, 23] width 79 height 24
